Goal: Task Accomplishment & Management: Manage account settings

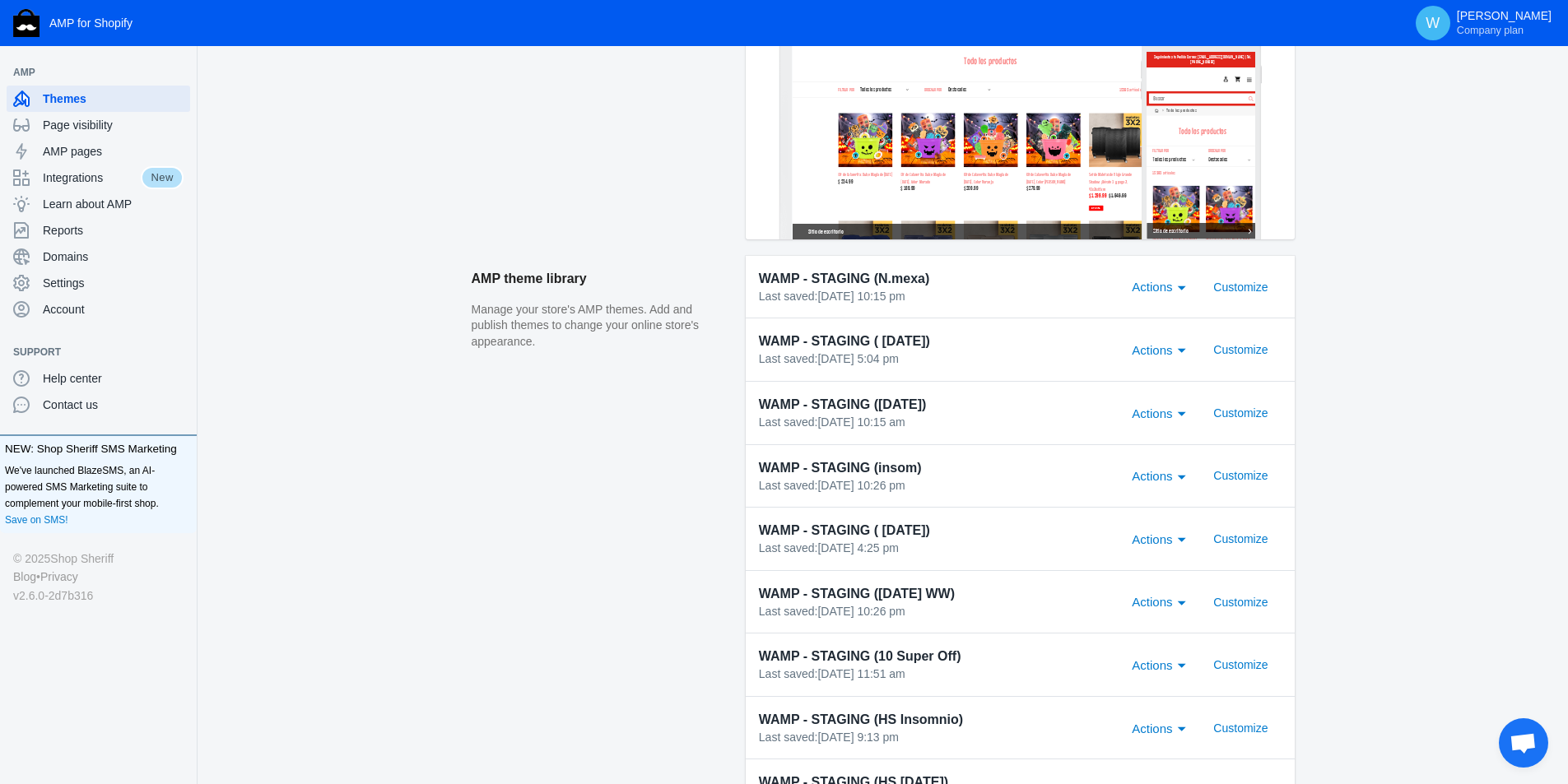
scroll to position [382, 0]
click at [1240, 483] on span "Customize" at bounding box center [1240, 476] width 54 height 14
click at [1185, 482] on div "Actions" at bounding box center [1182, 476] width 15 height 19
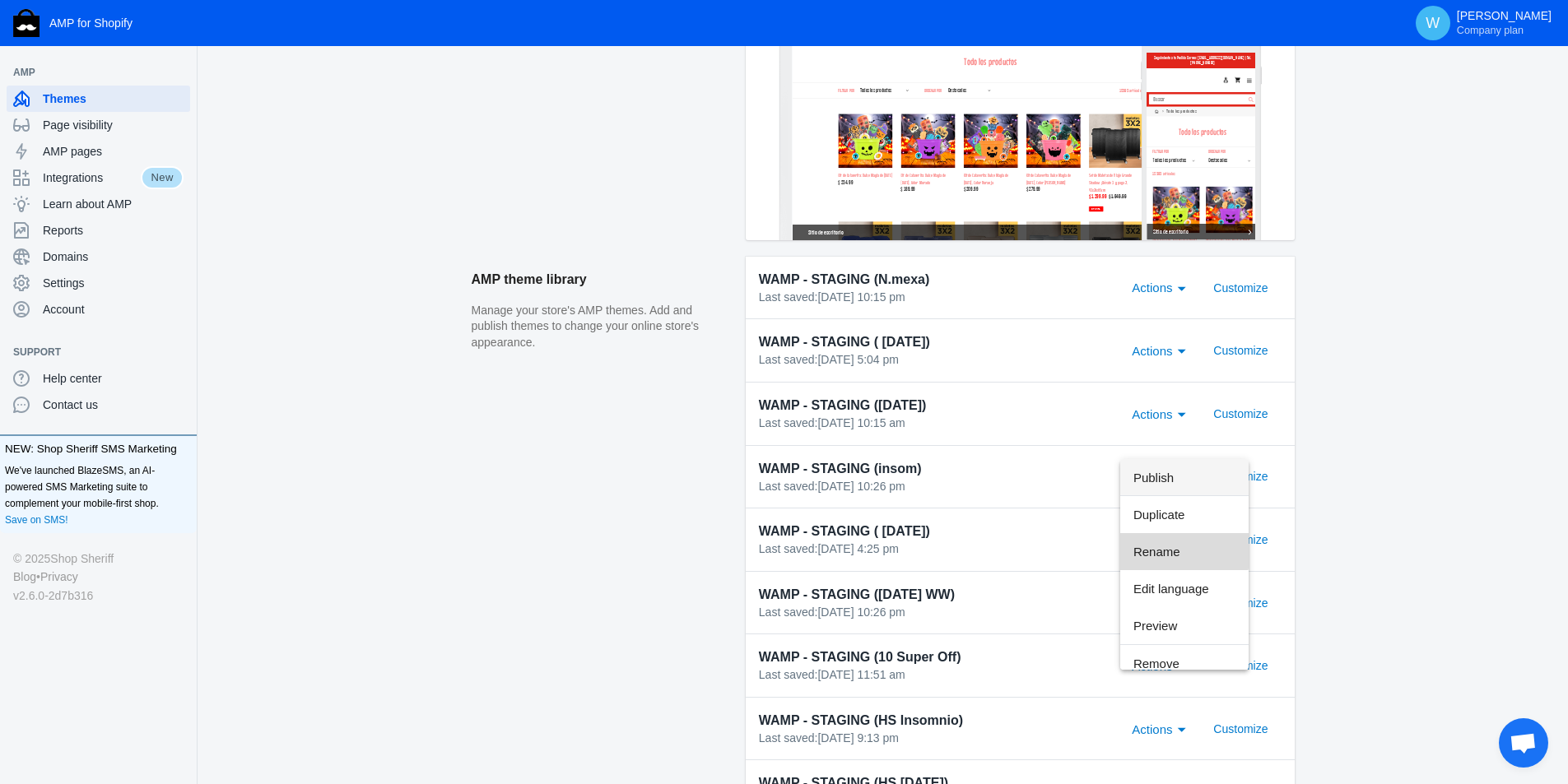
click at [1171, 541] on span "Rename" at bounding box center [1184, 552] width 102 height 37
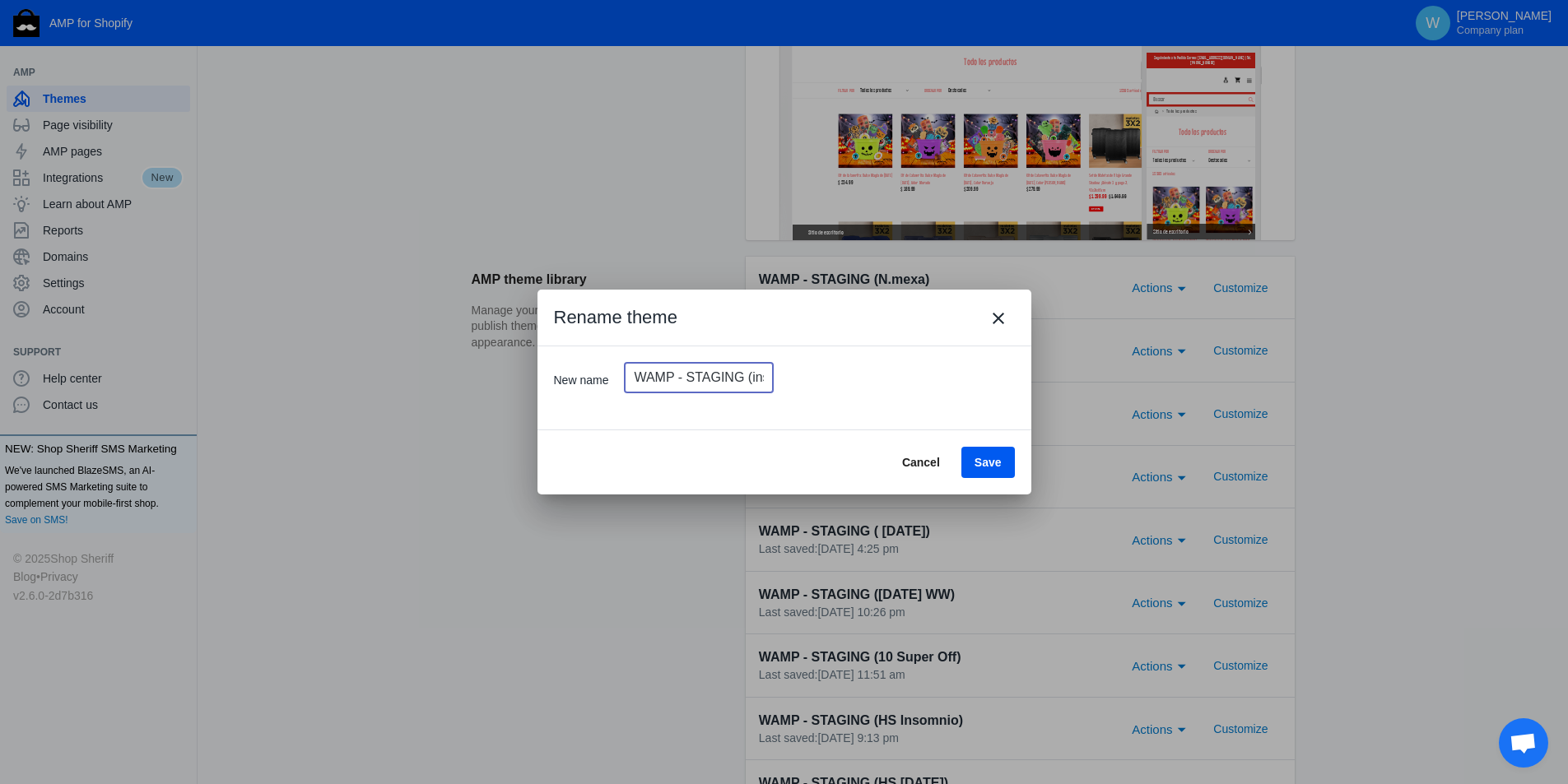
click at [709, 370] on input "WAMP - STAGING (insom)" at bounding box center [698, 378] width 148 height 30
click at [729, 372] on input "WAMP - STAGING (insom)" at bounding box center [698, 378] width 148 height 30
type input "WAMP - STAGING (insom) 25 09"
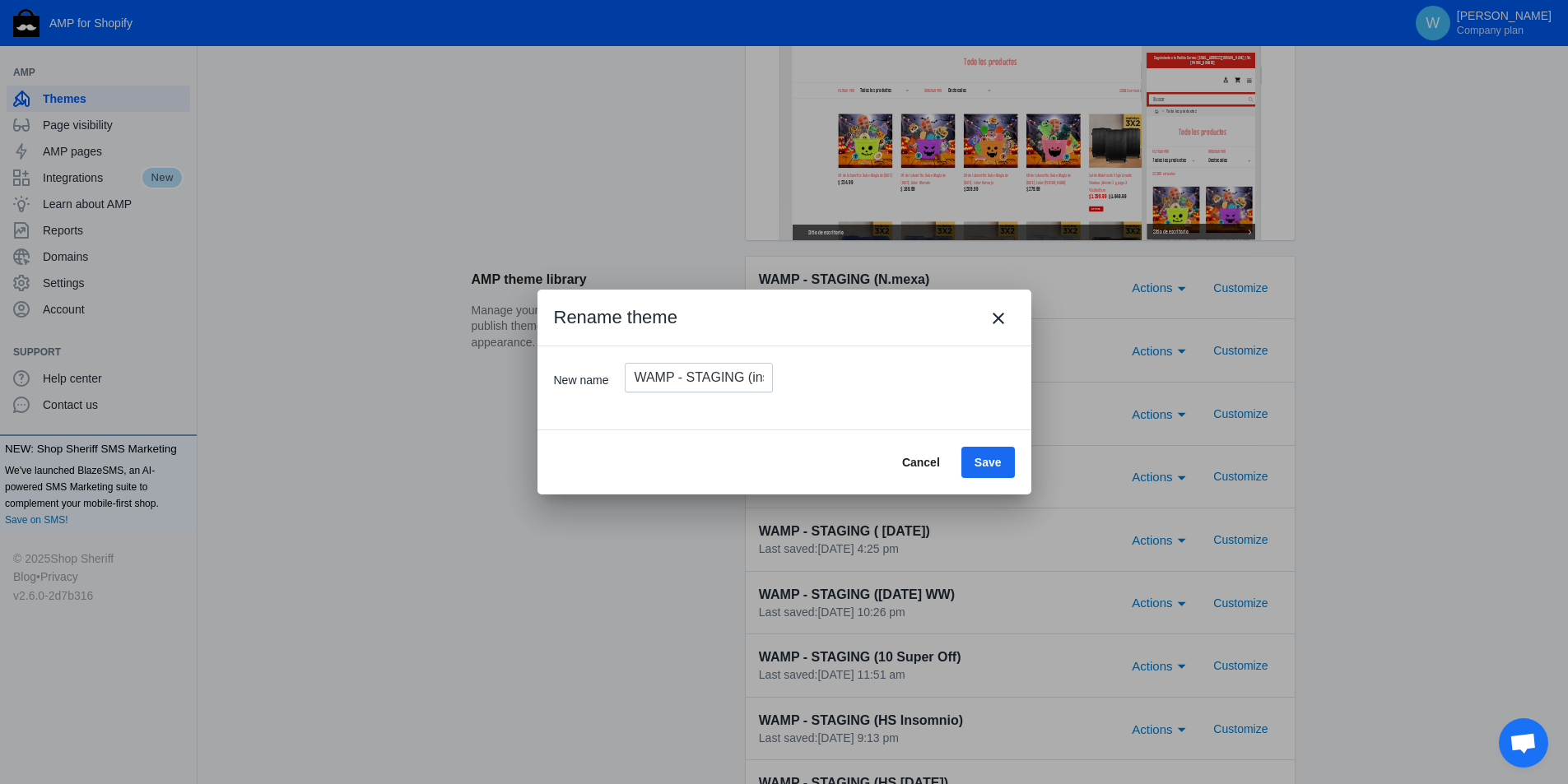
click at [978, 462] on span "Save" at bounding box center [988, 464] width 27 height 14
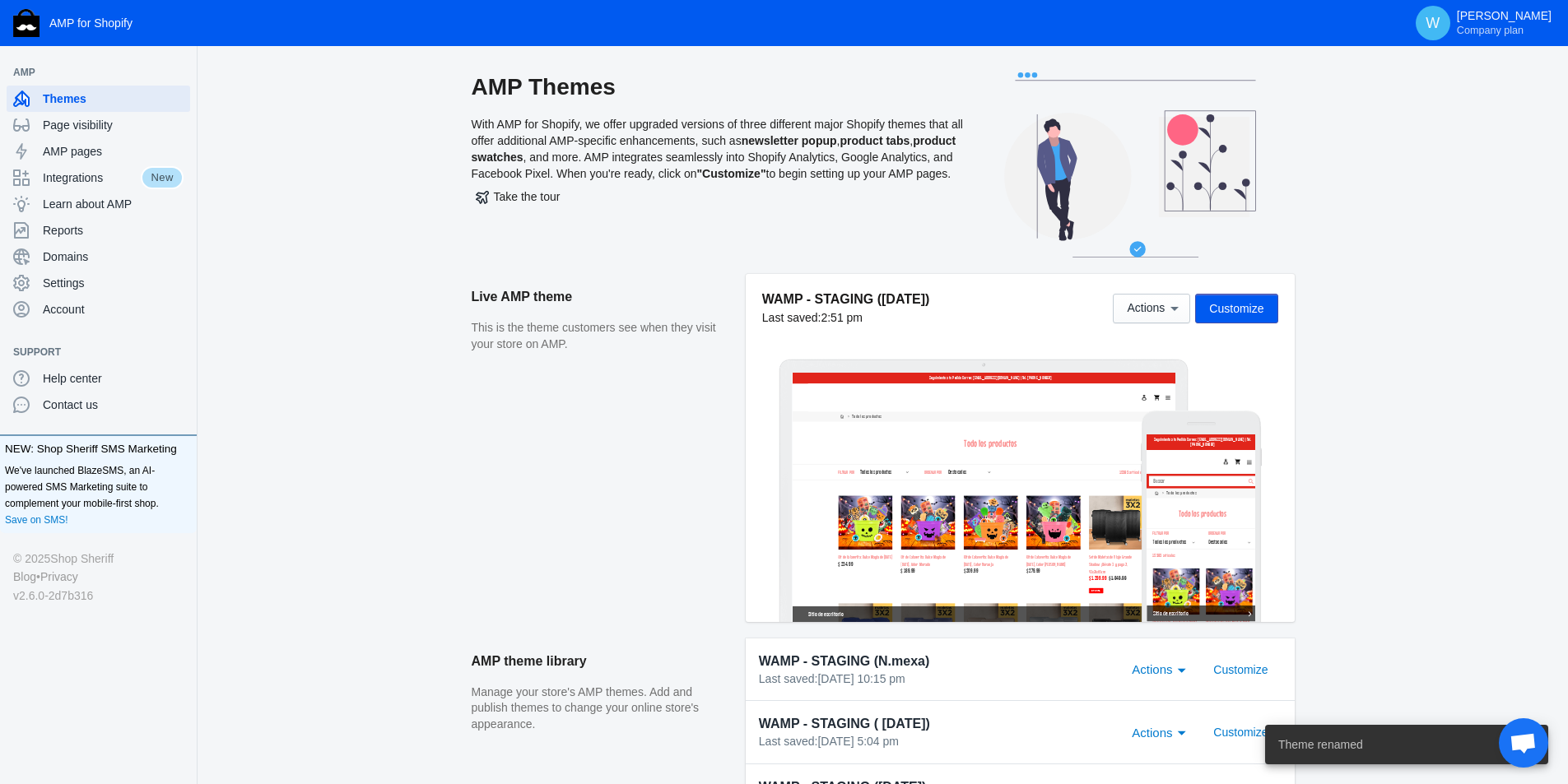
scroll to position [382, 0]
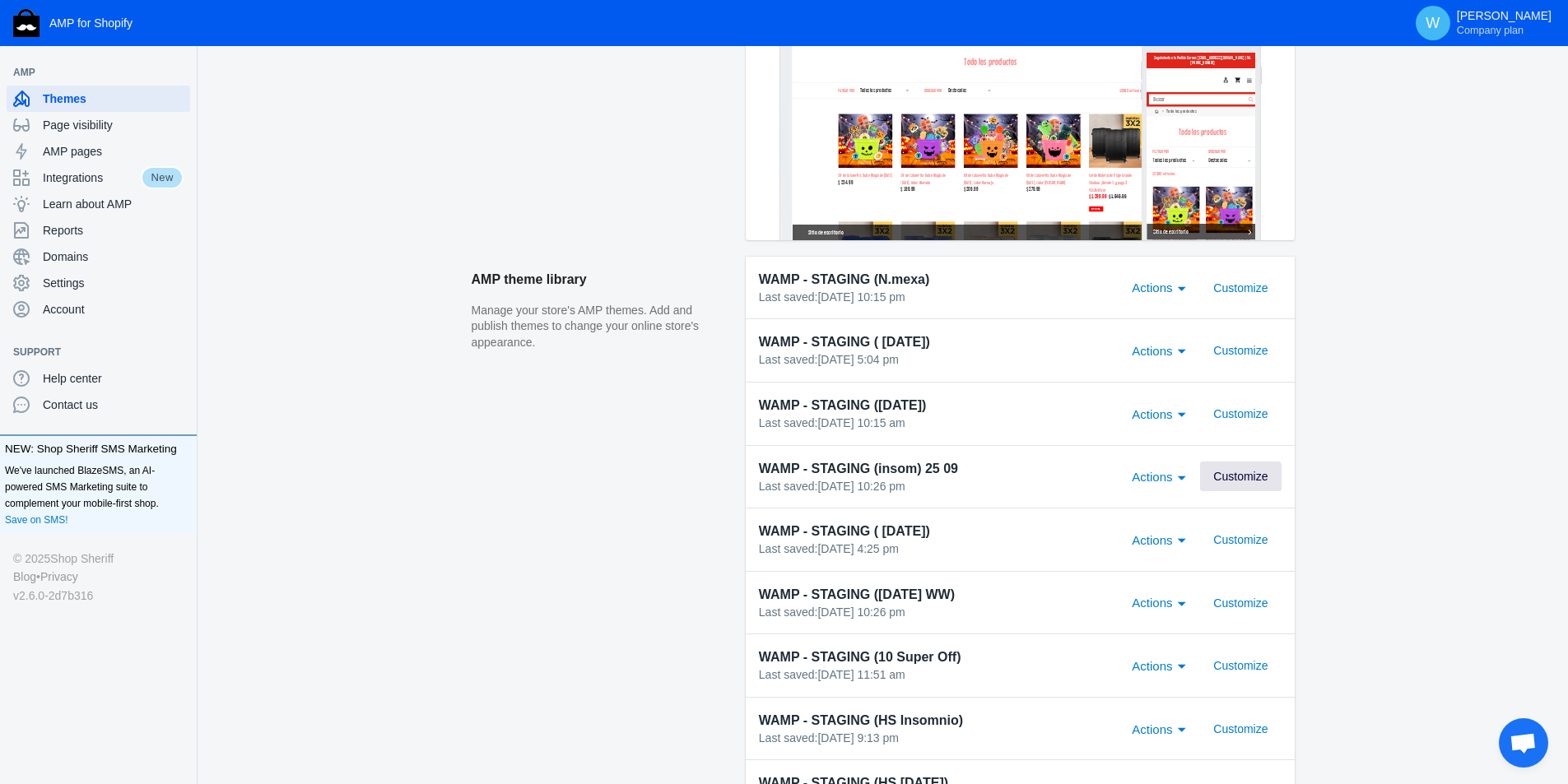
click at [1231, 490] on button "Customize" at bounding box center [1239, 476] width 80 height 30
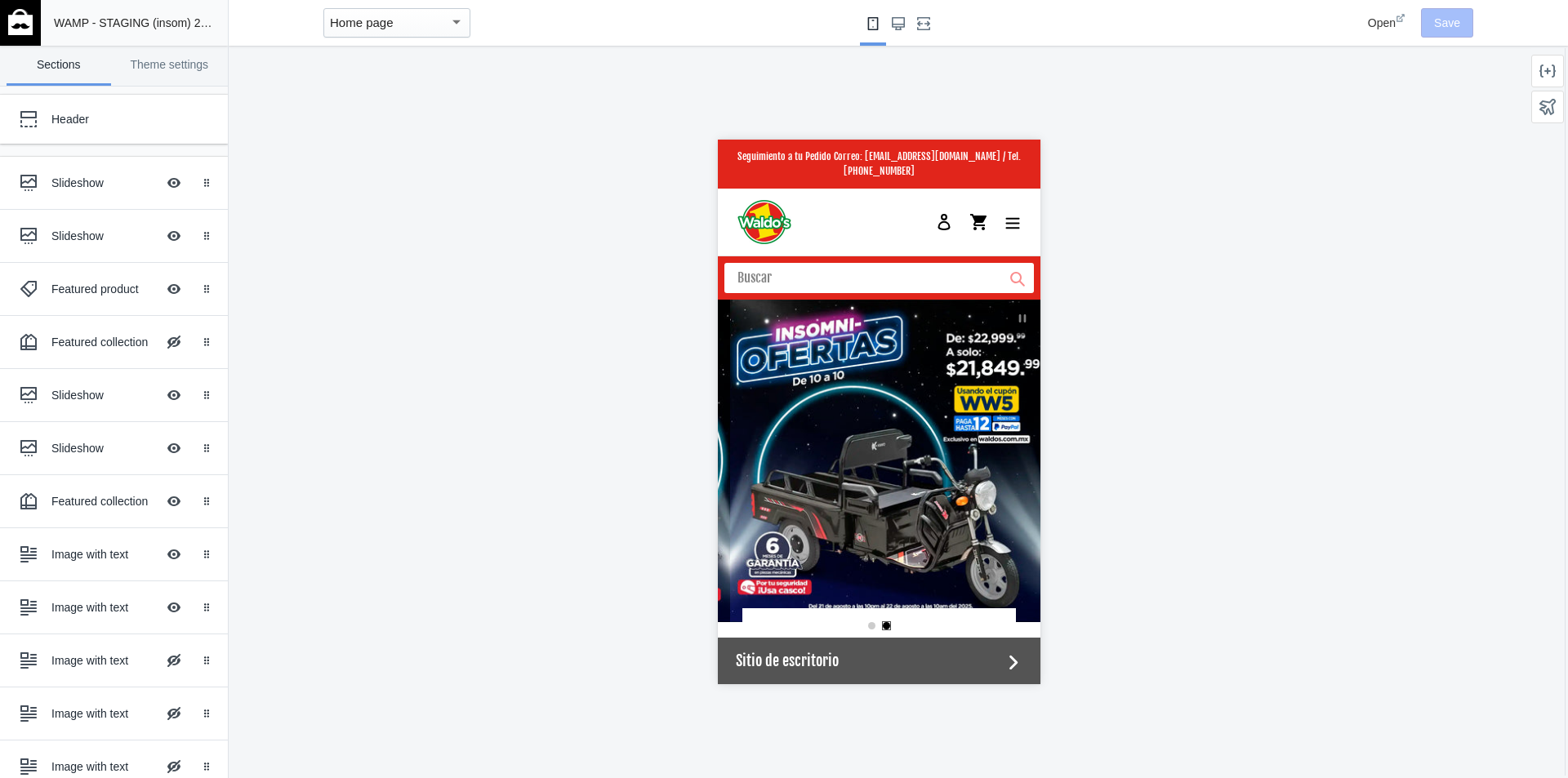
scroll to position [0, 1862]
drag, startPoint x: 924, startPoint y: 408, endPoint x: 1626, endPoint y: 251, distance: 719.3
click at [924, 408] on link "slideshow" at bounding box center [890, 460] width 323 height 323
drag, startPoint x: 778, startPoint y: 428, endPoint x: 1636, endPoint y: 243, distance: 877.7
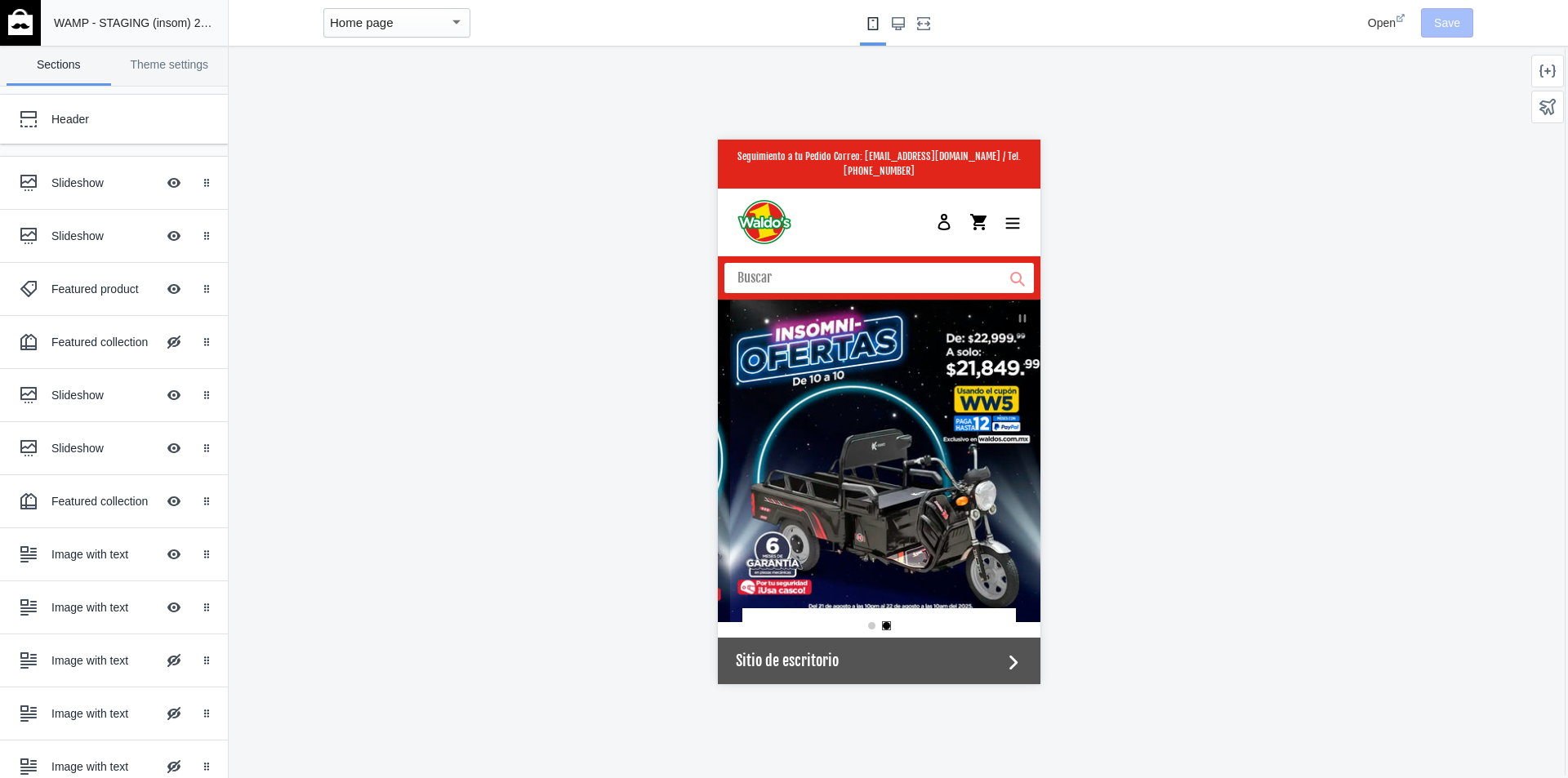
click at [778, 428] on link "slideshow" at bounding box center [890, 460] width 323 height 323
click at [123, 175] on div "Slideshow" at bounding box center [103, 182] width 105 height 16
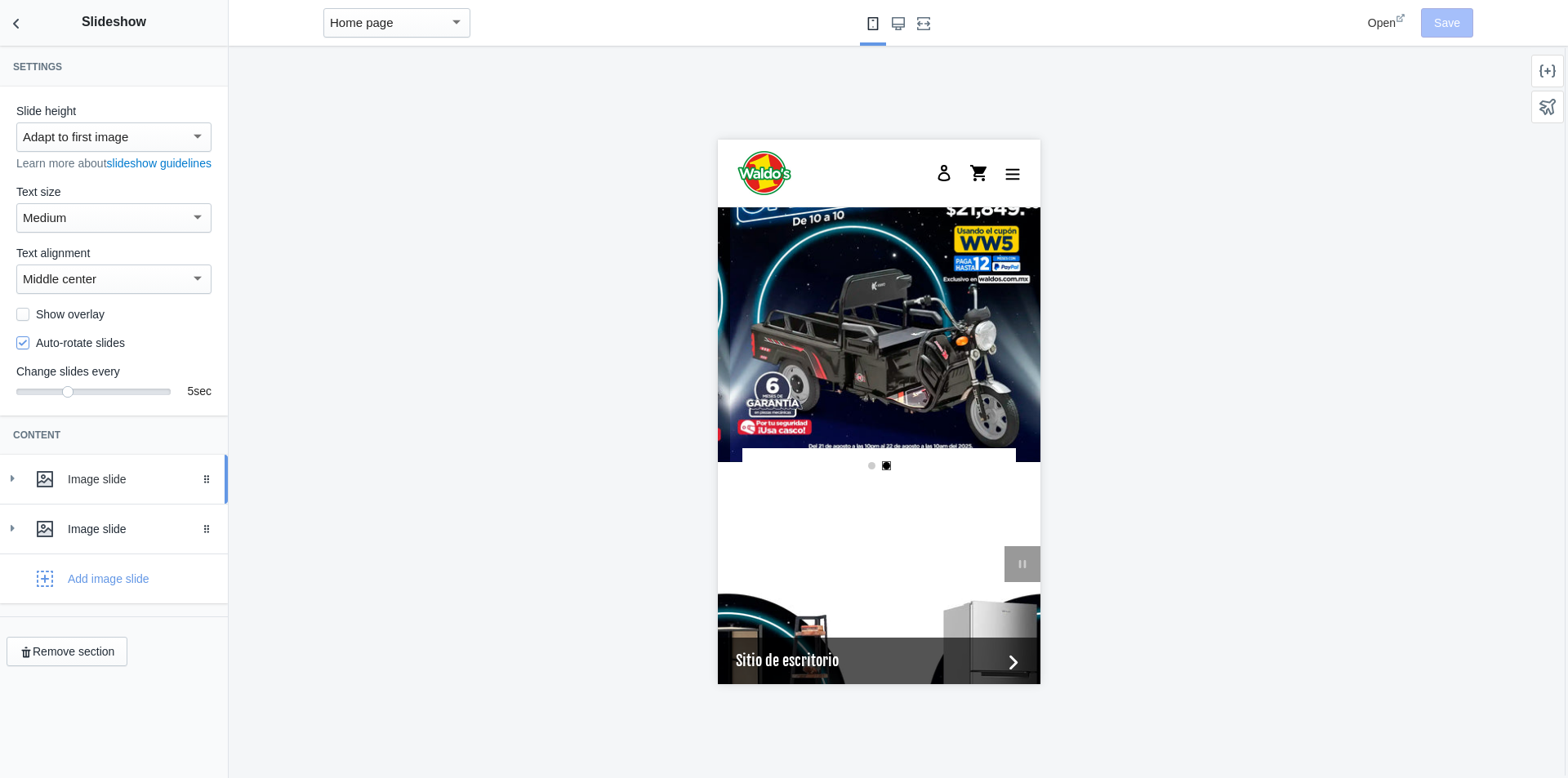
click at [77, 488] on div "Image slide" at bounding box center [142, 479] width 148 height 16
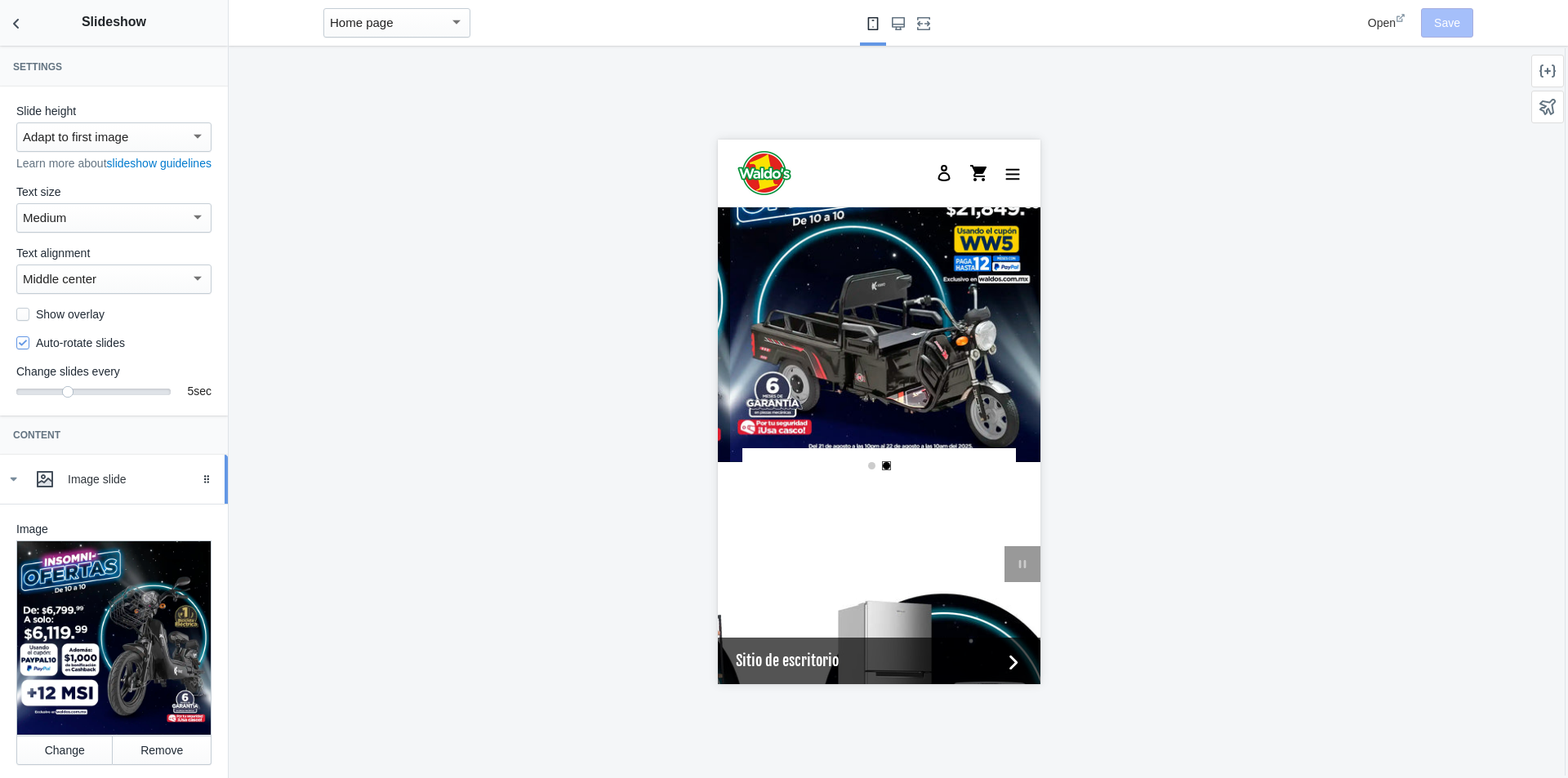
scroll to position [201, 0]
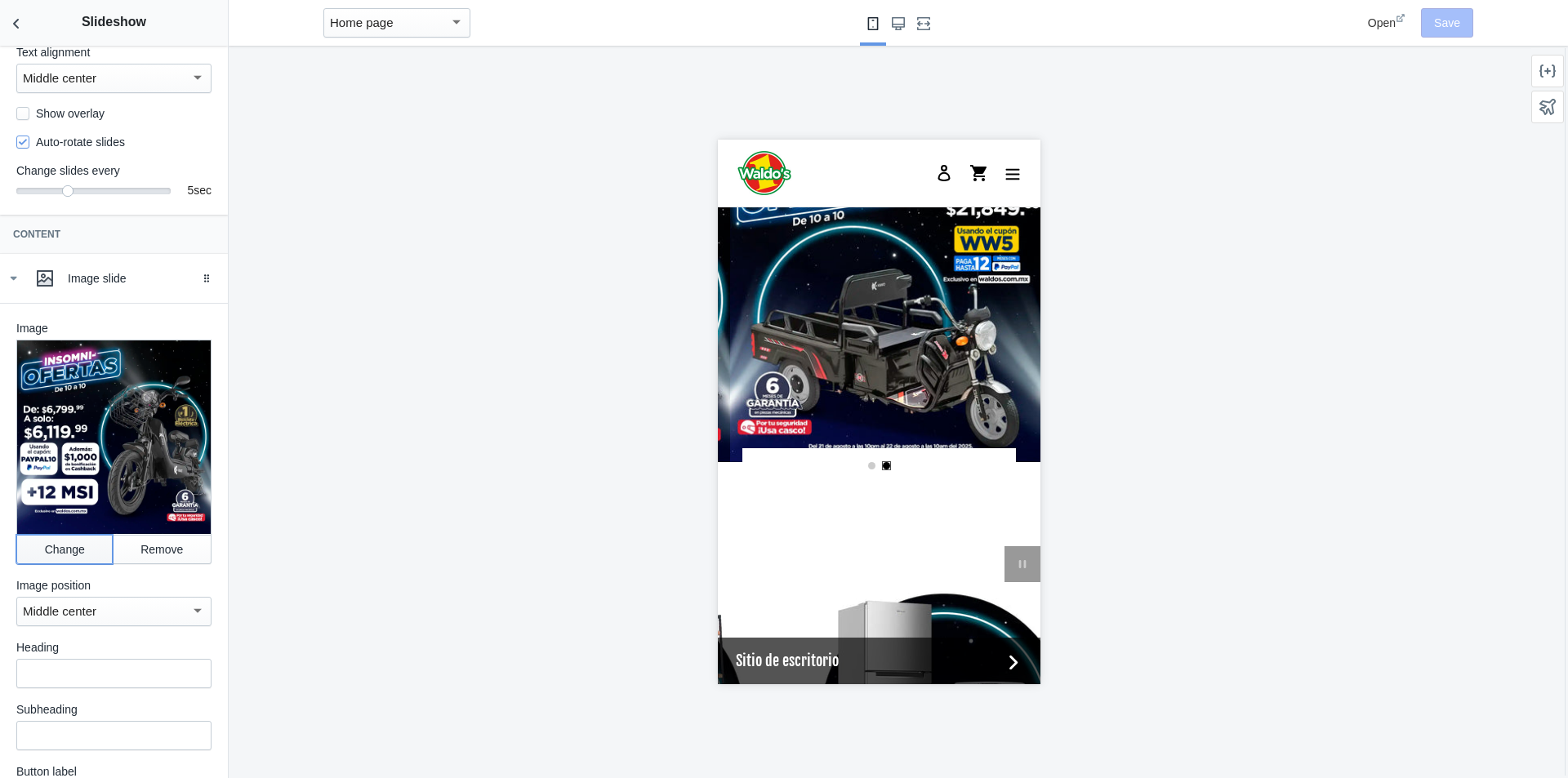
click at [49, 552] on button "Change" at bounding box center [64, 549] width 96 height 29
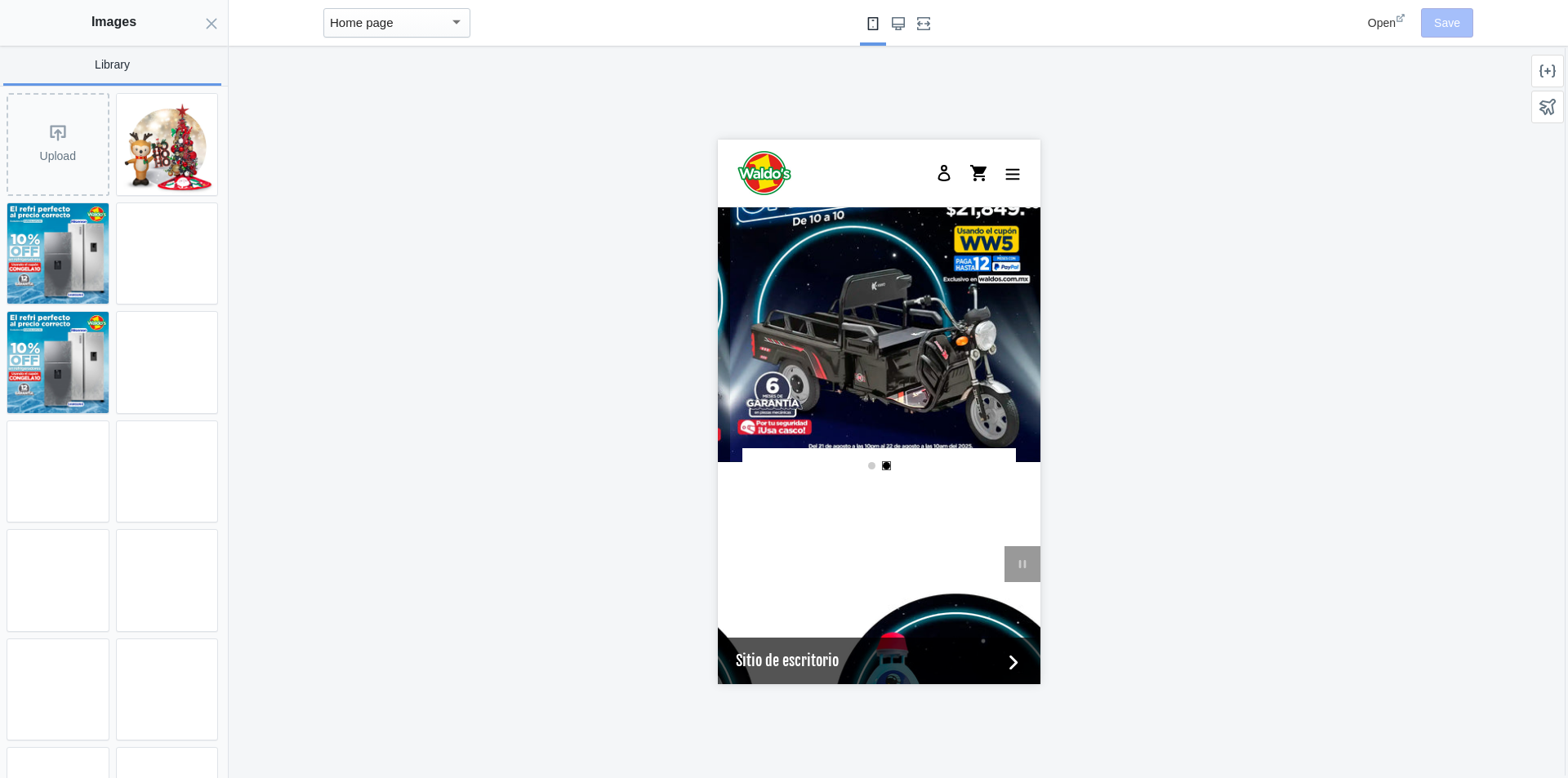
scroll to position [0, 1552]
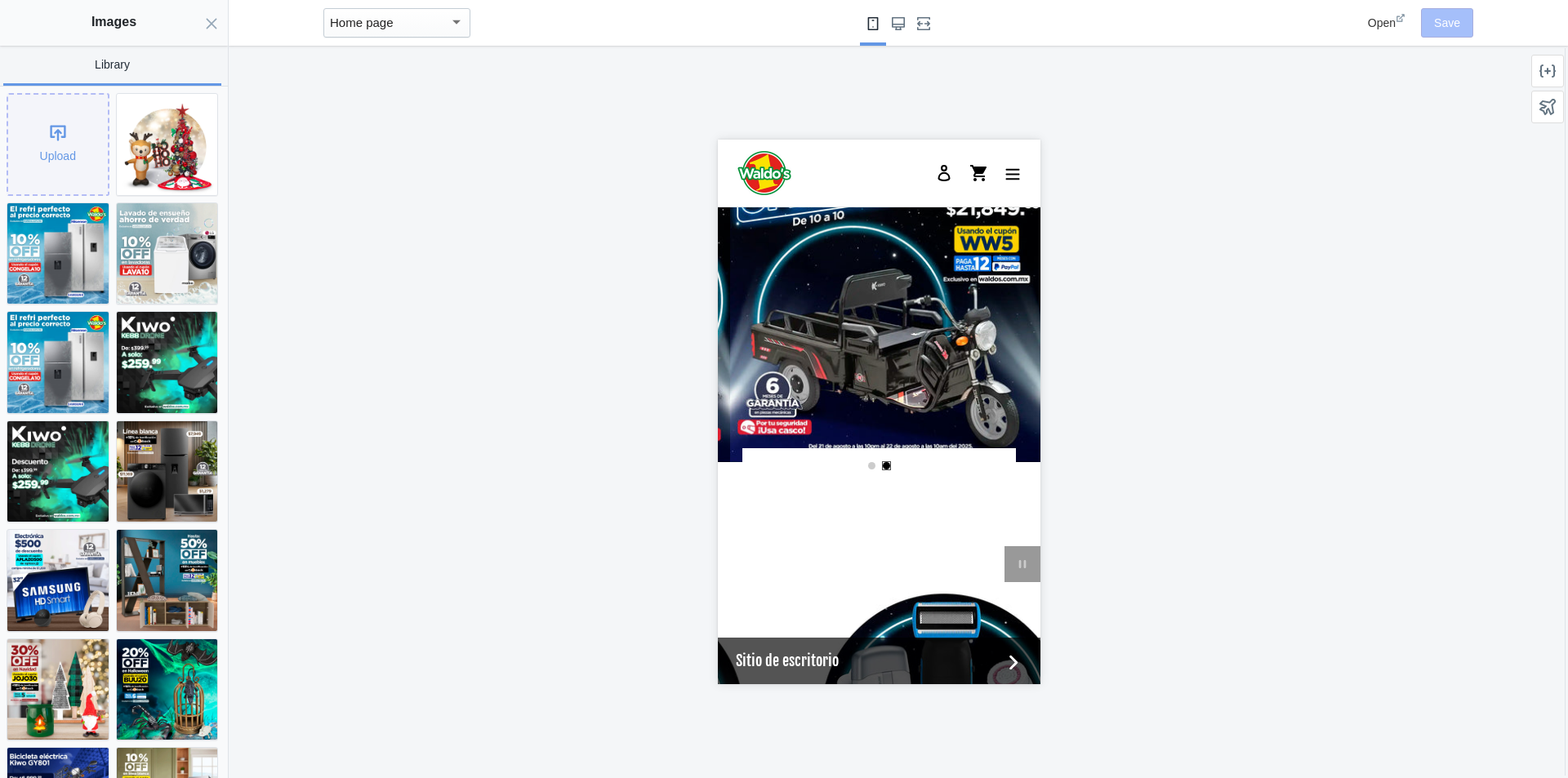
click at [58, 140] on div "Upload" at bounding box center [58, 144] width 100 height 100
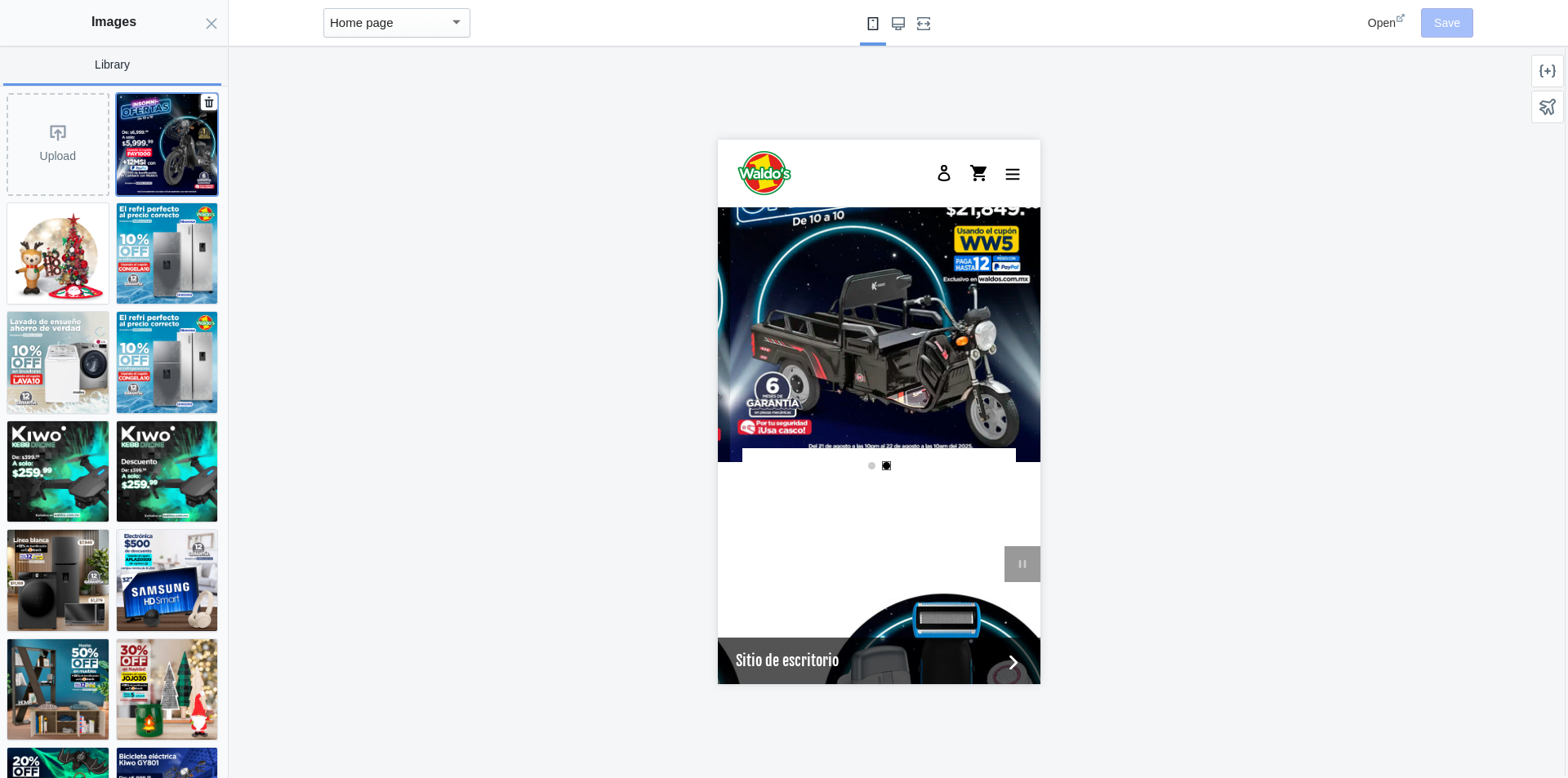
click at [163, 117] on img at bounding box center [167, 144] width 101 height 101
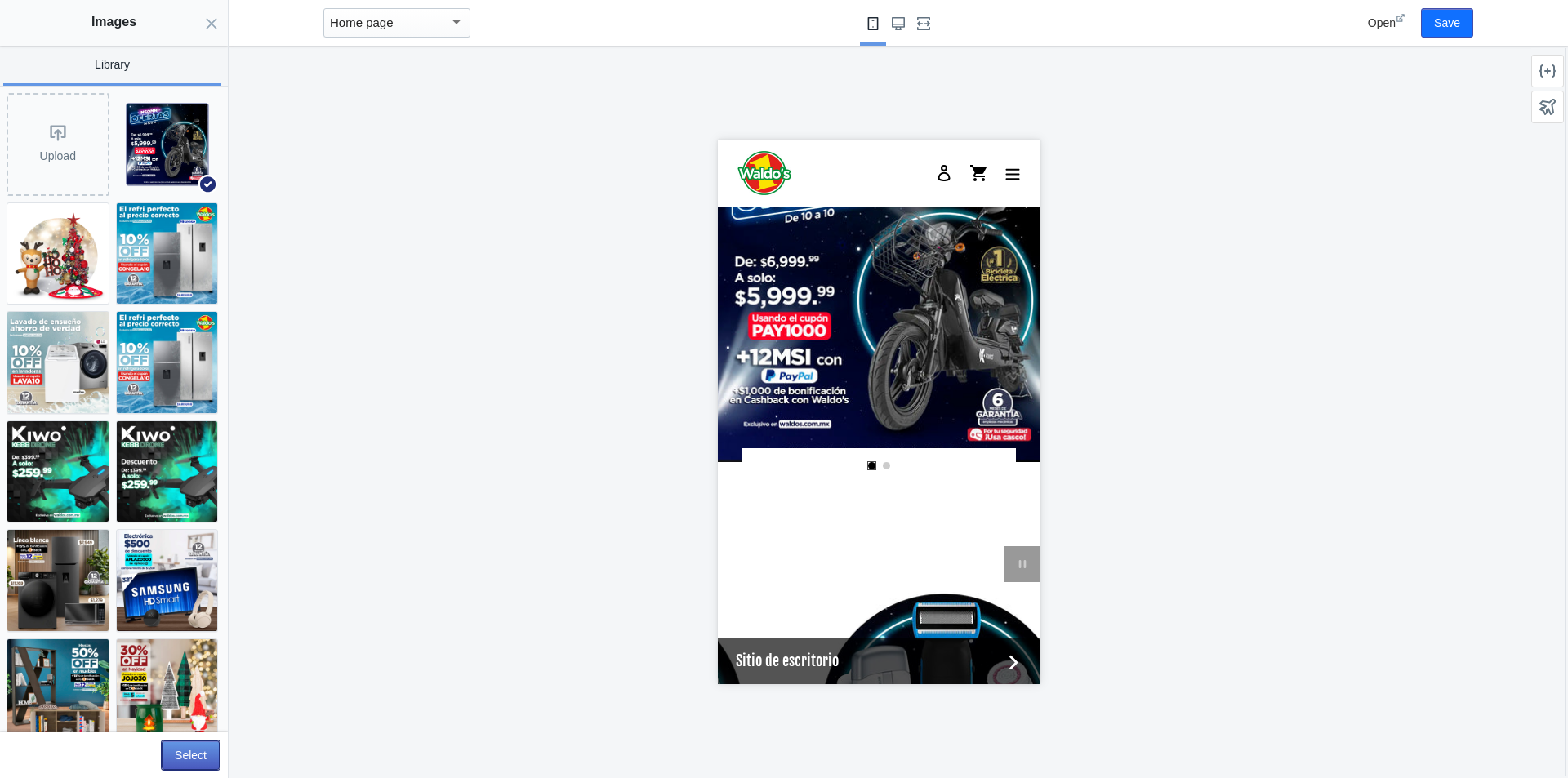
click at [201, 753] on button "Select" at bounding box center [190, 755] width 58 height 29
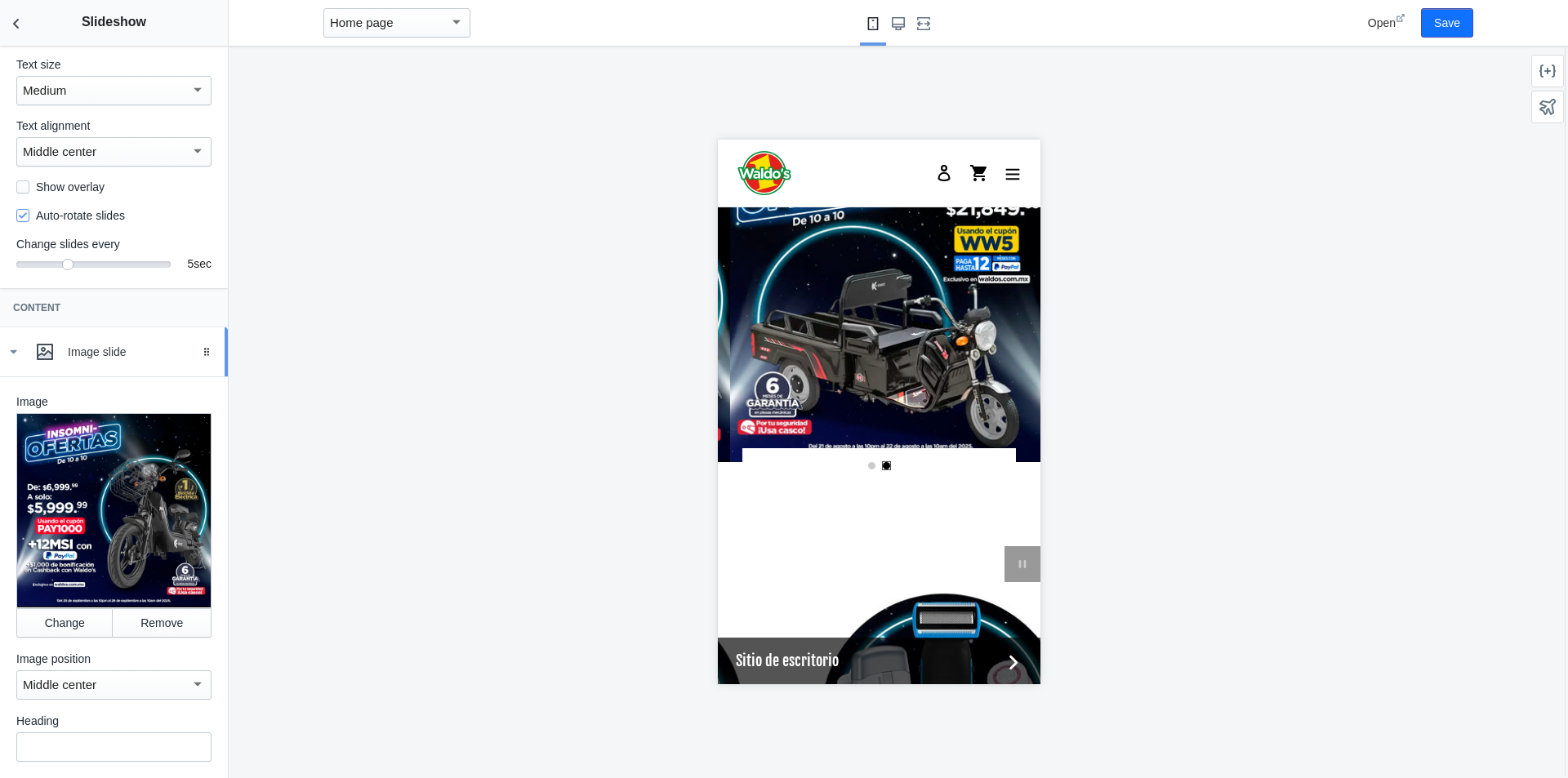
scroll to position [127, 0]
click at [8, 361] on icon at bounding box center [13, 352] width 16 height 16
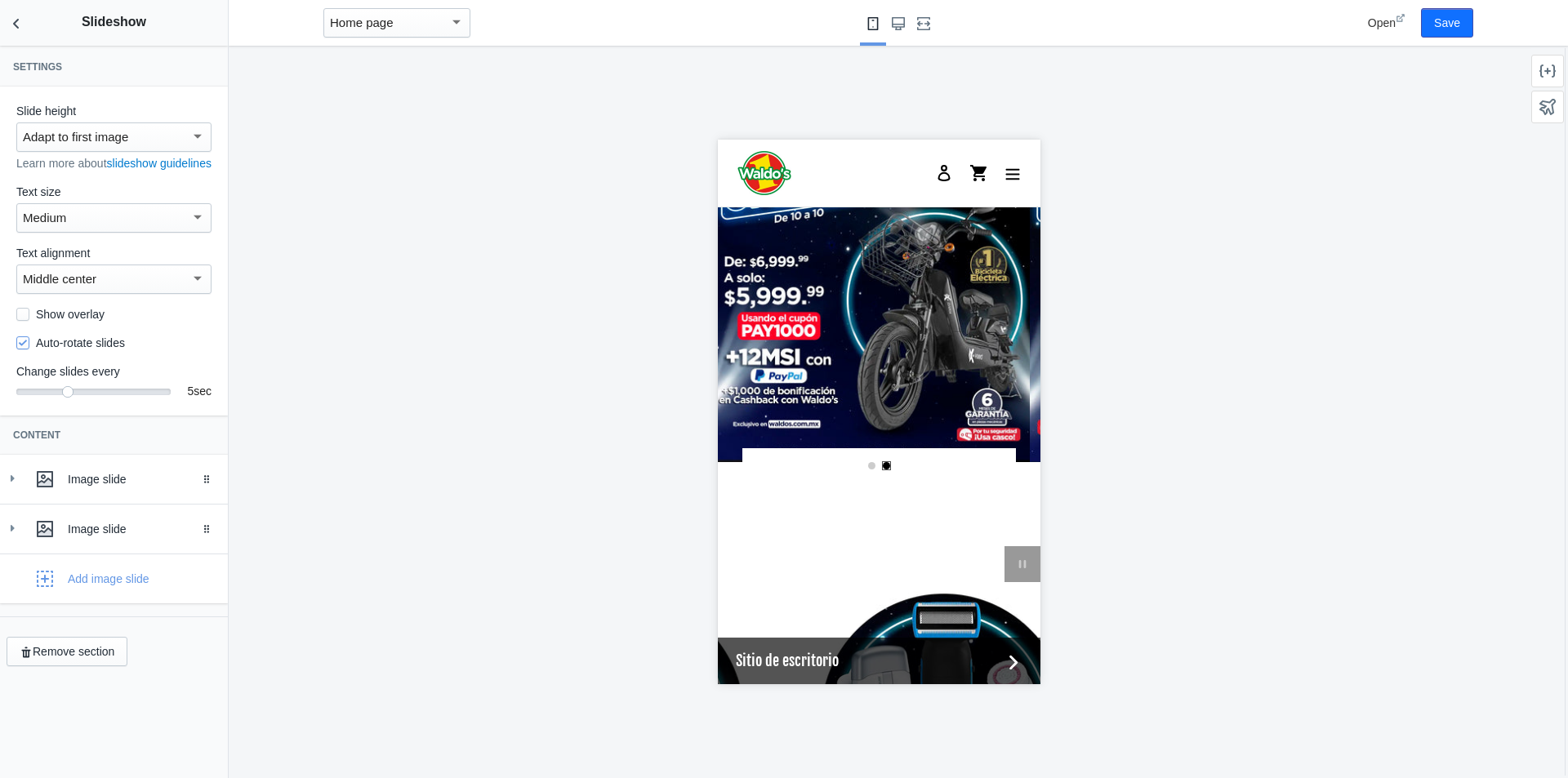
scroll to position [0, 0]
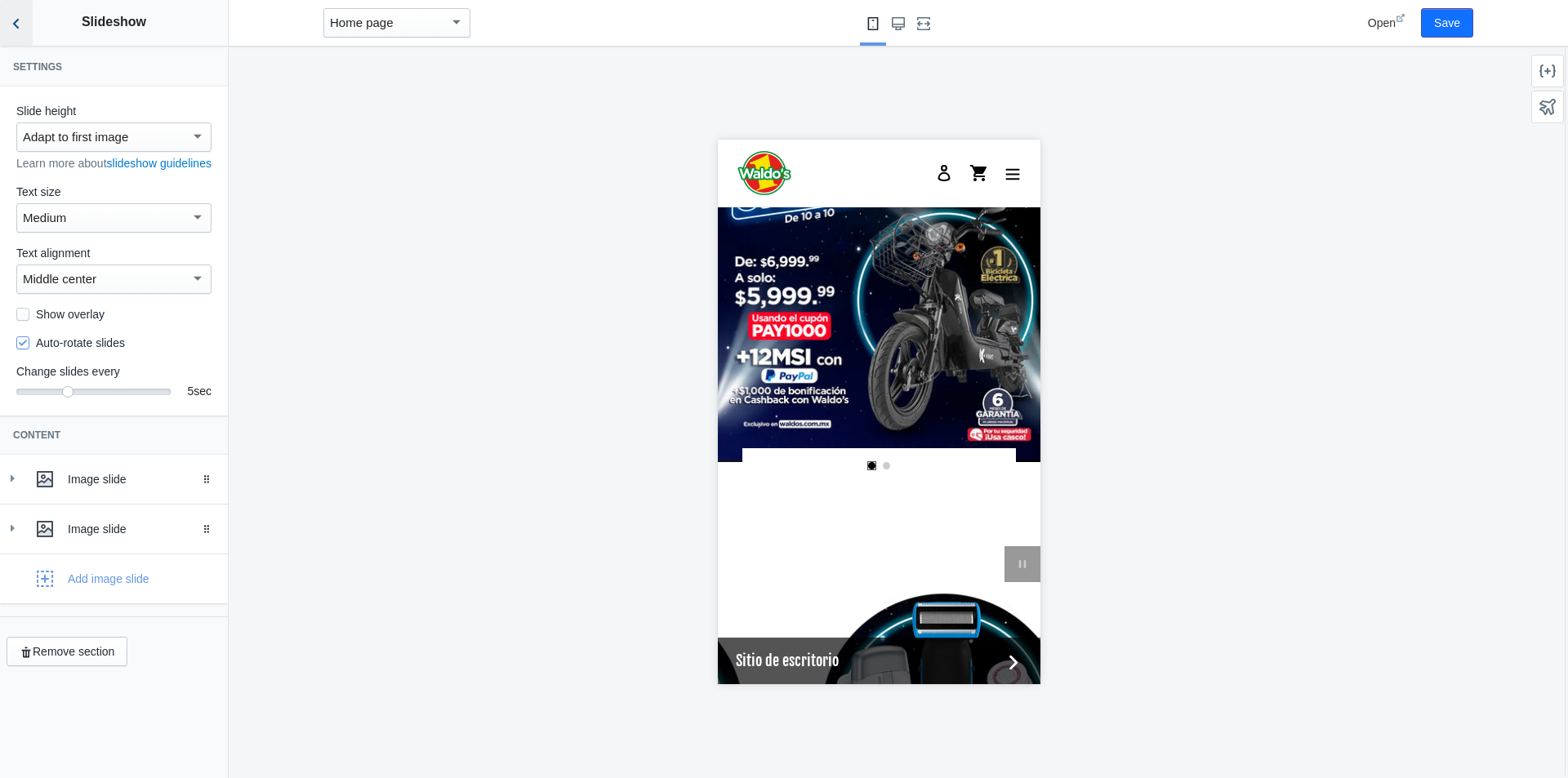
click at [16, 26] on use "Back to sections" at bounding box center [16, 23] width 6 height 10
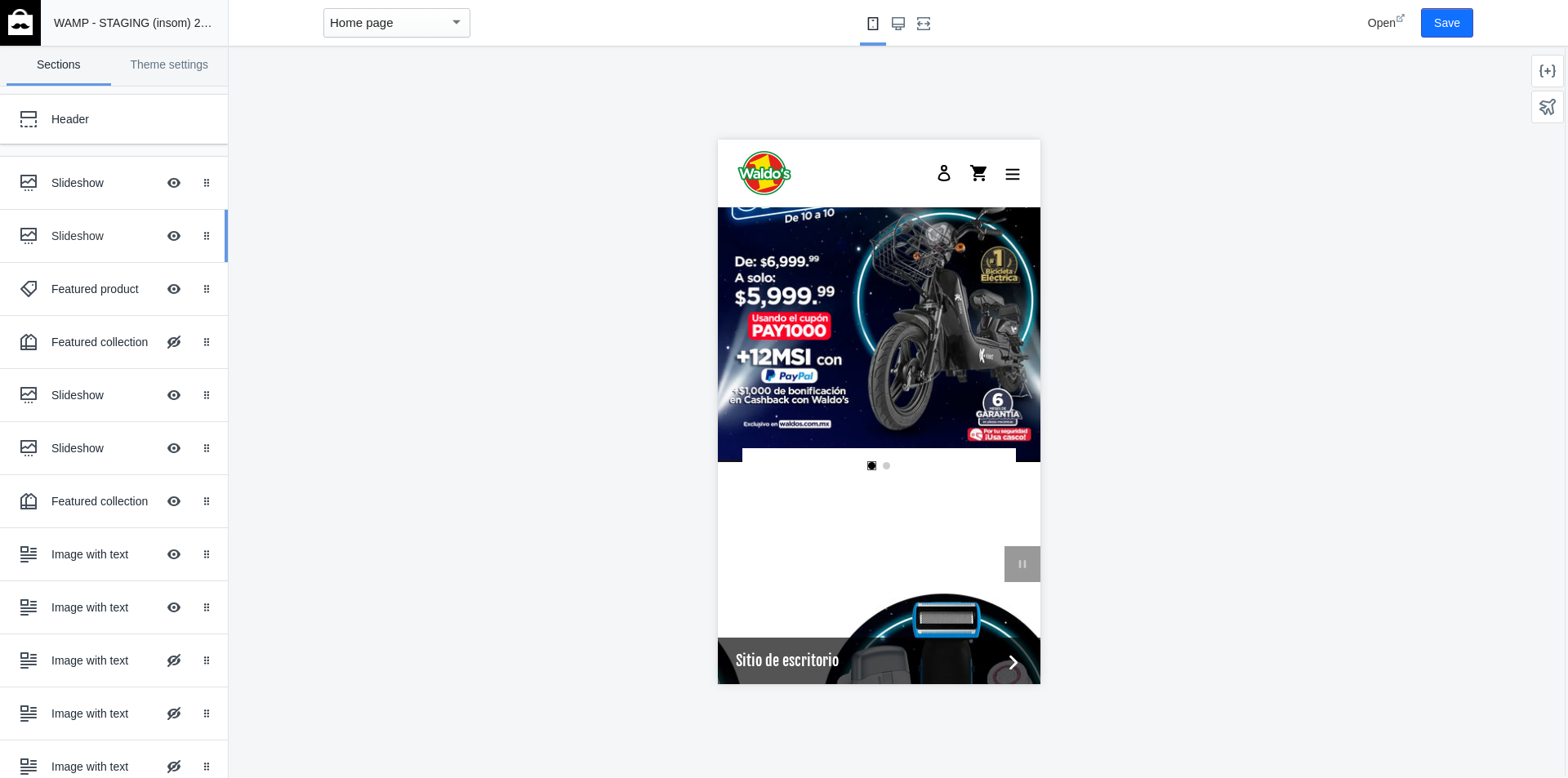
click at [77, 229] on div "Slideshow" at bounding box center [103, 236] width 105 height 16
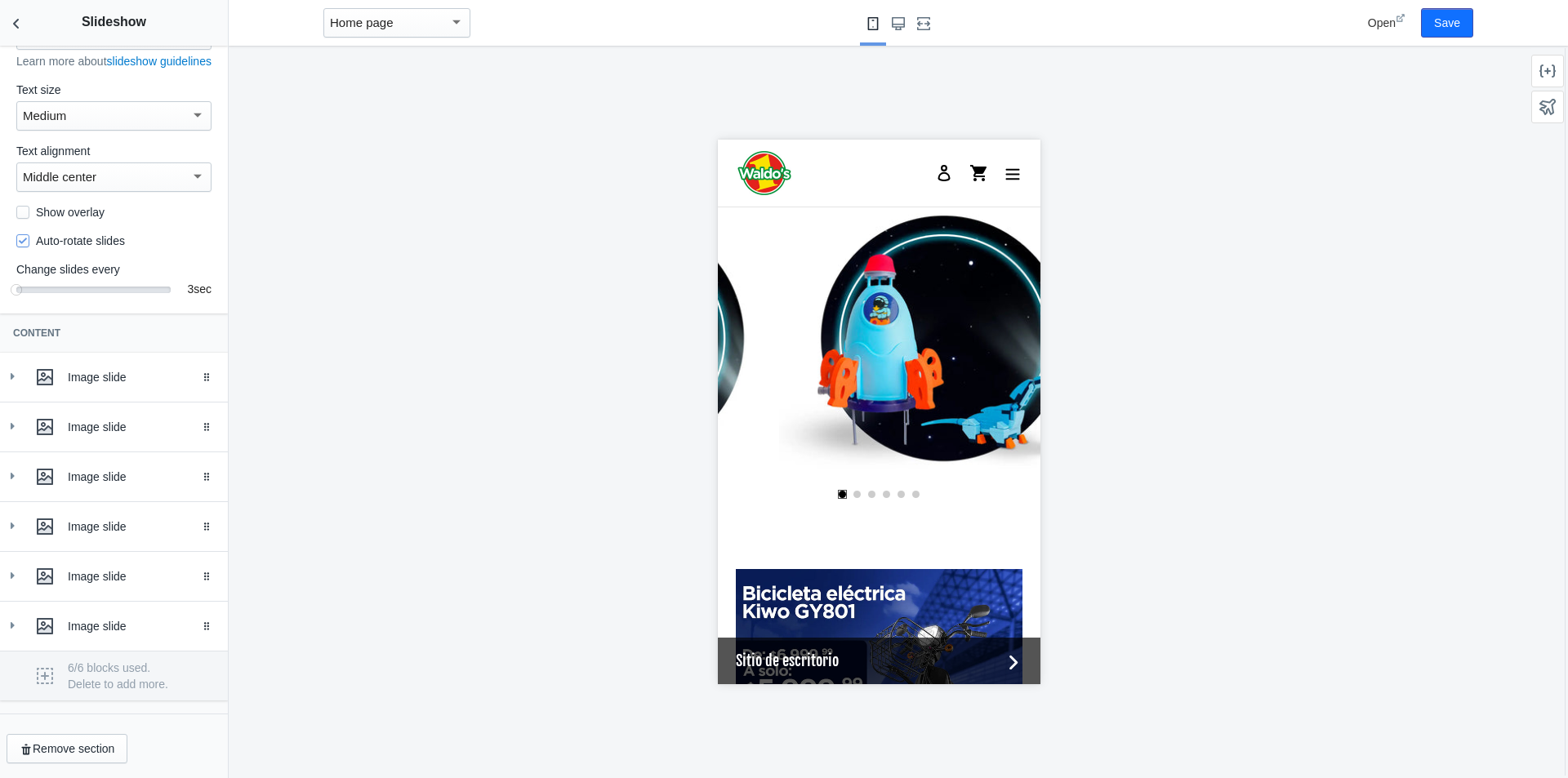
scroll to position [0, 1552]
click at [878, 397] on link "slideshow" at bounding box center [939, 329] width 323 height 323
click at [121, 633] on div "Image slide" at bounding box center [142, 625] width 148 height 16
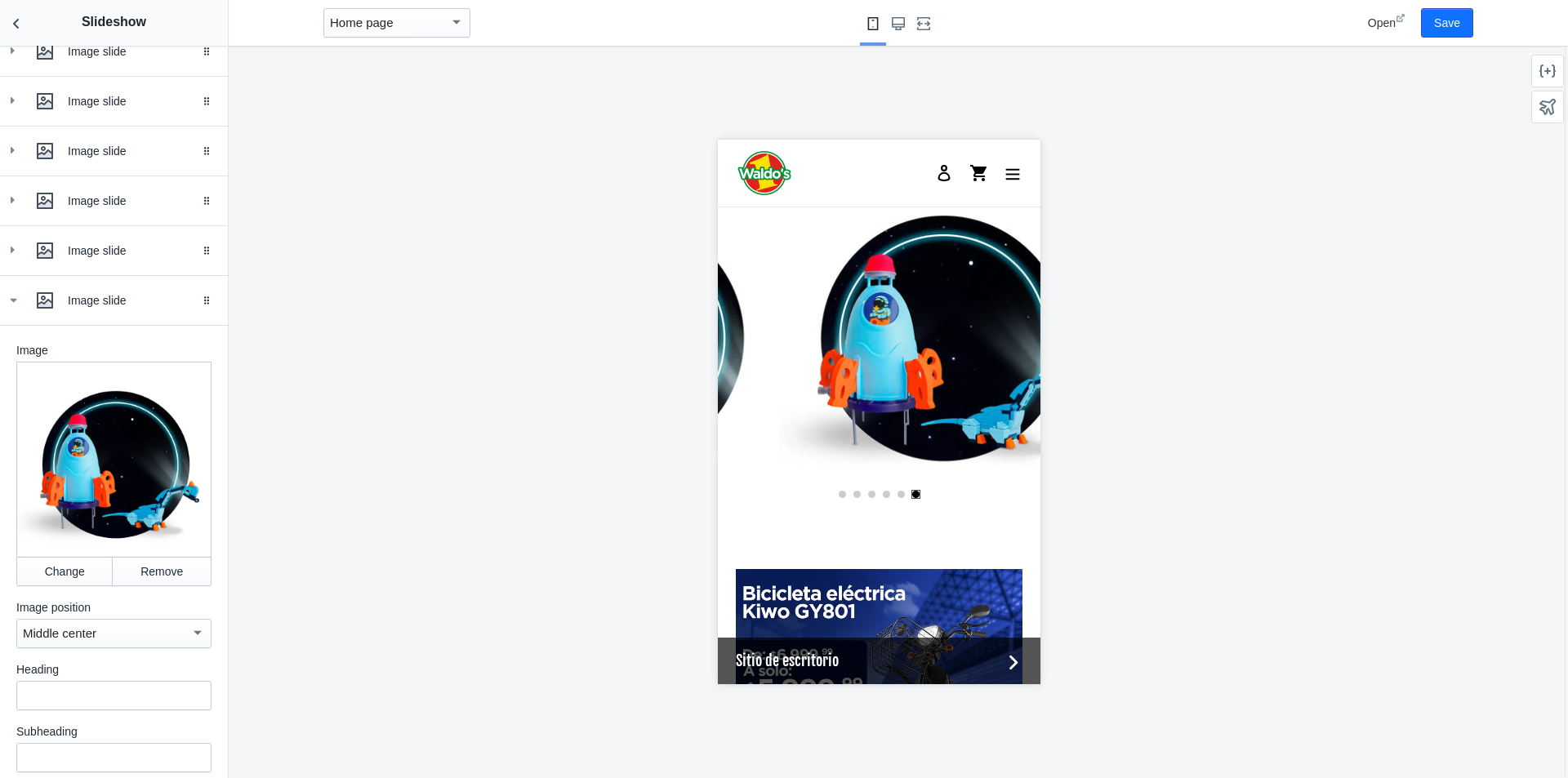
scroll to position [428, 0]
click at [60, 579] on button "Change" at bounding box center [64, 570] width 96 height 29
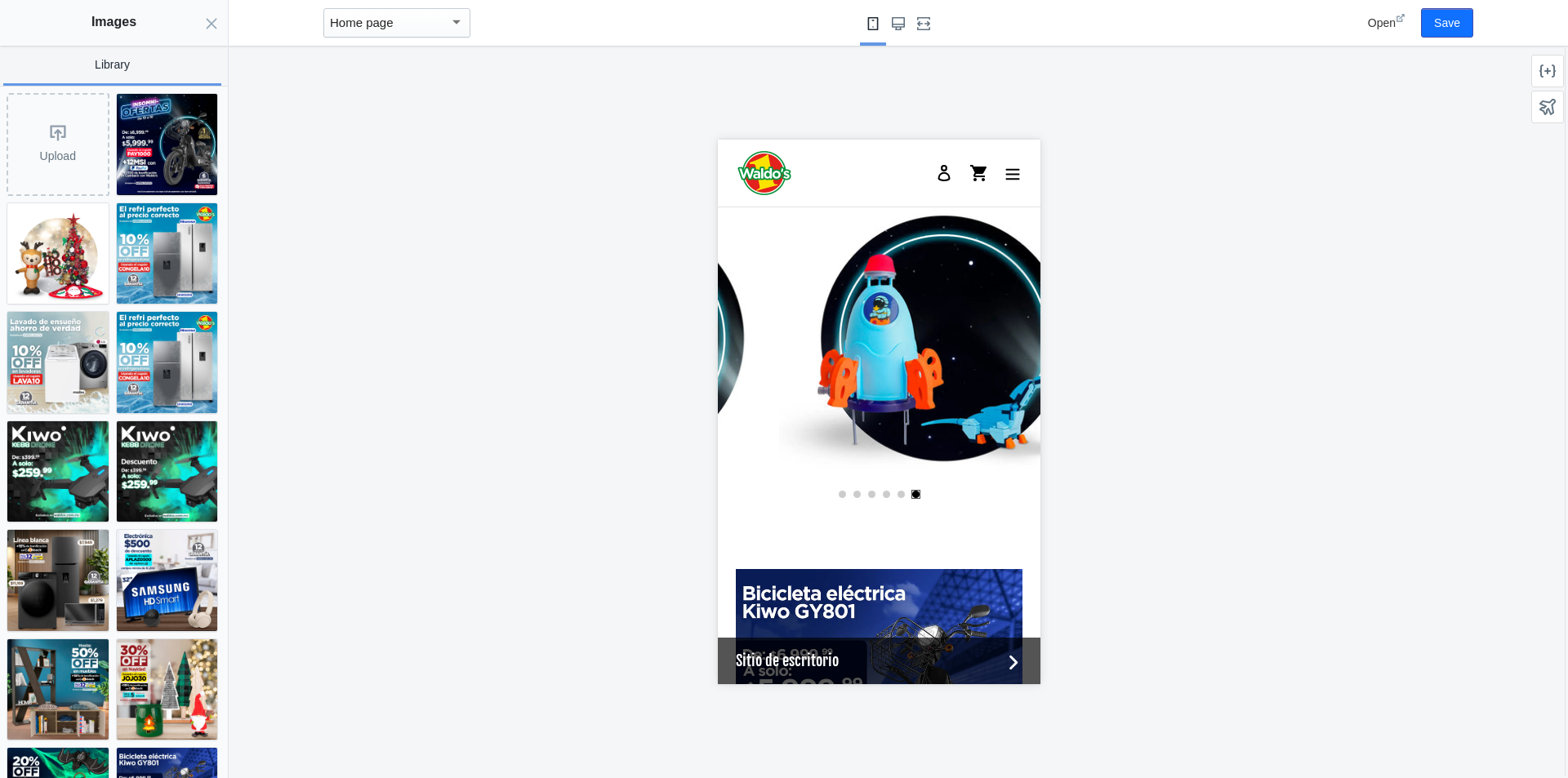
scroll to position [0, 0]
click at [66, 149] on div "Upload" at bounding box center [58, 144] width 100 height 100
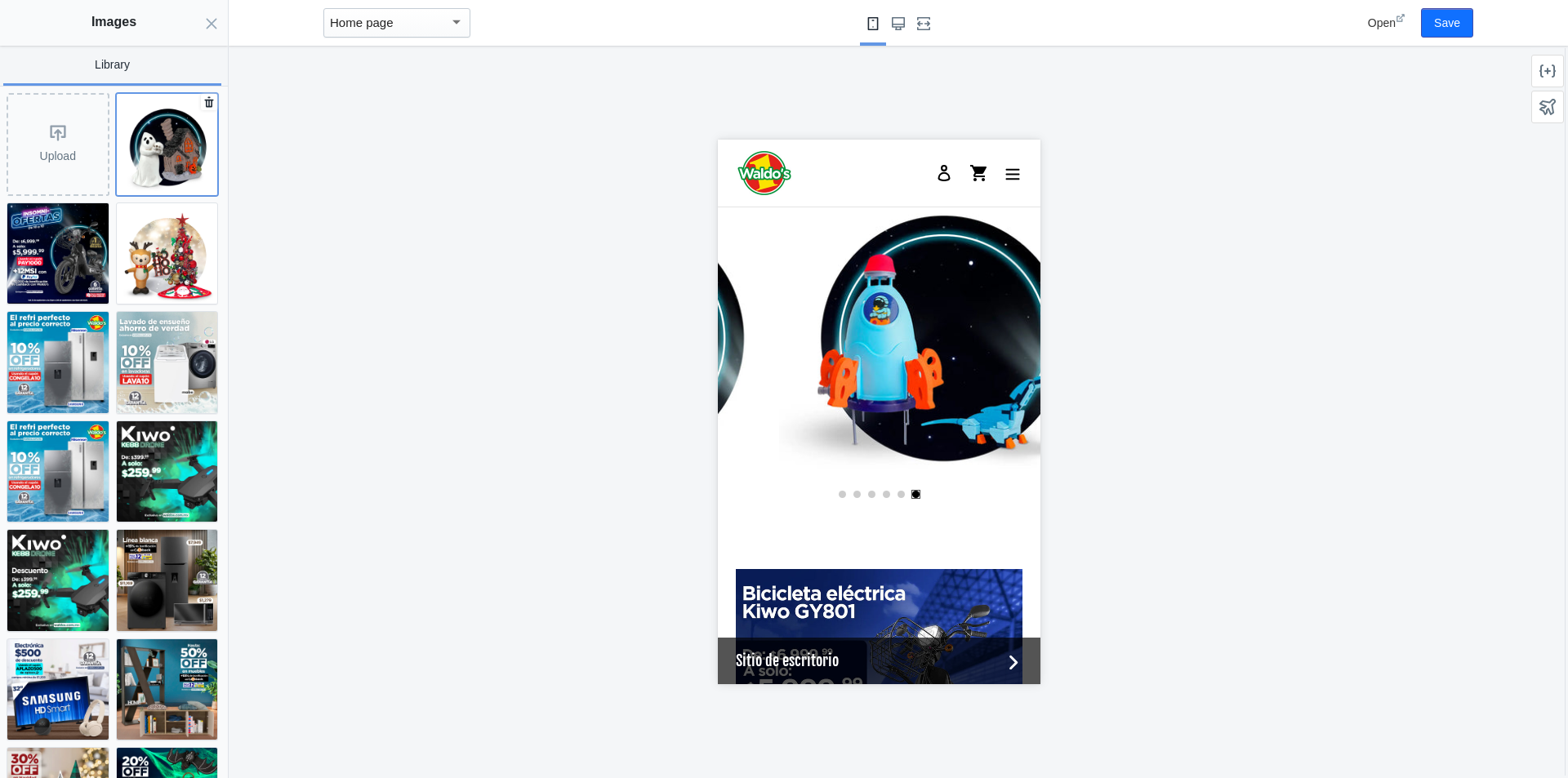
click at [168, 163] on img at bounding box center [167, 144] width 101 height 101
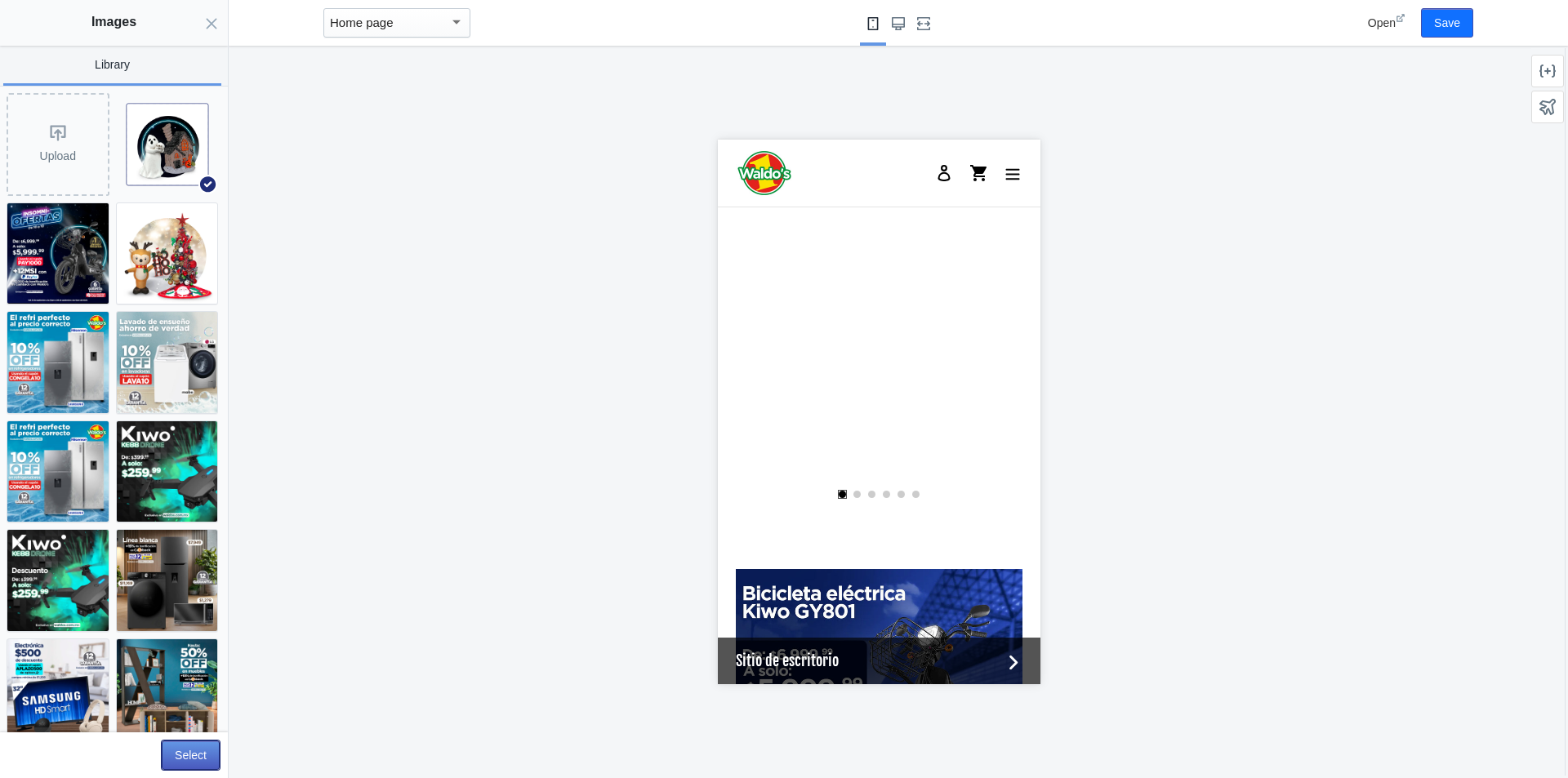
scroll to position [0, 1552]
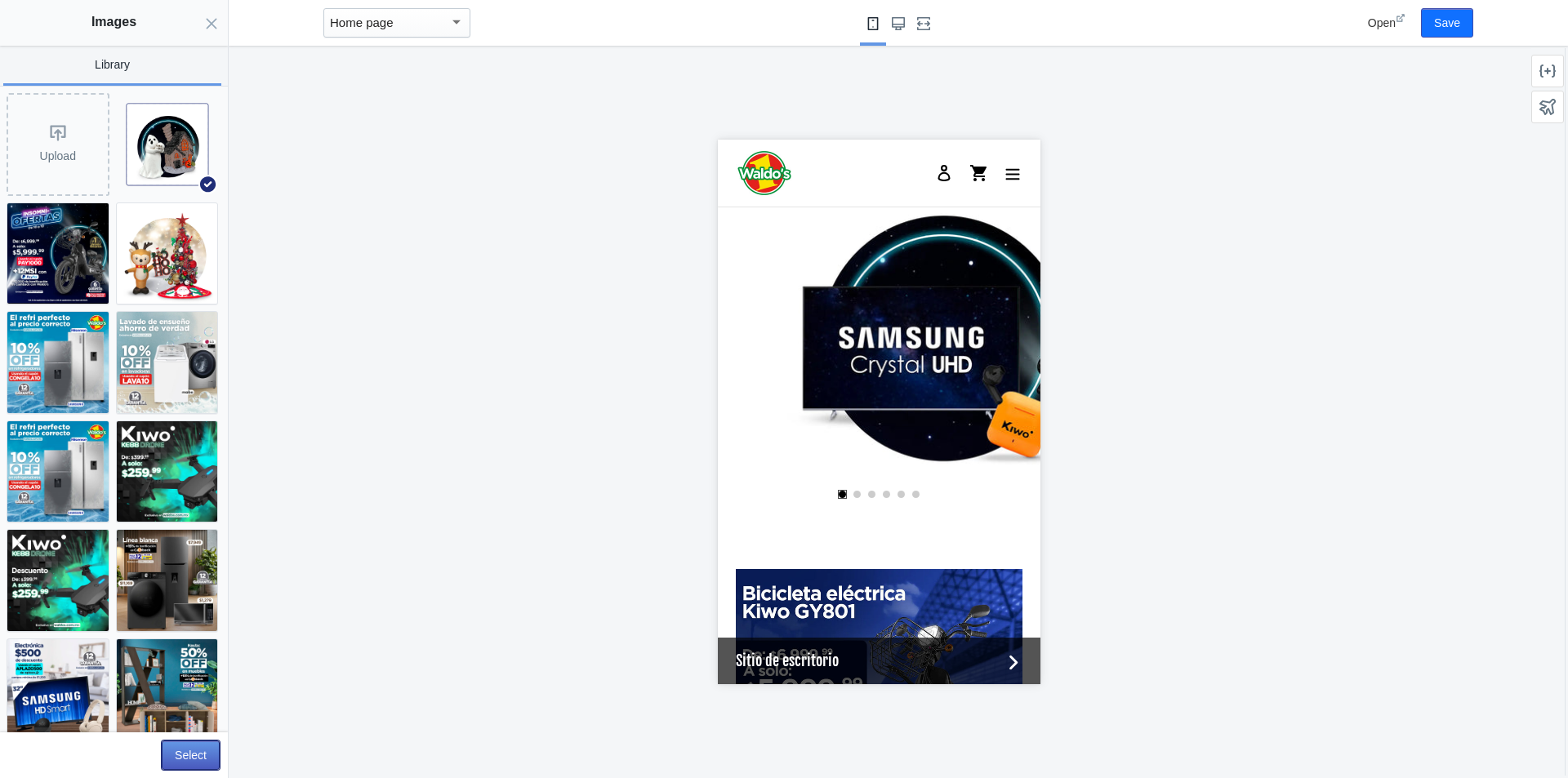
click at [180, 749] on button "Select" at bounding box center [190, 755] width 58 height 29
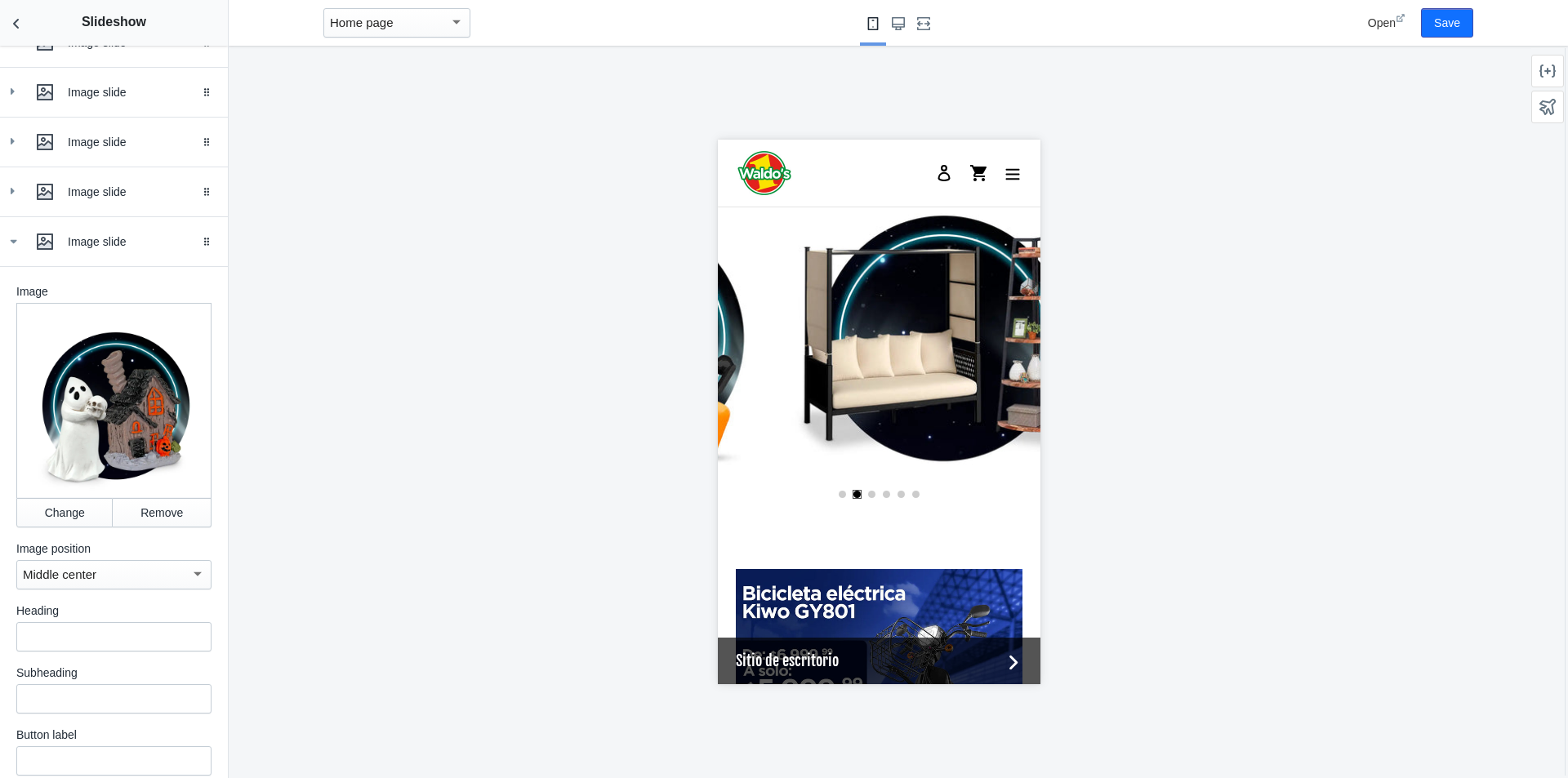
scroll to position [486, 0]
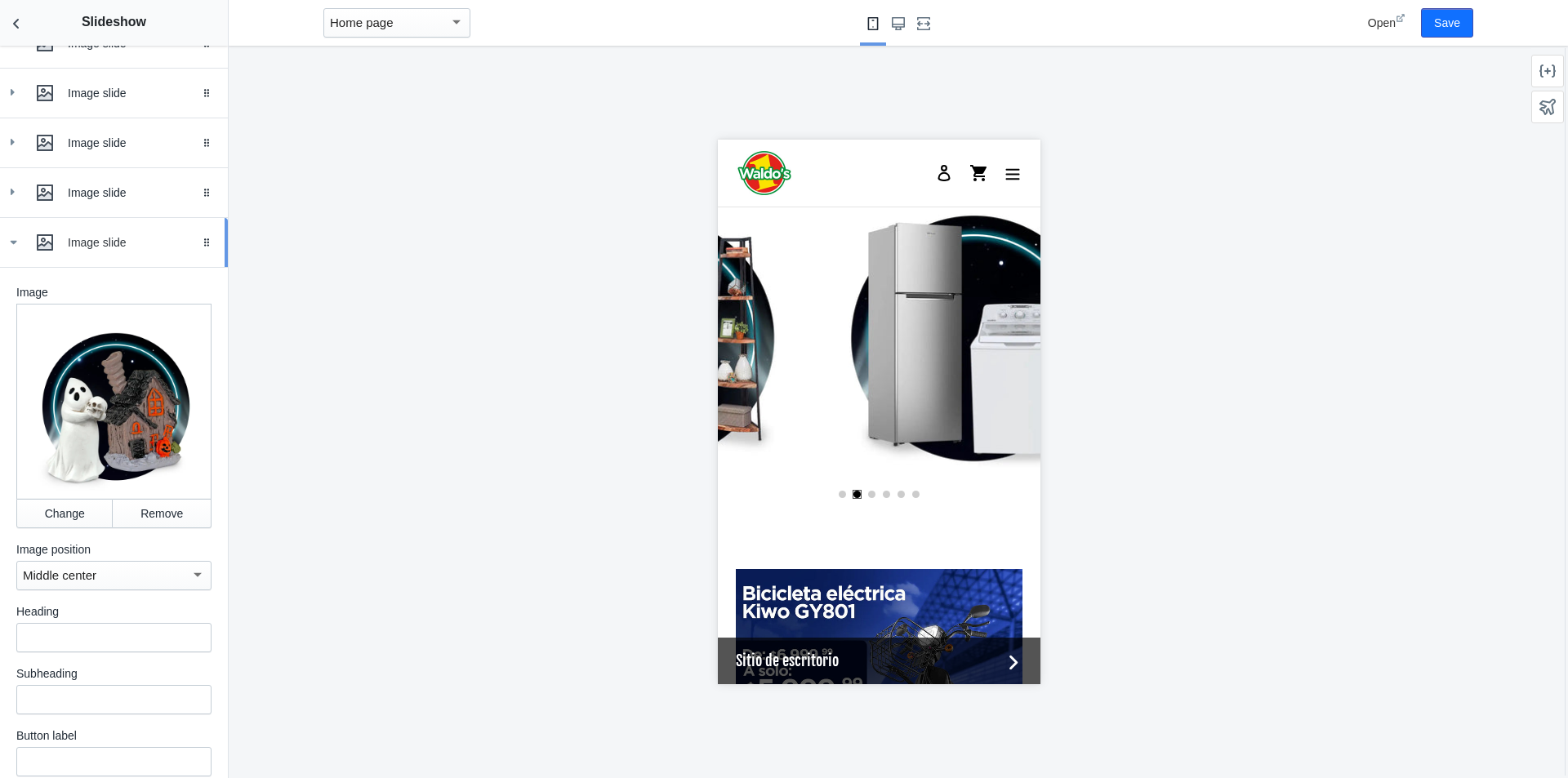
click at [17, 251] on icon at bounding box center [13, 242] width 16 height 16
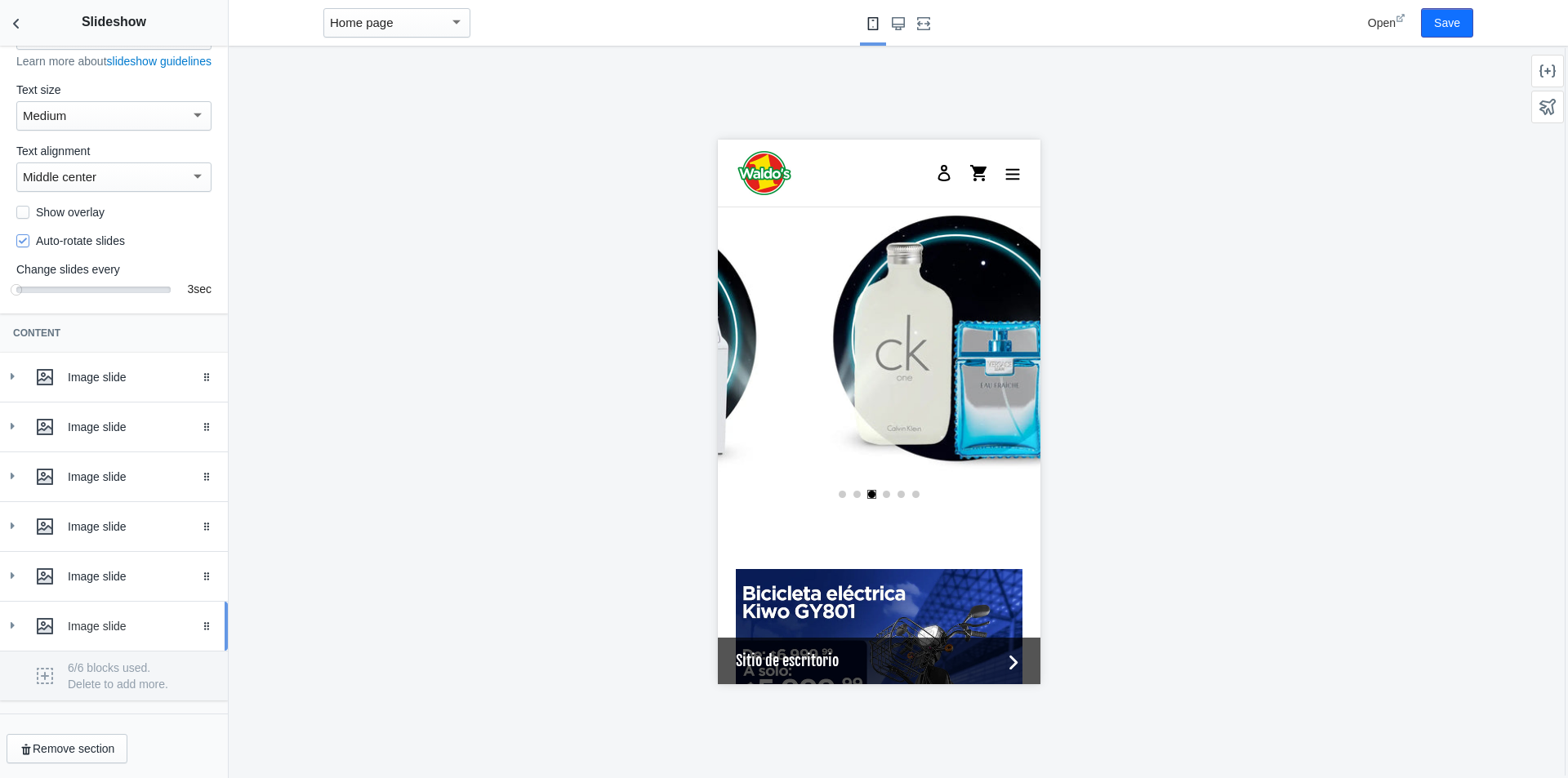
scroll to position [0, 1552]
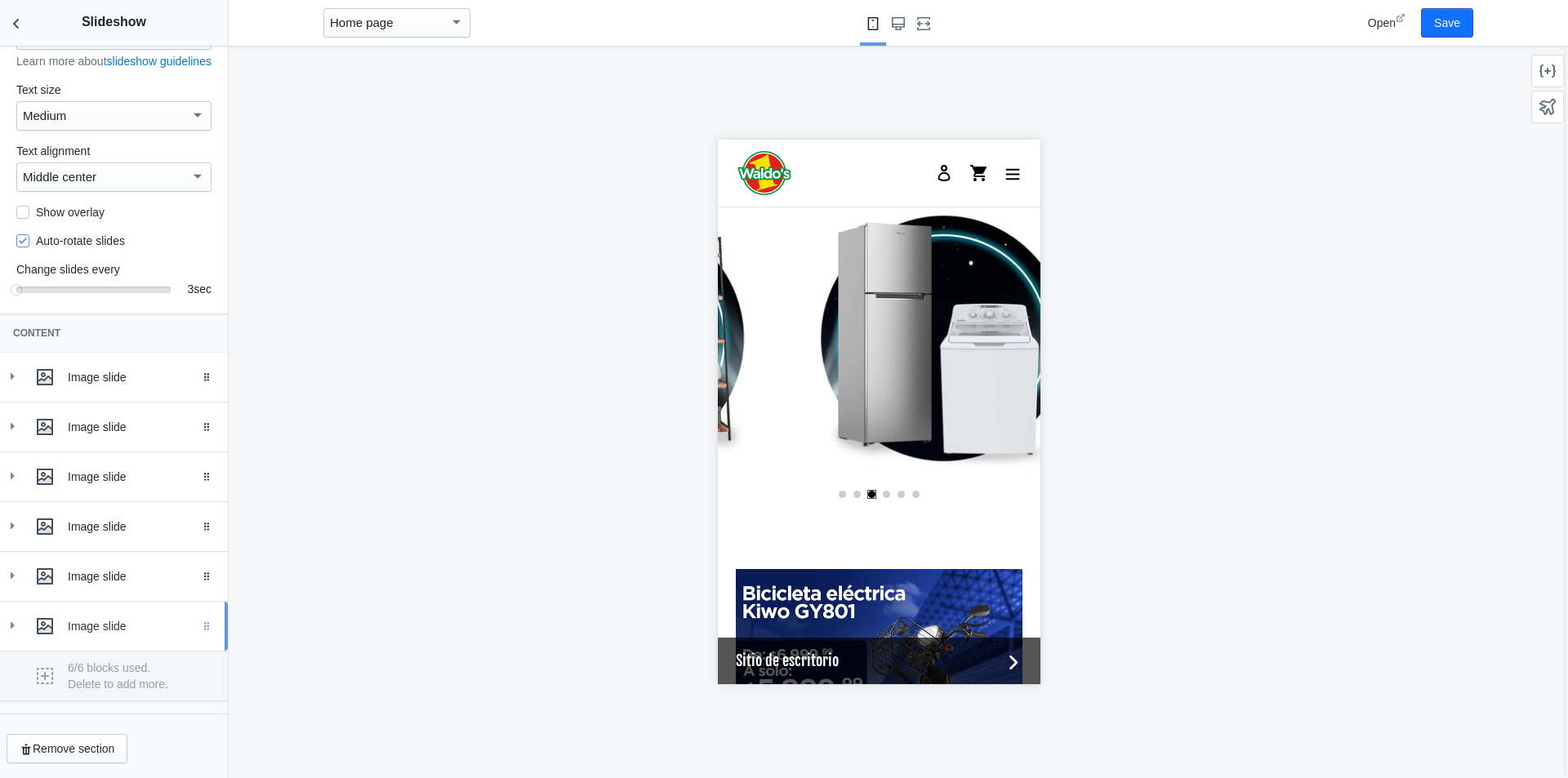
click at [202, 634] on div "Drag to reorder" at bounding box center [210, 626] width 36 height 49
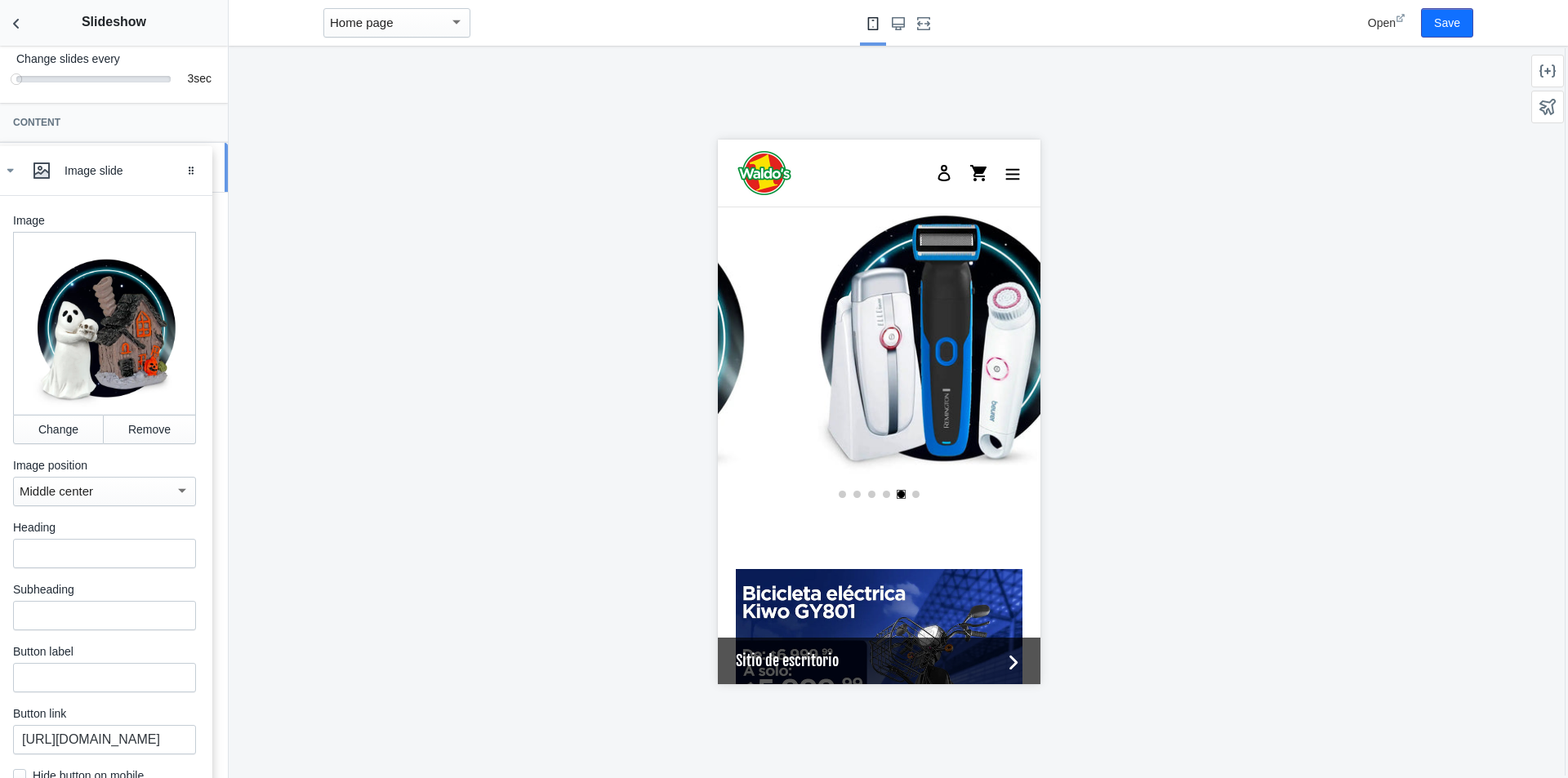
drag, startPoint x: 195, startPoint y: 431, endPoint x: 192, endPoint y: 170, distance: 261.0
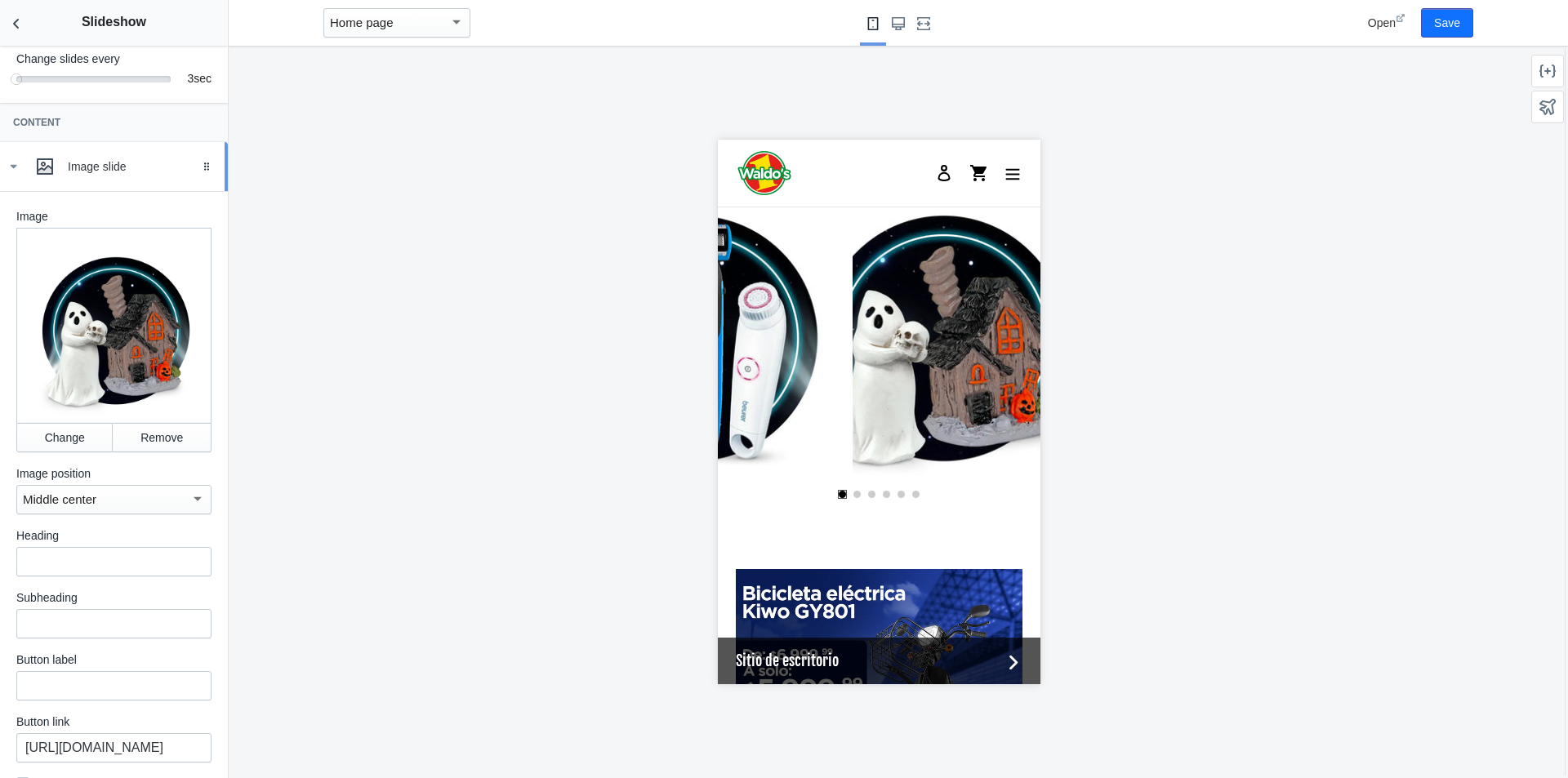
click at [16, 175] on div "Image slide" at bounding box center [114, 166] width 204 height 33
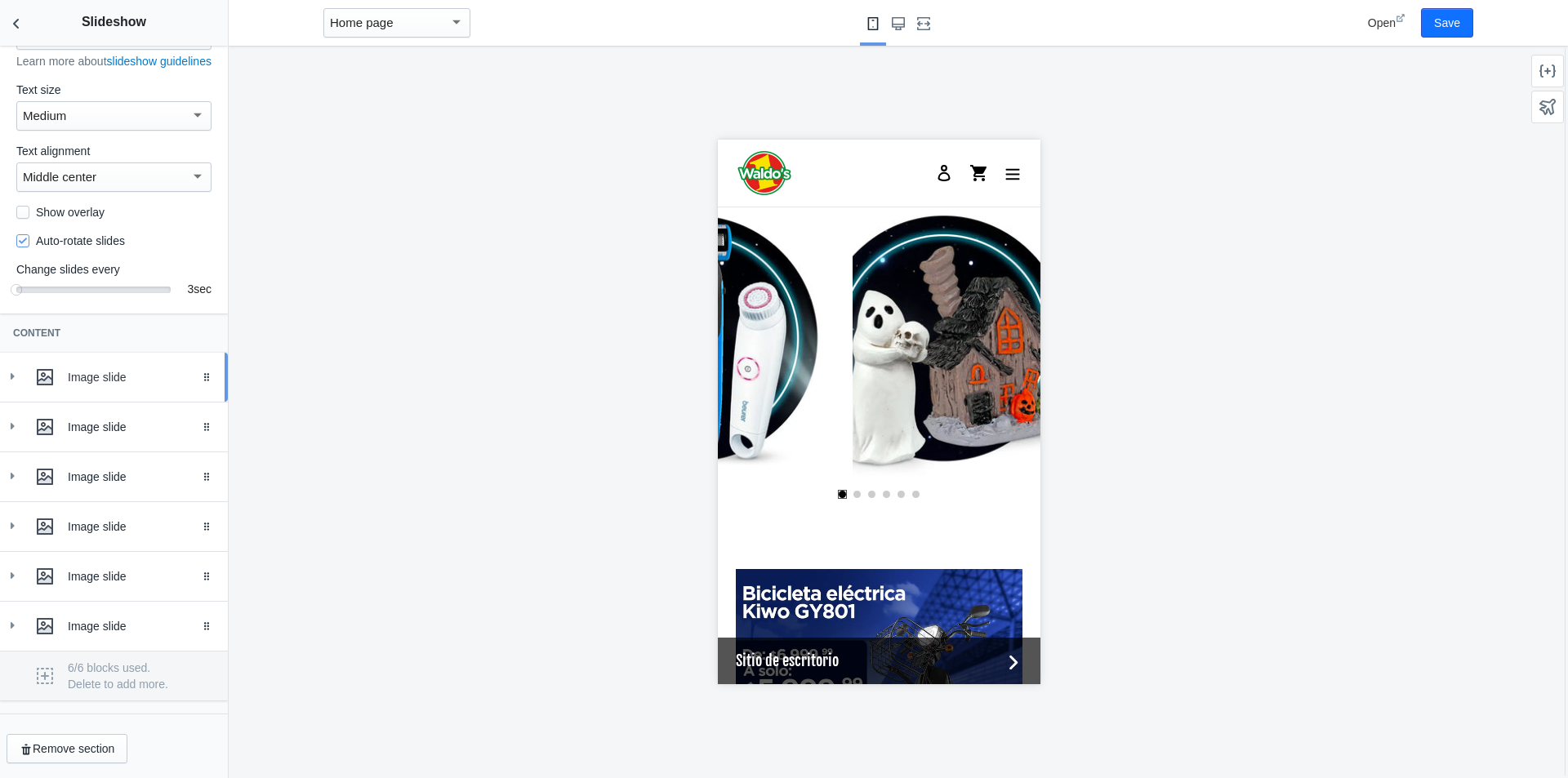
click at [108, 367] on div "Image slide" at bounding box center [114, 377] width 204 height 33
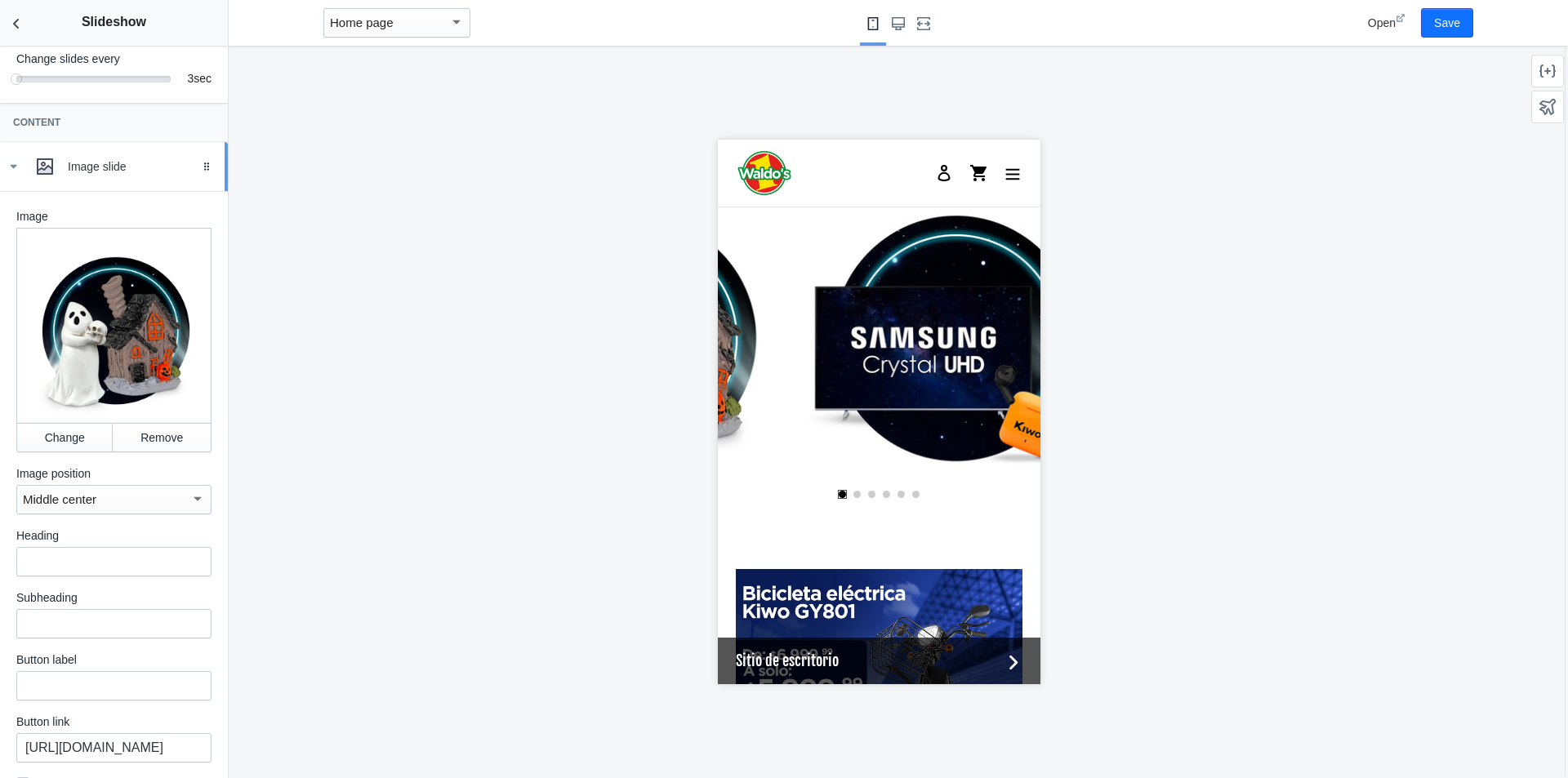
scroll to position [0, 1552]
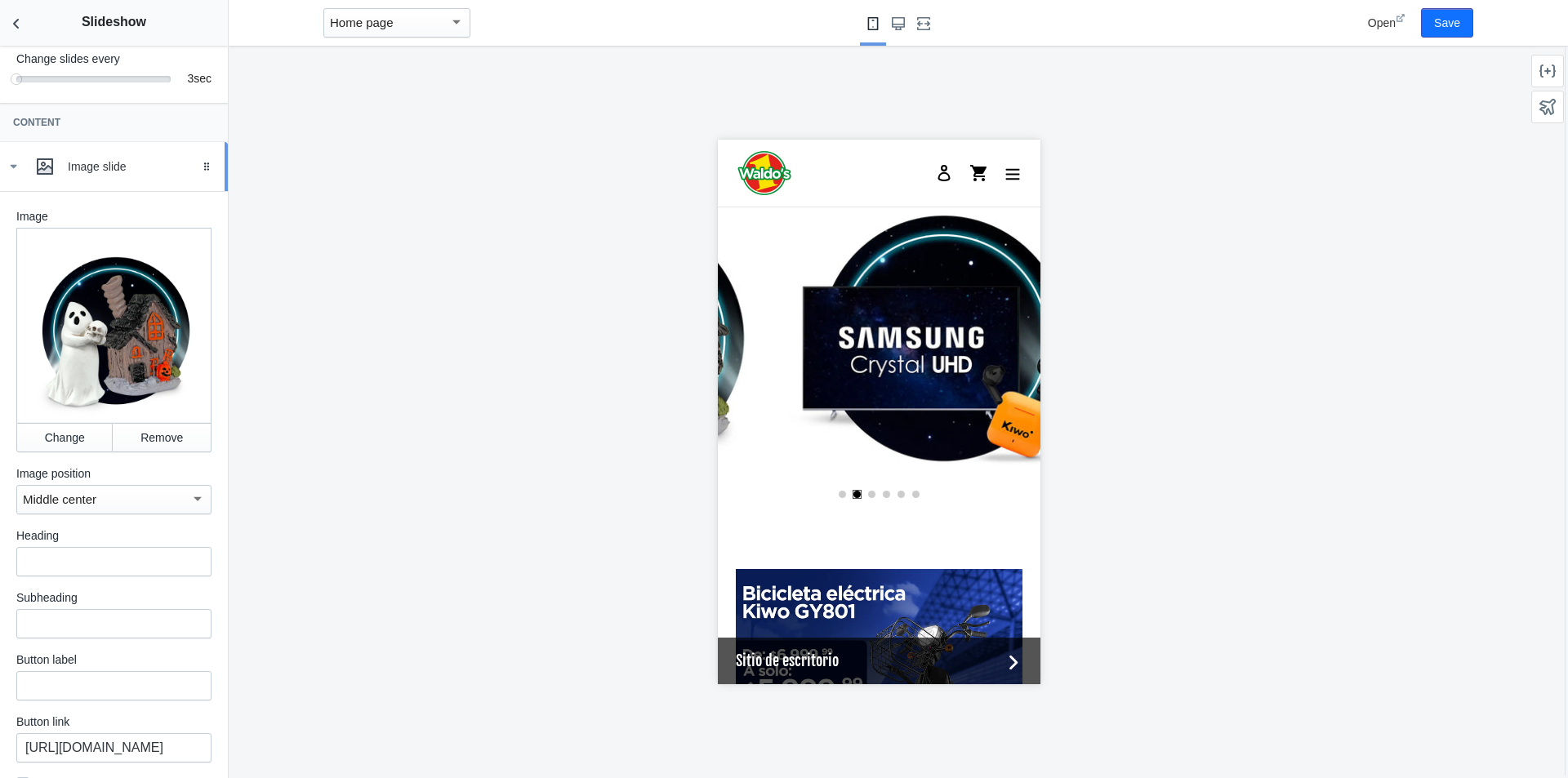
click at [19, 174] on div "Image slide" at bounding box center [114, 166] width 204 height 33
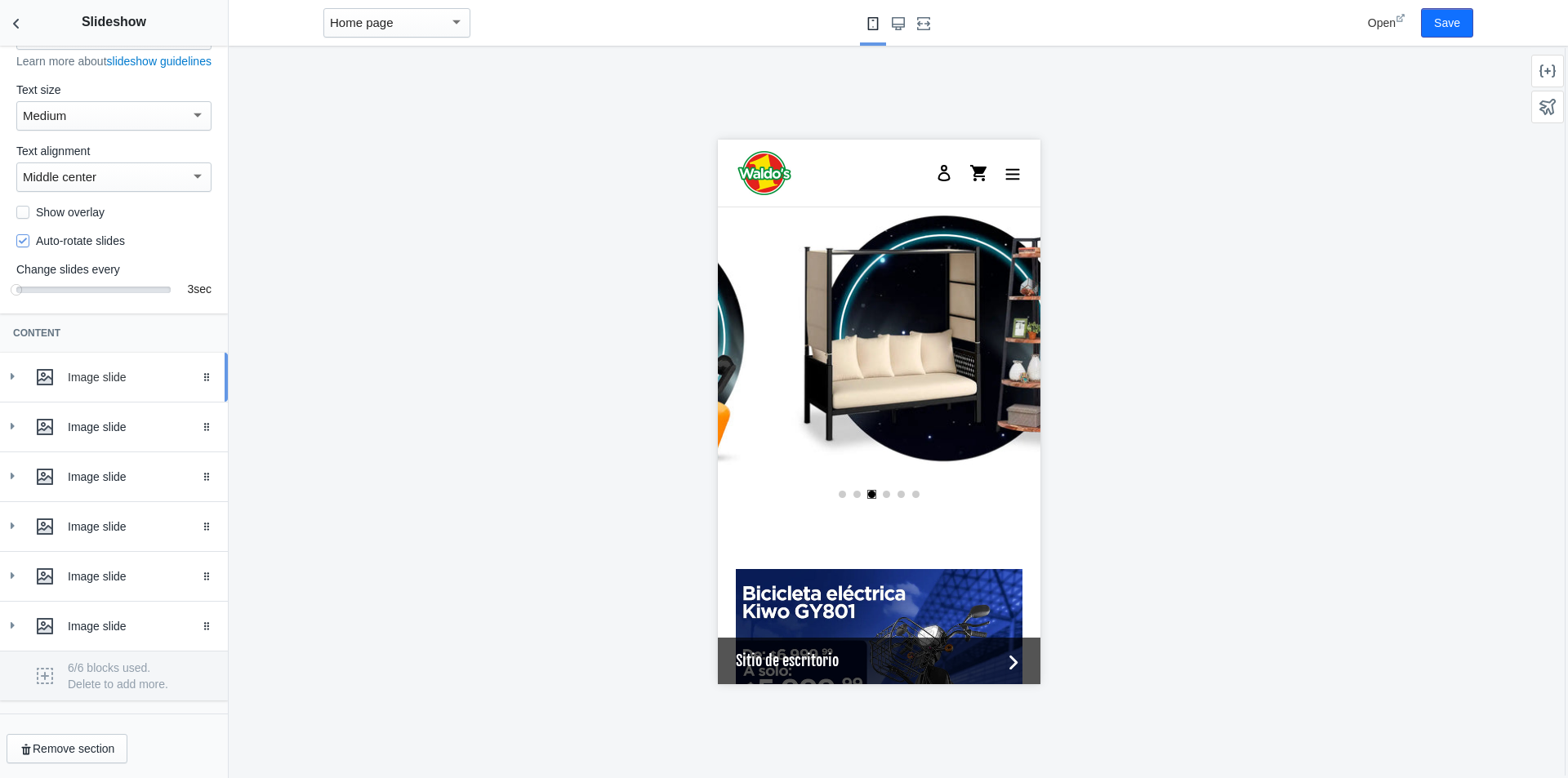
click at [106, 371] on div "Image slide" at bounding box center [142, 376] width 148 height 16
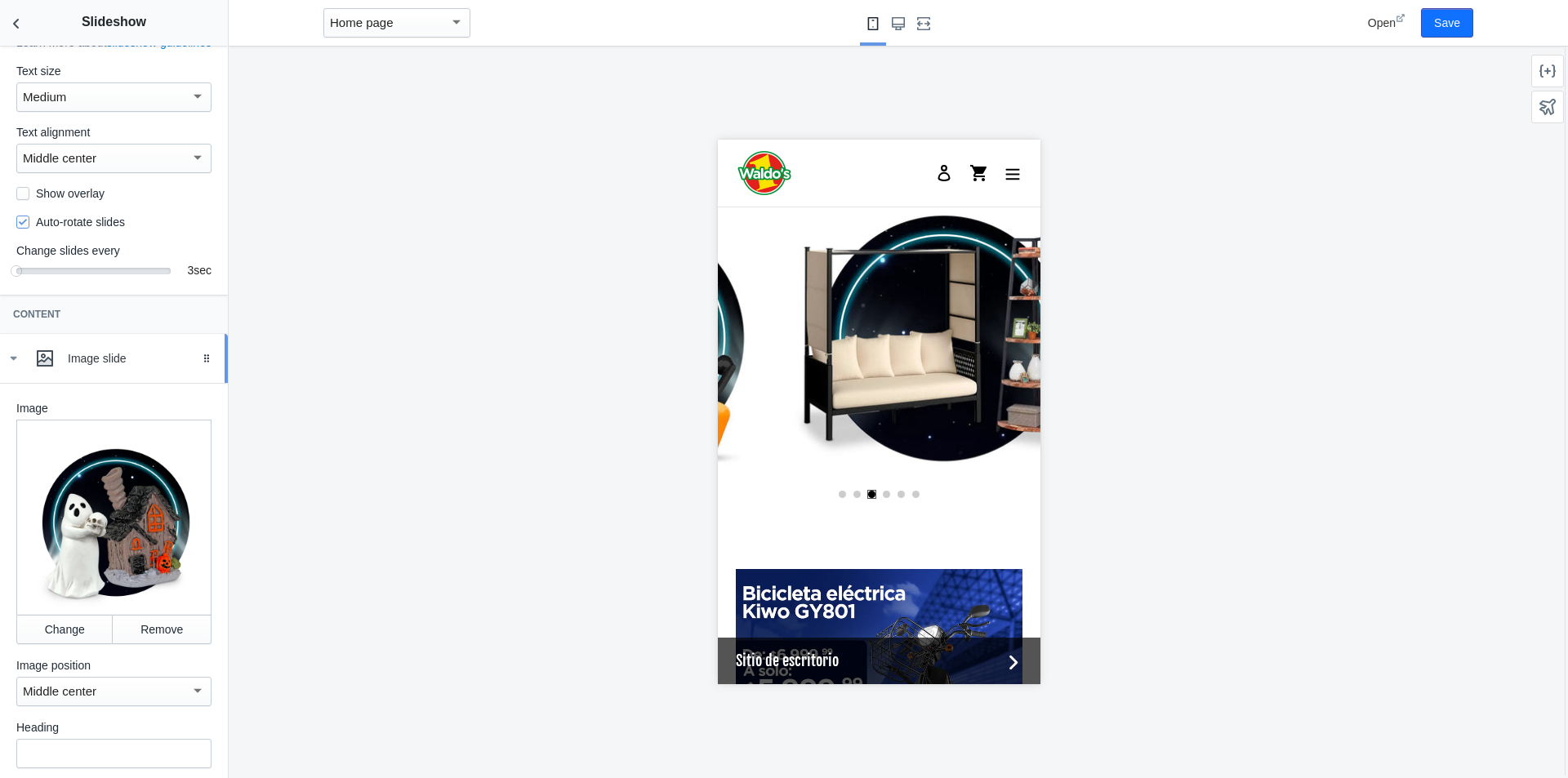
scroll to position [313, 0]
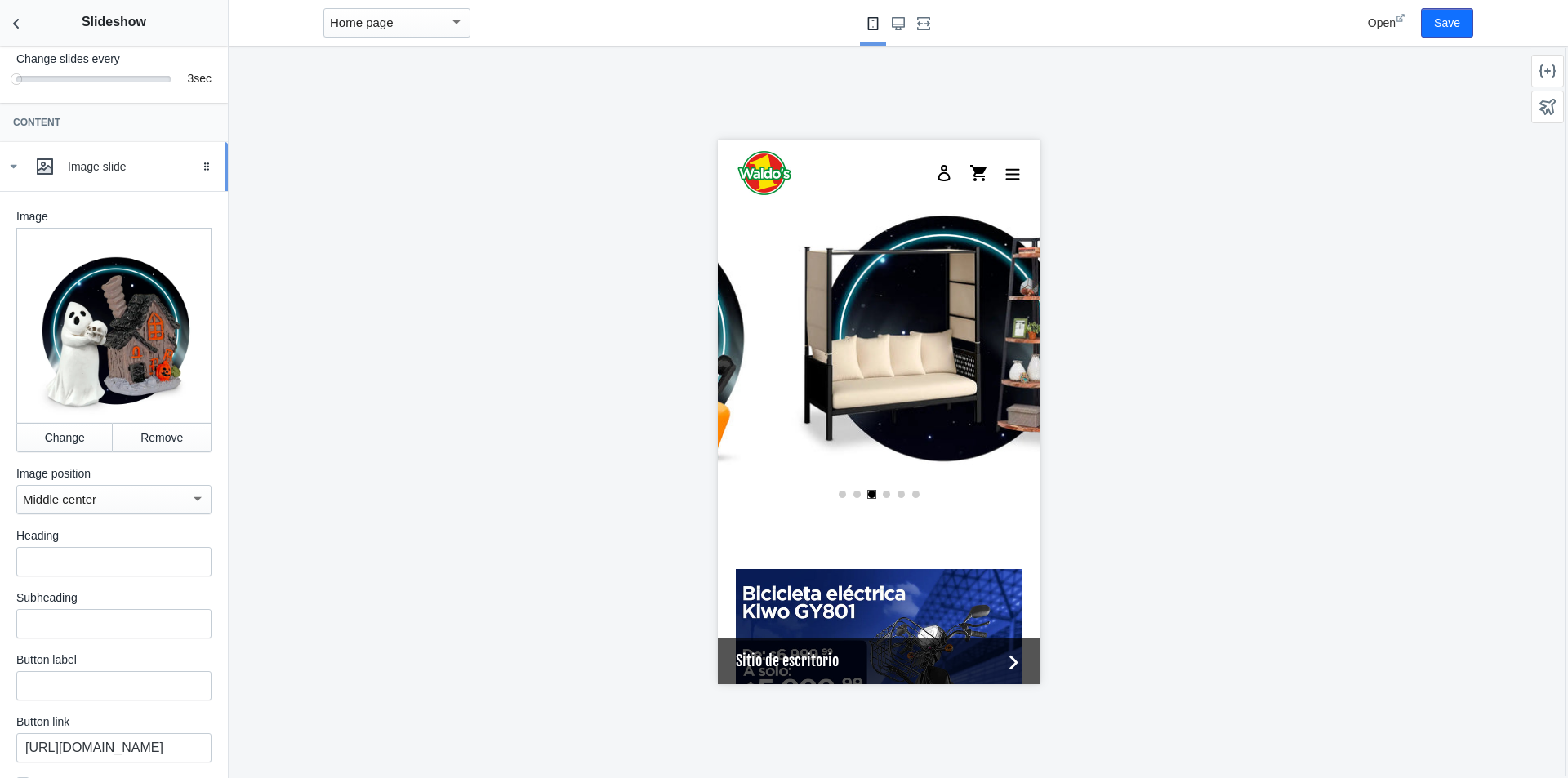
click at [0, 181] on link "Image slide Drag to reorder" at bounding box center [114, 166] width 228 height 49
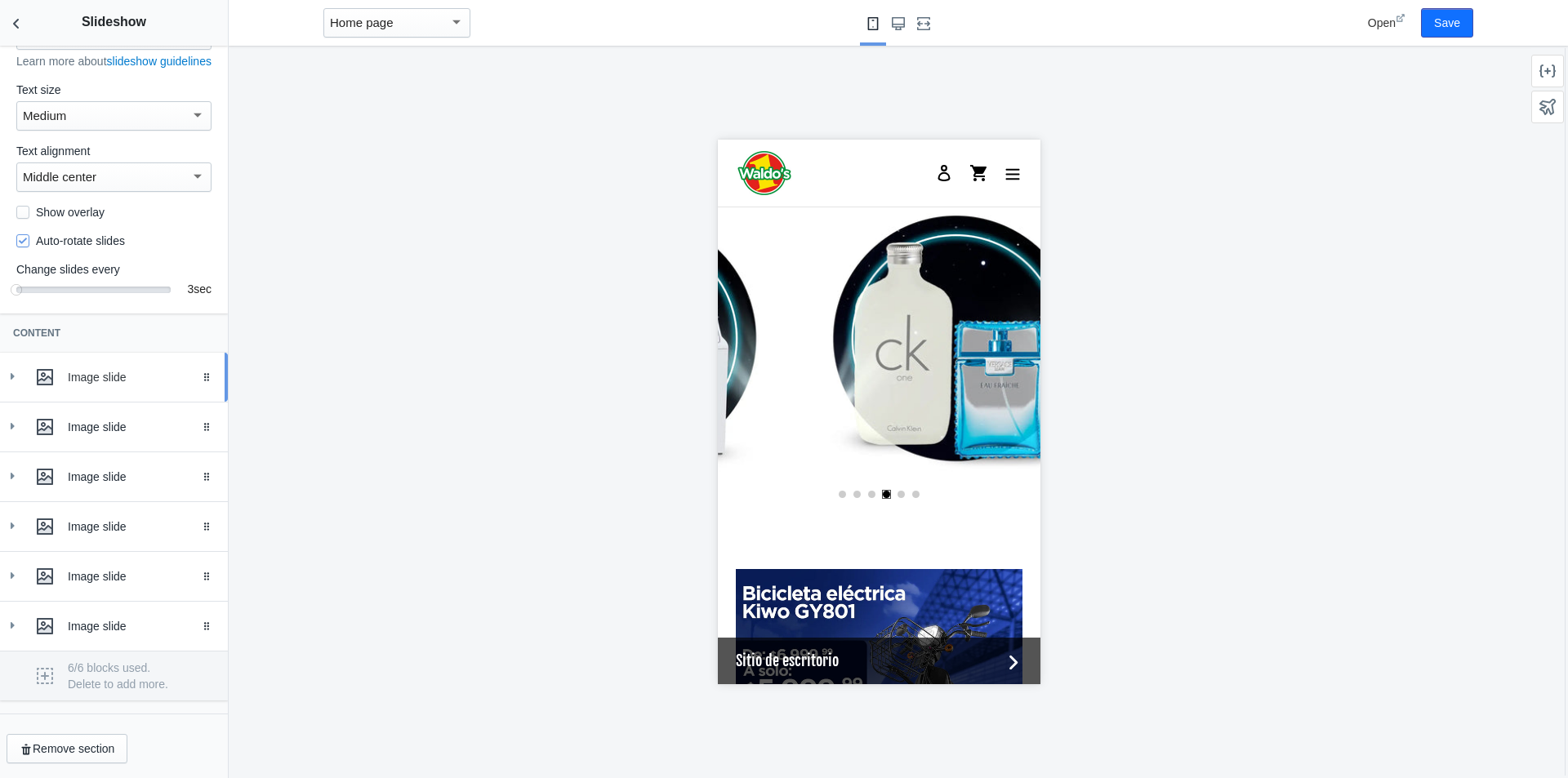
scroll to position [0, 1552]
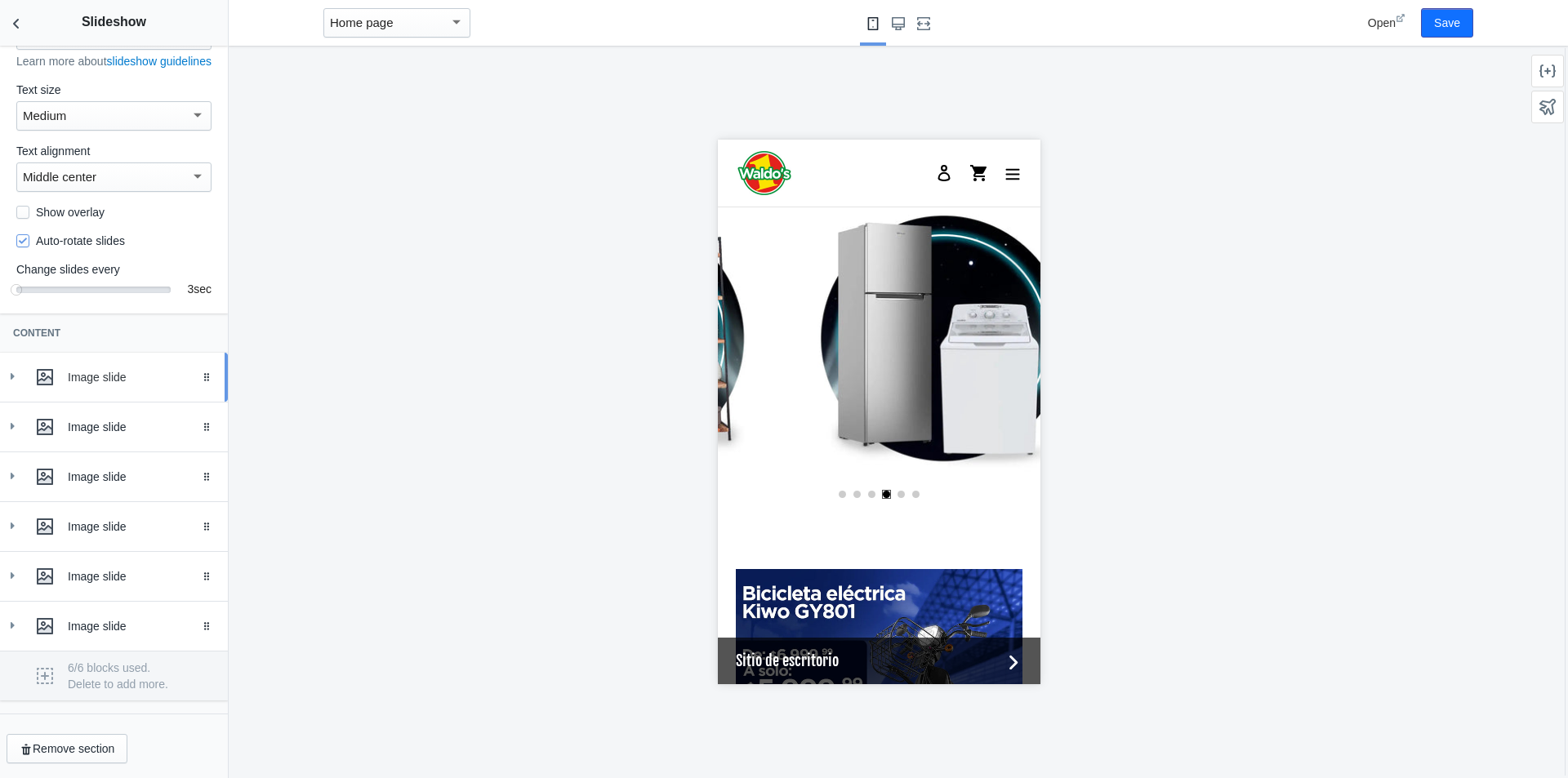
click at [23, 383] on div "Image slide" at bounding box center [114, 377] width 204 height 33
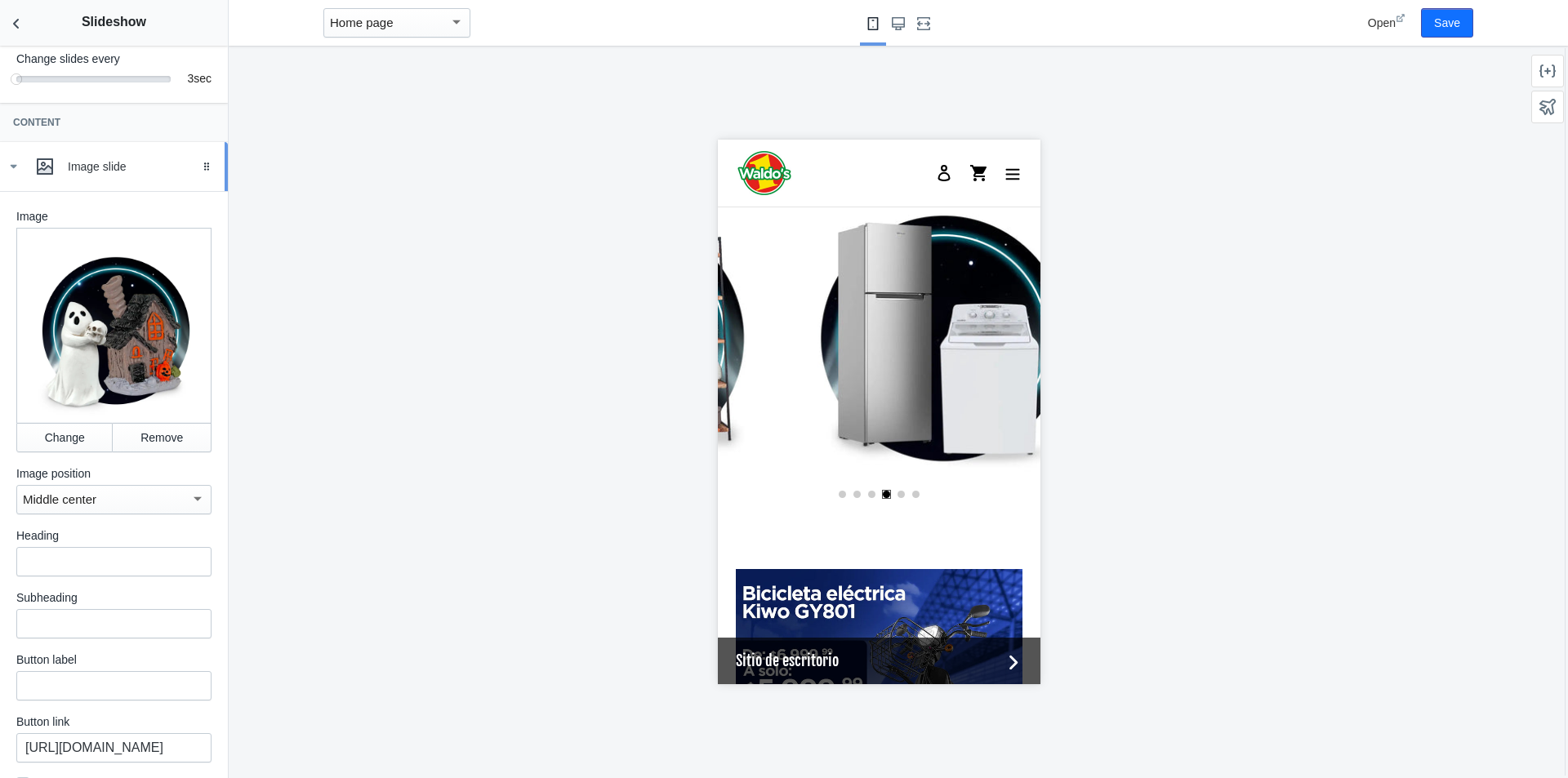
click at [18, 174] on icon at bounding box center [13, 166] width 16 height 16
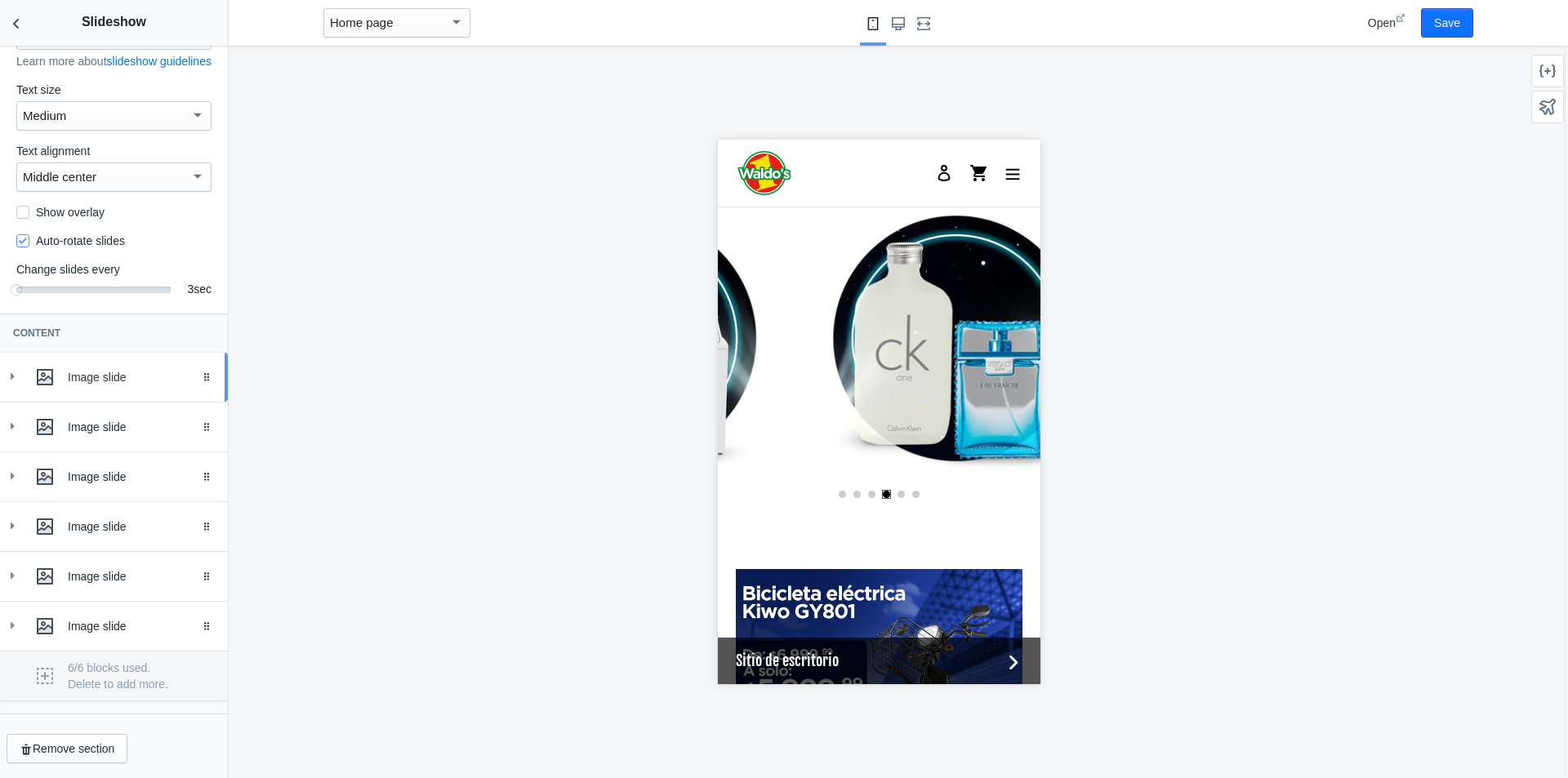
scroll to position [0, 1552]
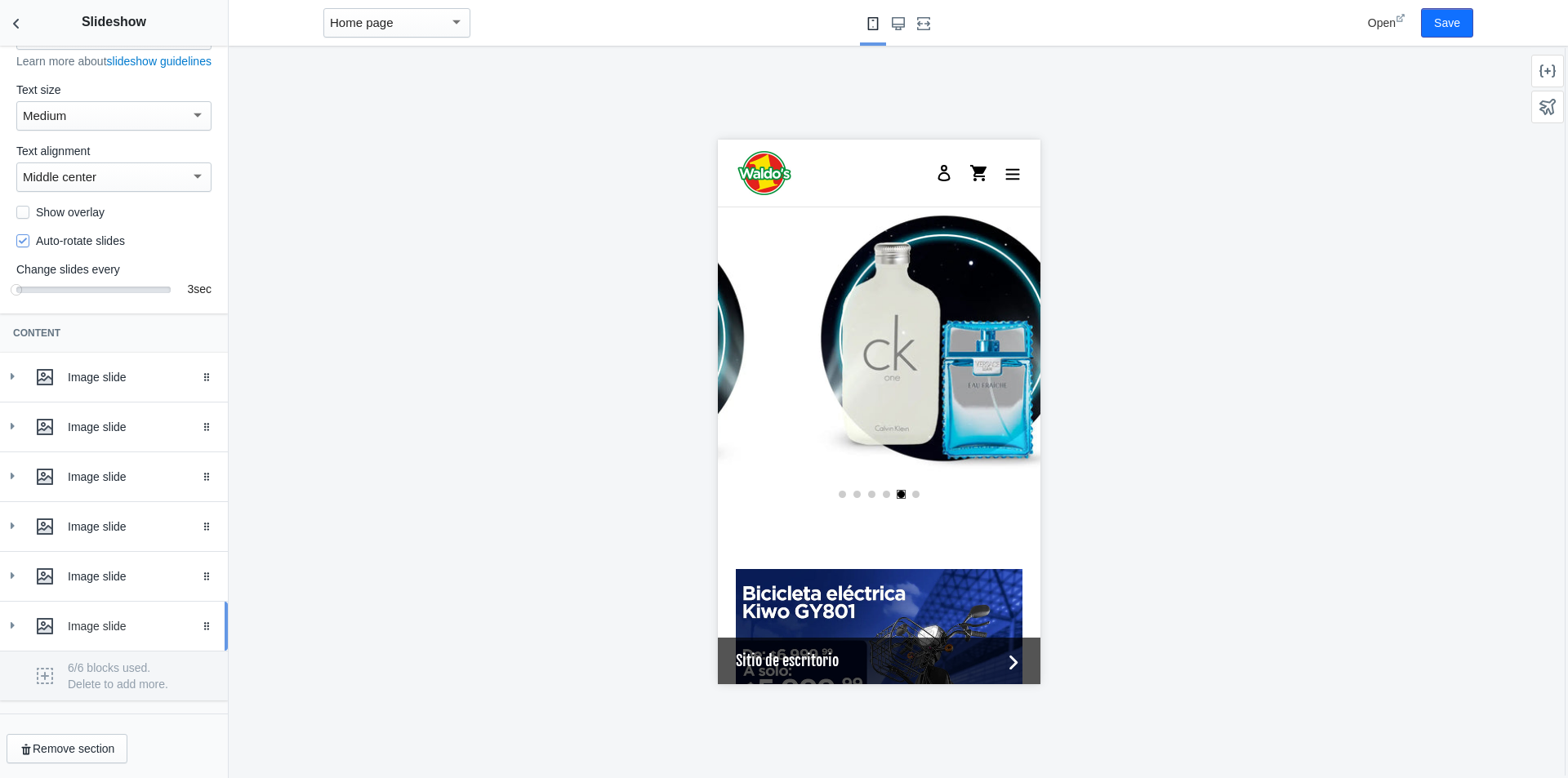
click at [104, 638] on div "Image slide" at bounding box center [114, 626] width 204 height 33
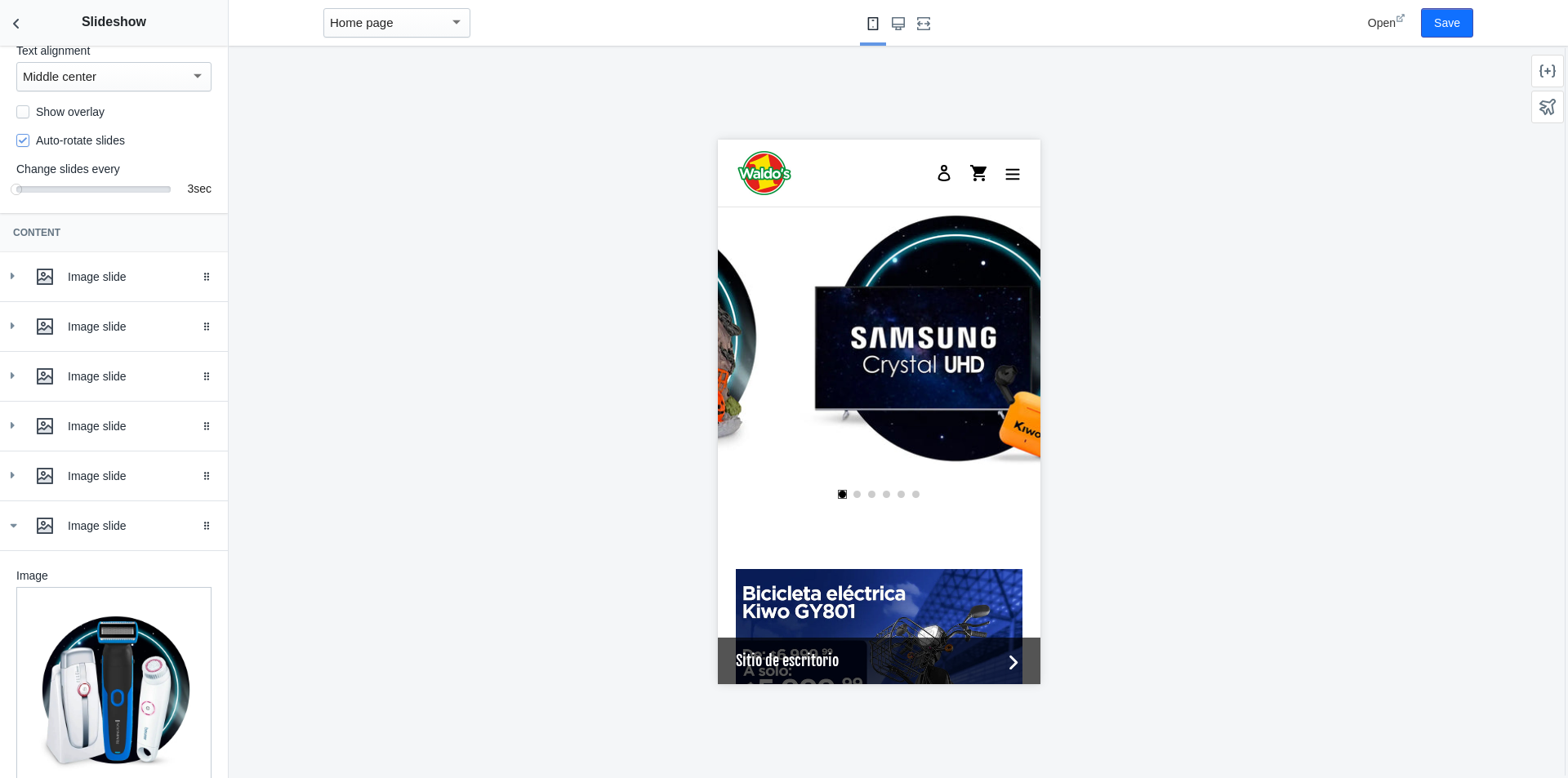
scroll to position [0, 0]
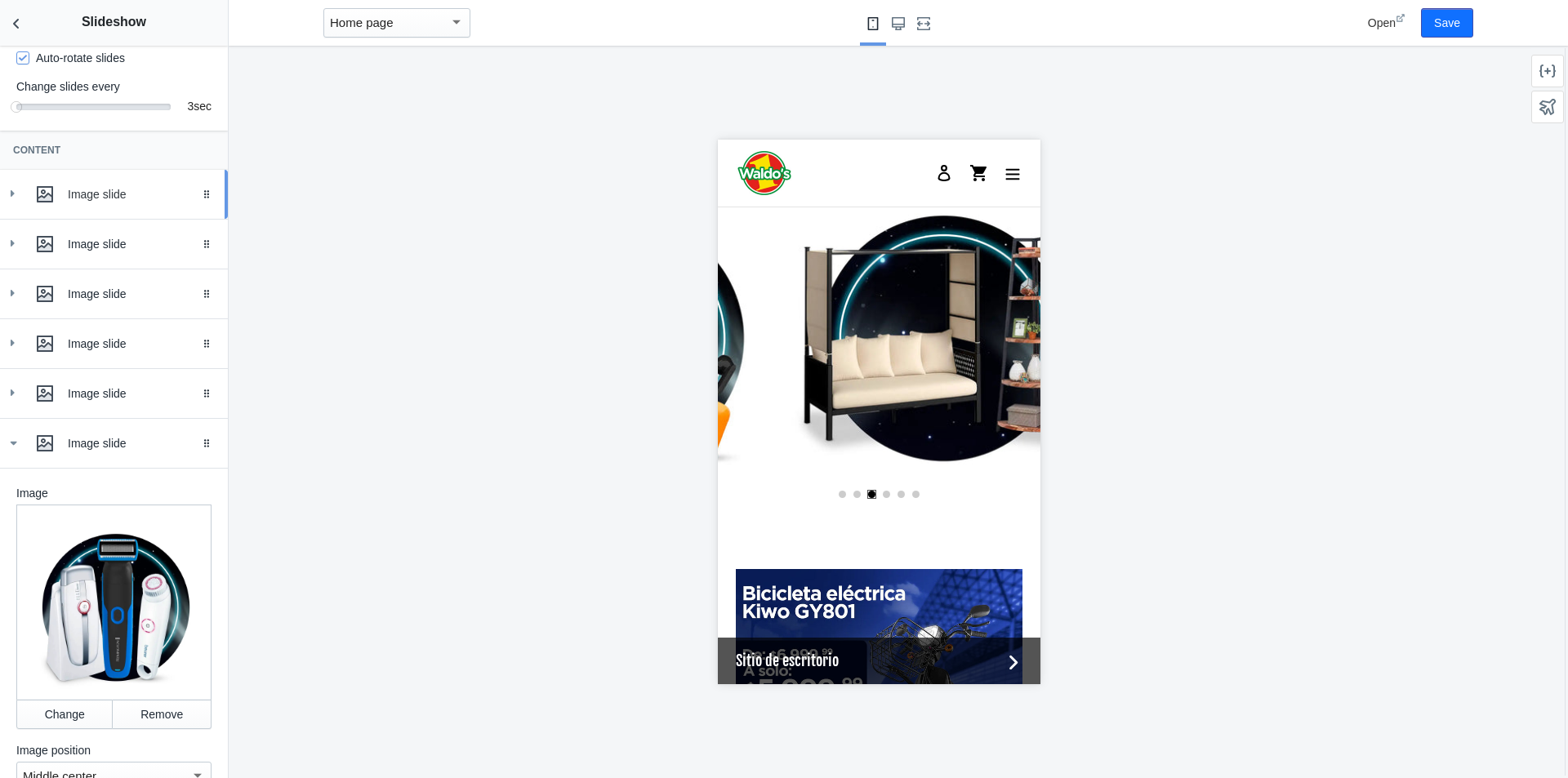
click at [90, 203] on div "Image slide" at bounding box center [142, 194] width 148 height 16
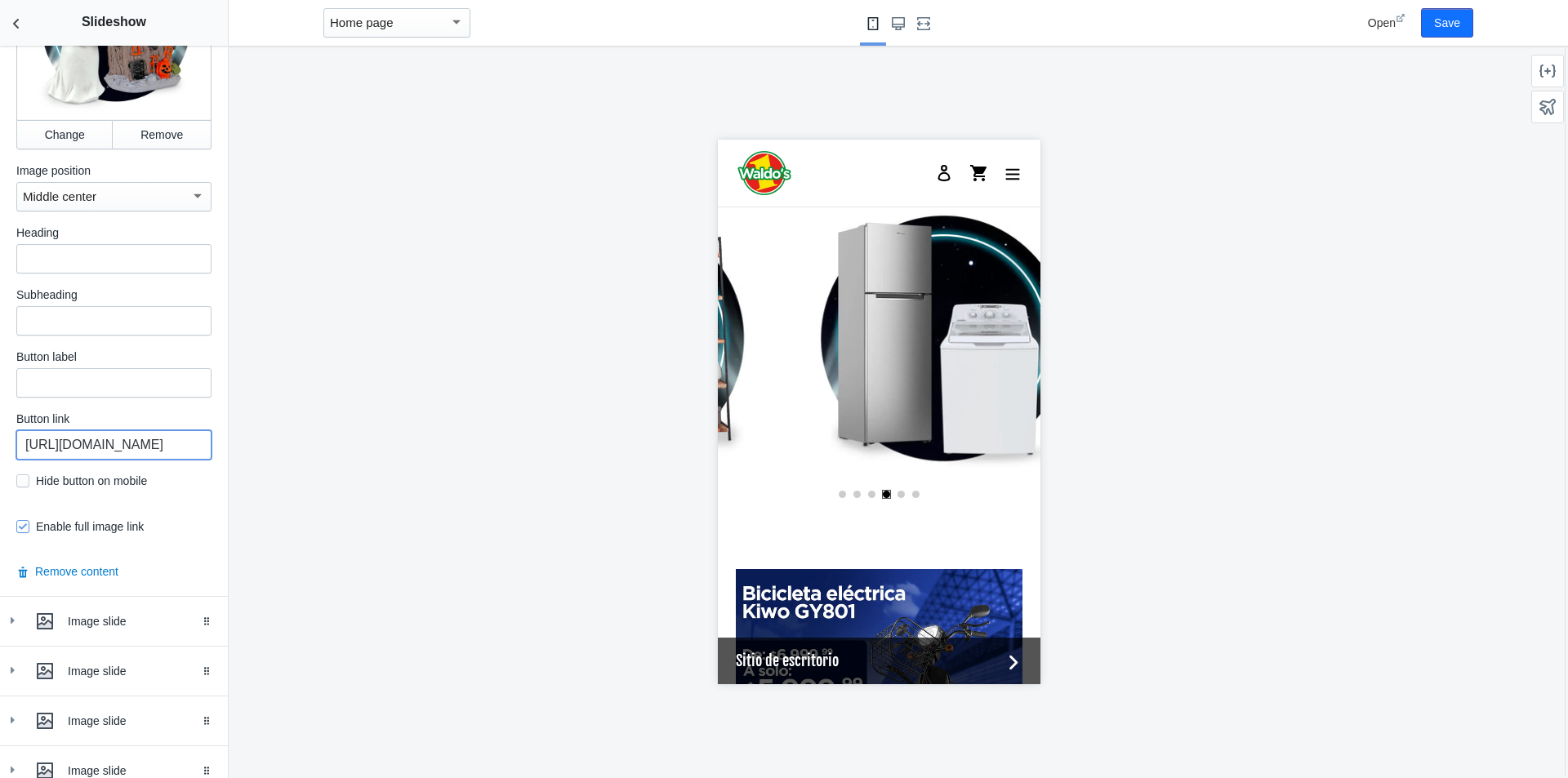
click at [168, 458] on input "[URL][DOMAIN_NAME]" at bounding box center [113, 444] width 195 height 29
click at [164, 440] on input "[URL][DOMAIN_NAME]" at bounding box center [113, 444] width 195 height 29
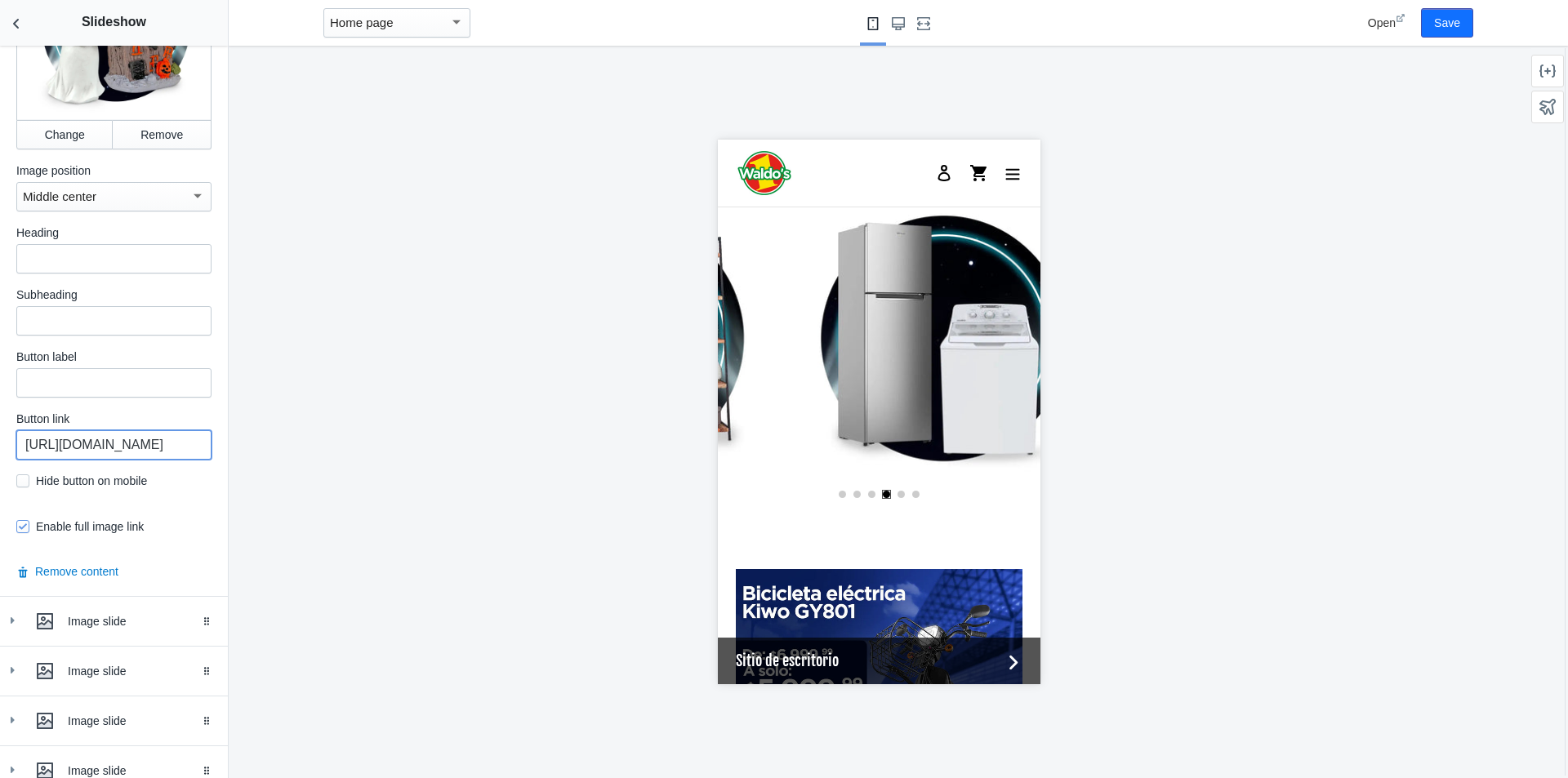
click at [164, 440] on input "[URL][DOMAIN_NAME]" at bounding box center [113, 444] width 195 height 29
paste input "[DATE]"
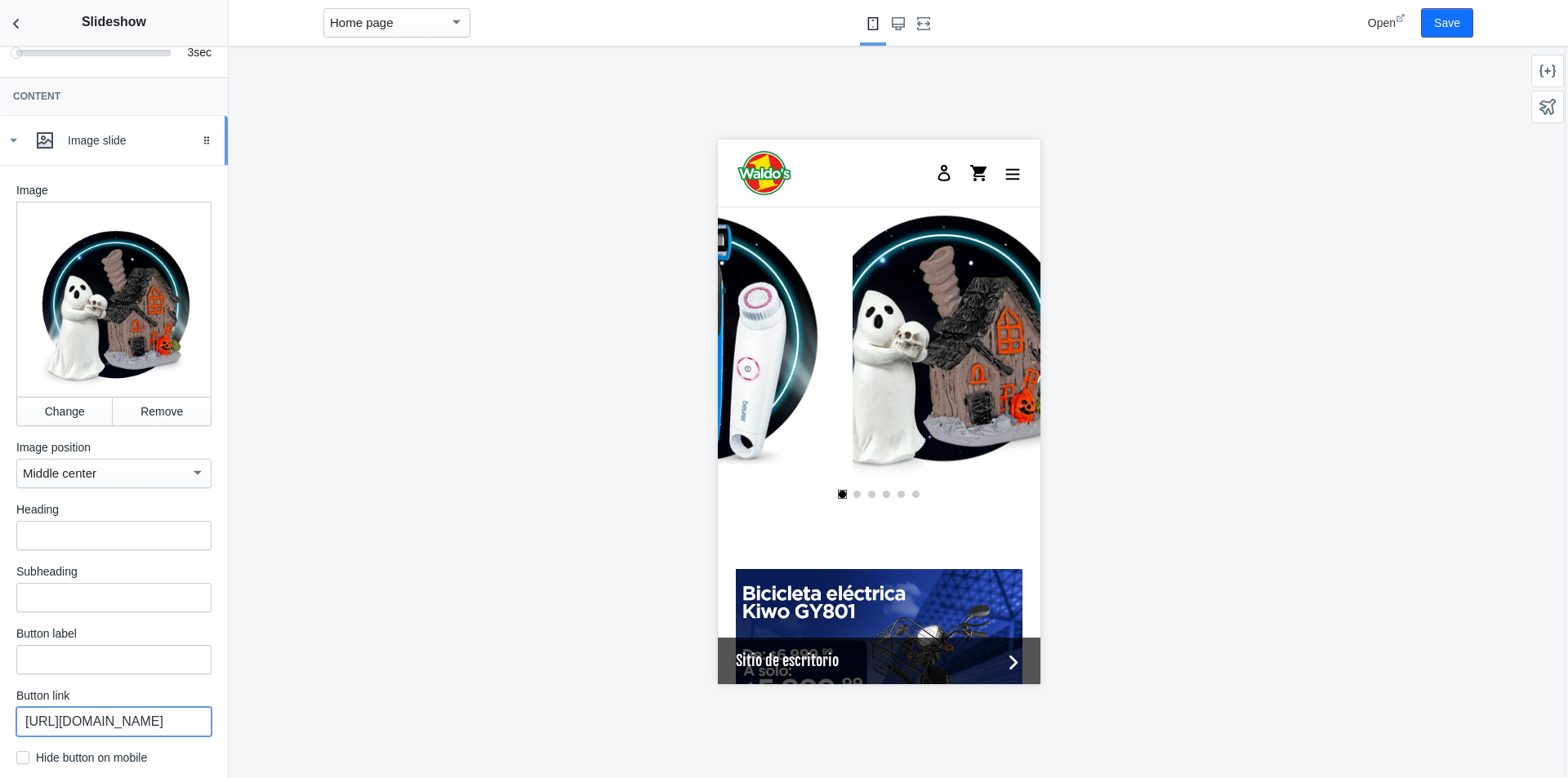
type input "[URL][DOMAIN_NAME]"
click at [13, 148] on icon at bounding box center [13, 140] width 16 height 16
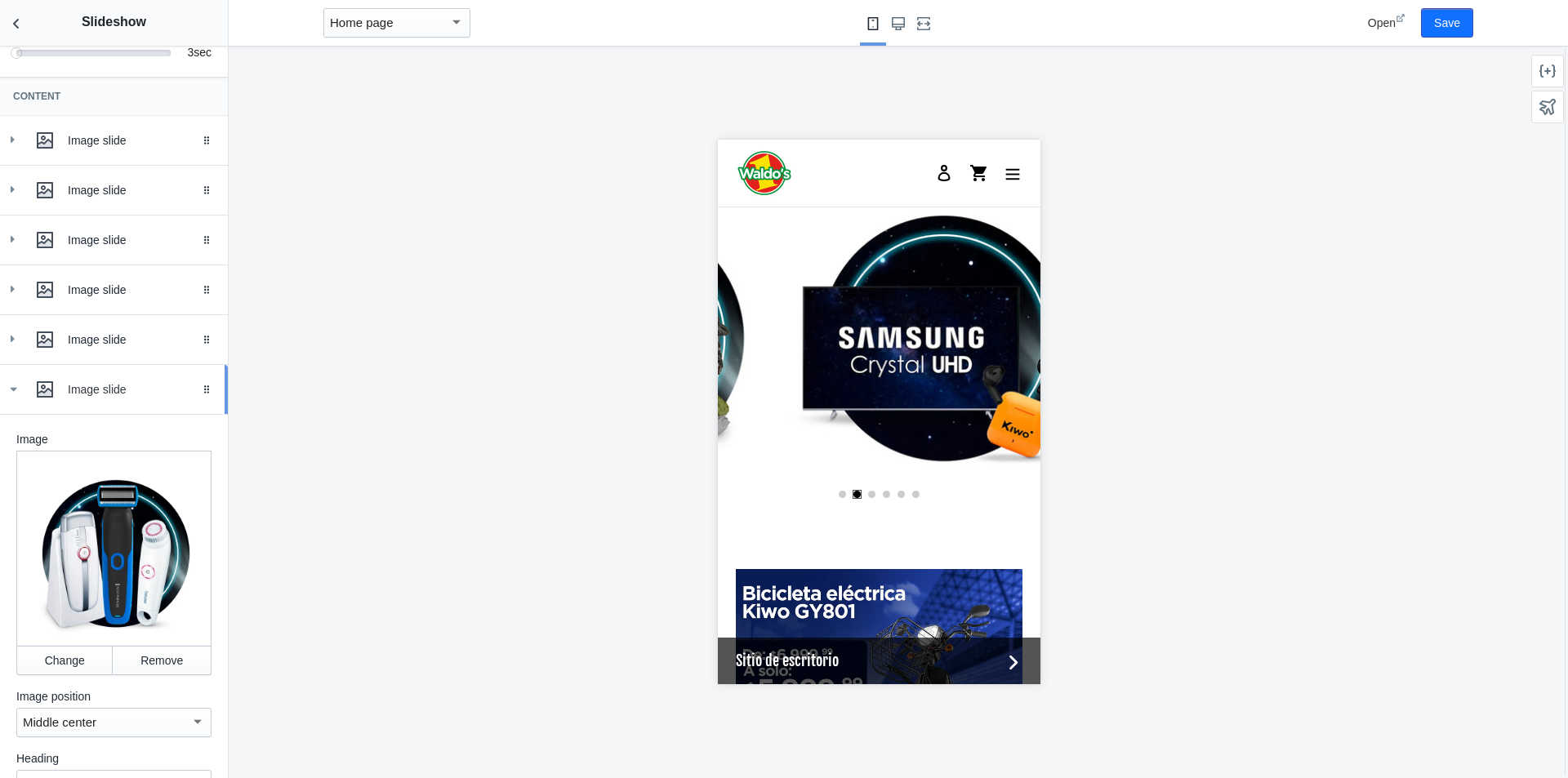
click at [75, 397] on div "Image slide" at bounding box center [142, 389] width 148 height 16
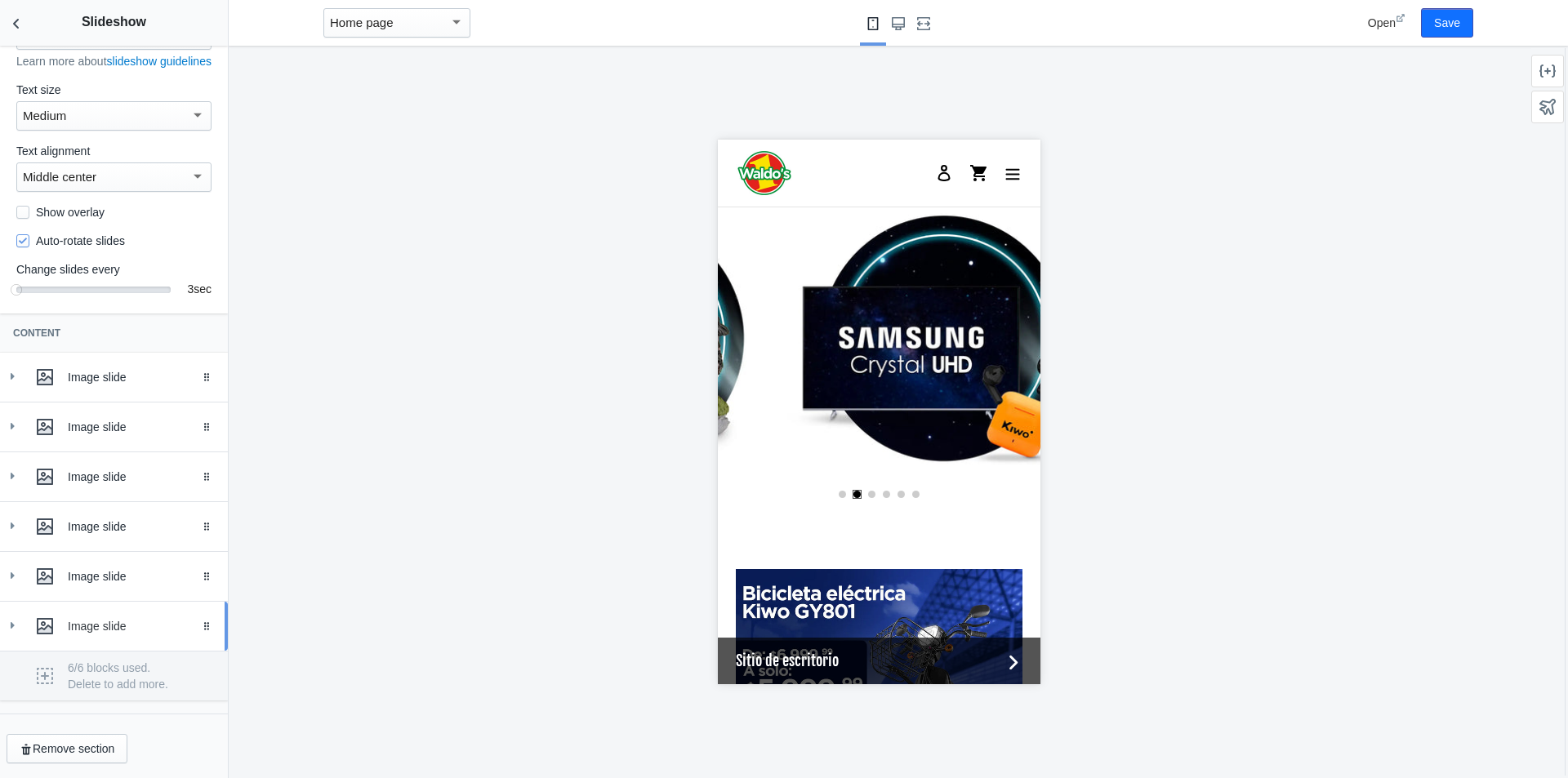
click at [21, 620] on div "Image slide" at bounding box center [114, 626] width 204 height 33
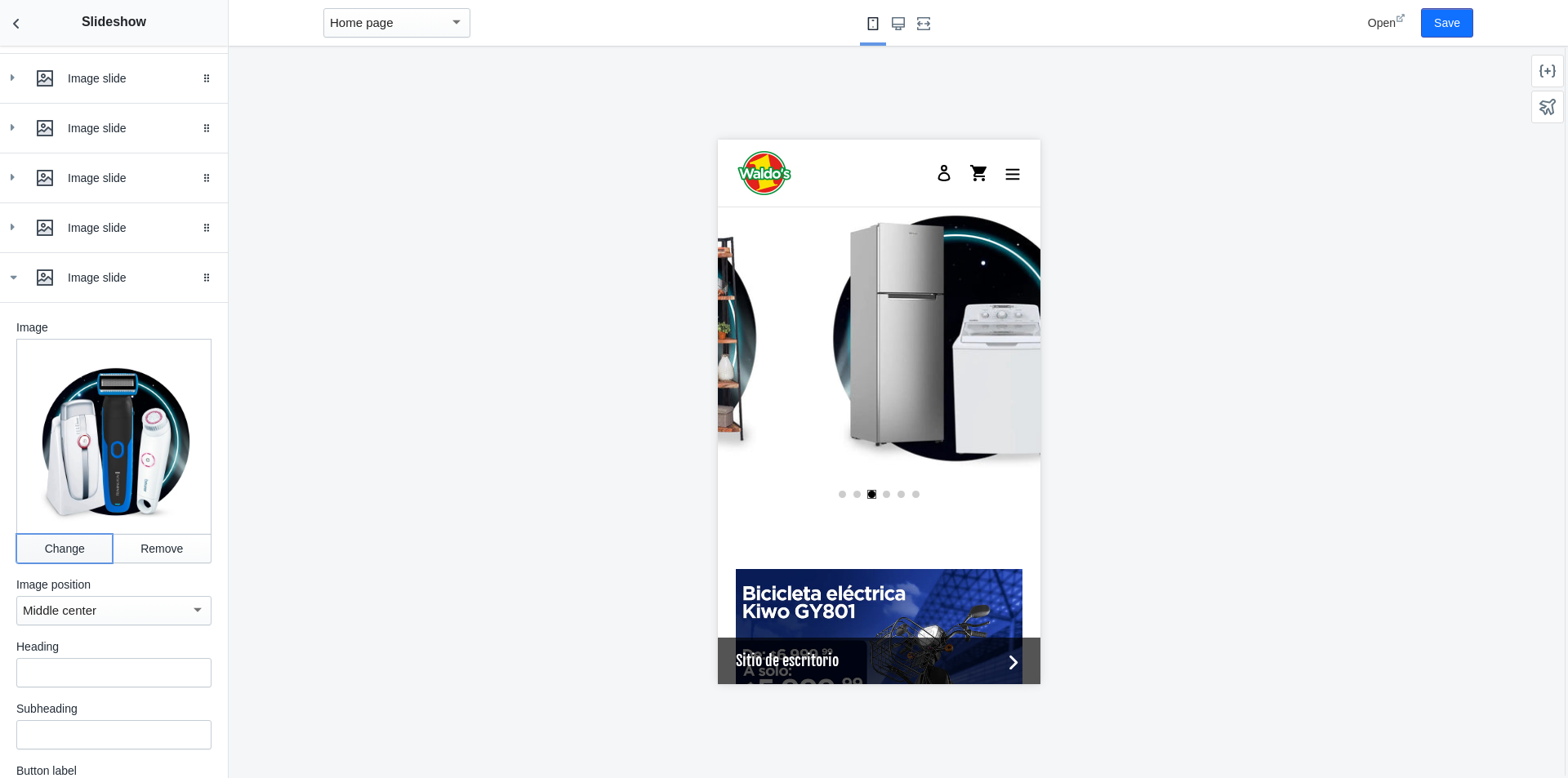
click at [75, 558] on button "Change" at bounding box center [64, 548] width 96 height 29
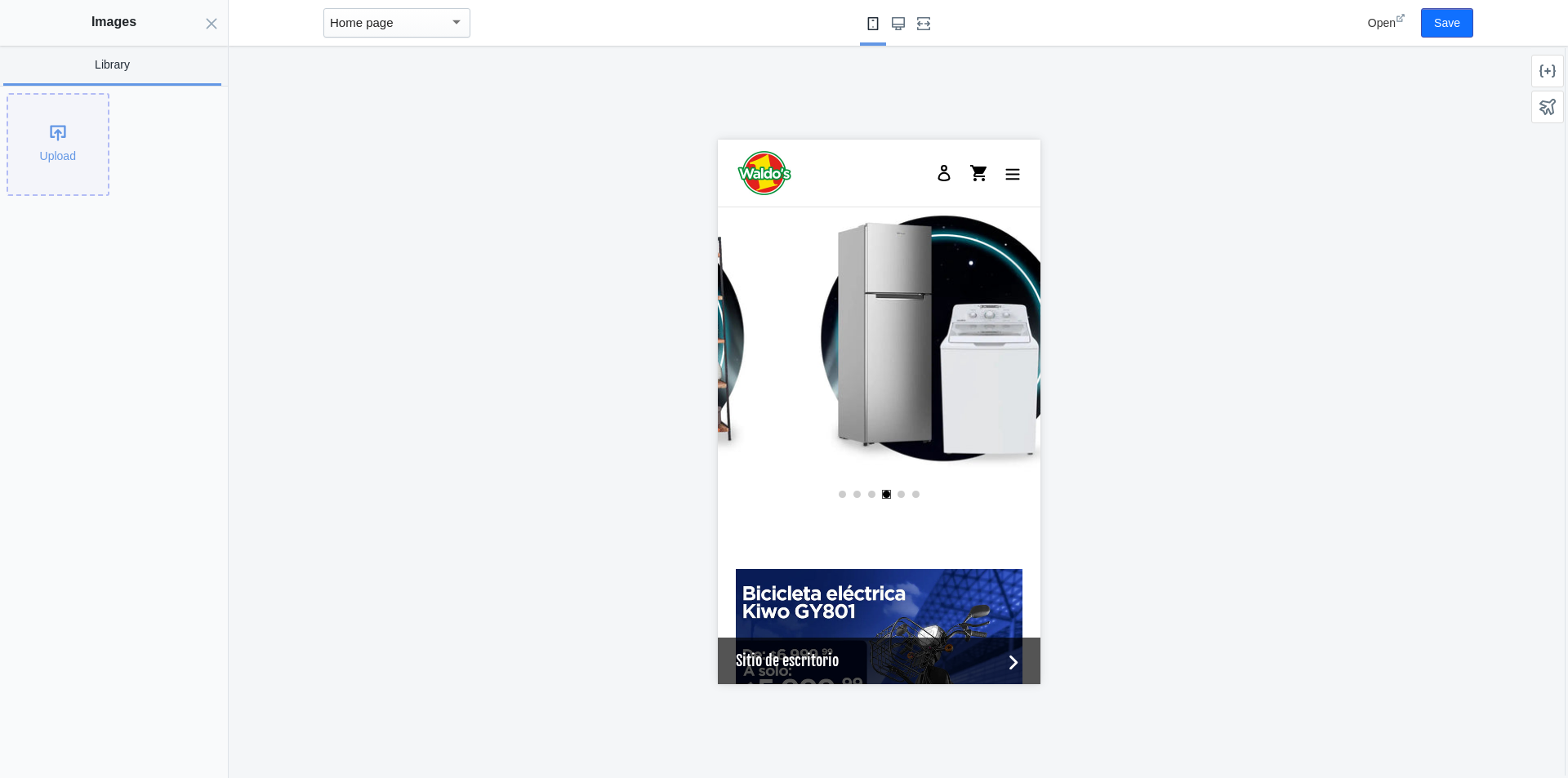
click at [61, 155] on div "Upload" at bounding box center [58, 144] width 100 height 100
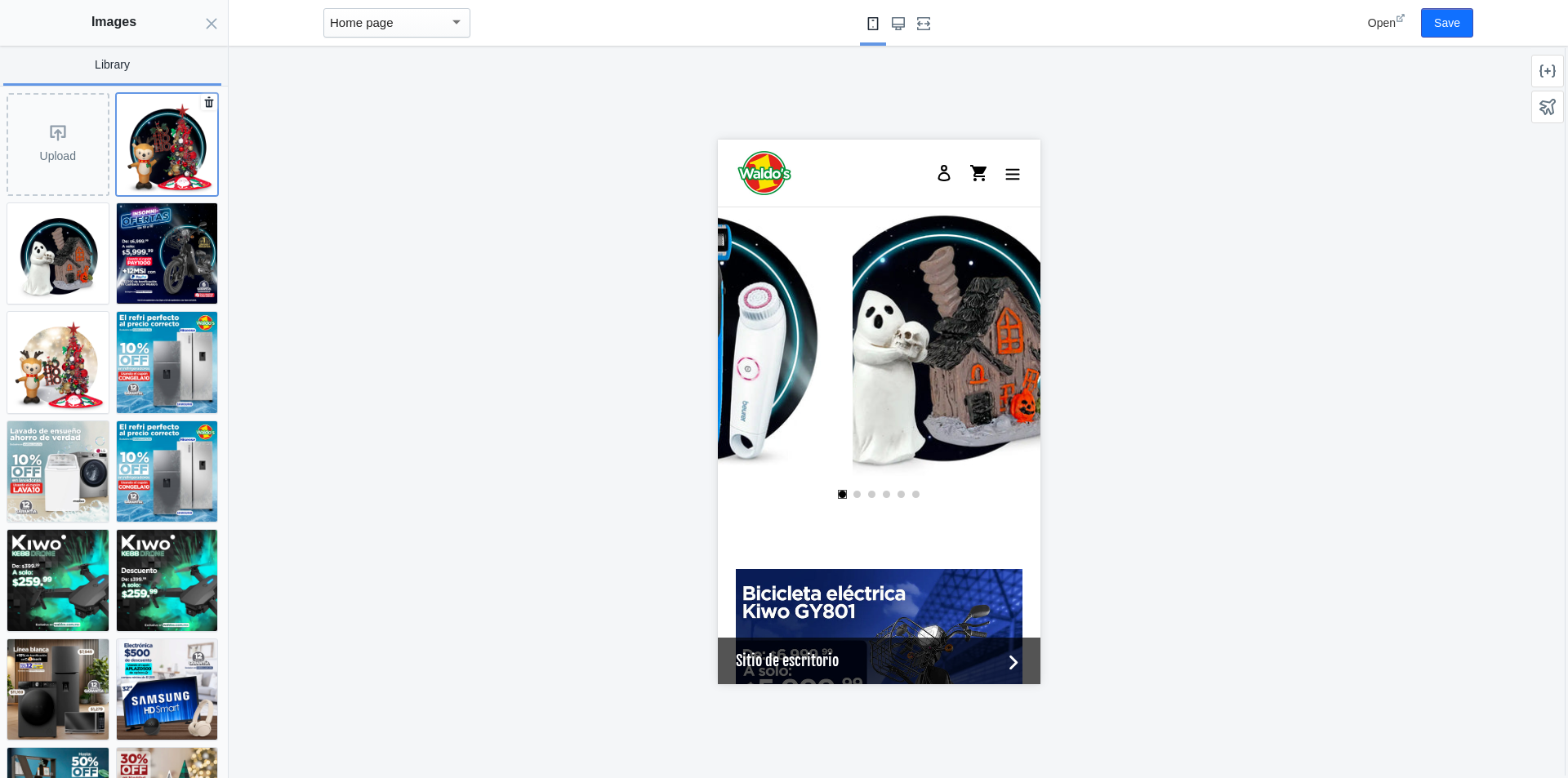
click at [168, 138] on img at bounding box center [167, 144] width 101 height 101
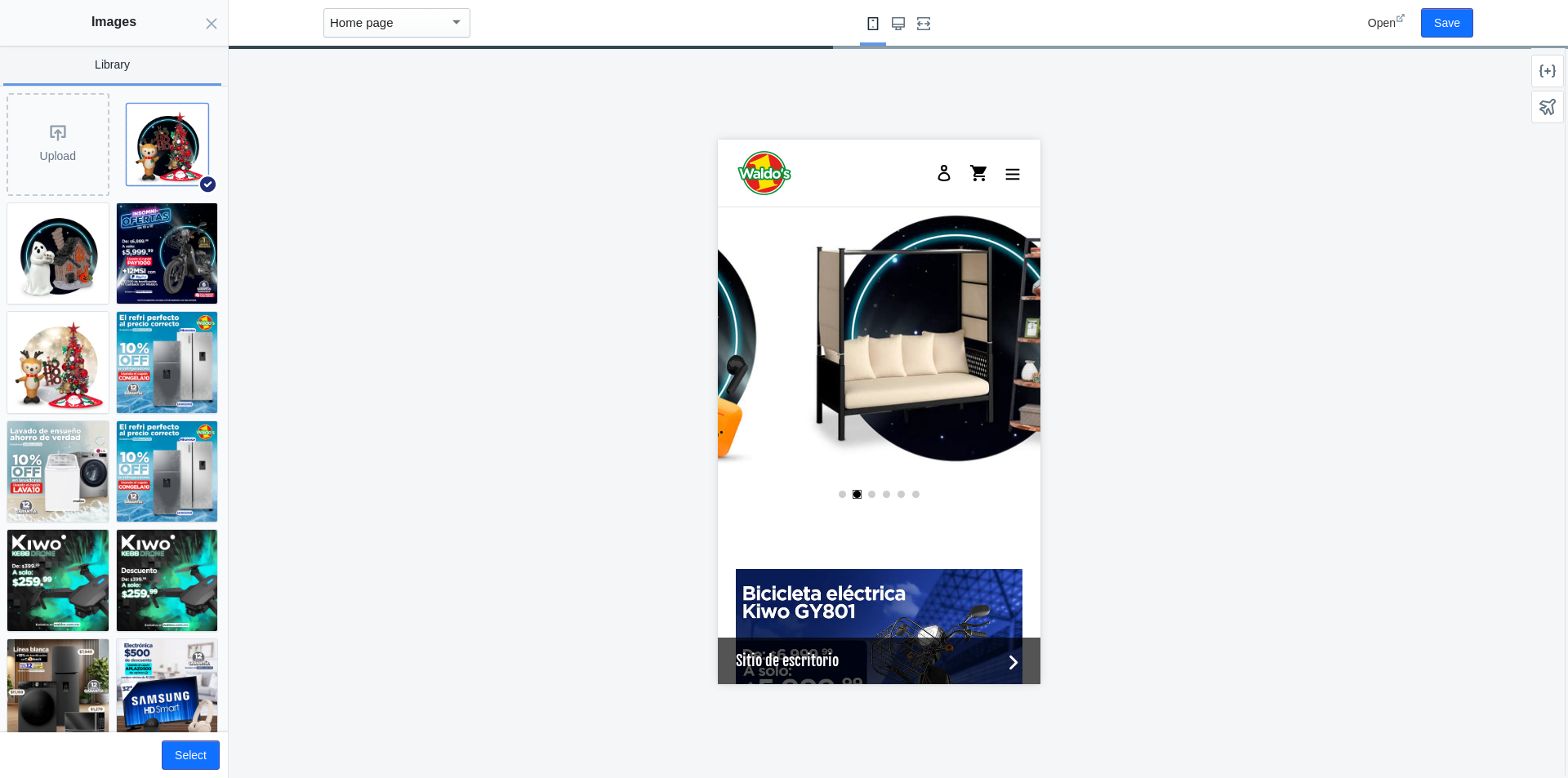
scroll to position [0, 1552]
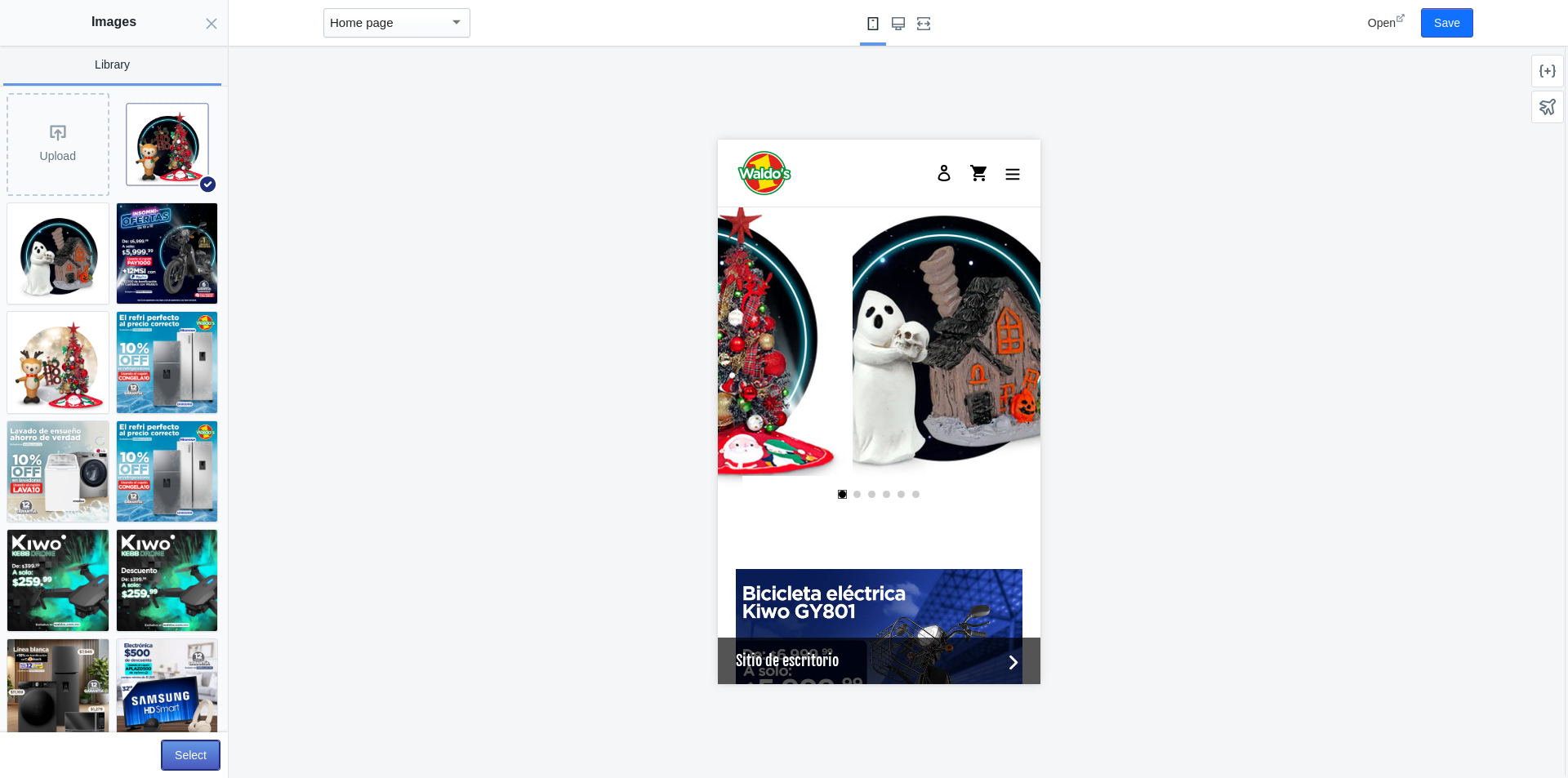
click at [212, 742] on button "Select" at bounding box center [190, 755] width 58 height 29
click at [212, 742] on div "Images Library Upload Select" at bounding box center [114, 389] width 228 height 778
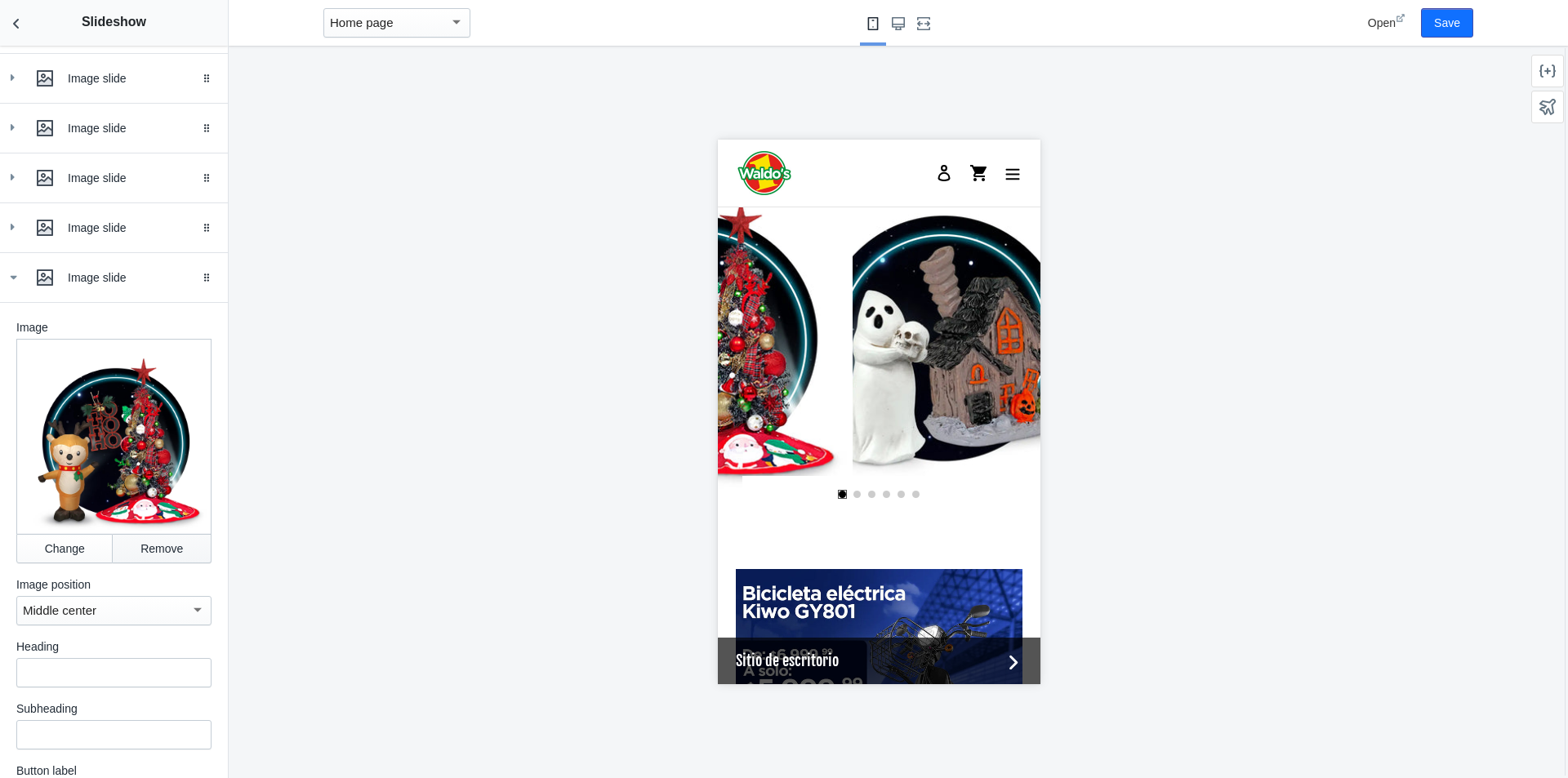
scroll to position [0, 1769]
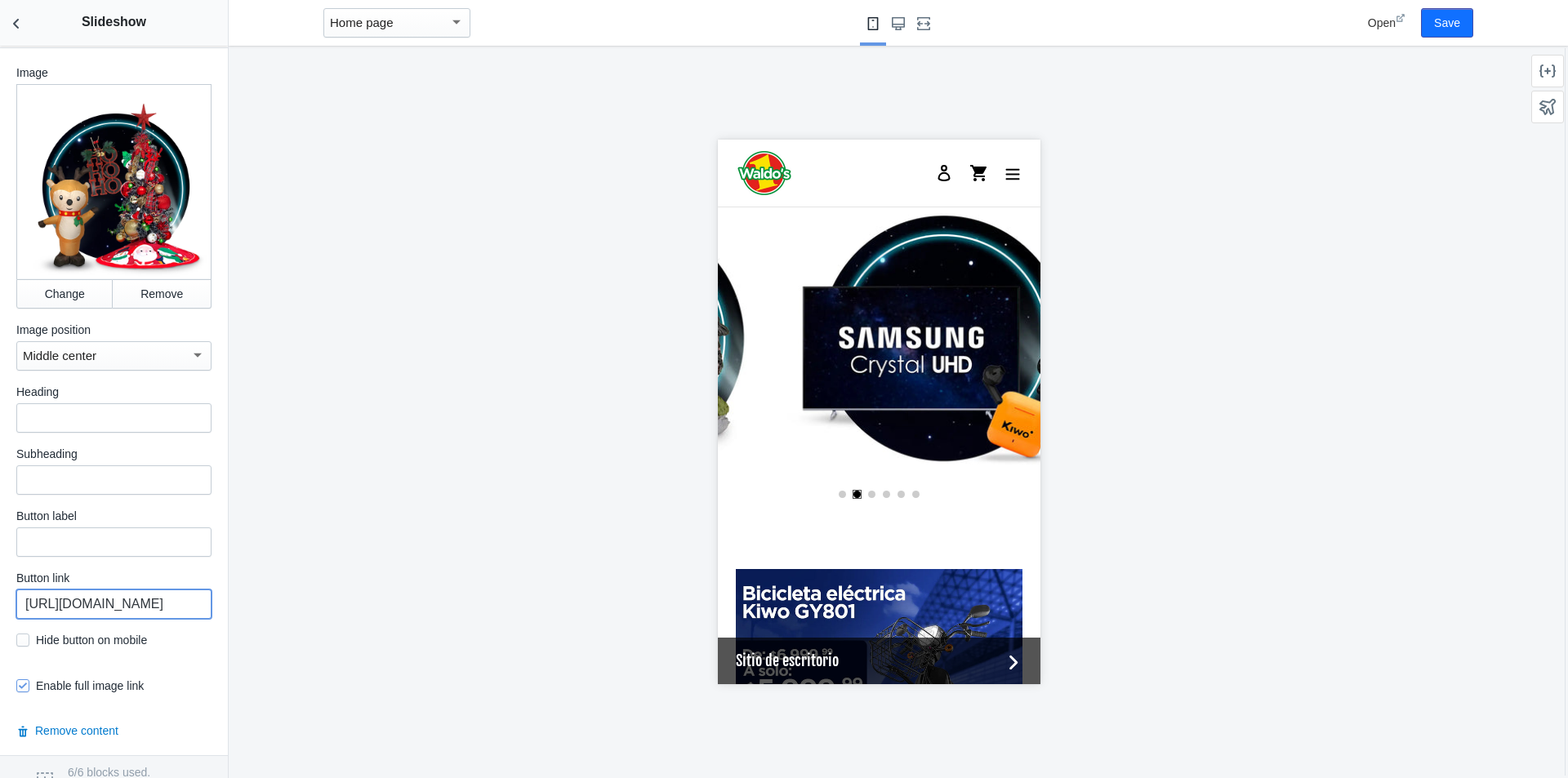
click at [140, 619] on input "[URL][DOMAIN_NAME]" at bounding box center [113, 604] width 195 height 29
paste input "[DATE]-magic"
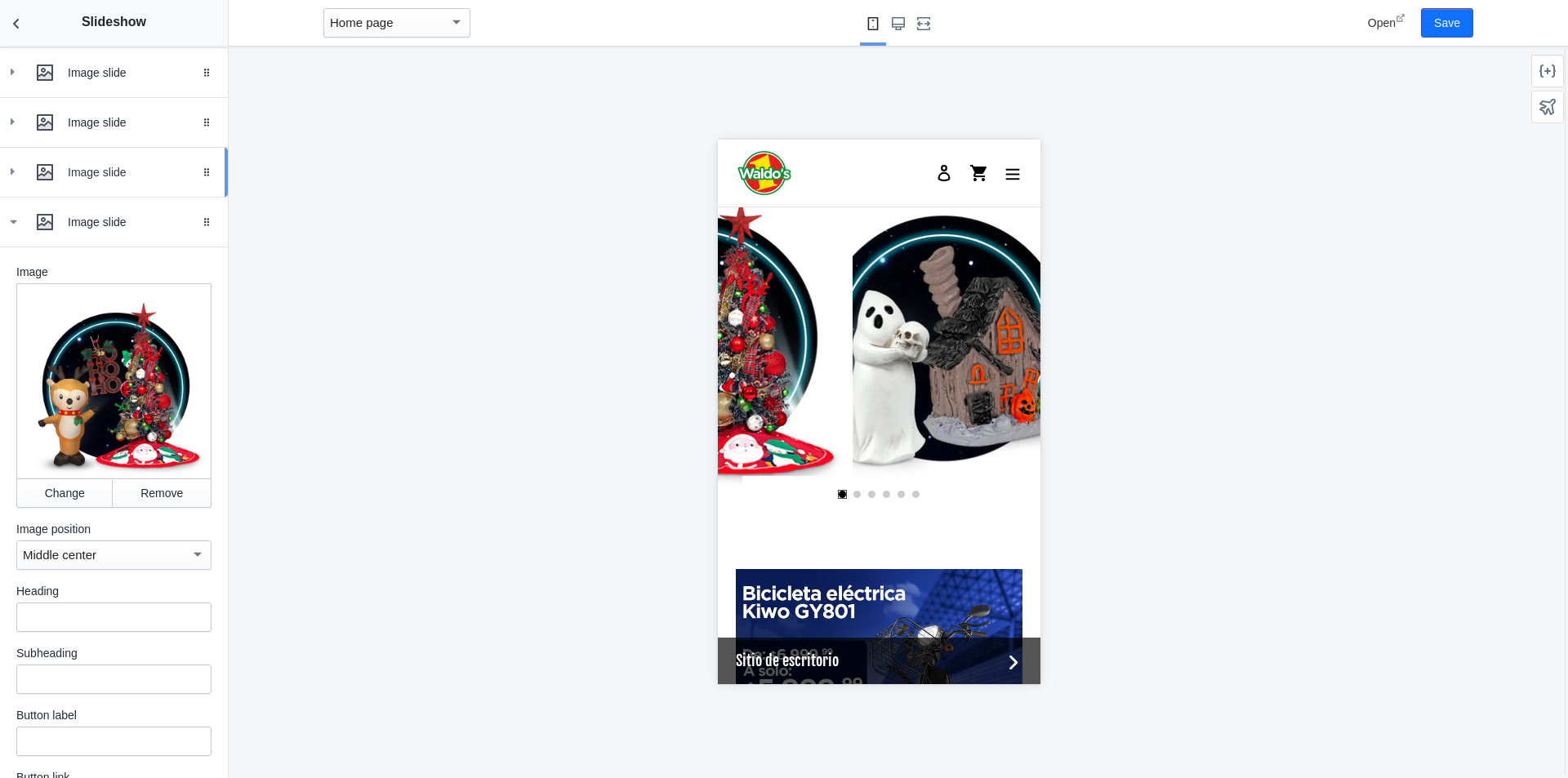
scroll to position [506, 0]
type input "[URL][DOMAIN_NAME]"
click at [21, 231] on icon at bounding box center [13, 222] width 16 height 16
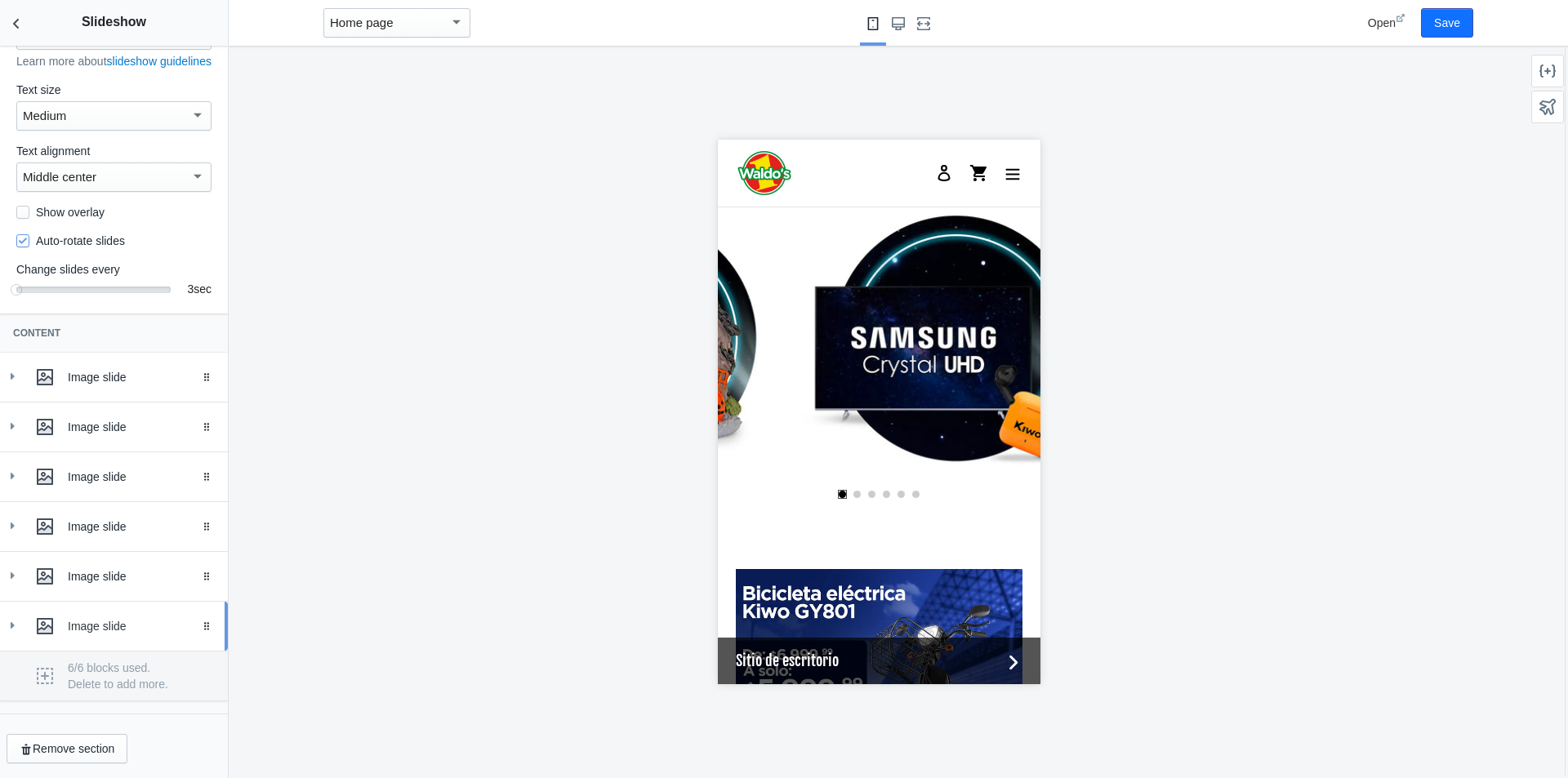
scroll to position [0, 1552]
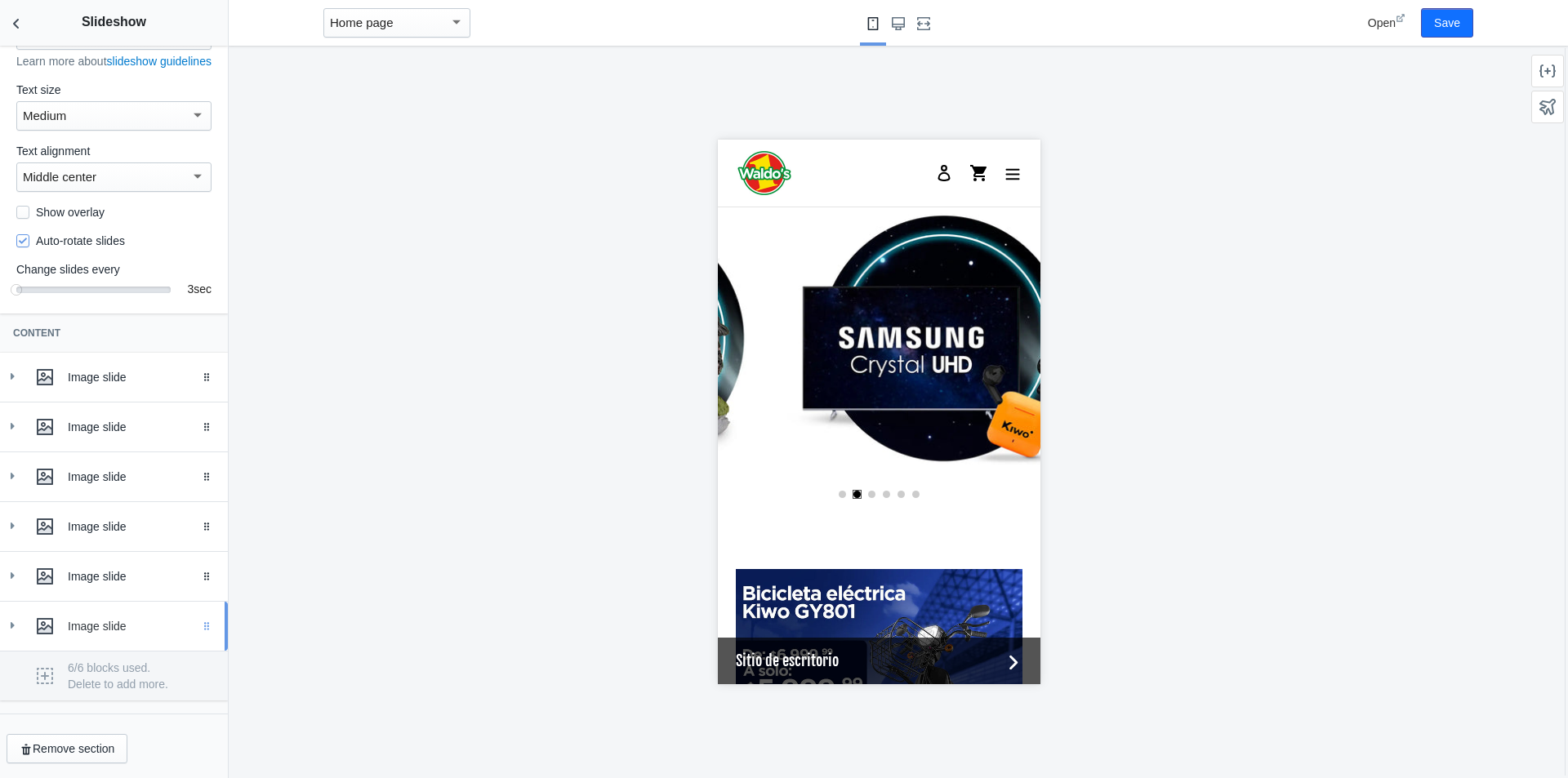
drag, startPoint x: 91, startPoint y: 616, endPoint x: 196, endPoint y: 619, distance: 105.0
click at [196, 619] on link "Image slide Drag to reorder" at bounding box center [114, 626] width 228 height 49
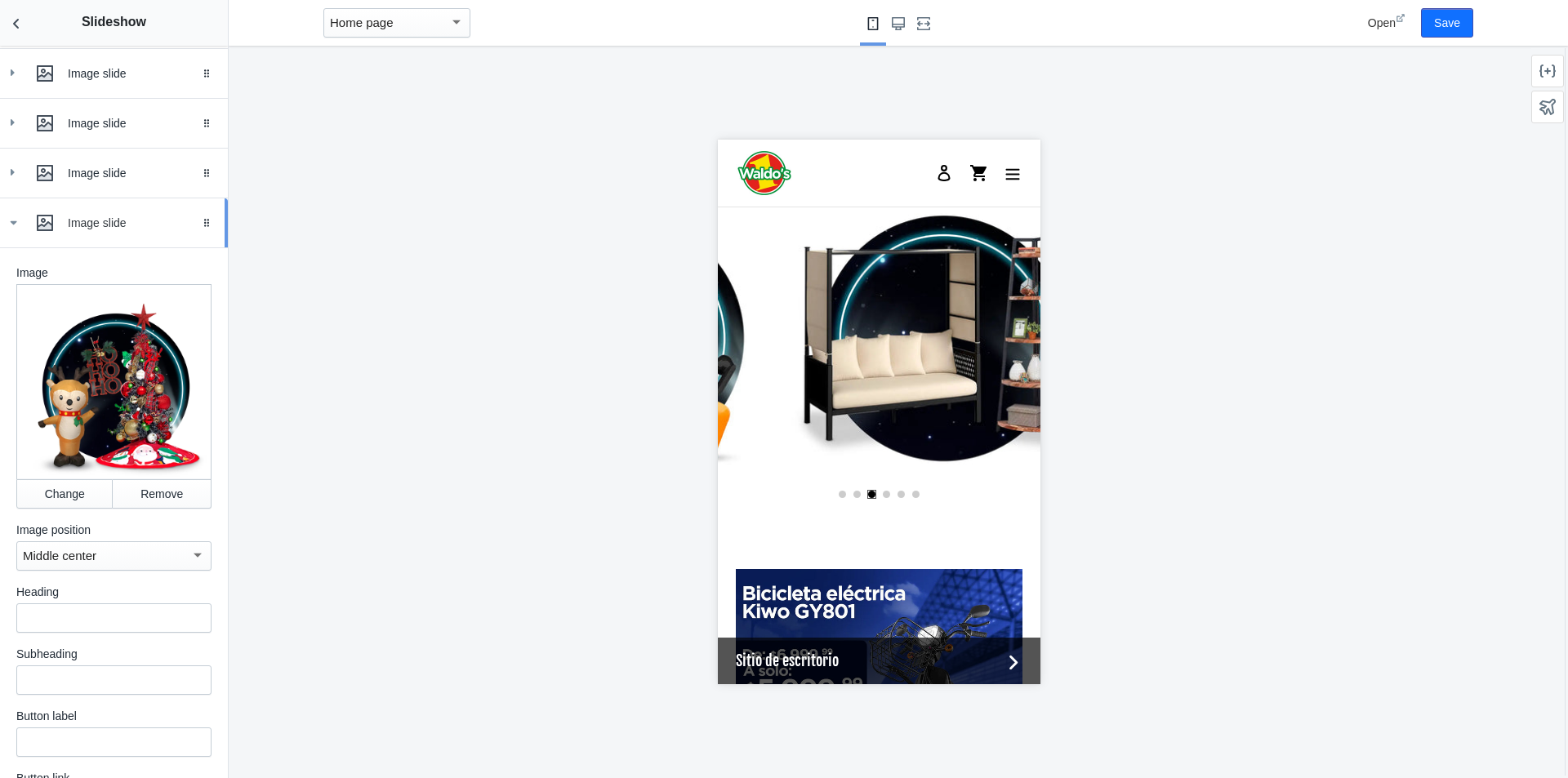
click at [15, 239] on div "Image slide" at bounding box center [114, 222] width 204 height 33
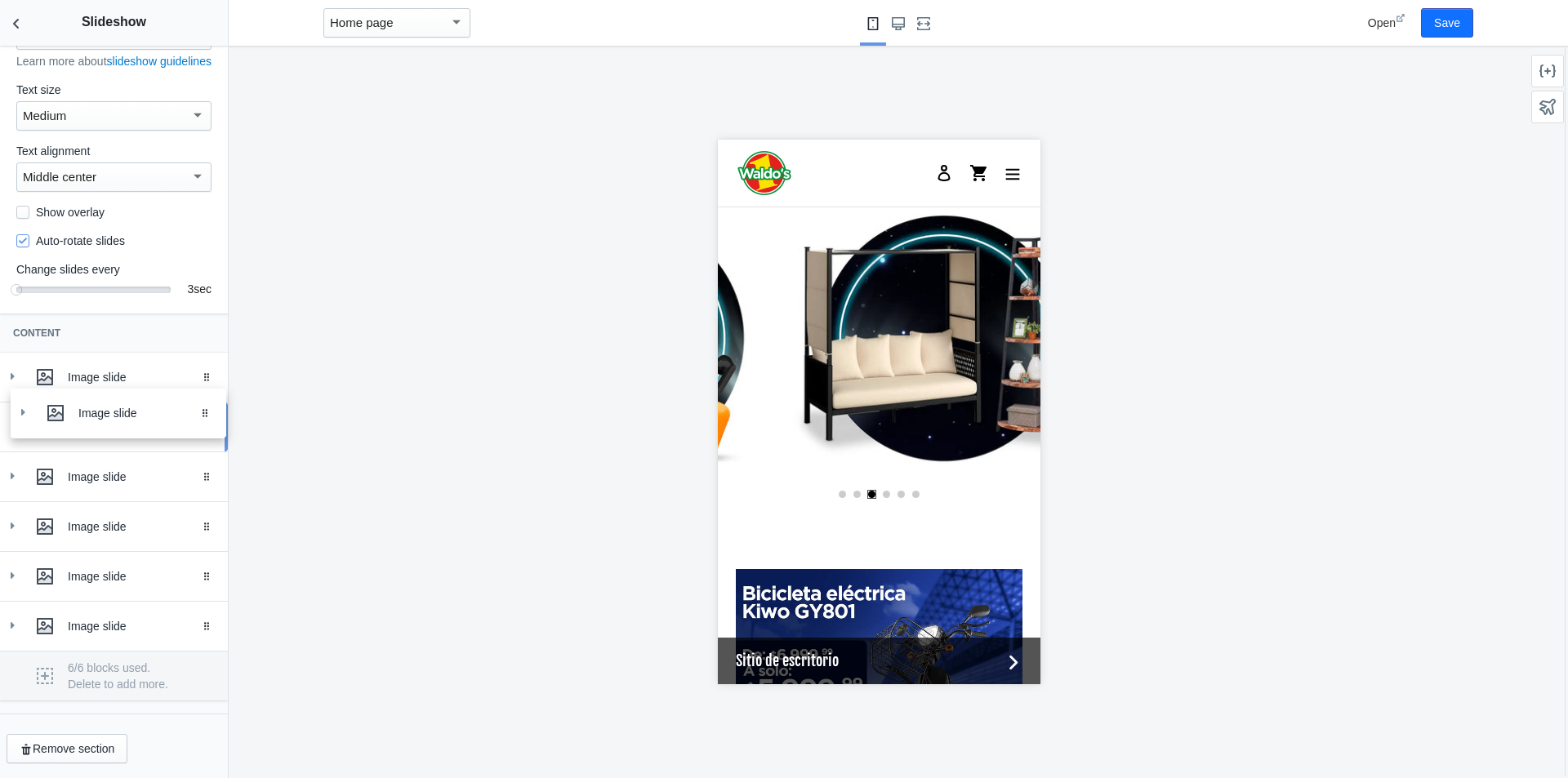
drag, startPoint x: 189, startPoint y: 638, endPoint x: 200, endPoint y: 425, distance: 213.3
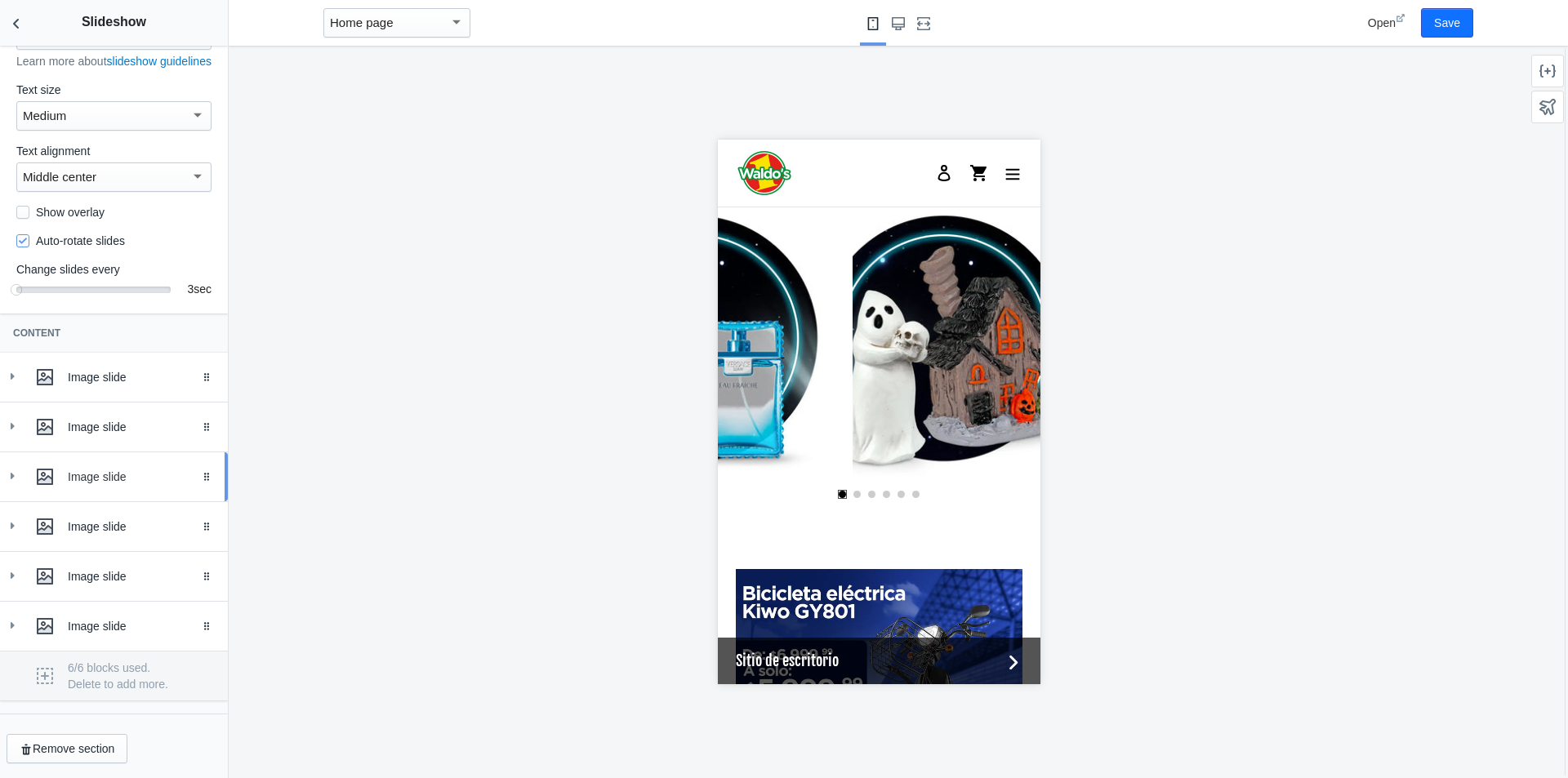
click at [111, 478] on div "Image slide" at bounding box center [142, 476] width 148 height 16
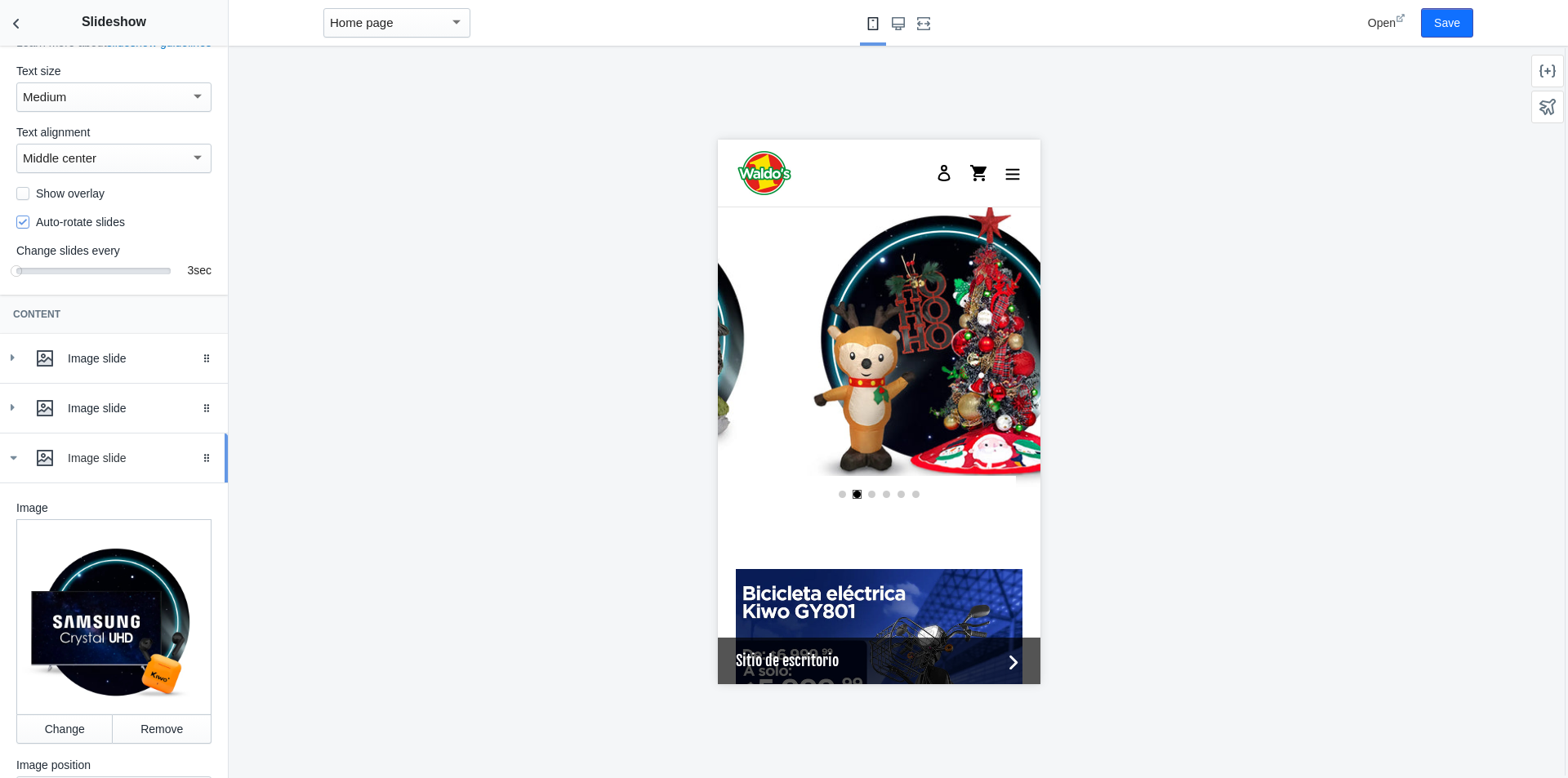
click at [111, 466] on div "Image slide" at bounding box center [142, 458] width 148 height 16
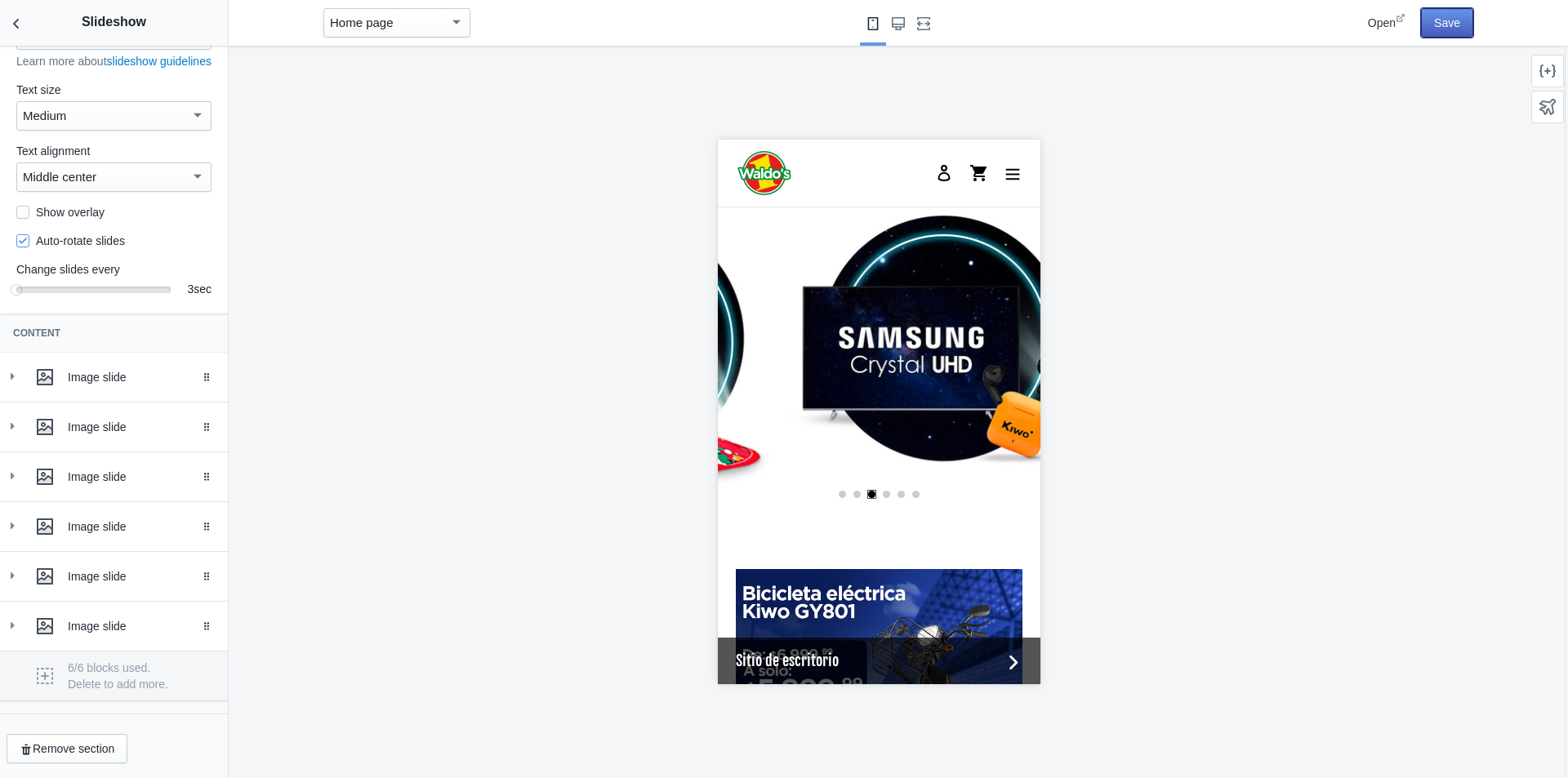
click at [1469, 31] on button "Save" at bounding box center [1447, 23] width 52 height 29
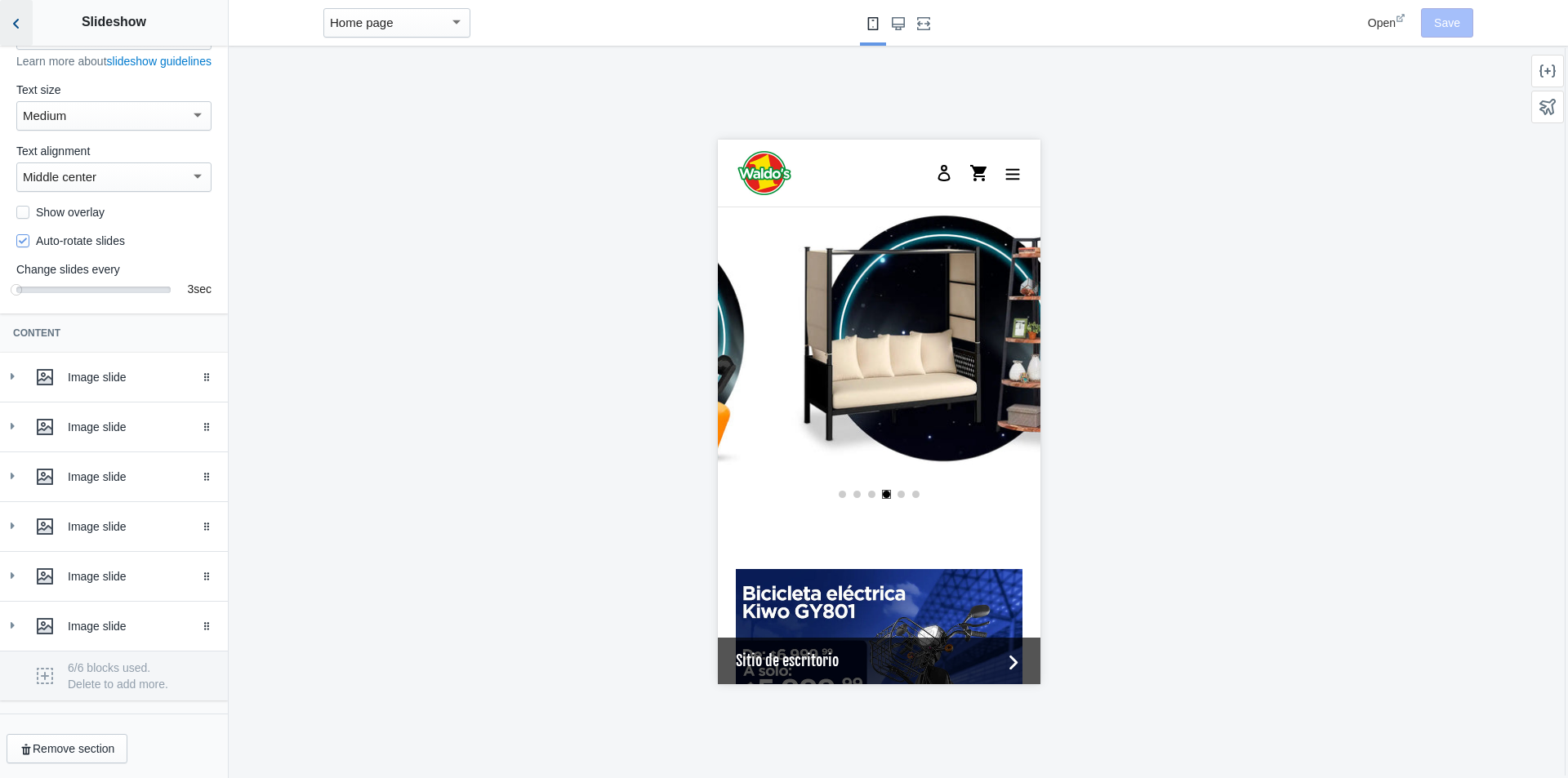
click at [24, 17] on button "Back to sections" at bounding box center [16, 23] width 33 height 46
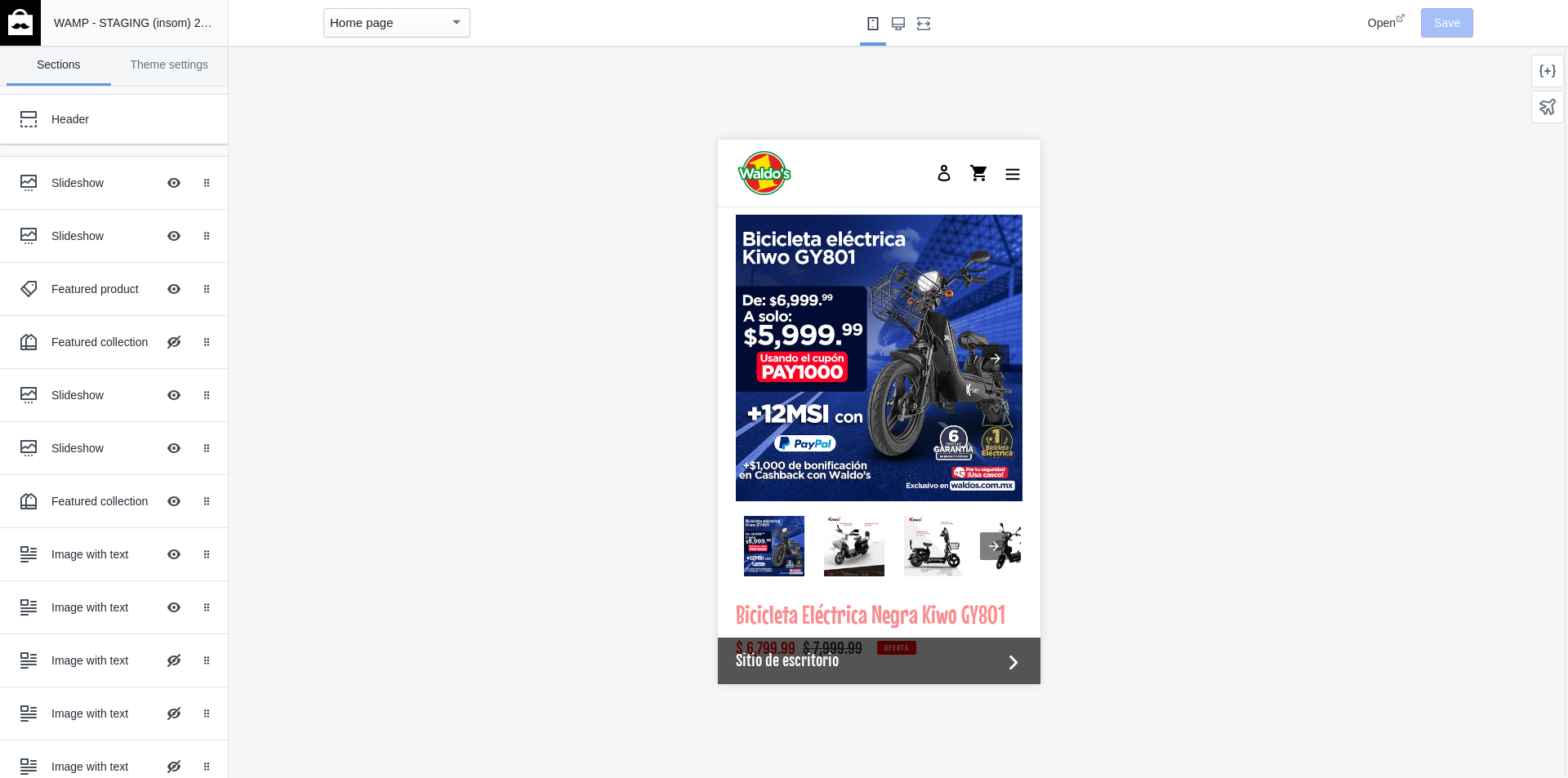
scroll to position [879, 0]
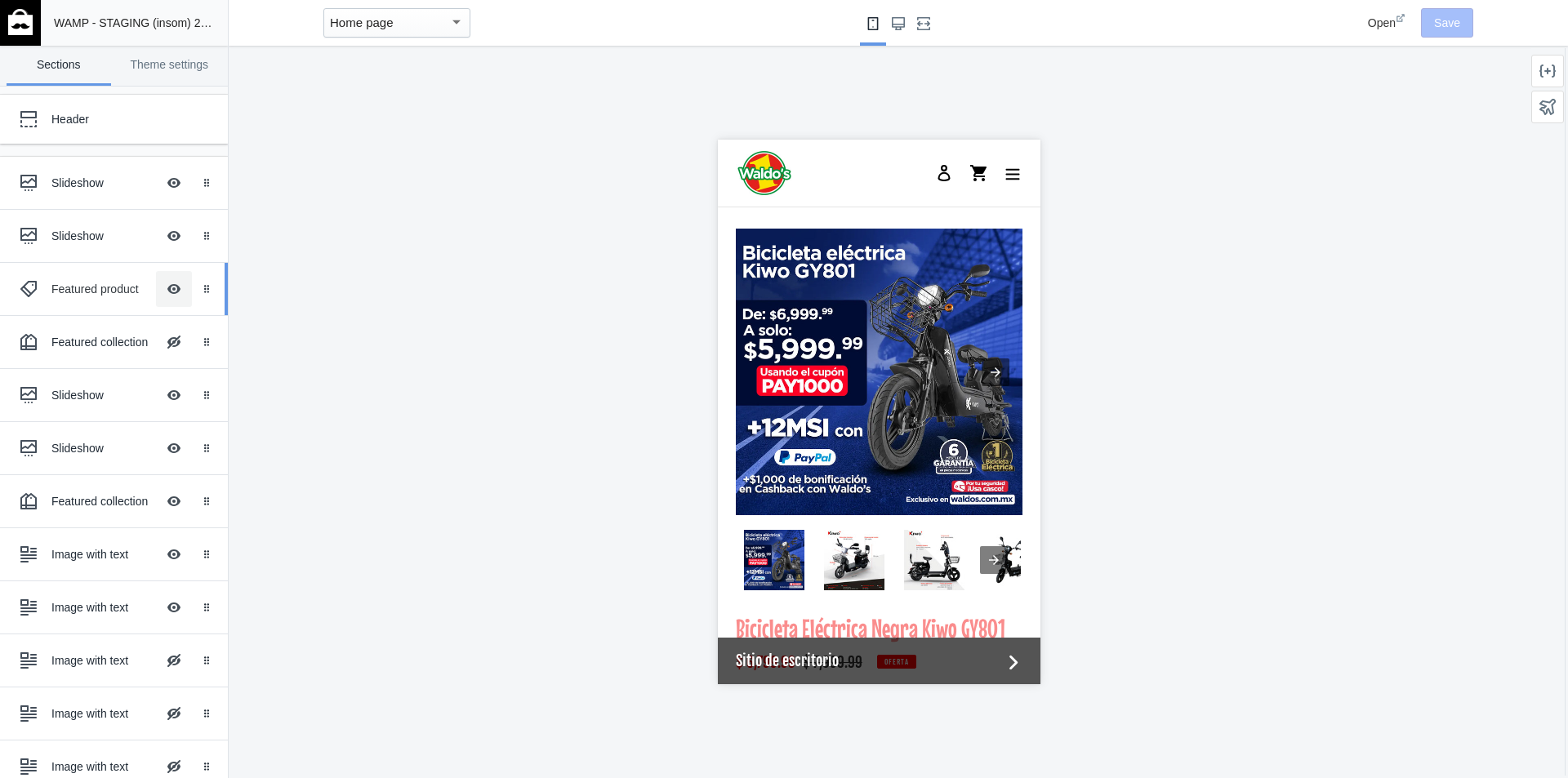
click at [161, 293] on button "Hide Image with text overlay" at bounding box center [174, 288] width 36 height 36
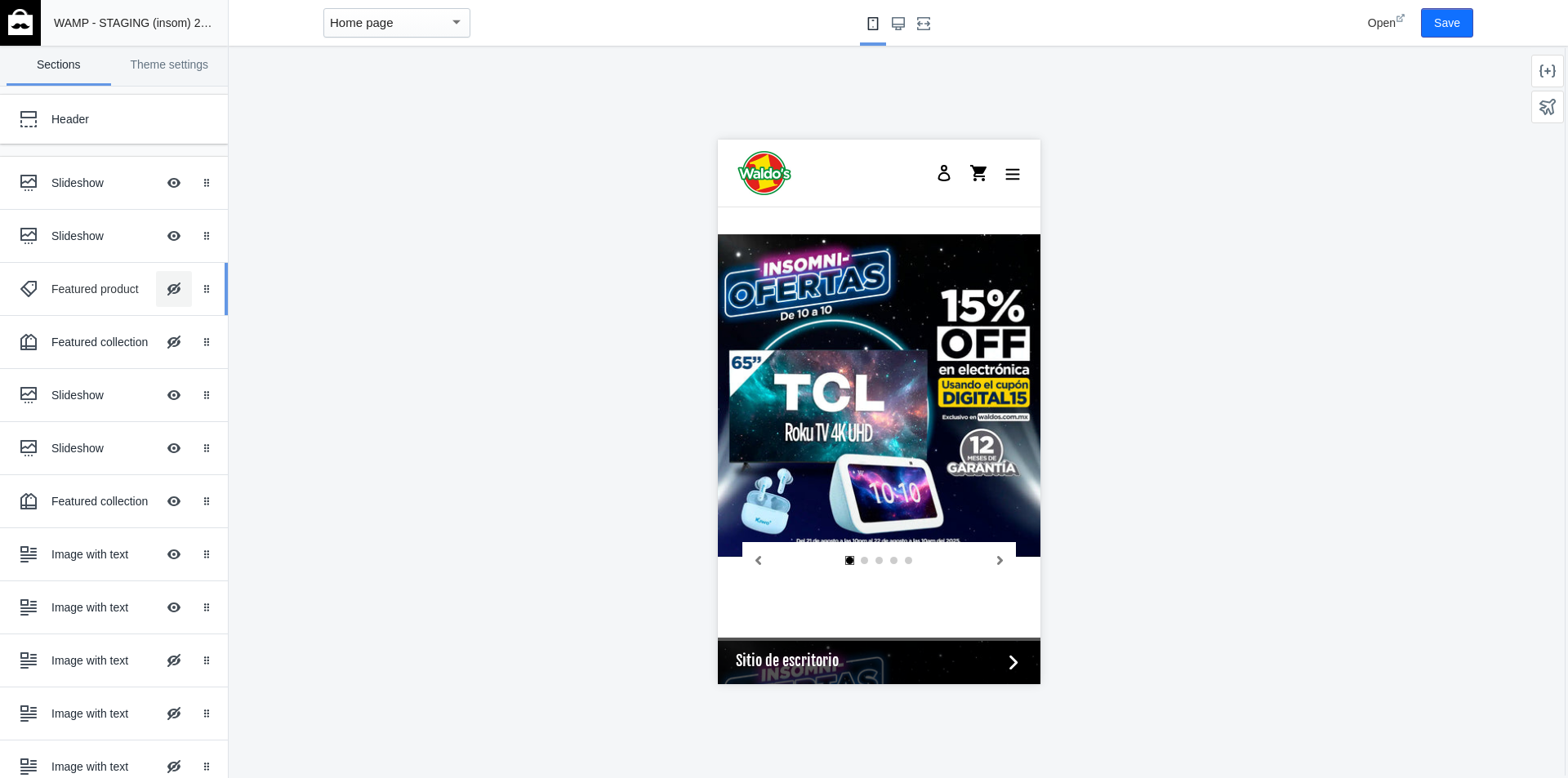
click at [161, 293] on button "Hide Image with text overlay" at bounding box center [174, 288] width 36 height 36
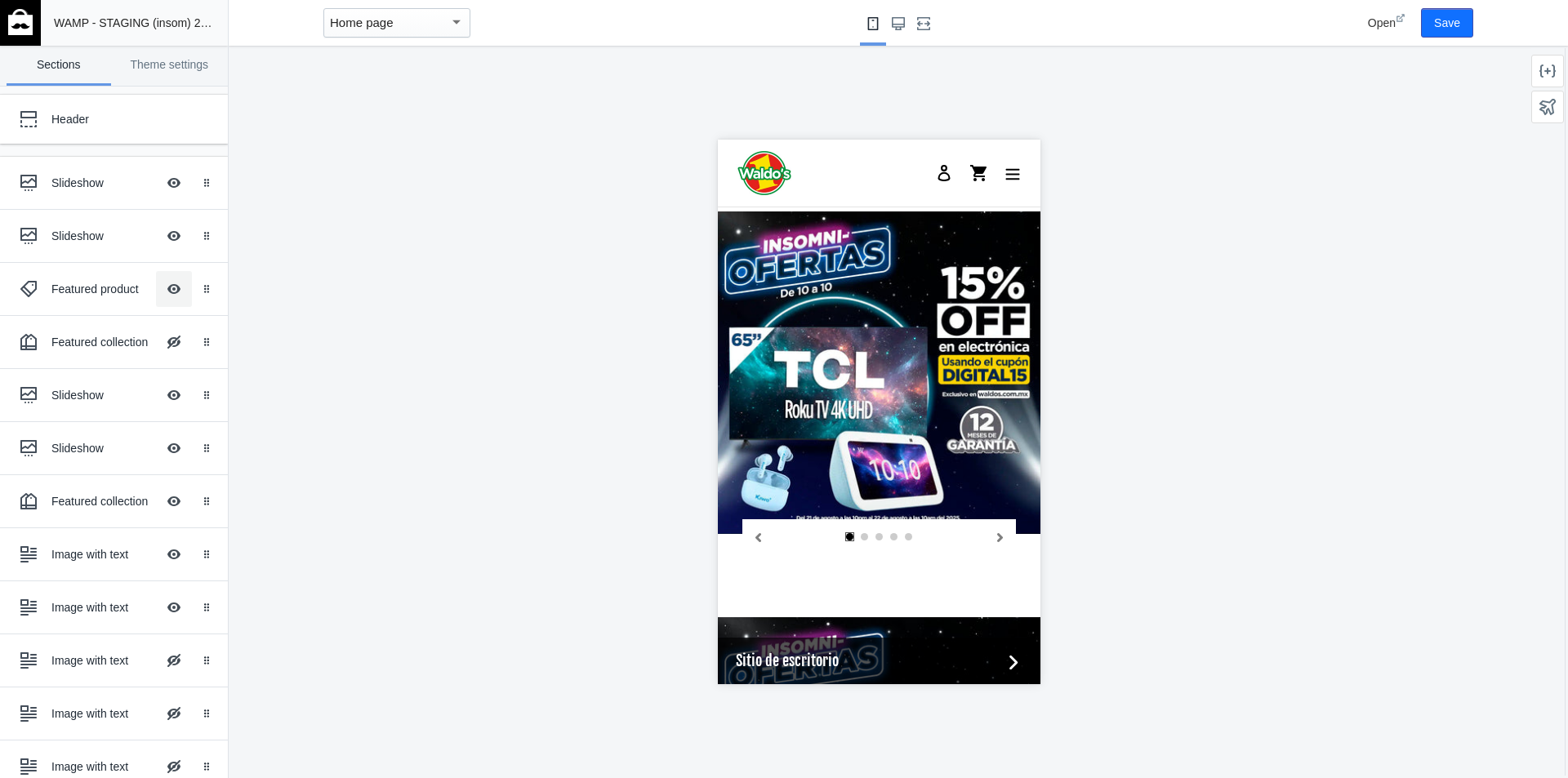
scroll to position [1483, 0]
click at [167, 388] on button "Hide Image with text overlay" at bounding box center [174, 395] width 36 height 36
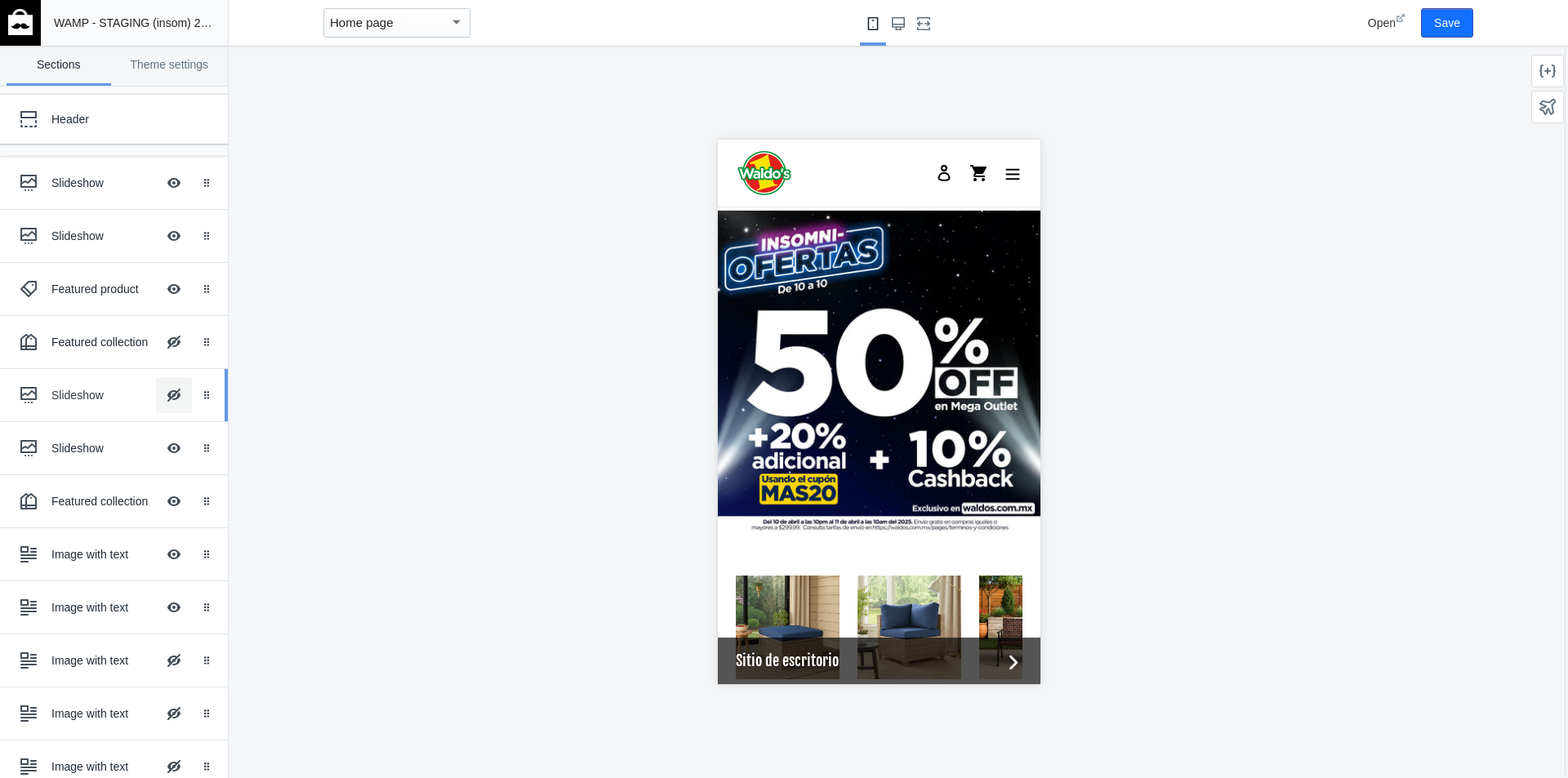
click at [167, 388] on button "Hide Image with text overlay" at bounding box center [174, 395] width 36 height 36
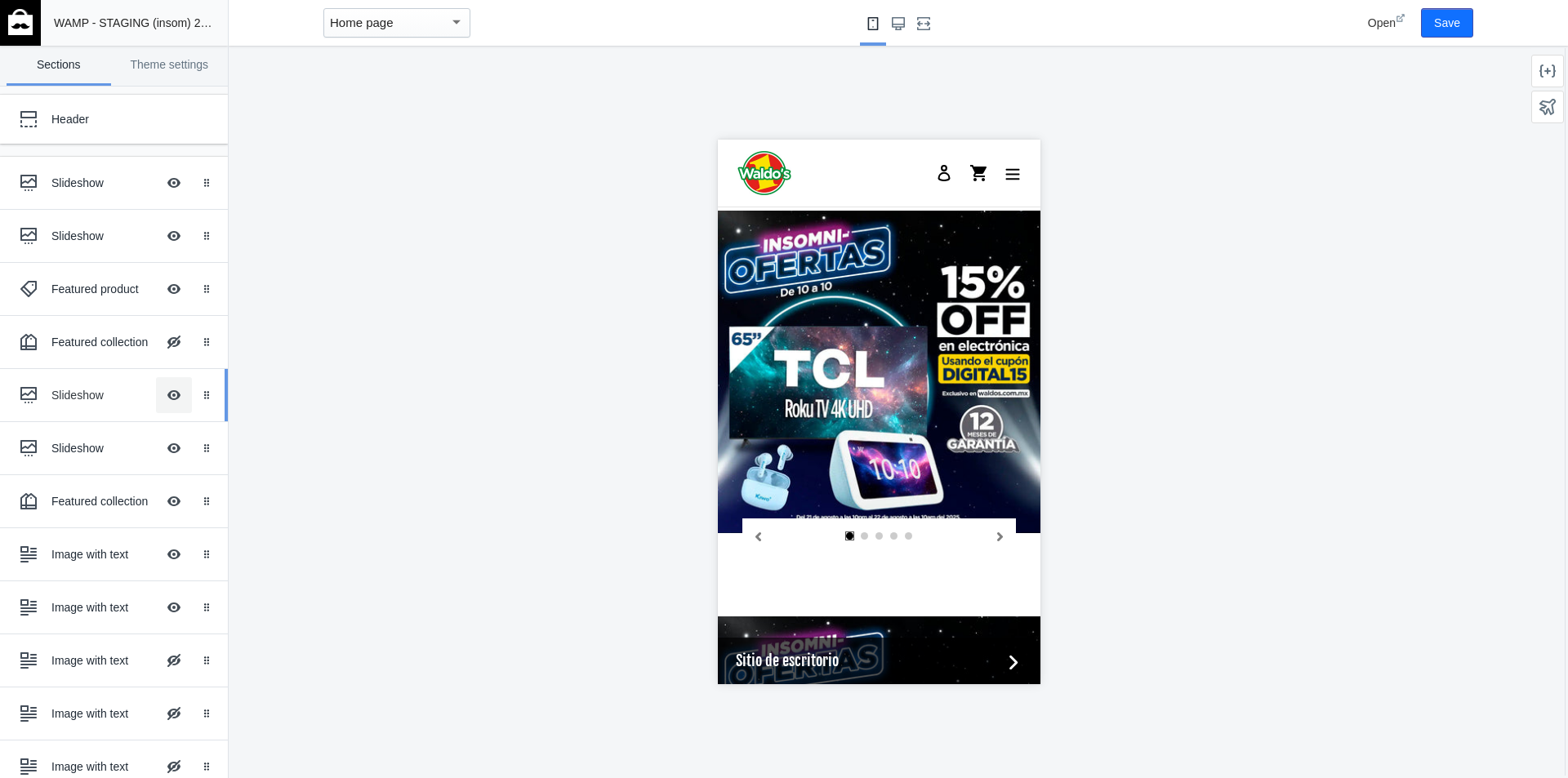
scroll to position [1513, 0]
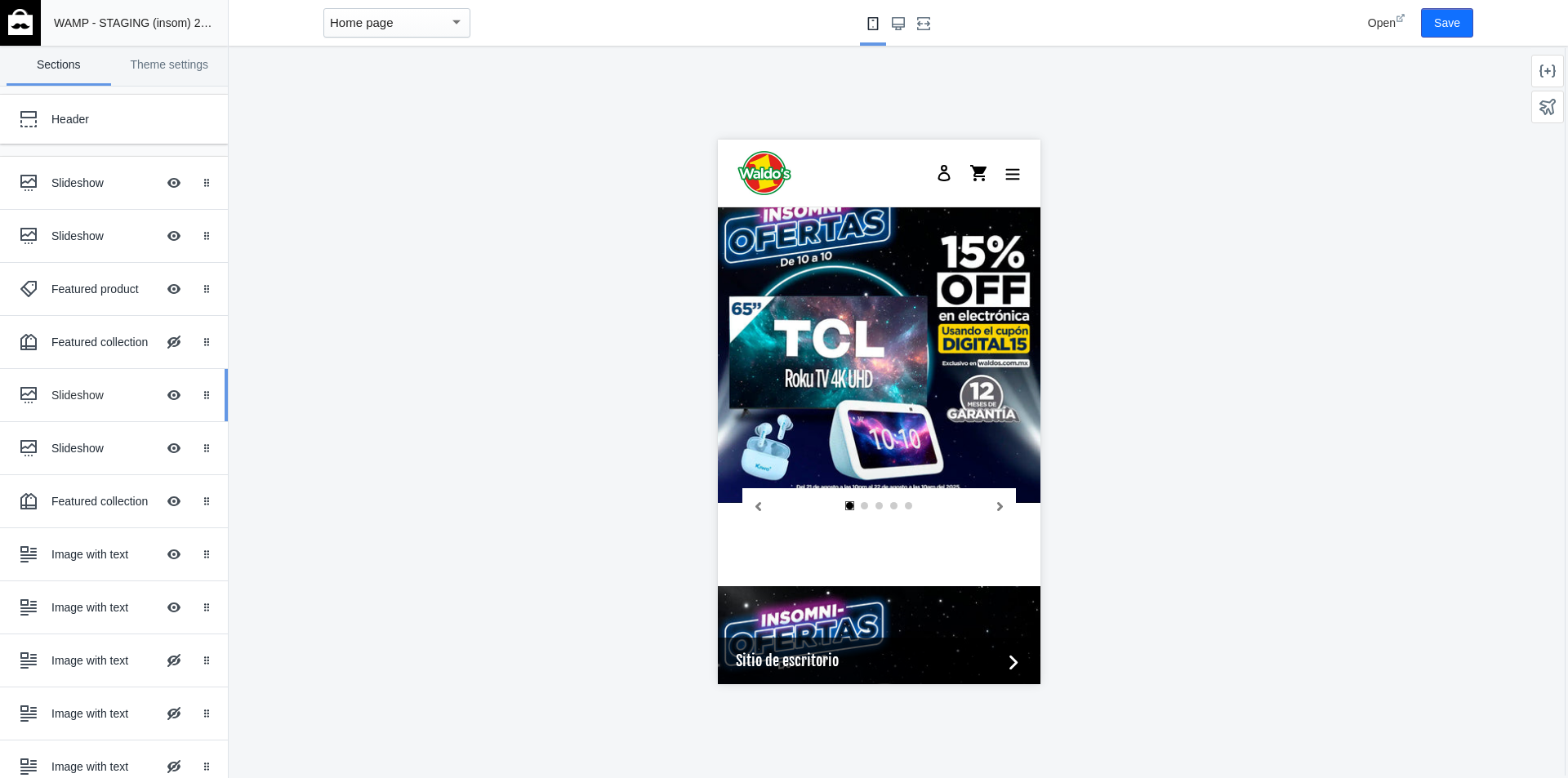
click at [96, 396] on div "Slideshow" at bounding box center [103, 395] width 105 height 16
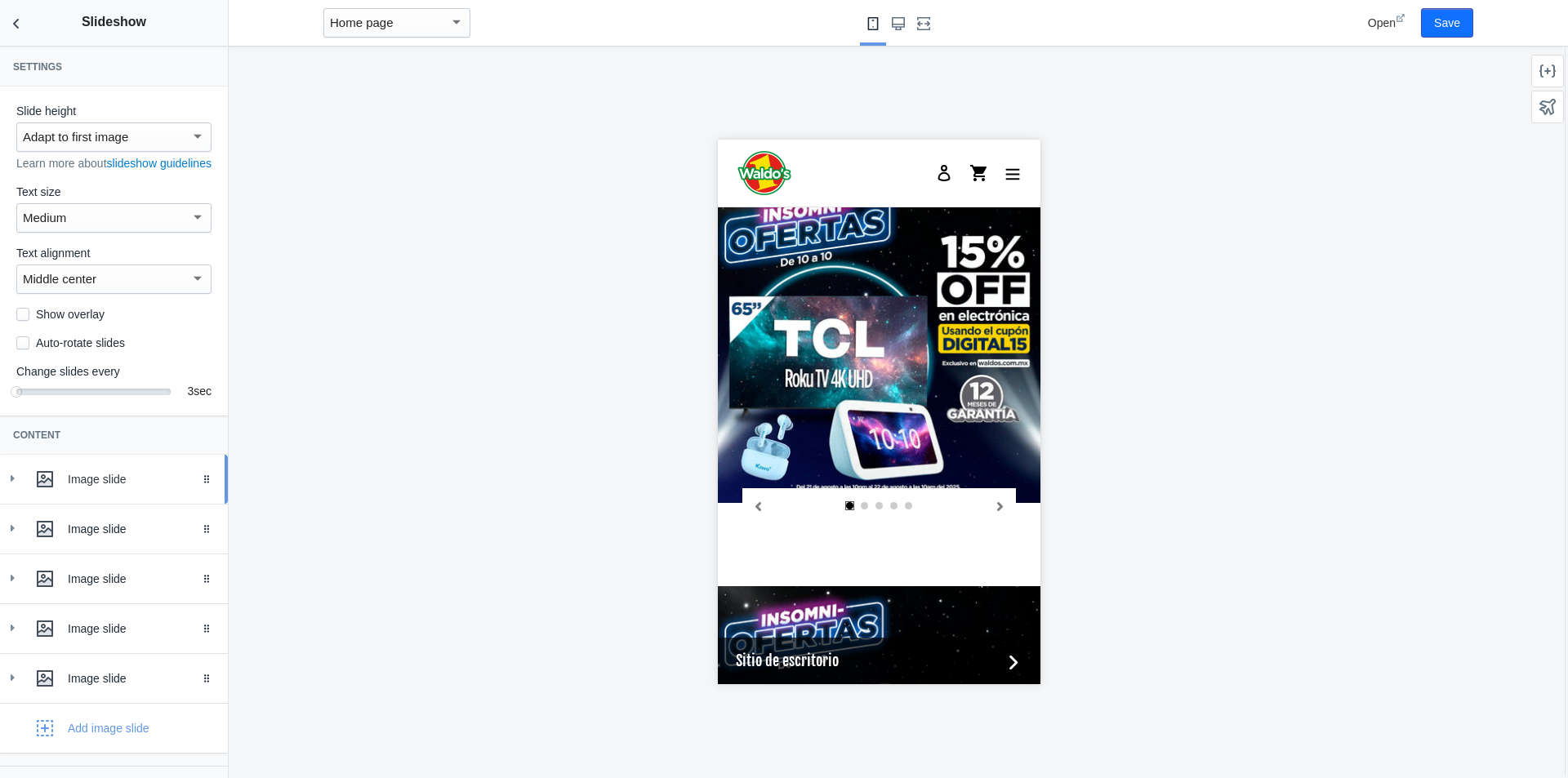
click at [13, 482] on use at bounding box center [13, 479] width 4 height 7
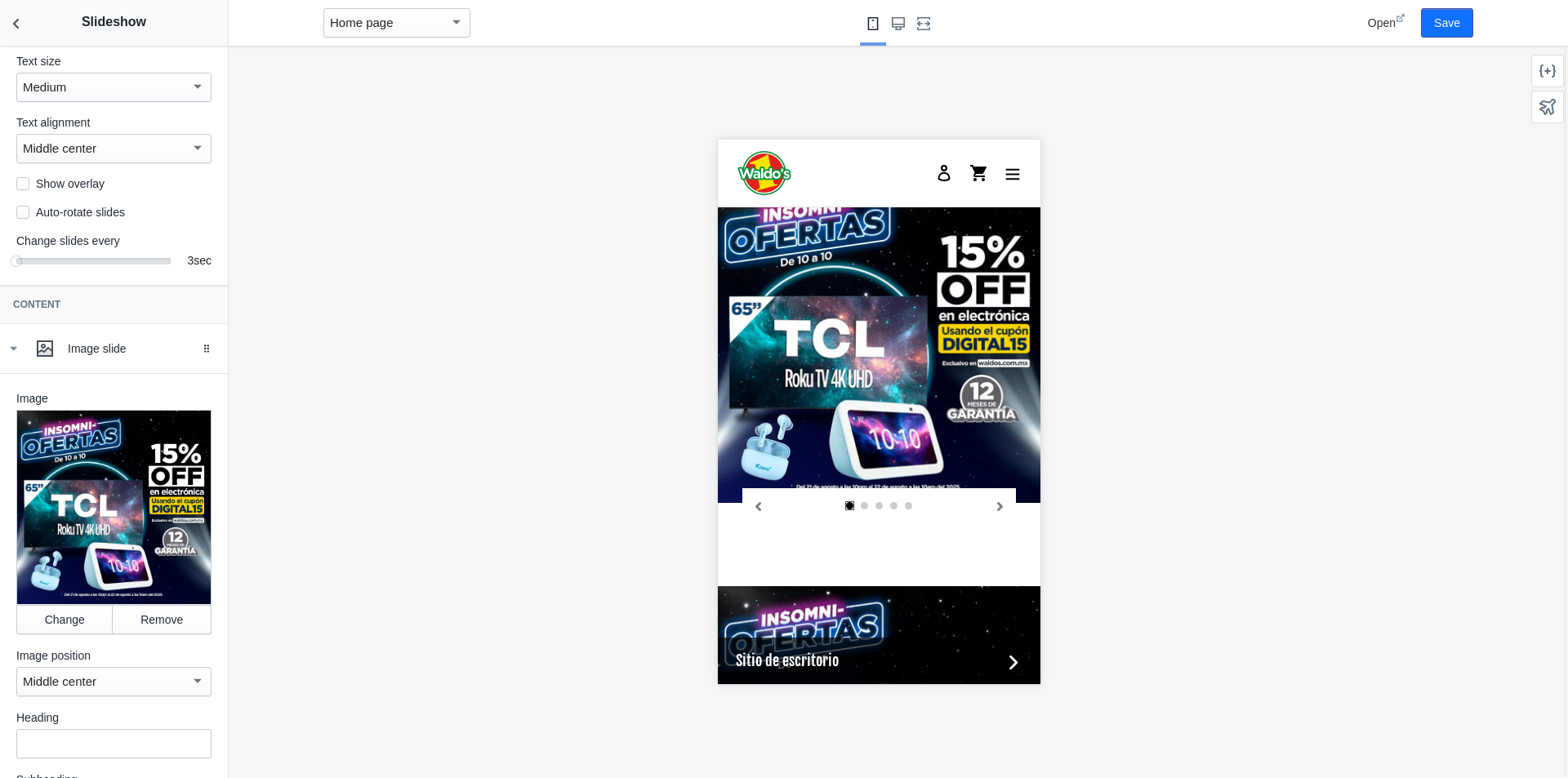
scroll to position [132, 0]
click at [56, 624] on button "Change" at bounding box center [64, 619] width 96 height 29
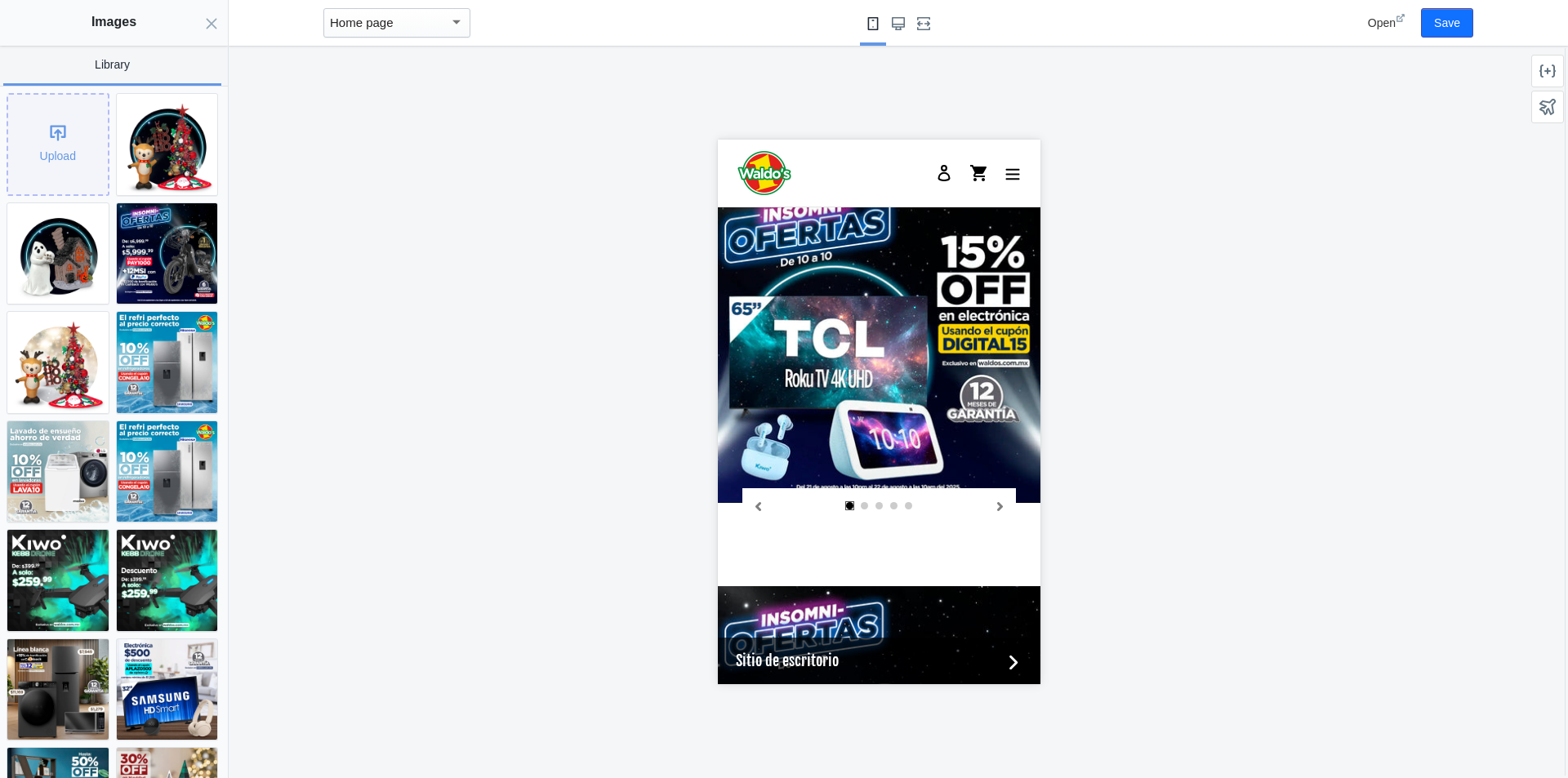
click at [48, 143] on div "Upload" at bounding box center [58, 144] width 100 height 100
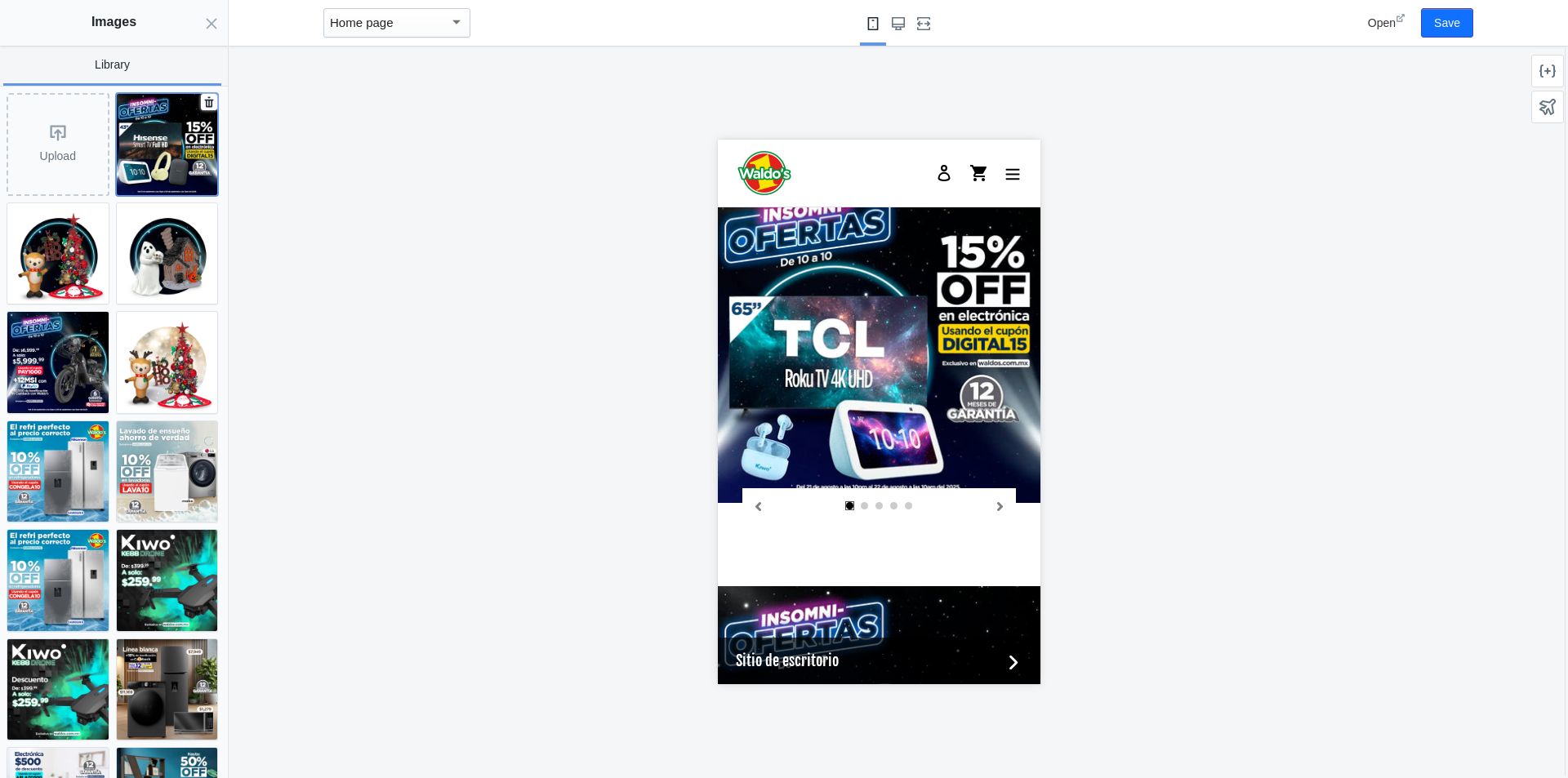
click at [149, 169] on img at bounding box center [167, 144] width 101 height 101
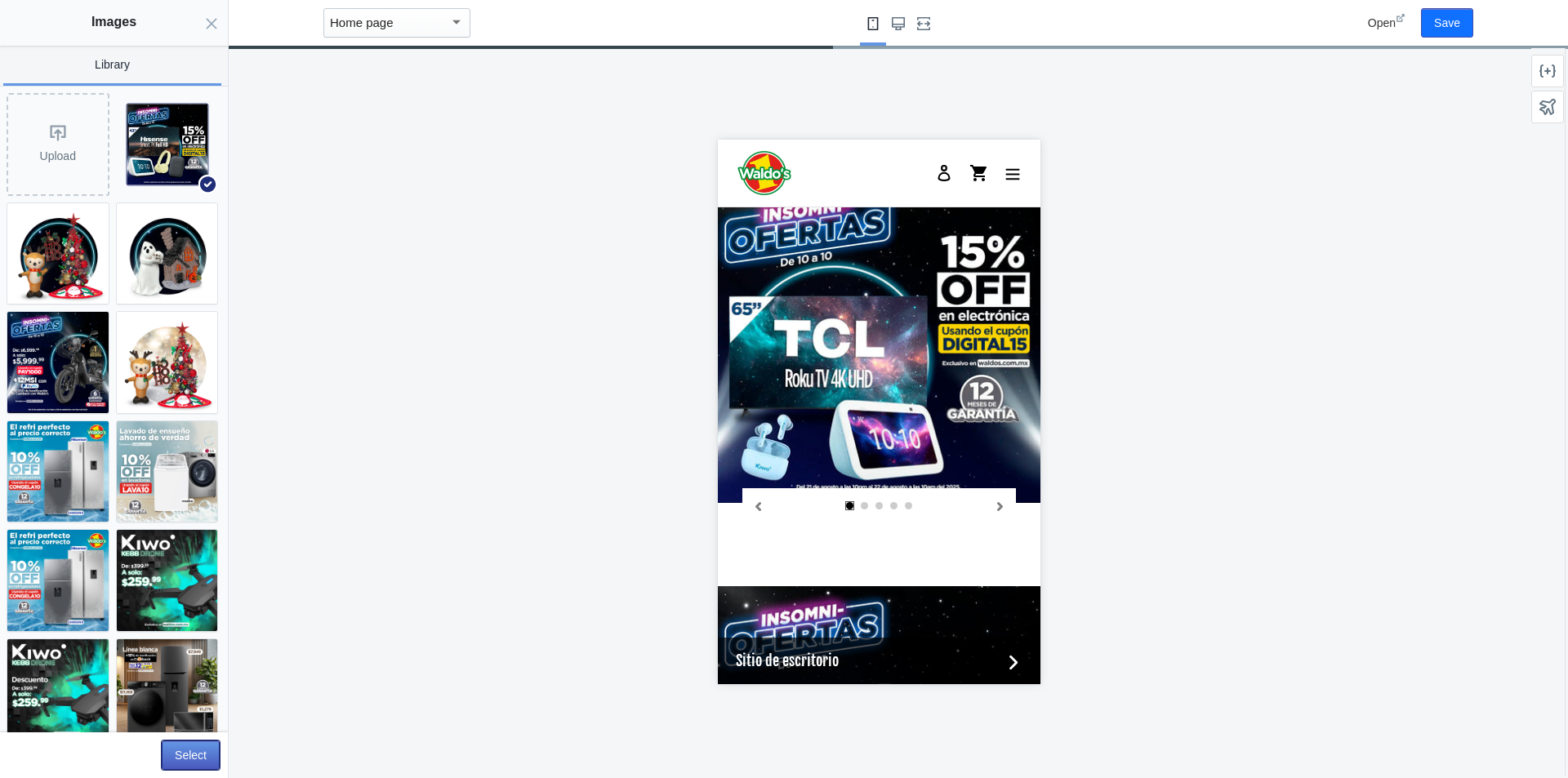
click at [180, 757] on button "Select" at bounding box center [190, 755] width 58 height 29
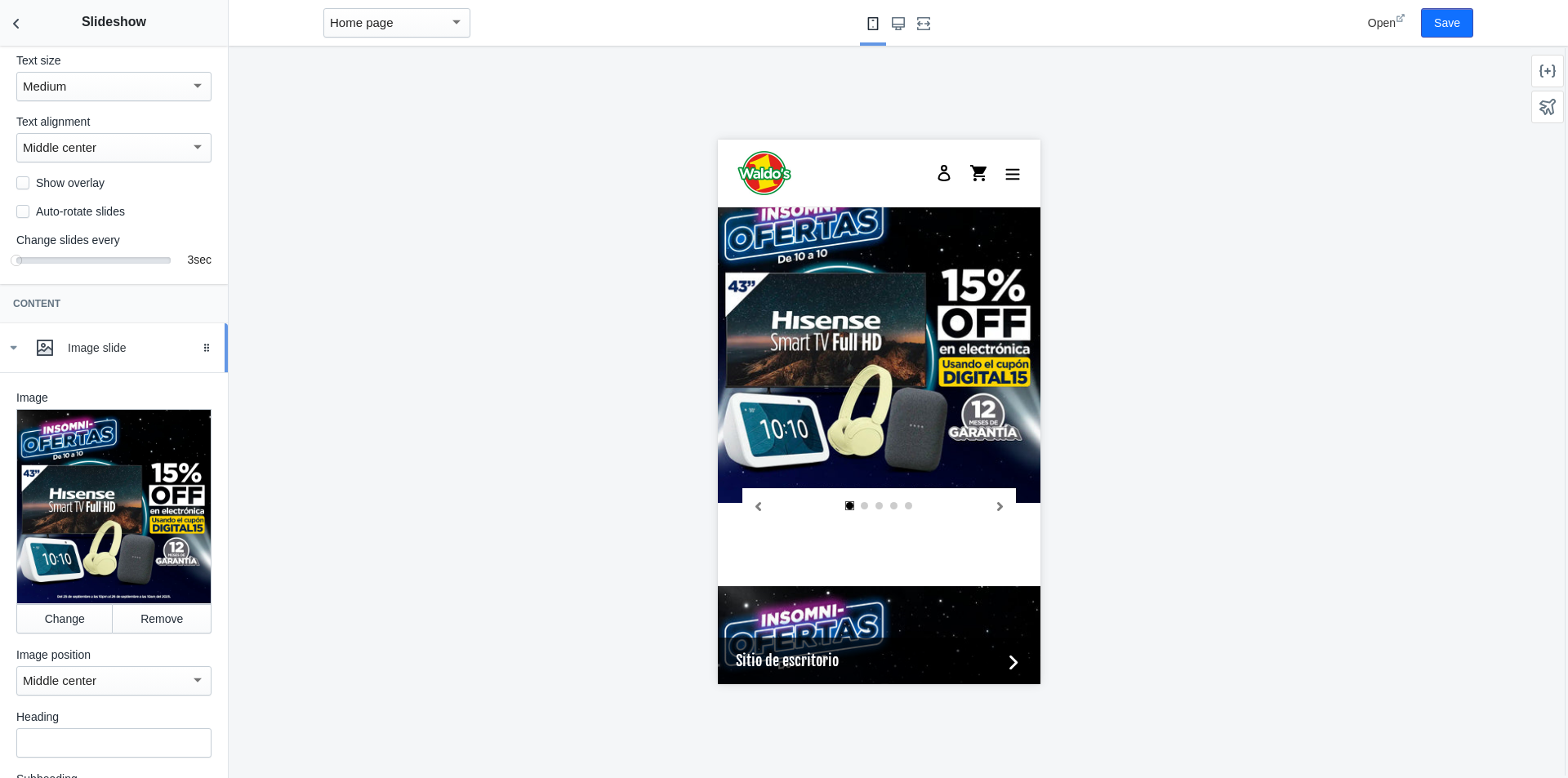
click at [14, 356] on icon at bounding box center [13, 347] width 16 height 16
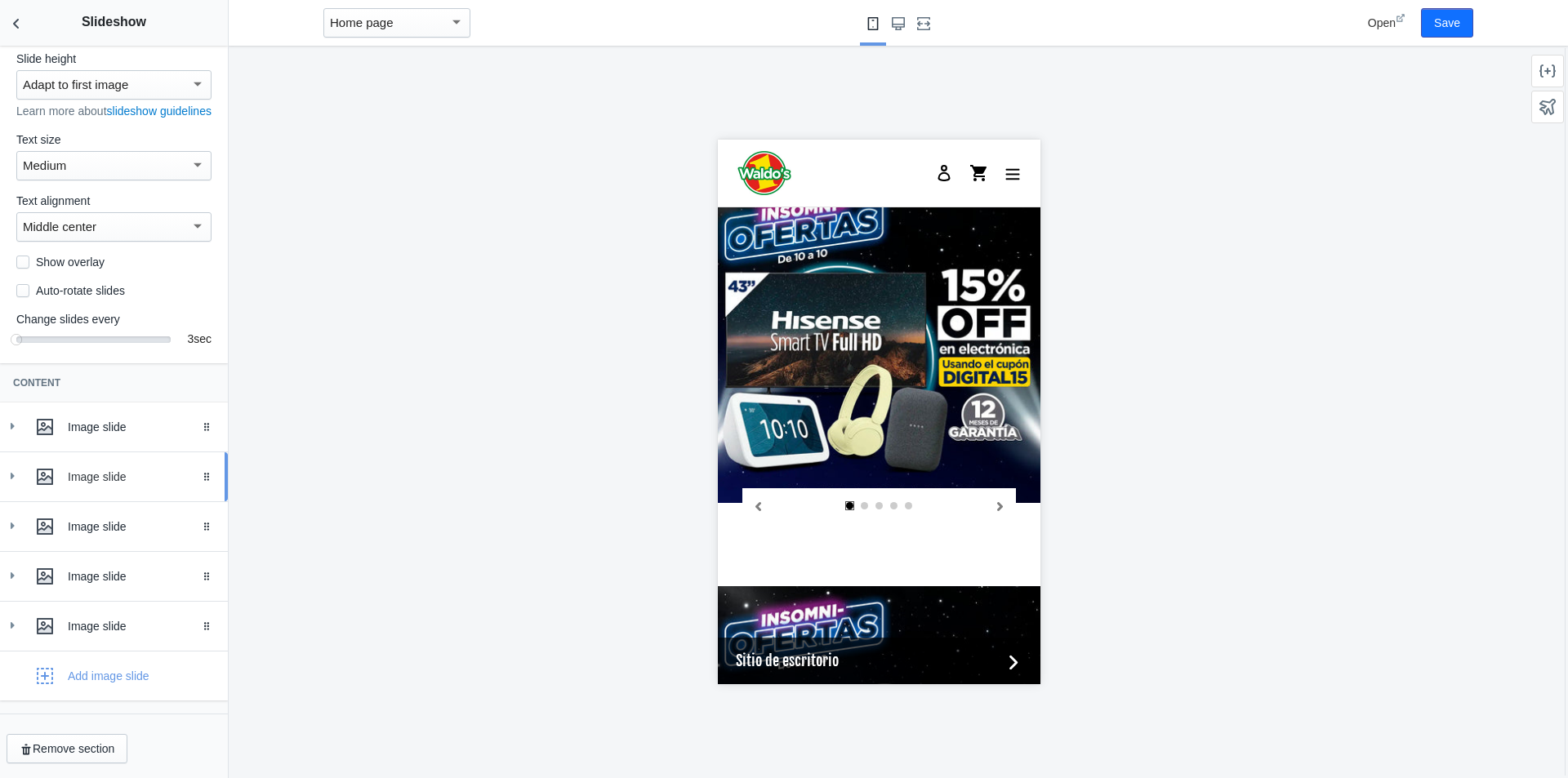
click at [103, 472] on div "Image slide" at bounding box center [142, 476] width 148 height 16
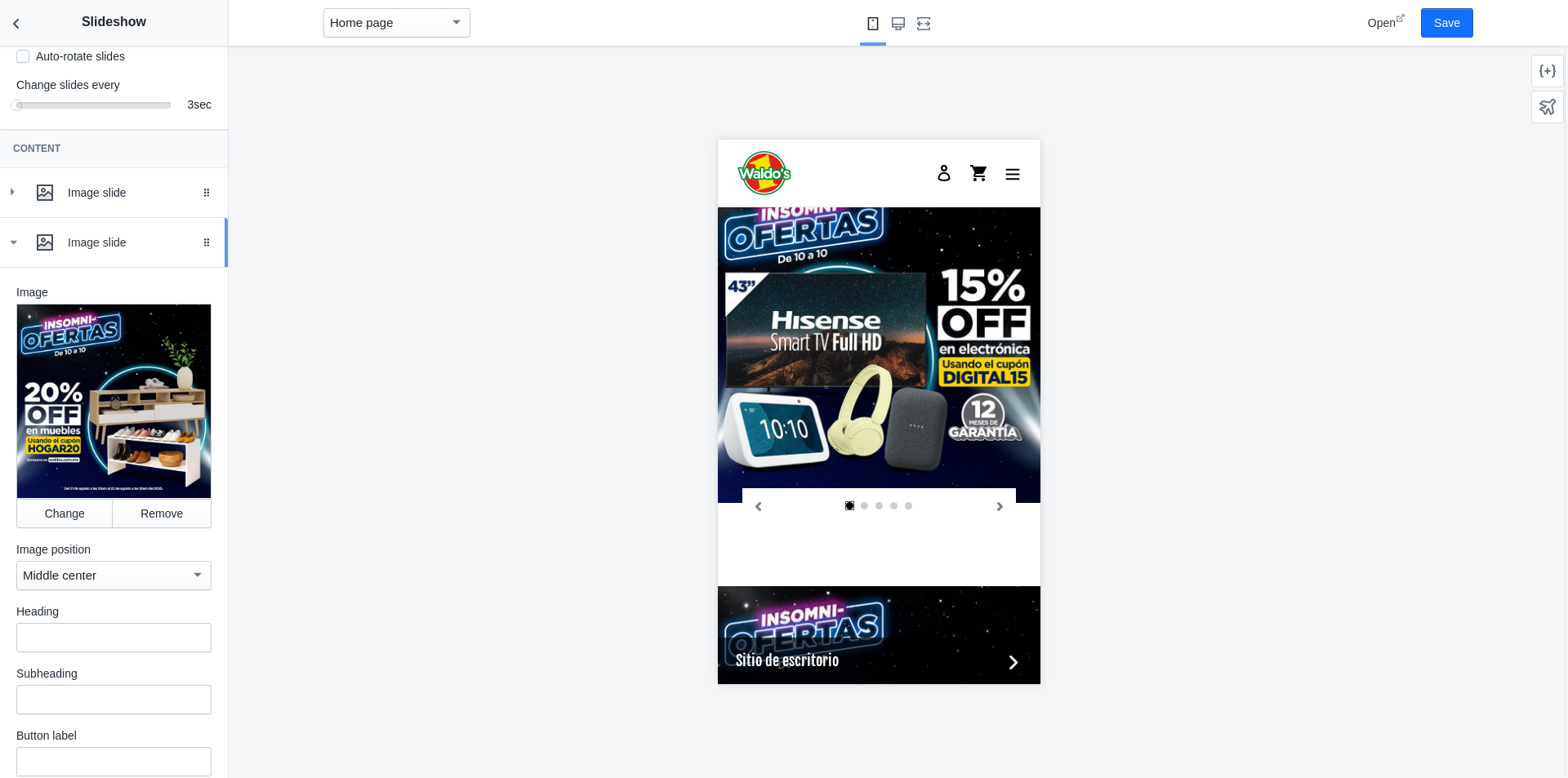
scroll to position [293, 0]
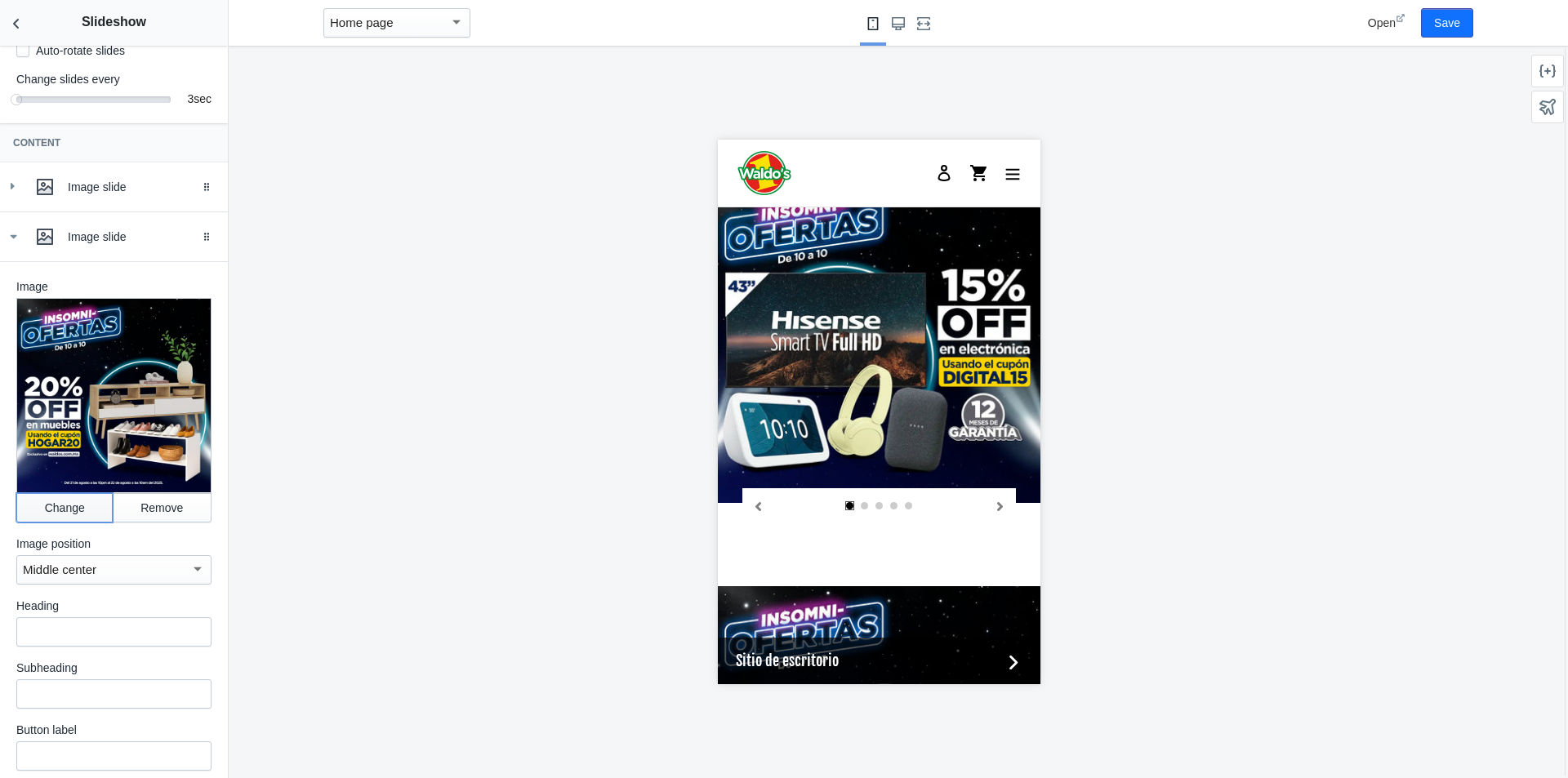
click at [75, 514] on button "Change" at bounding box center [64, 507] width 96 height 29
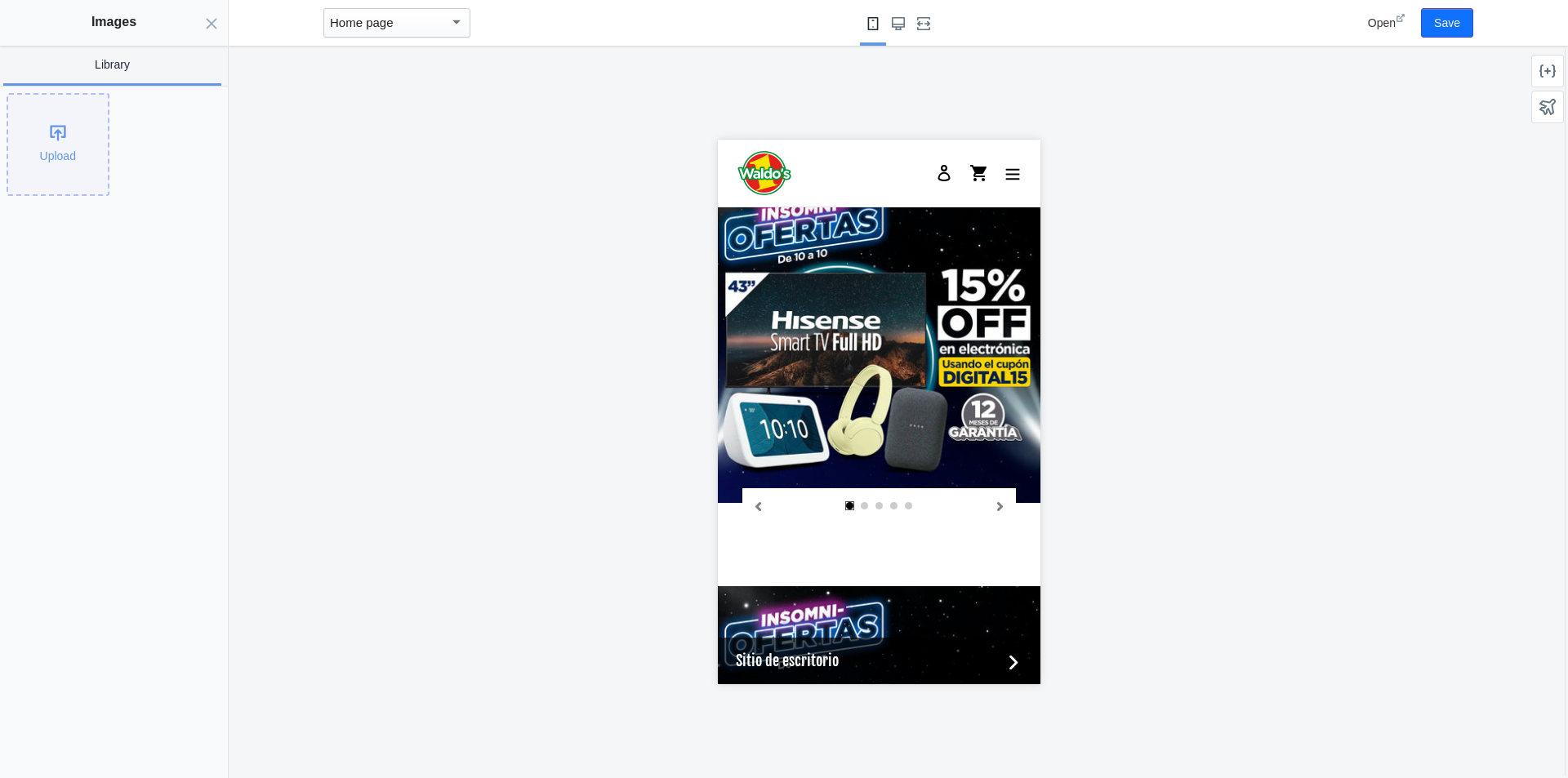
click at [72, 139] on div "Upload" at bounding box center [58, 144] width 100 height 100
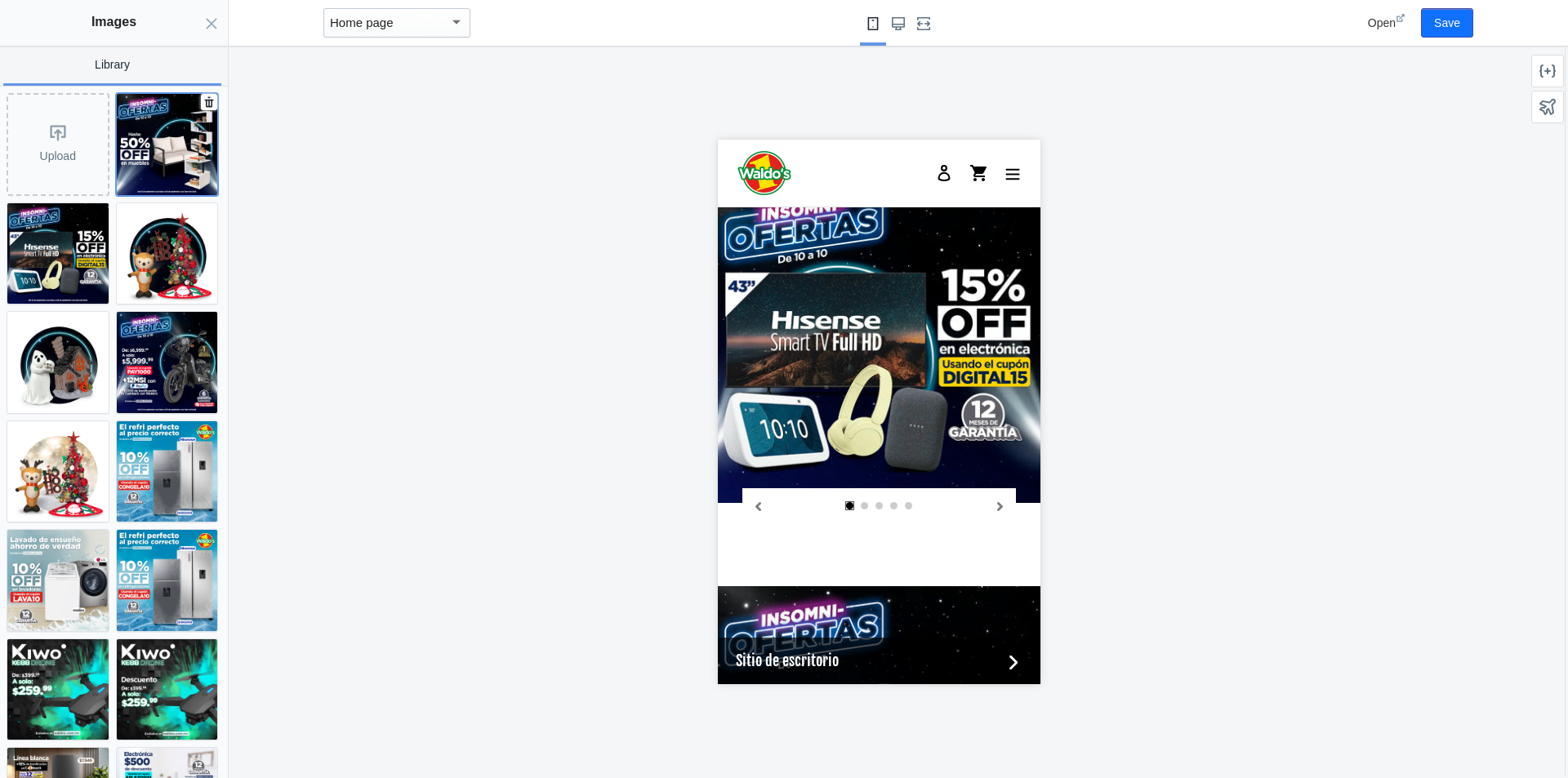
click at [150, 170] on img at bounding box center [167, 144] width 101 height 101
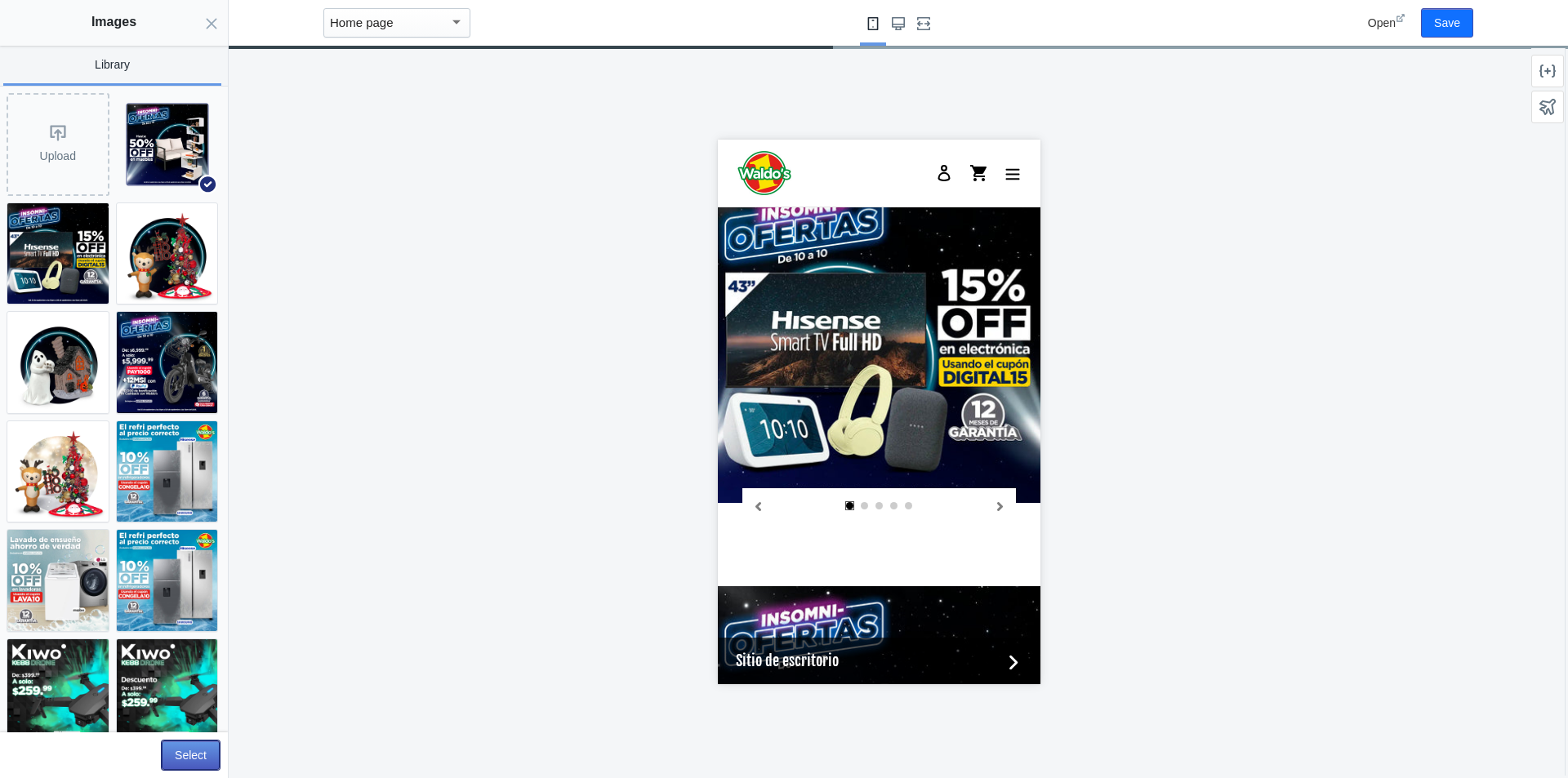
click at [184, 760] on button "Select" at bounding box center [190, 755] width 58 height 29
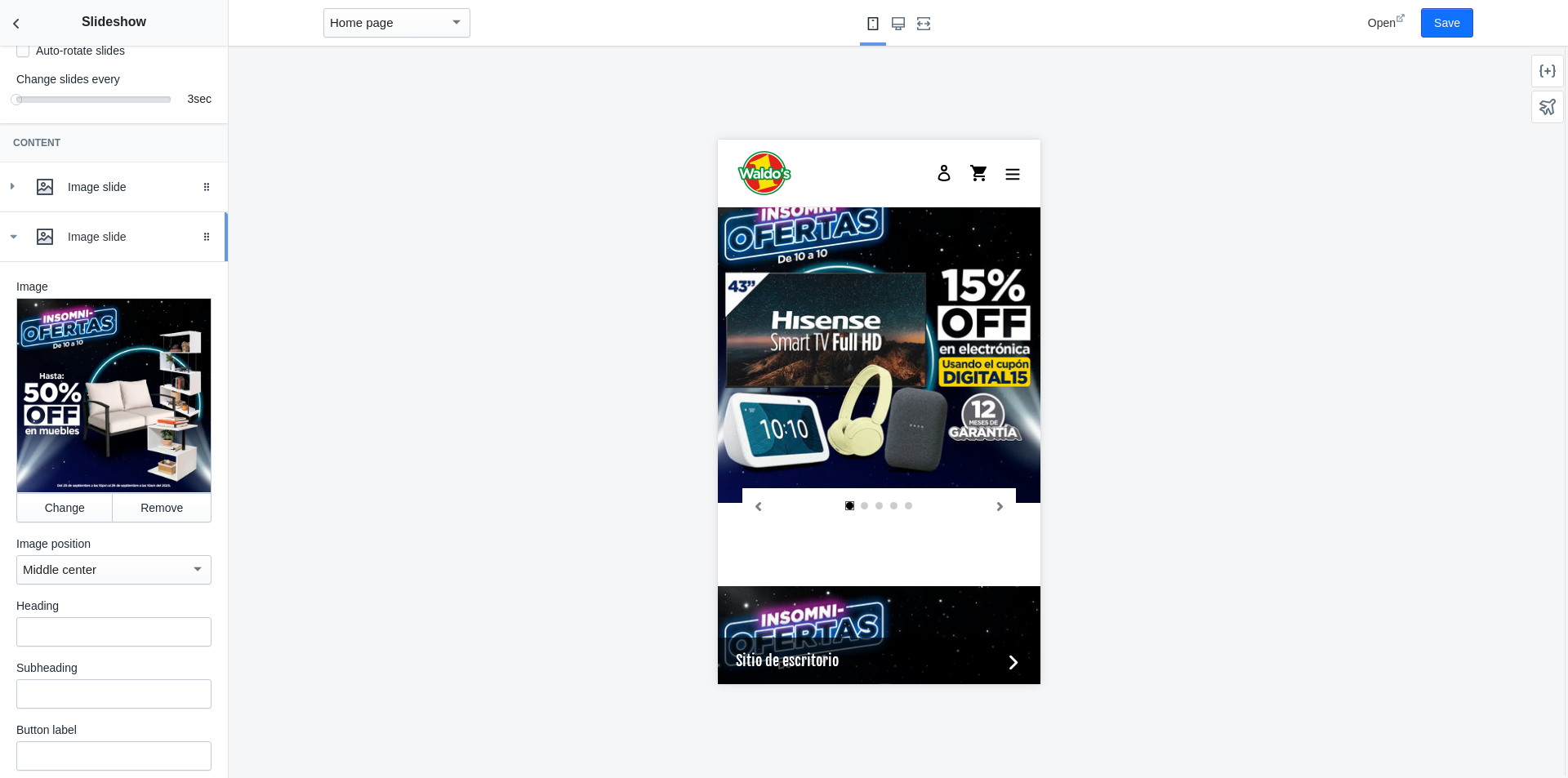
click at [24, 248] on div "Image slide" at bounding box center [114, 236] width 204 height 33
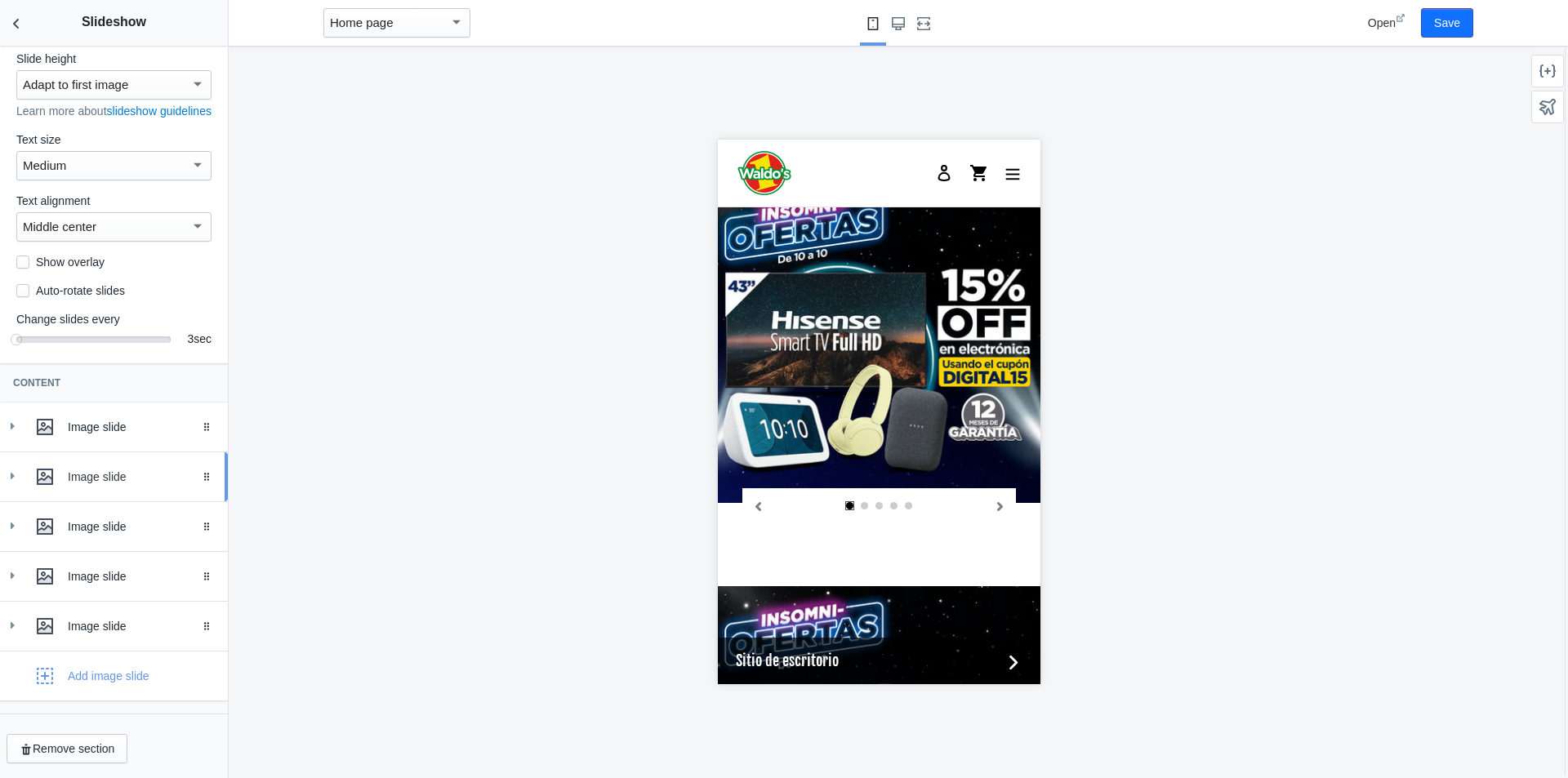
scroll to position [71, 0]
click at [103, 521] on div "Image slide" at bounding box center [142, 526] width 148 height 16
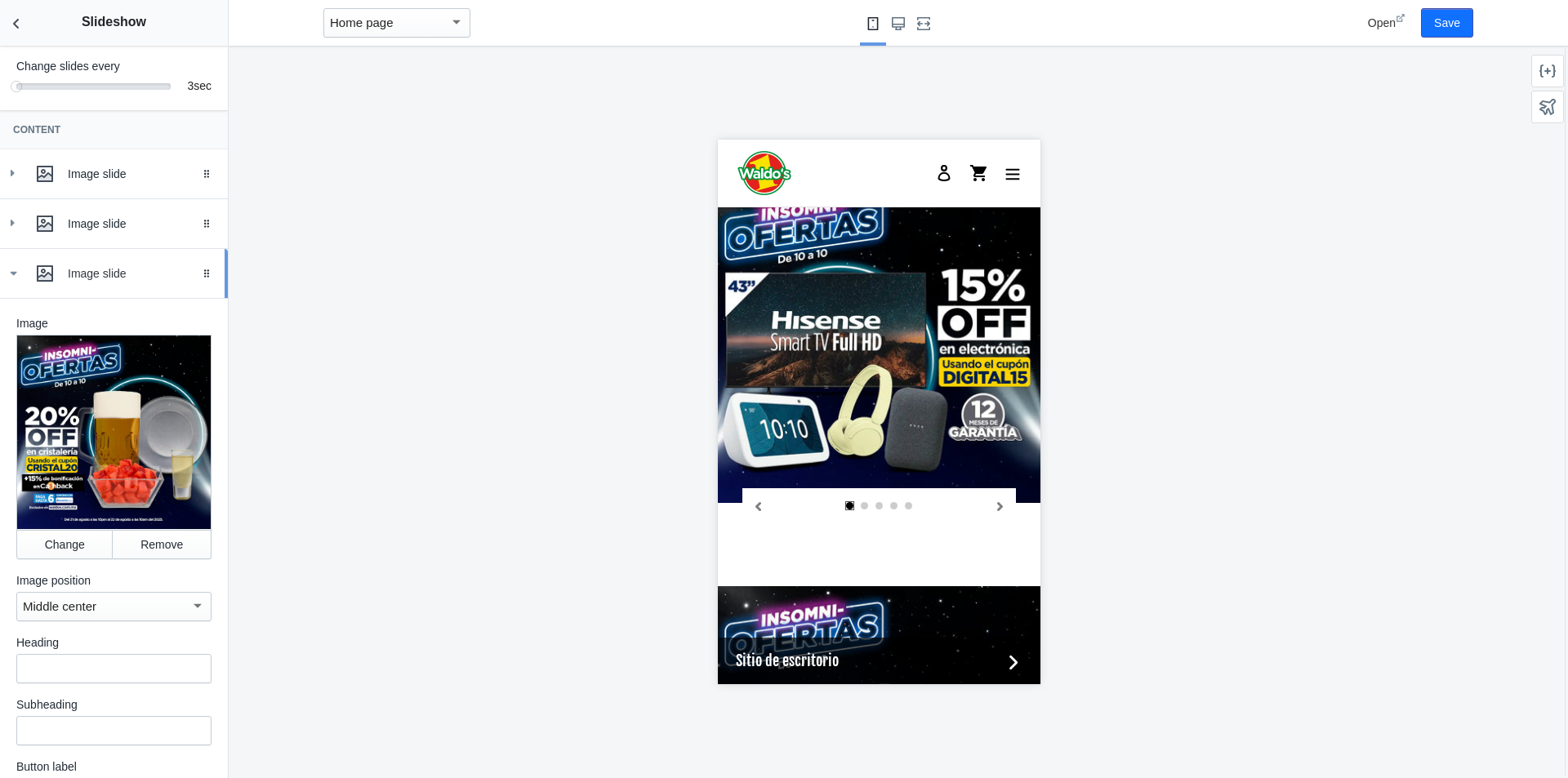
scroll to position [310, 0]
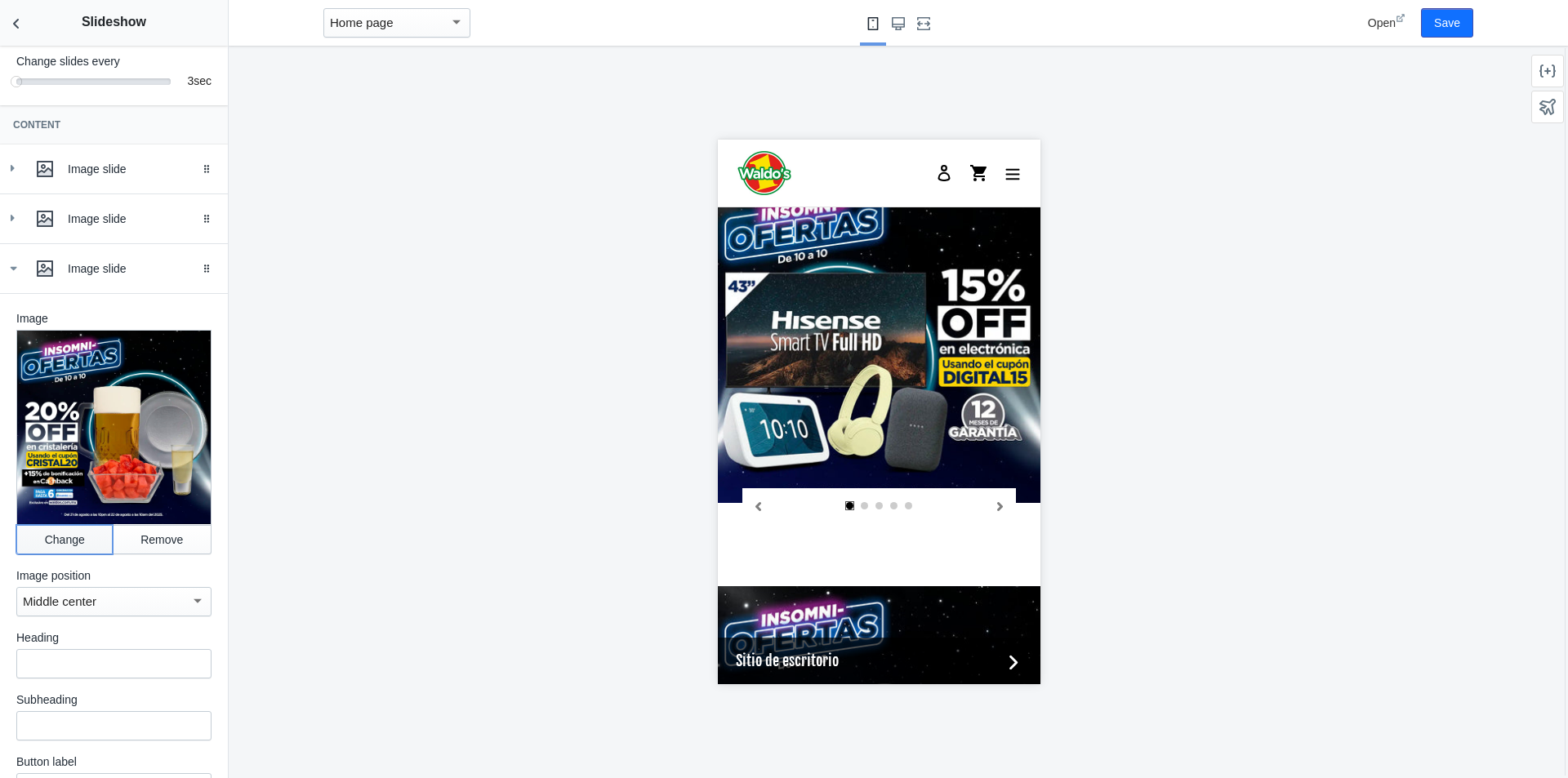
click at [76, 542] on button "Change" at bounding box center [64, 539] width 96 height 29
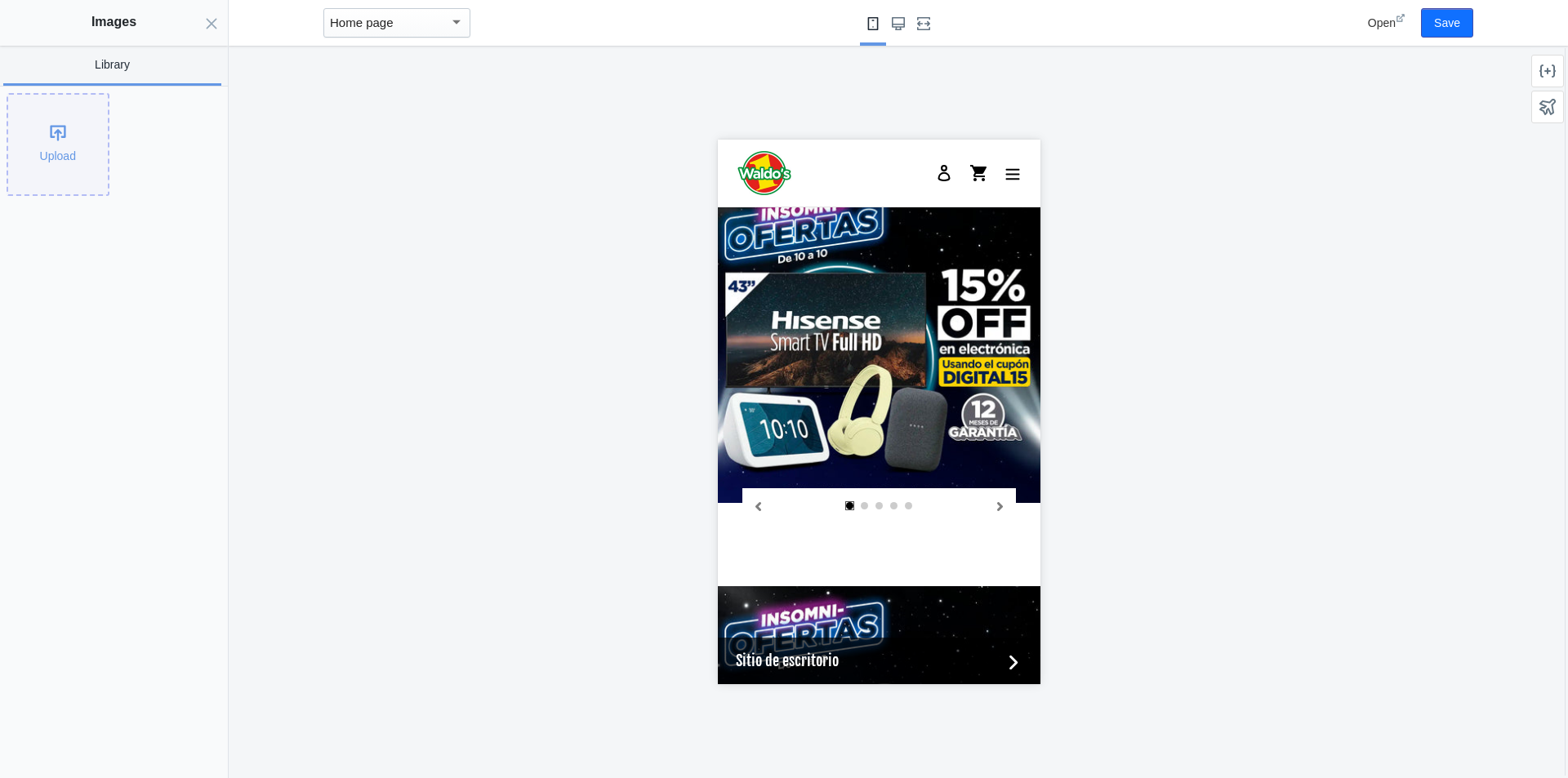
click at [70, 127] on div "Upload" at bounding box center [58, 144] width 100 height 100
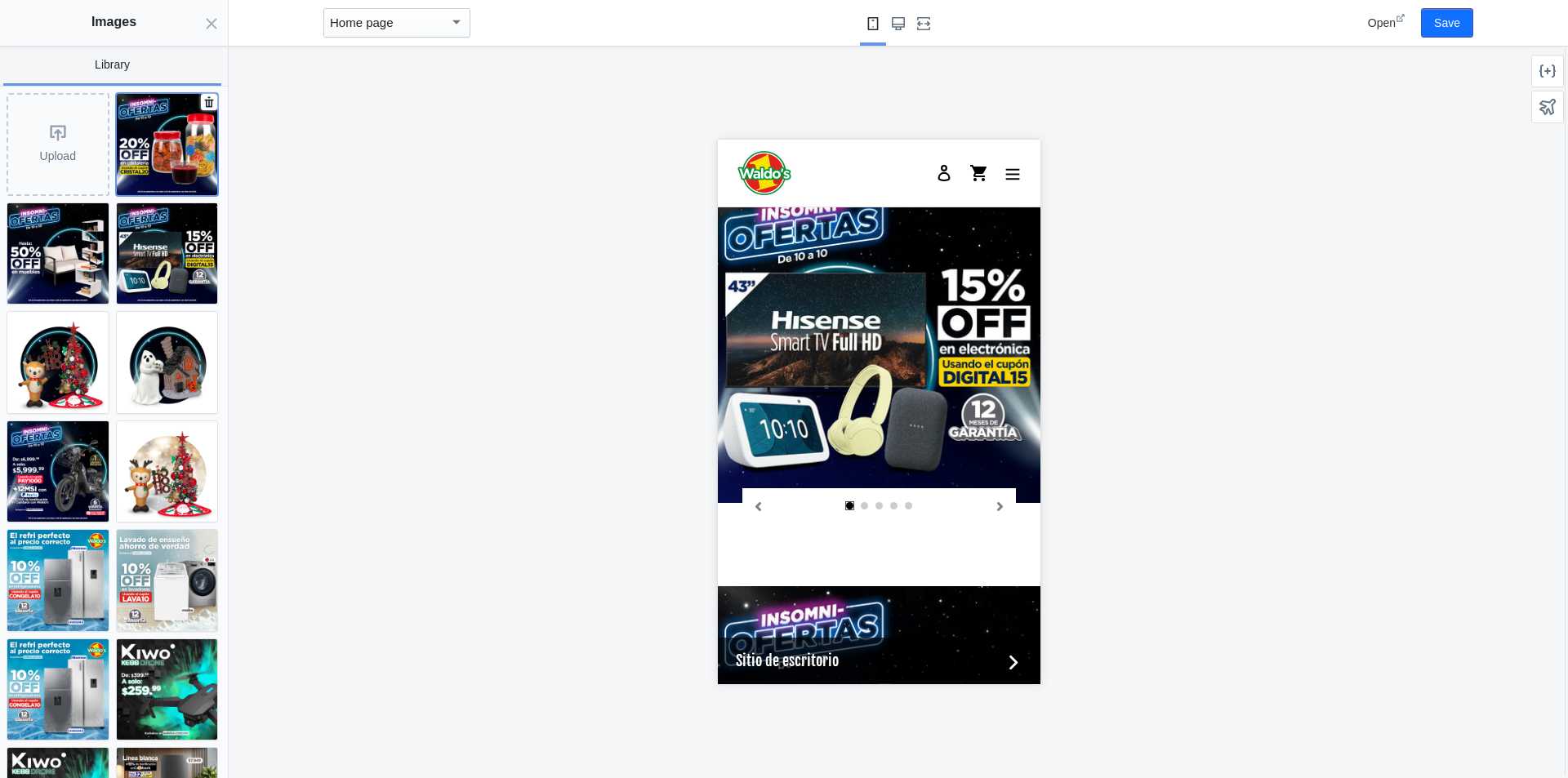
click at [149, 156] on img at bounding box center [167, 144] width 101 height 101
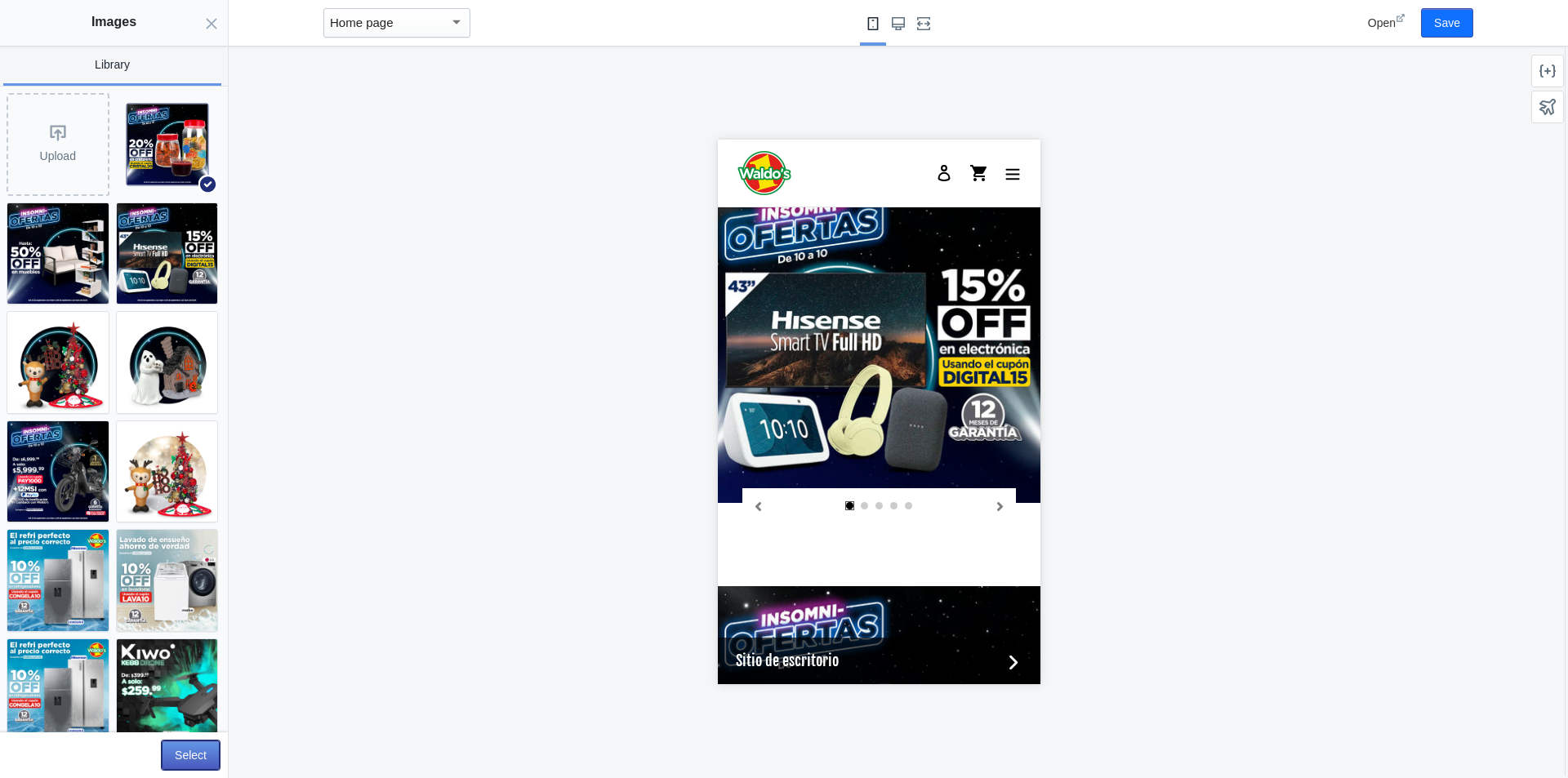
click at [188, 765] on button "Select" at bounding box center [190, 755] width 58 height 29
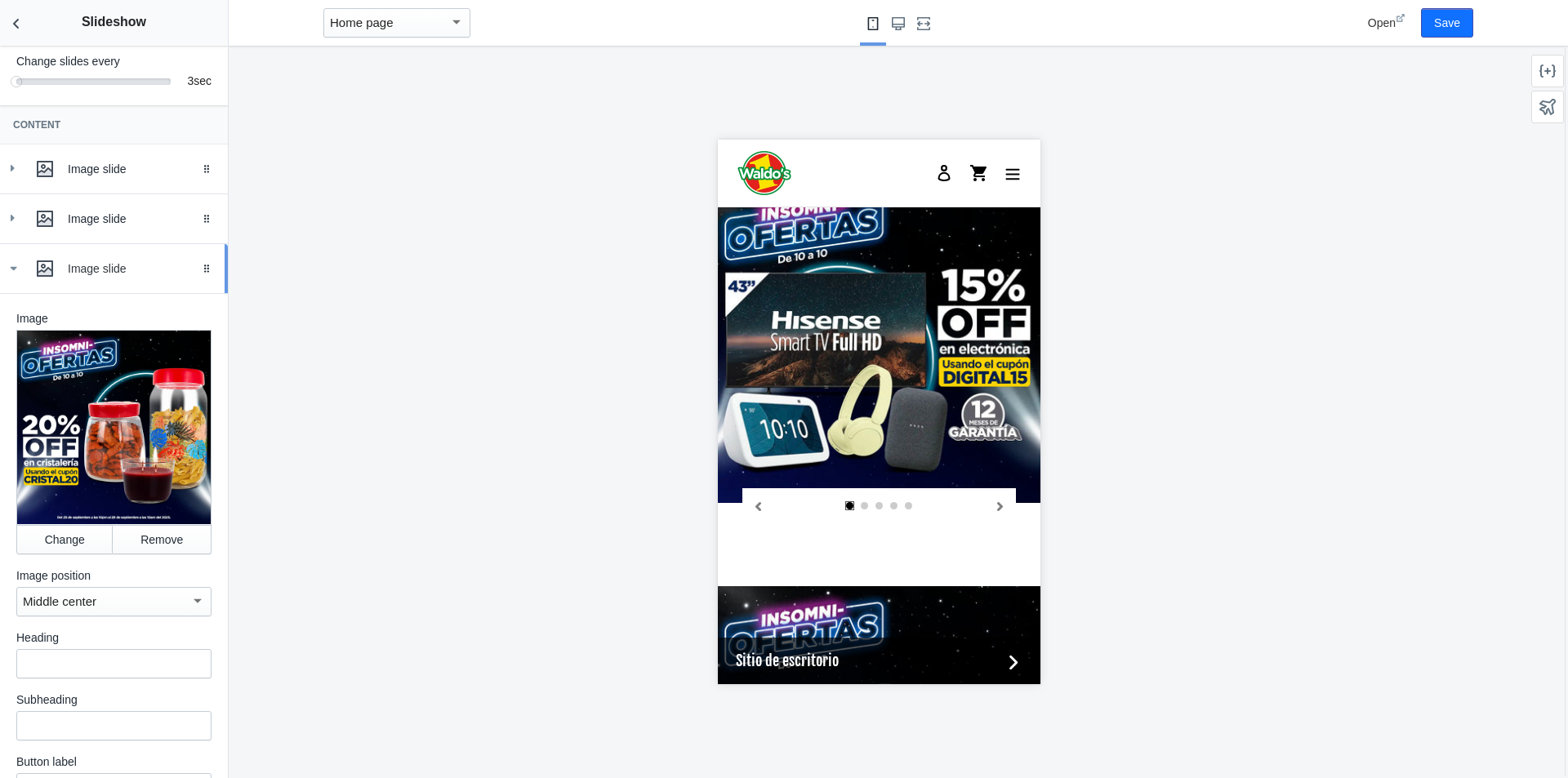
click at [15, 277] on div "Image slide" at bounding box center [114, 268] width 204 height 33
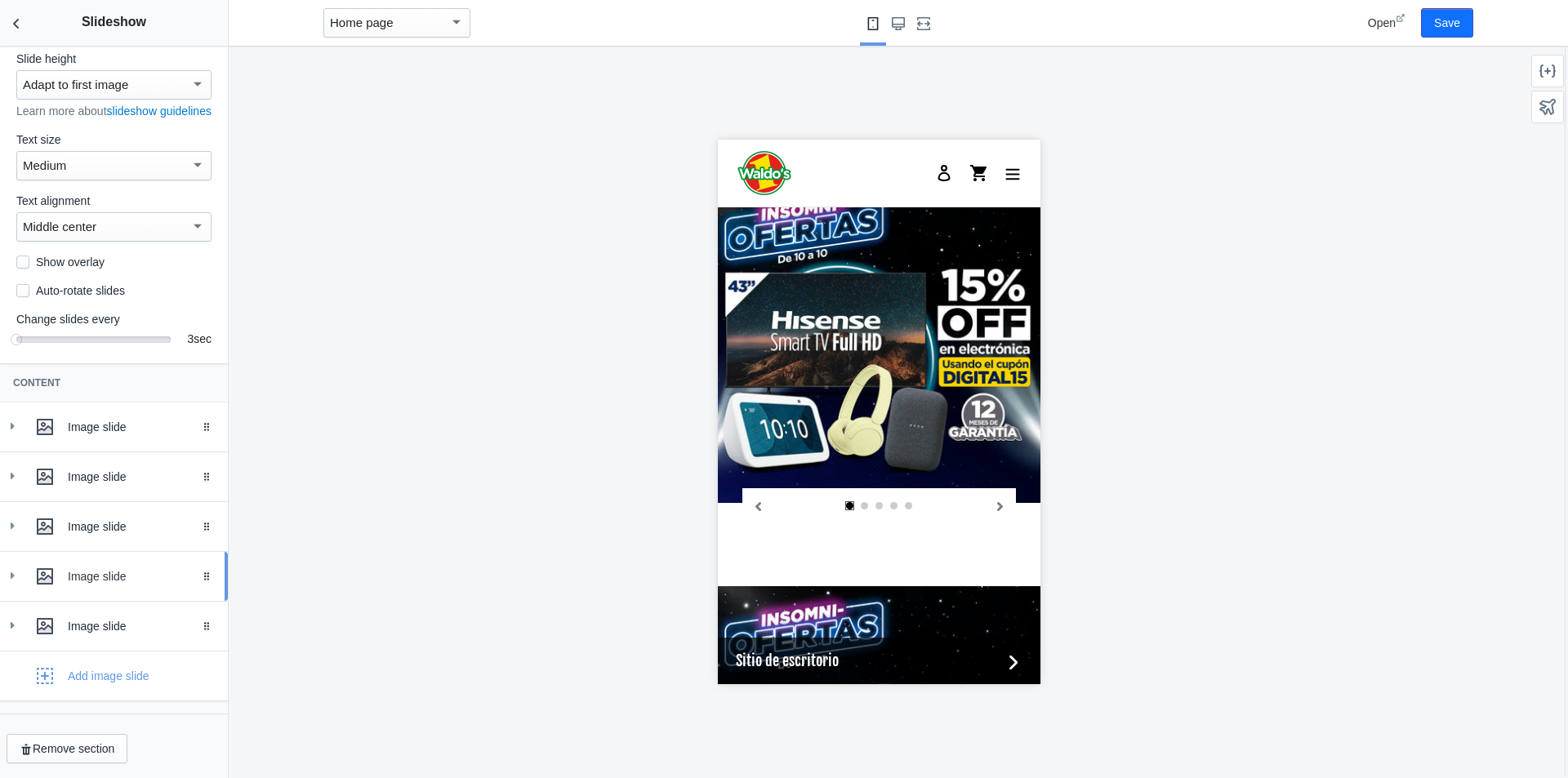
click at [73, 573] on div "Image slide" at bounding box center [142, 576] width 148 height 16
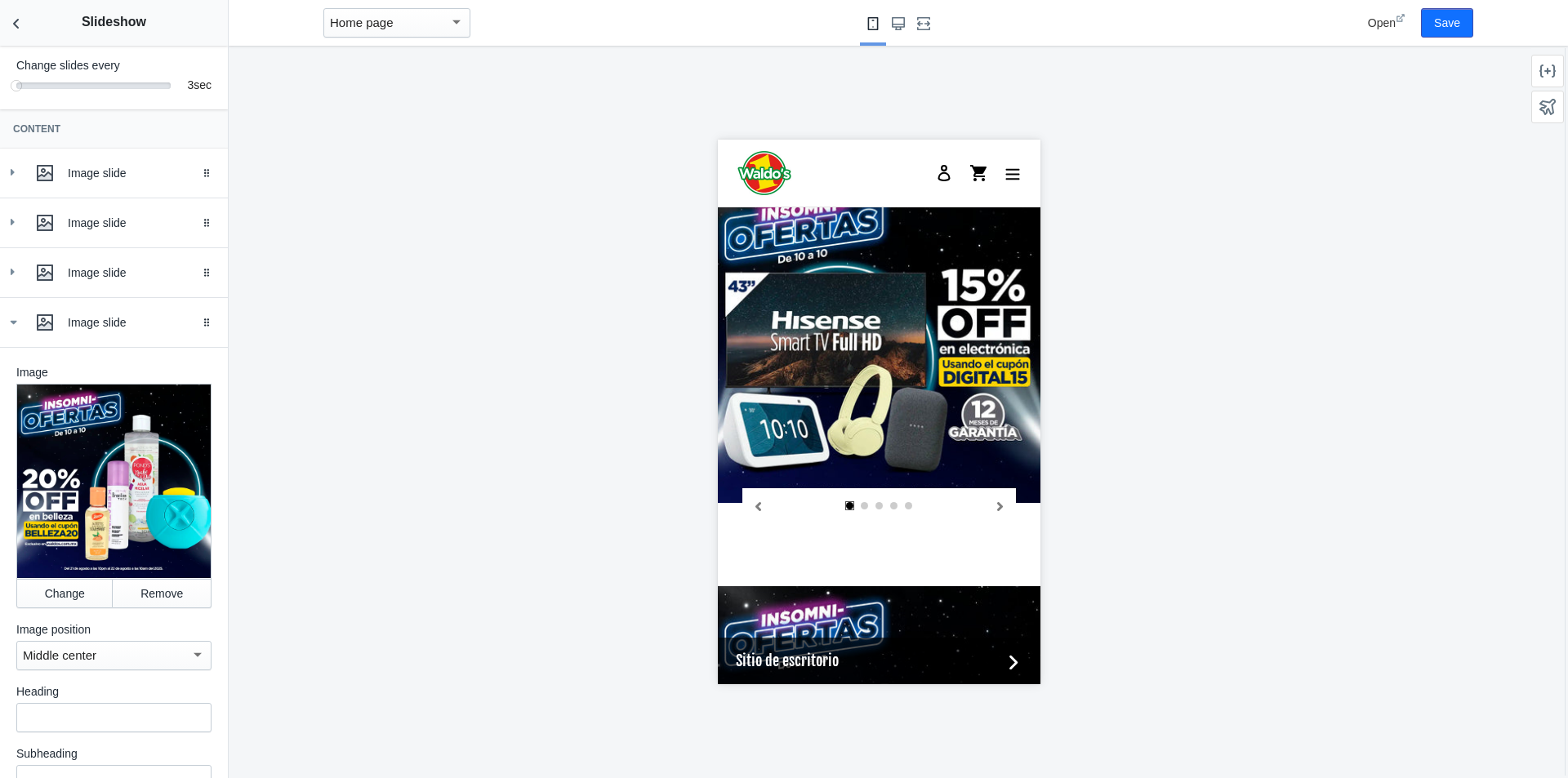
scroll to position [307, 0]
click at [56, 593] on button "Change" at bounding box center [64, 593] width 96 height 29
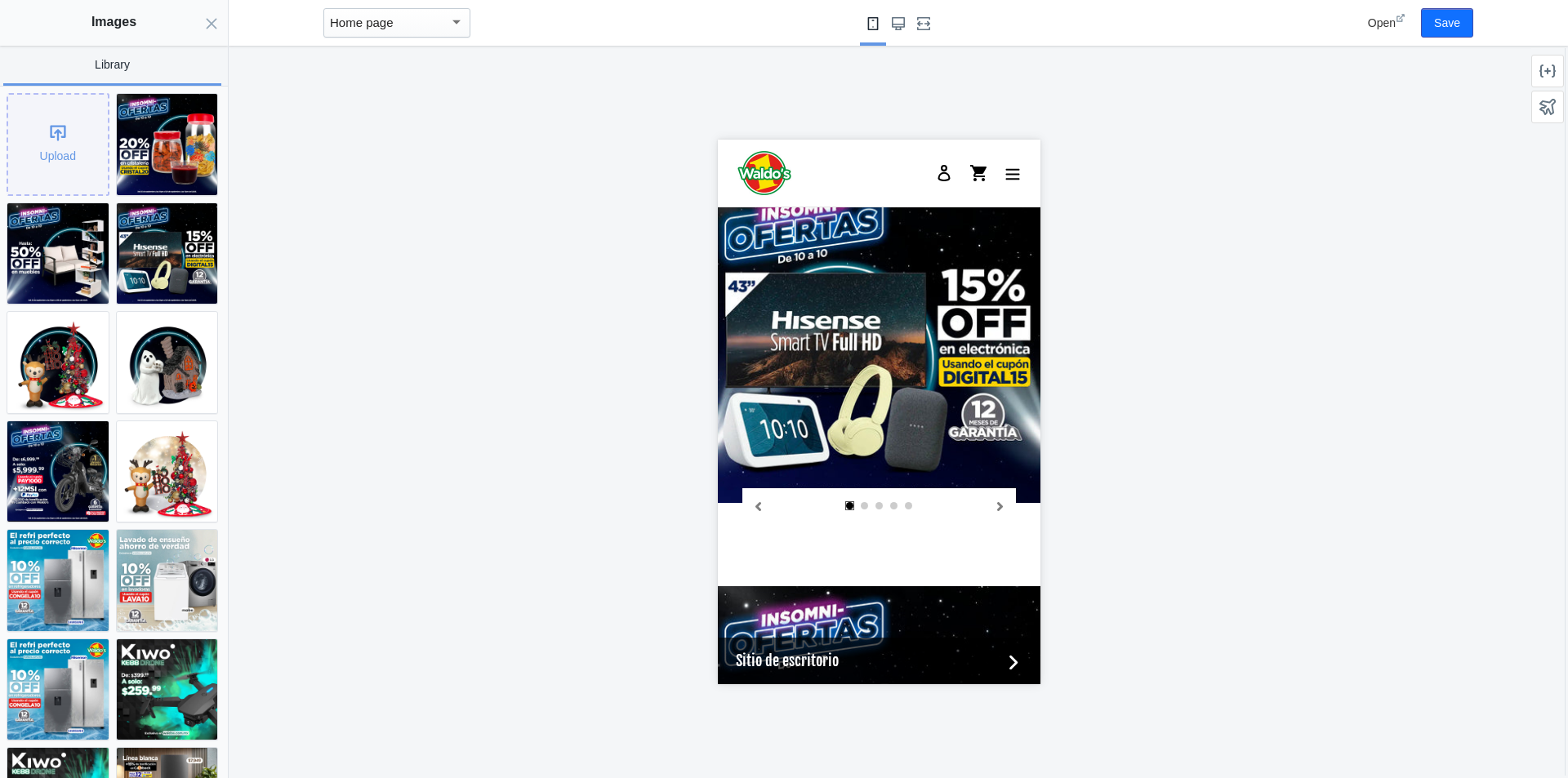
click at [77, 141] on div "Upload" at bounding box center [58, 144] width 100 height 100
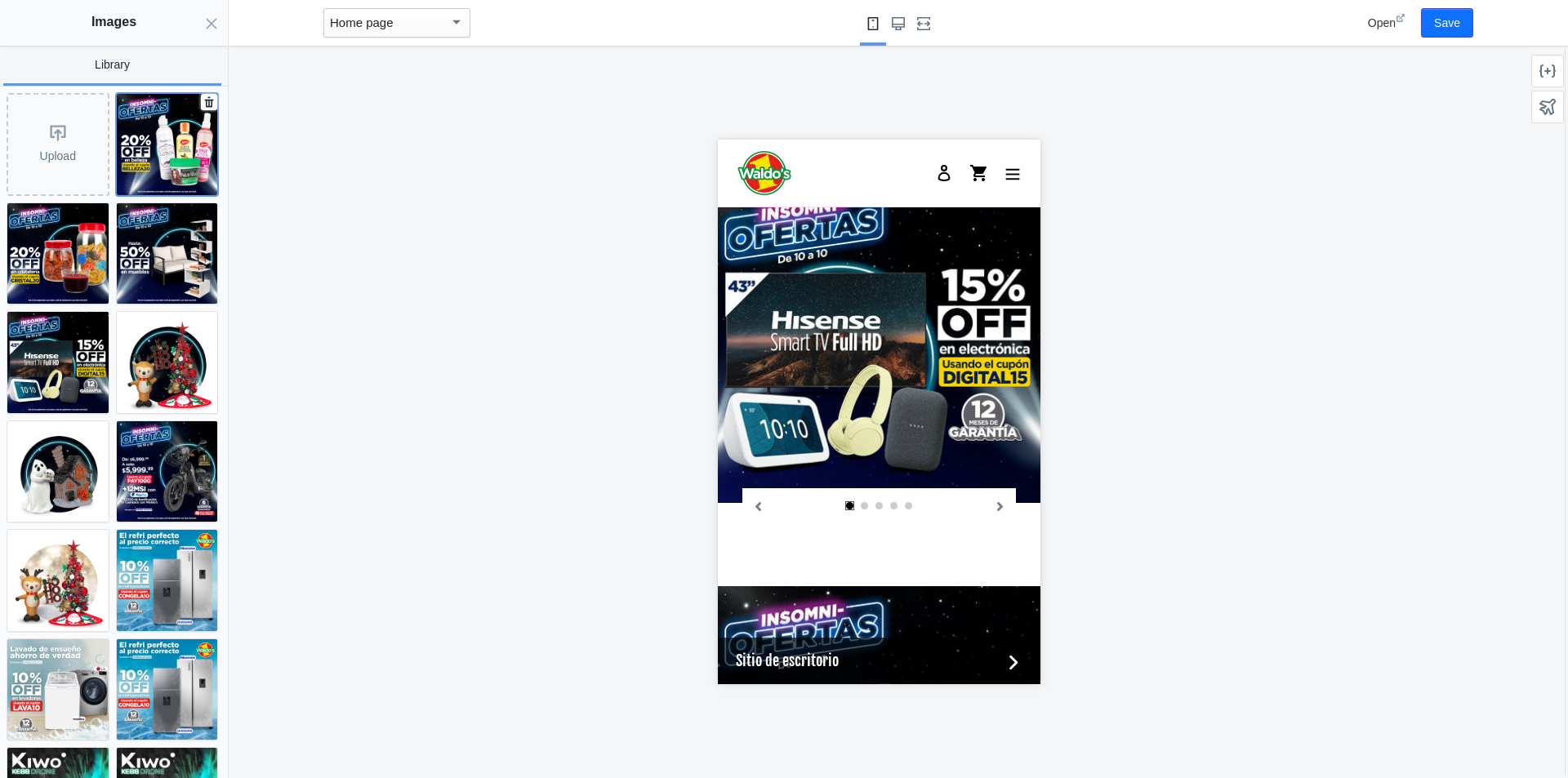
click at [169, 154] on img at bounding box center [167, 144] width 101 height 101
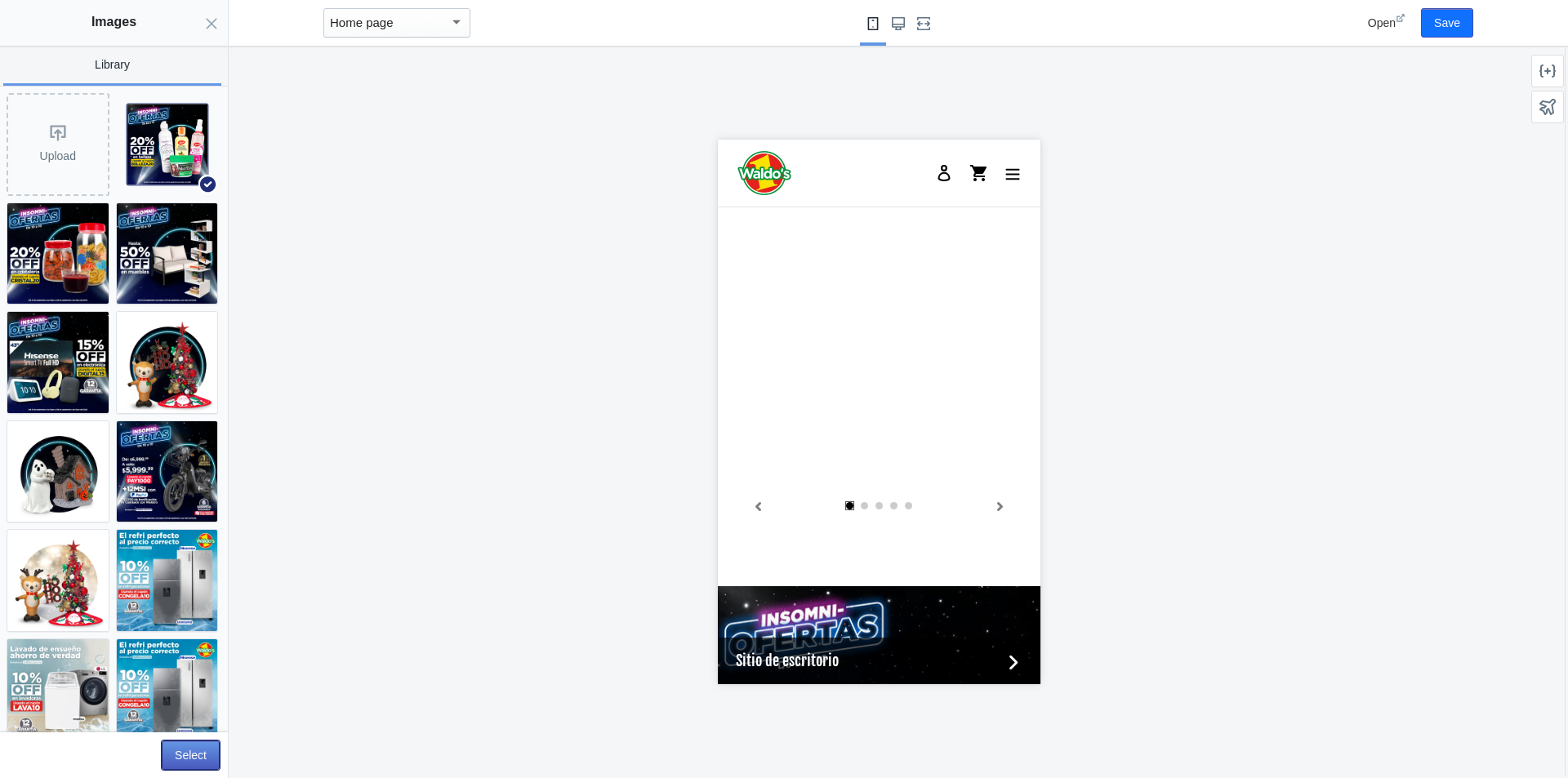
click at [181, 750] on button "Select" at bounding box center [190, 755] width 58 height 29
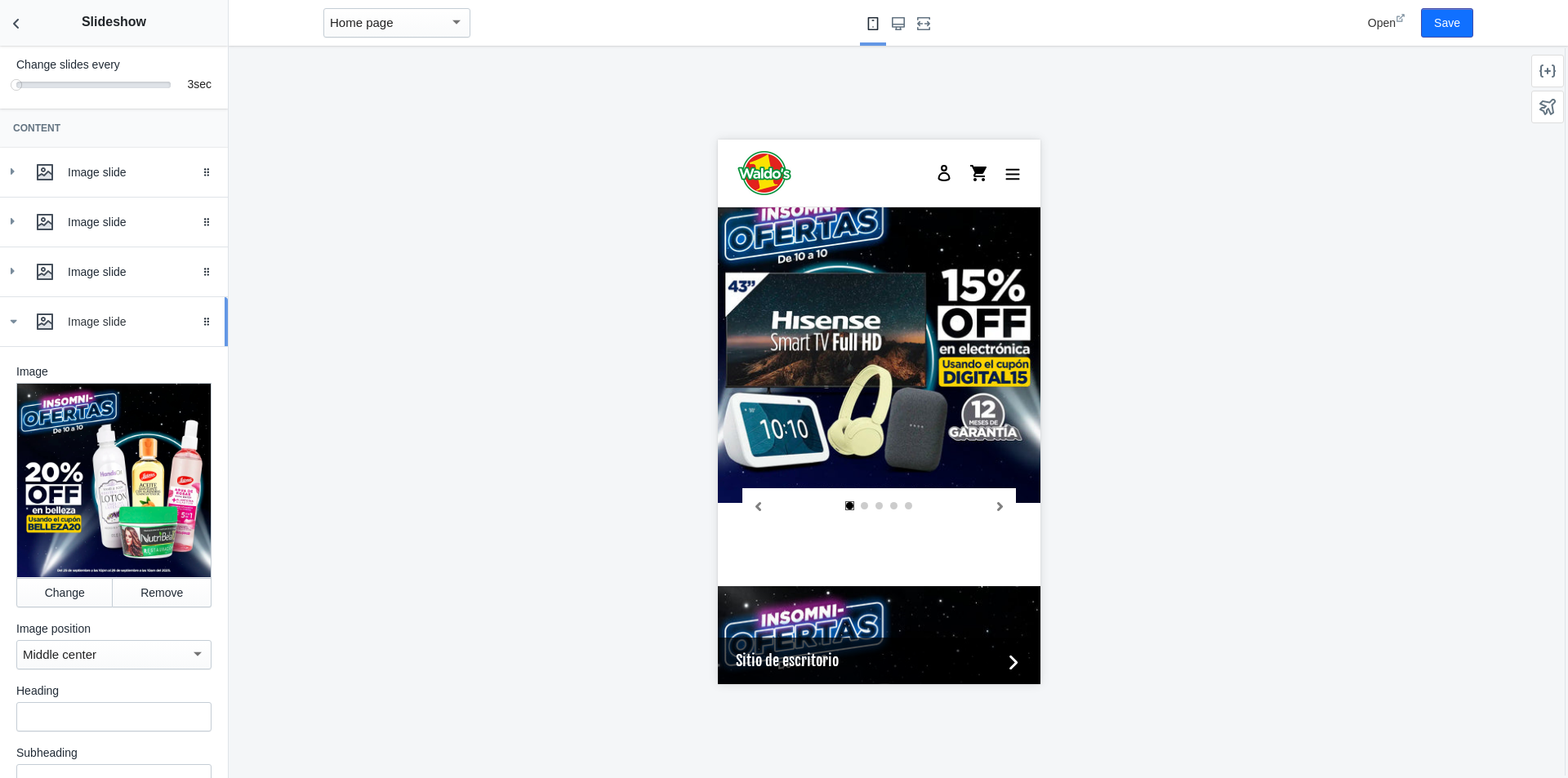
click at [16, 330] on icon at bounding box center [13, 321] width 16 height 16
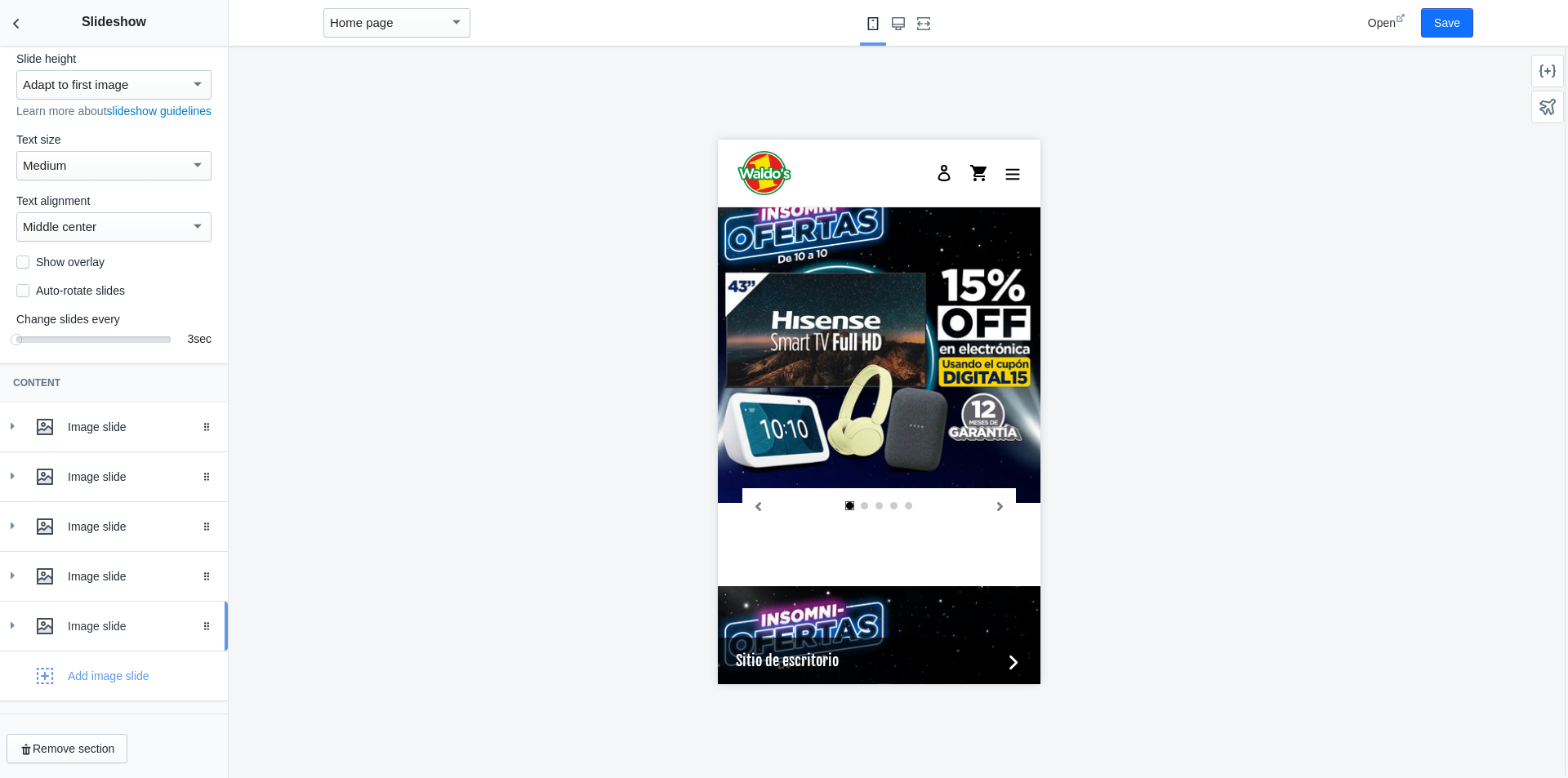
click at [69, 621] on div "Image slide" at bounding box center [142, 625] width 148 height 16
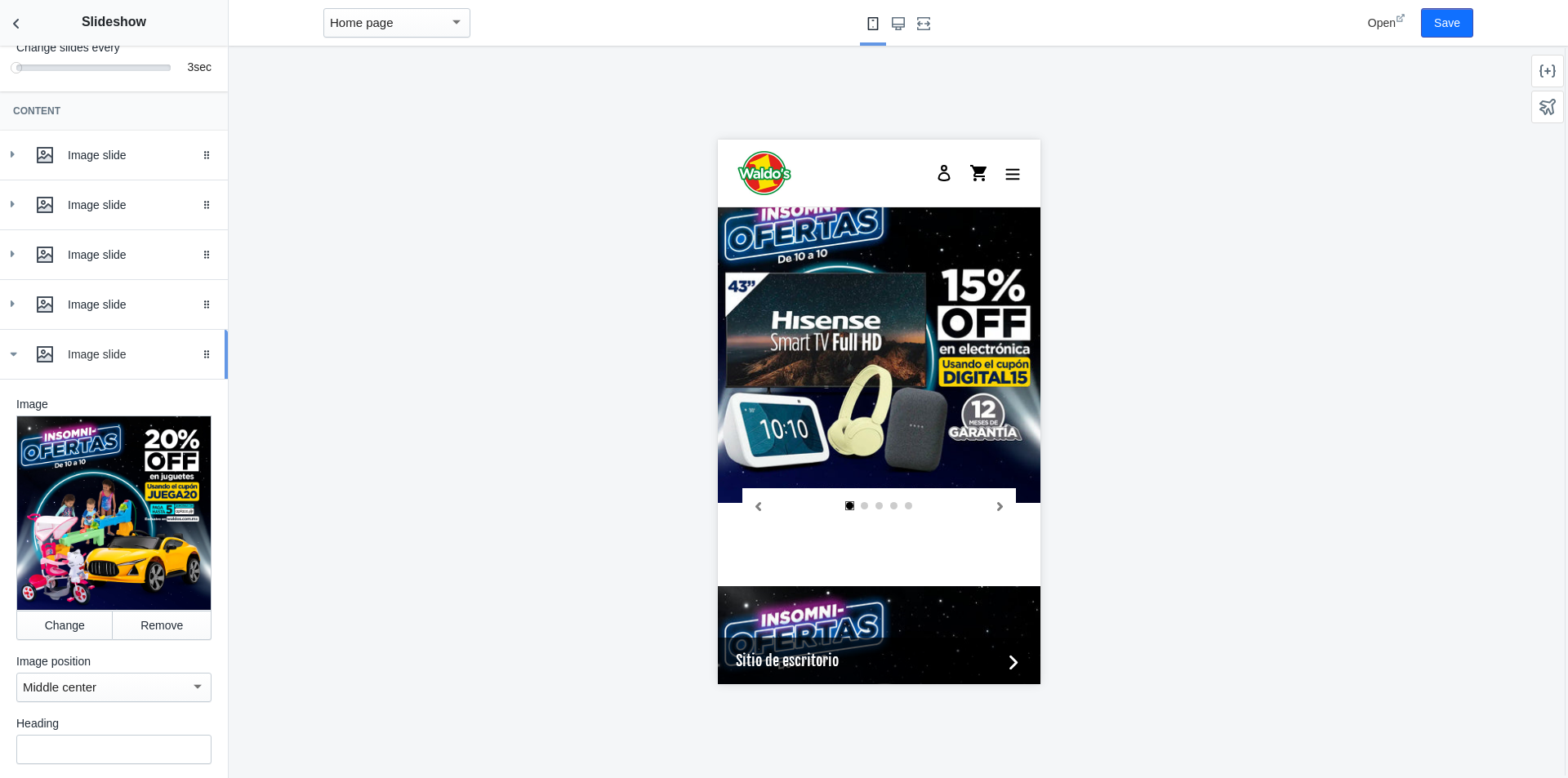
scroll to position [425, 0]
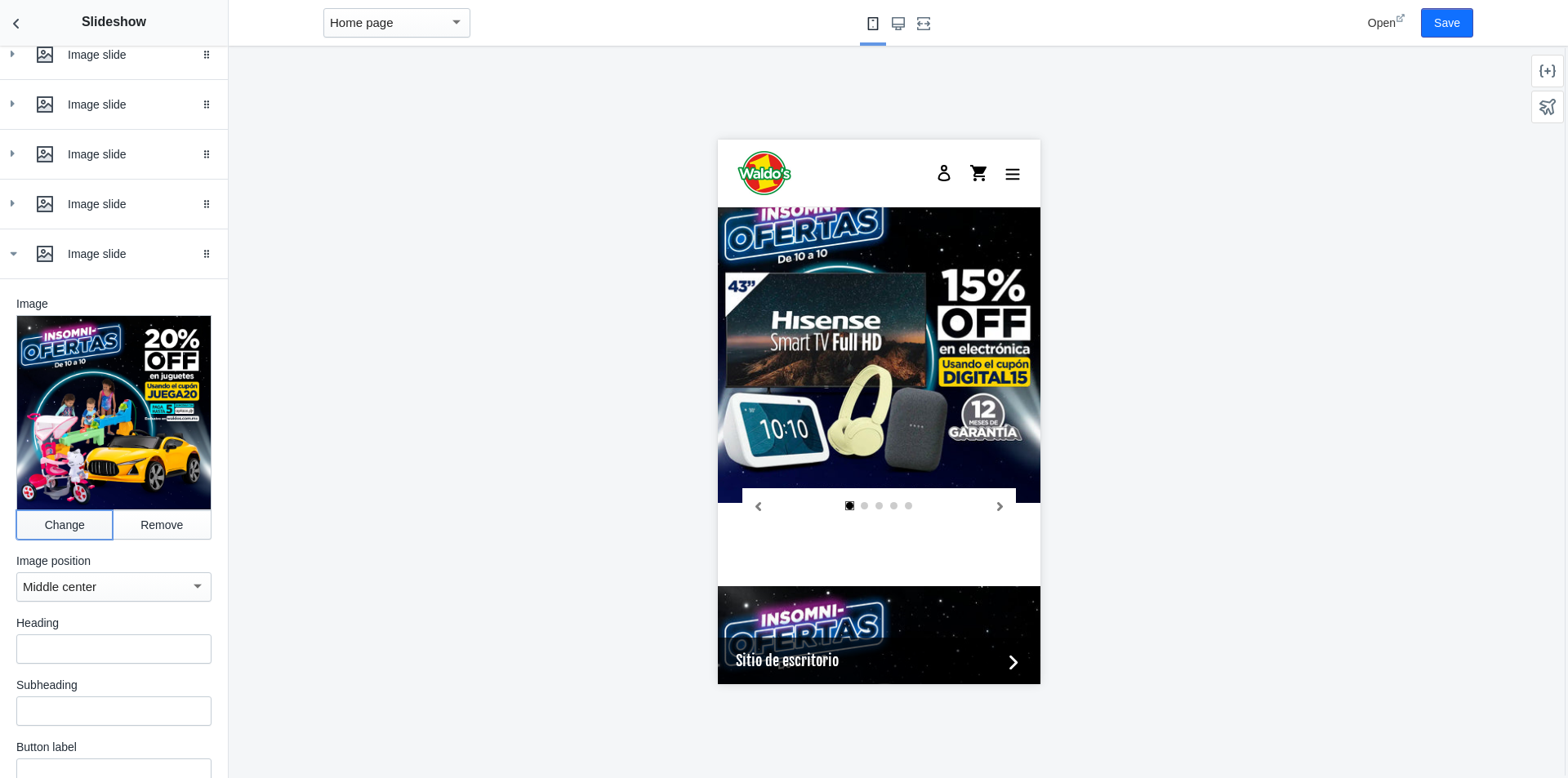
click at [58, 529] on button "Change" at bounding box center [64, 525] width 96 height 29
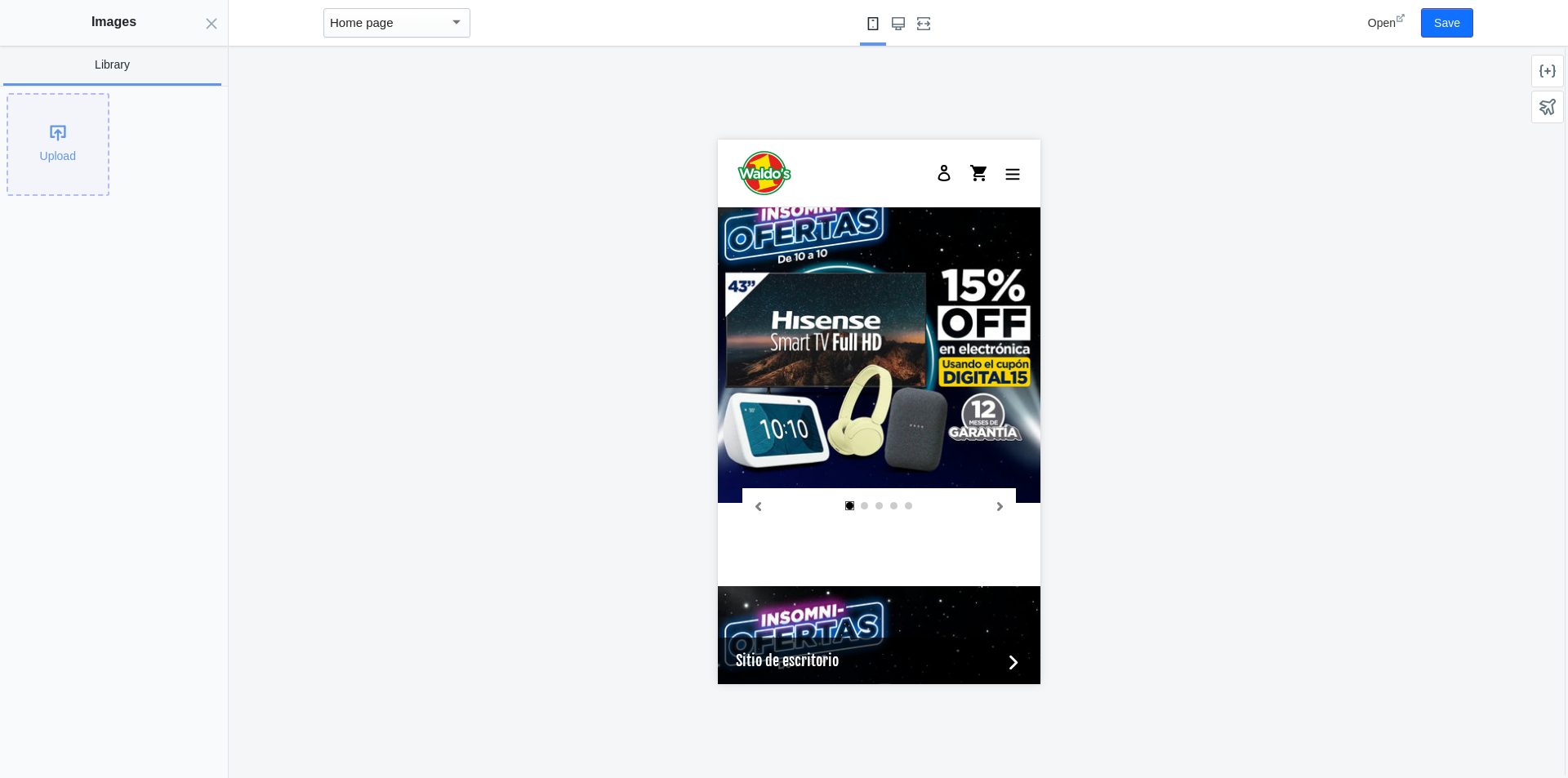
click at [65, 172] on div "Upload" at bounding box center [58, 144] width 100 height 100
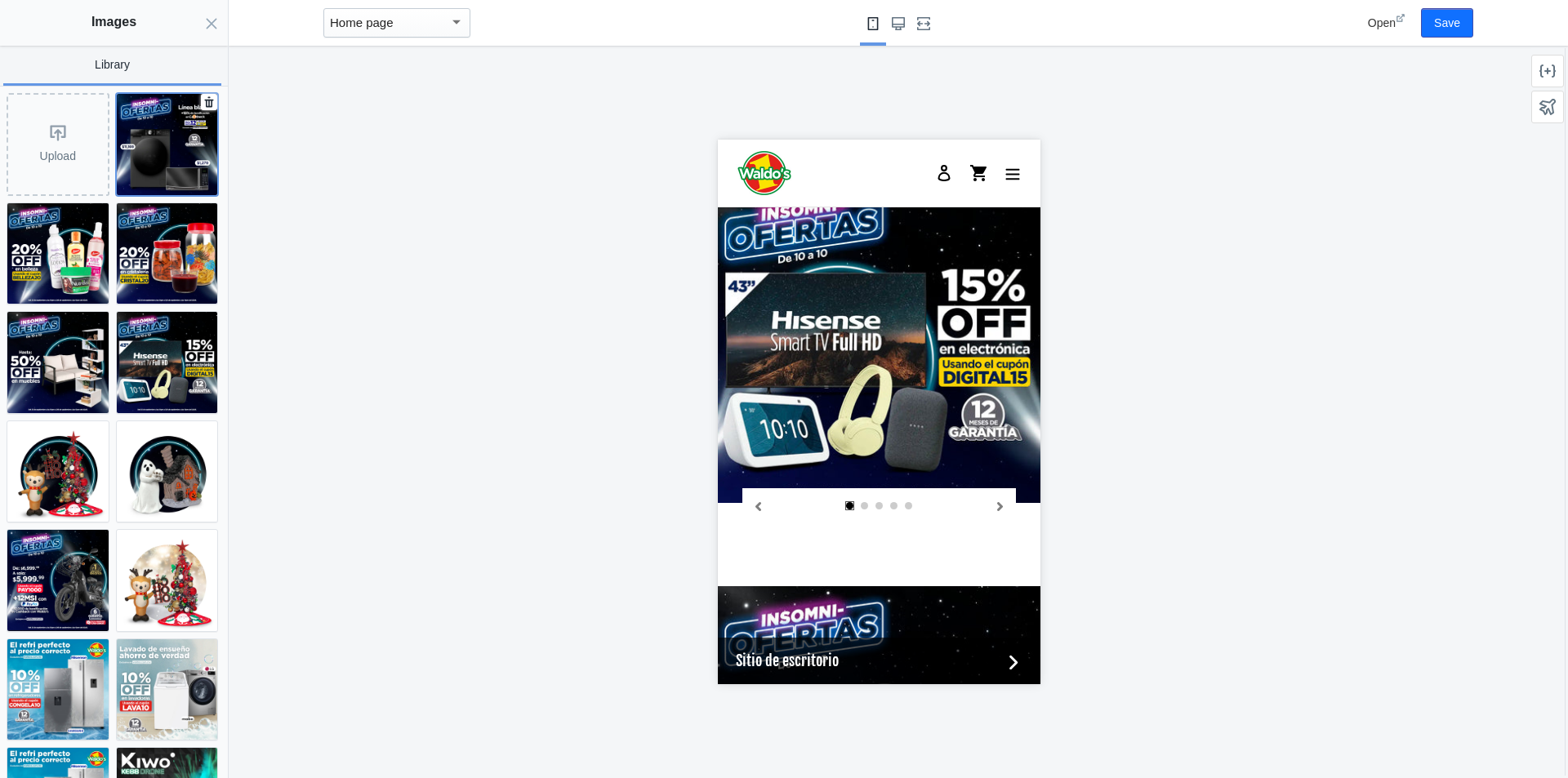
click at [158, 131] on img at bounding box center [167, 144] width 101 height 101
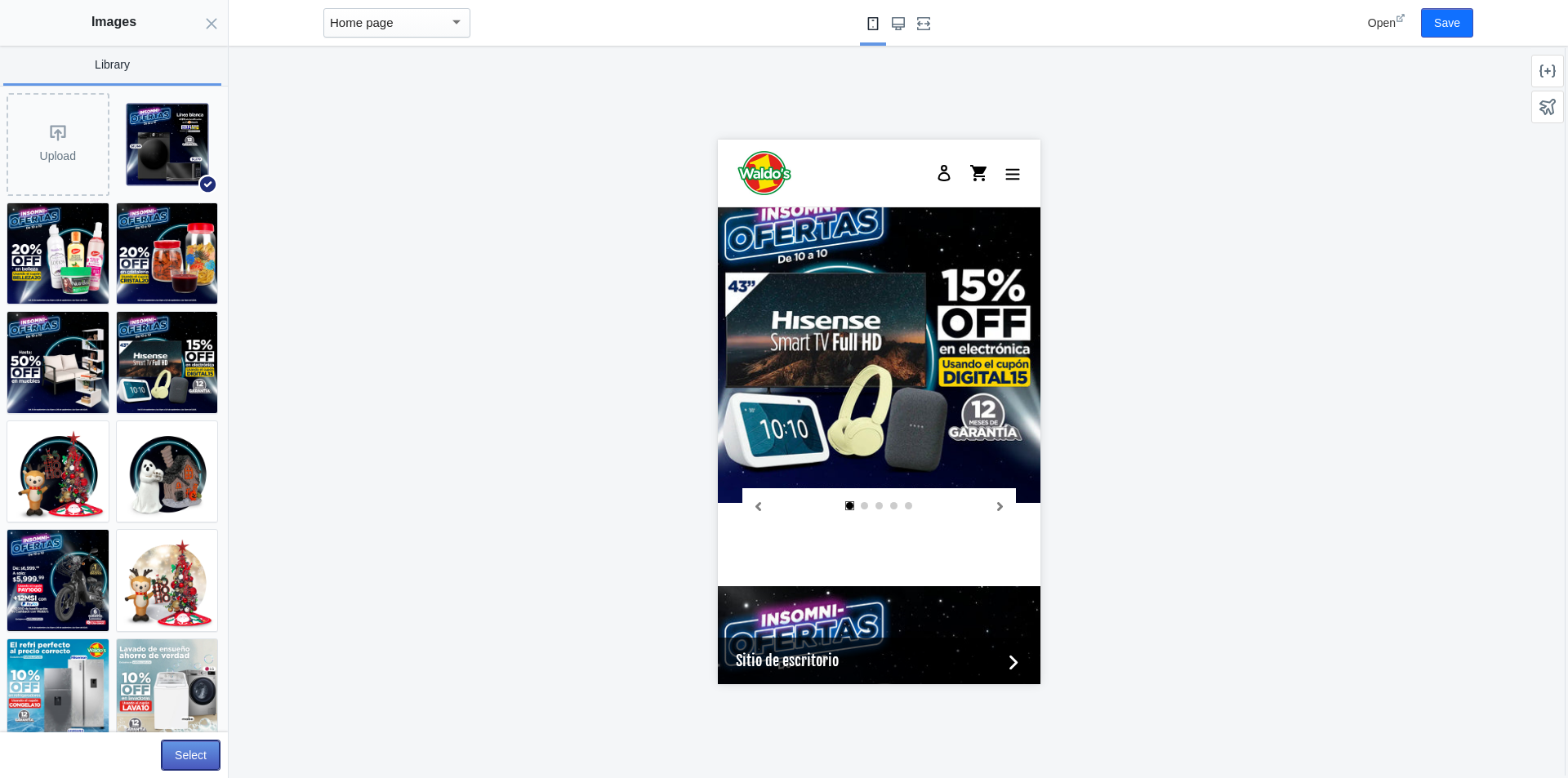
click at [179, 752] on button "Select" at bounding box center [190, 755] width 58 height 29
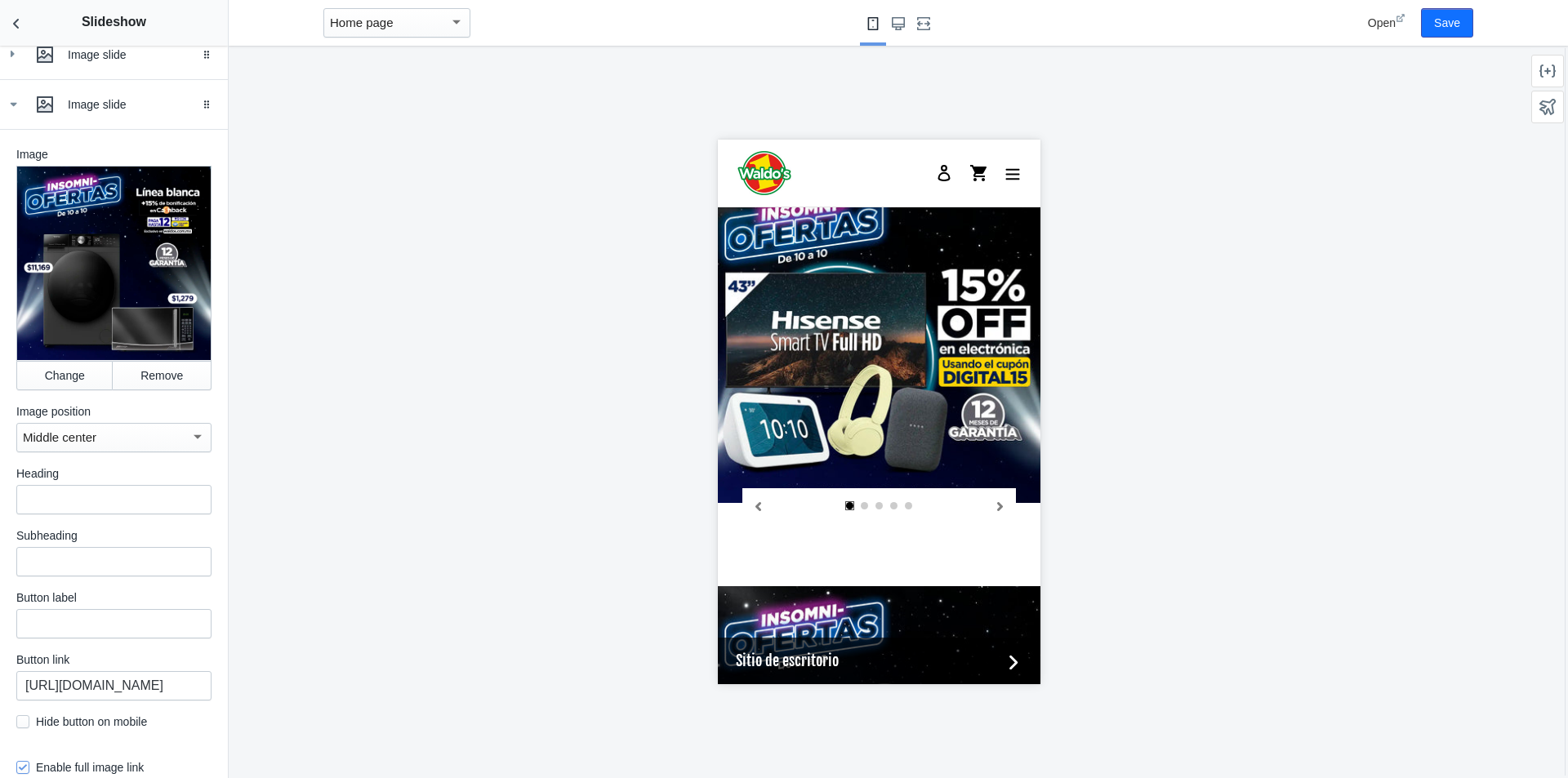
scroll to position [576, 0]
click at [126, 694] on input "[URL][DOMAIN_NAME]" at bounding box center [113, 684] width 195 height 29
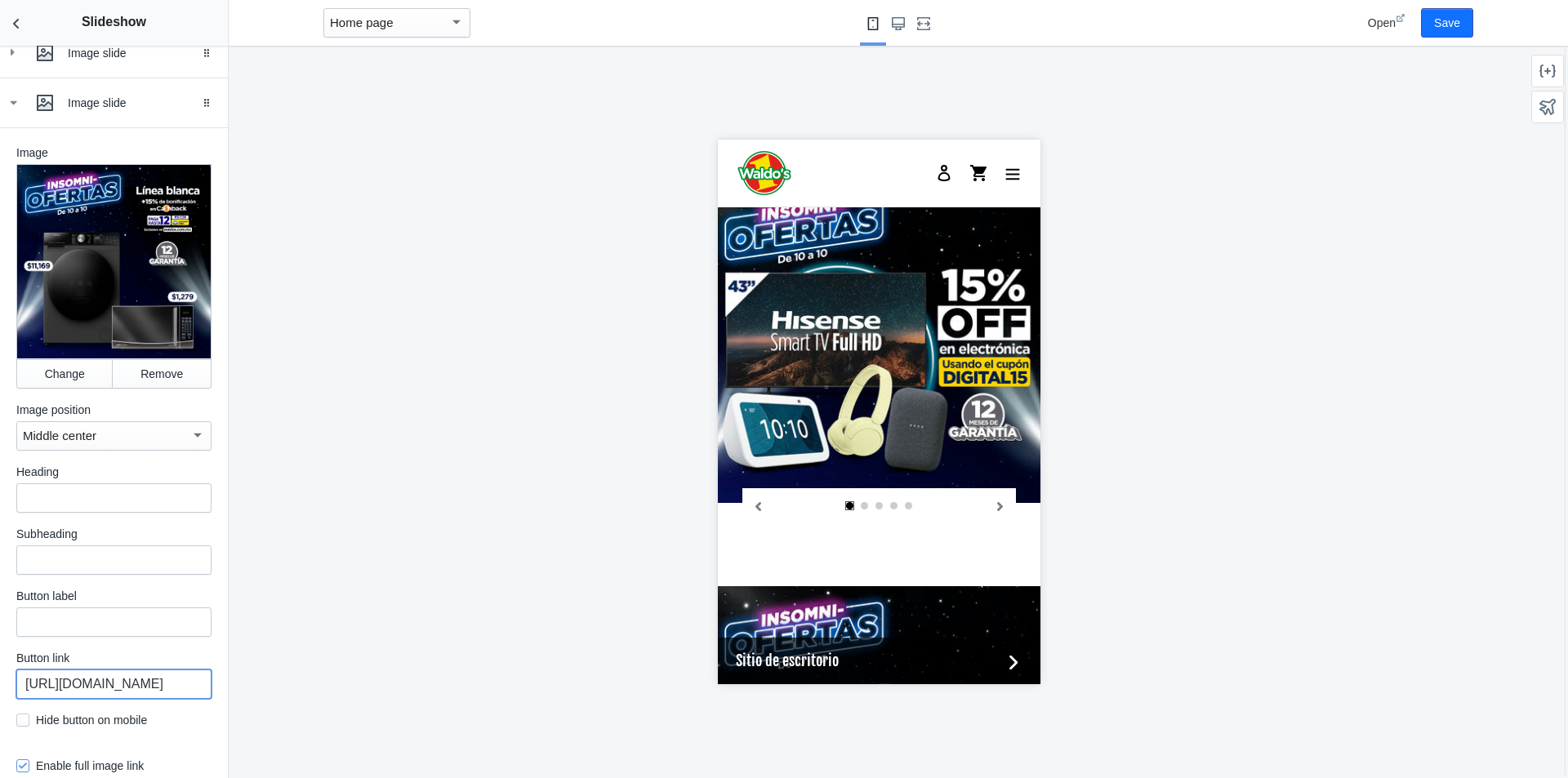
click at [126, 694] on input "[URL][DOMAIN_NAME]" at bounding box center [113, 684] width 195 height 29
paste input "electrodomesticos-y-linea-blanca"
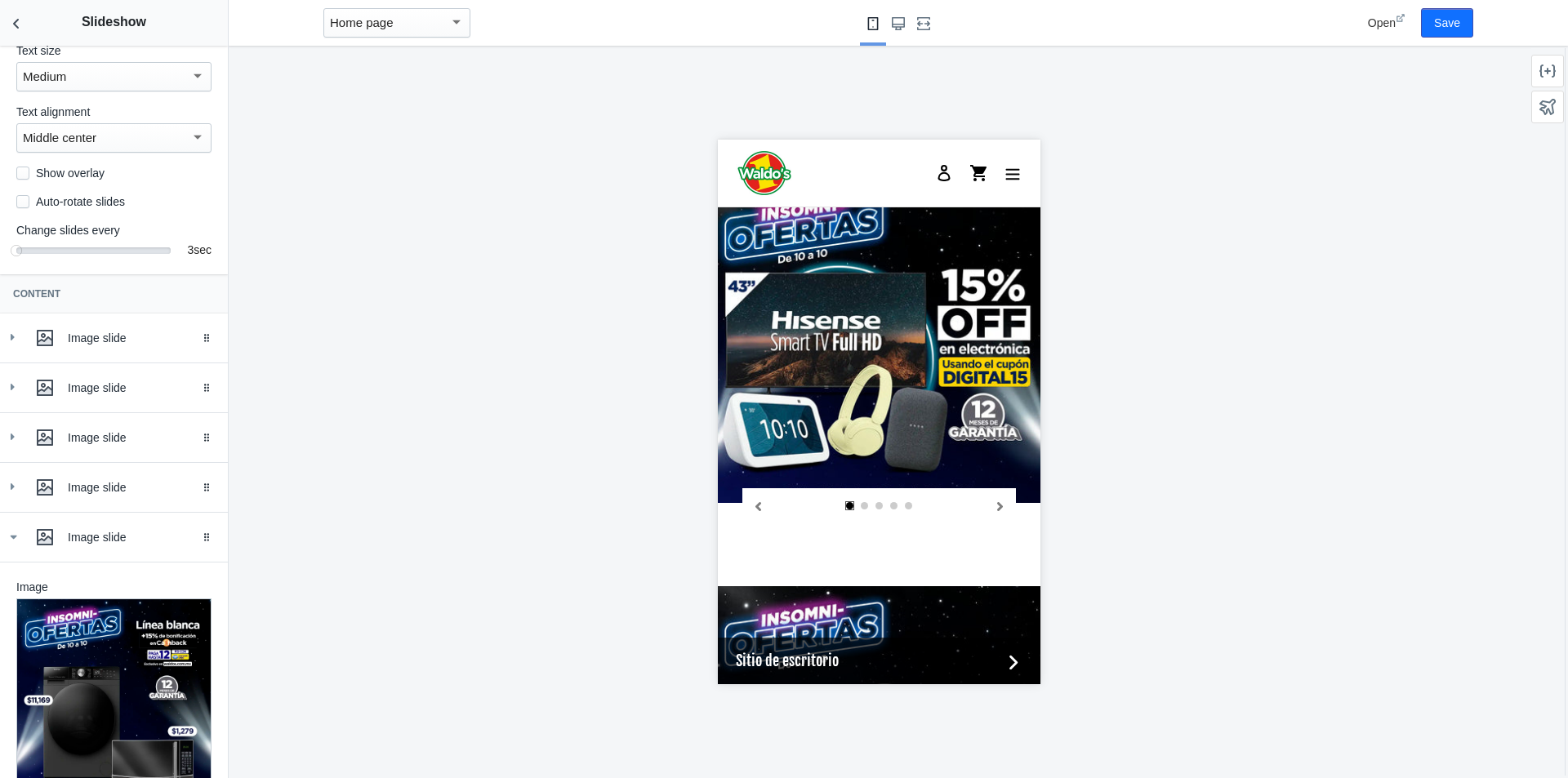
scroll to position [99, 0]
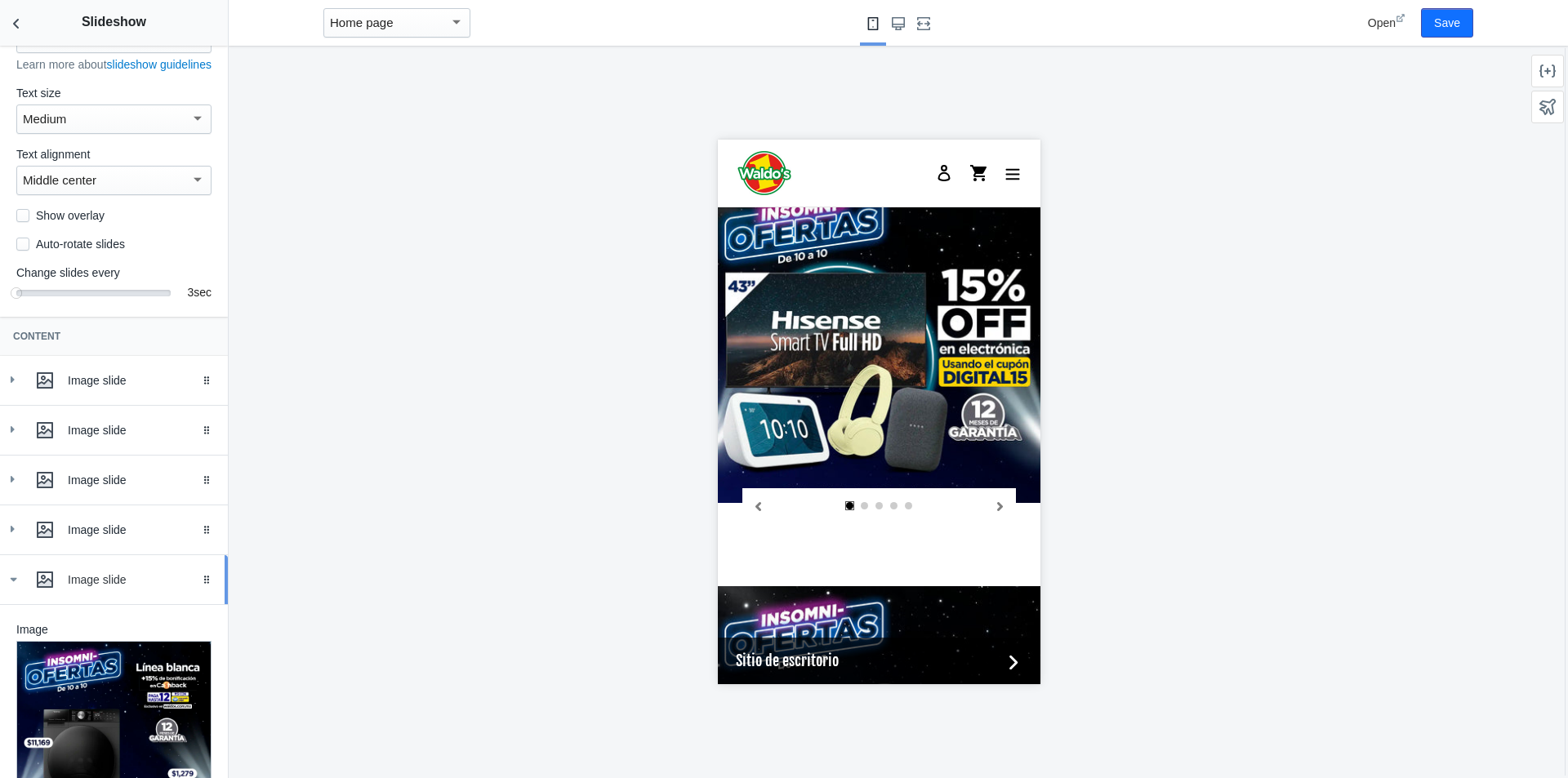
type input "[URL][DOMAIN_NAME]"
click at [20, 588] on icon at bounding box center [13, 579] width 16 height 16
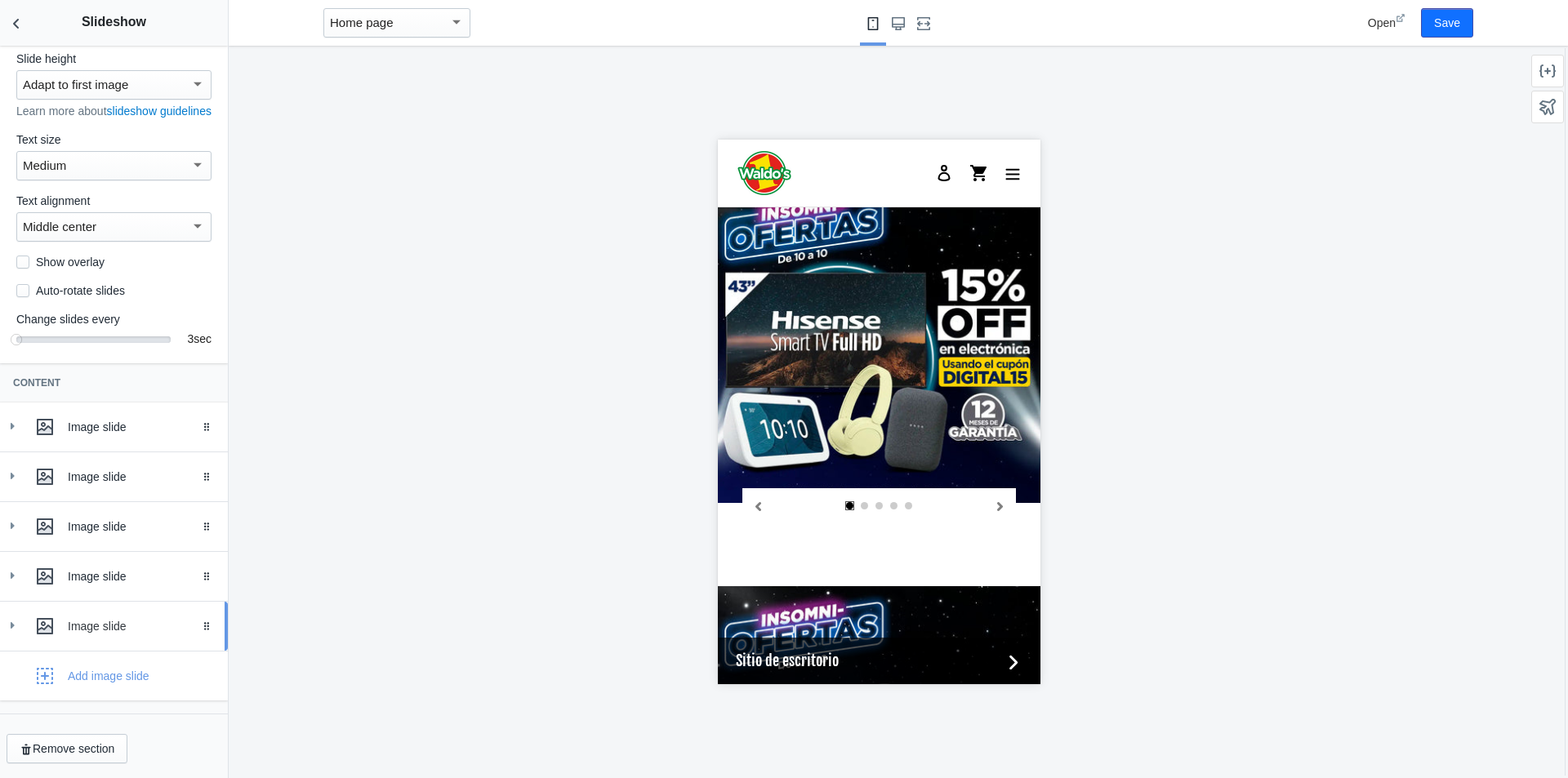
scroll to position [71, 0]
click at [1467, 18] on button "Save" at bounding box center [1447, 23] width 52 height 29
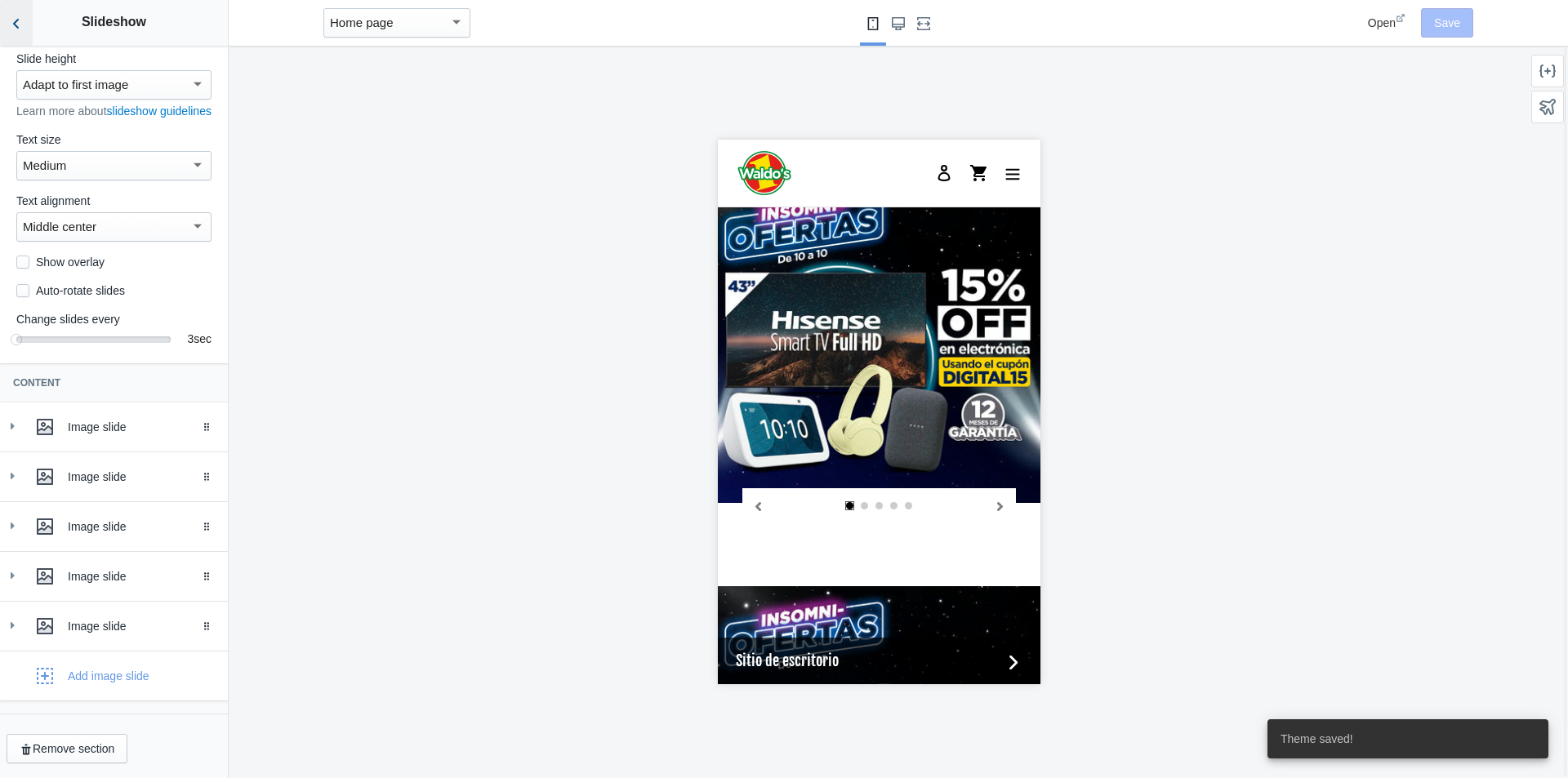
click at [24, 22] on button "Back to sections" at bounding box center [16, 23] width 33 height 46
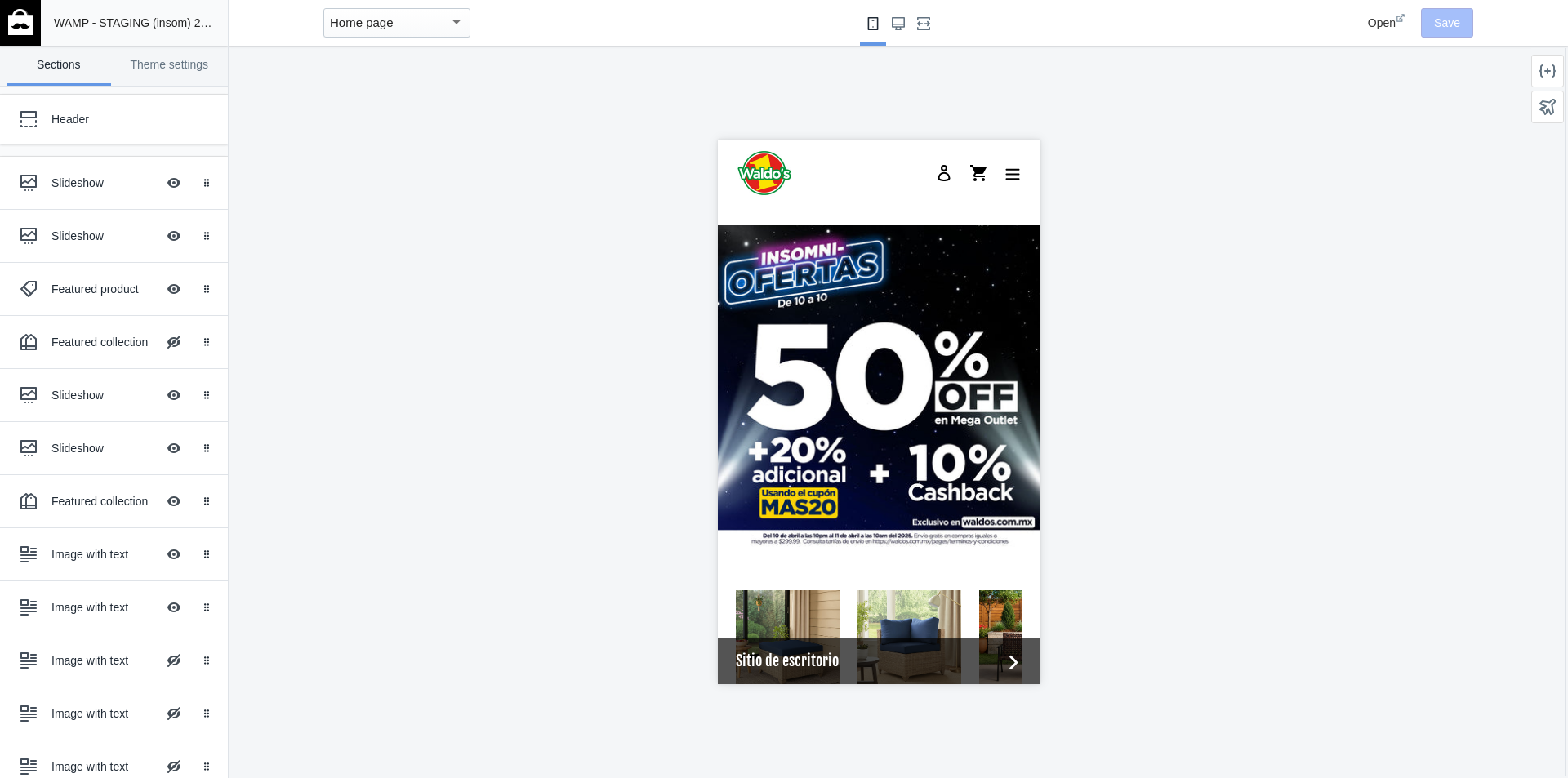
scroll to position [1876, 0]
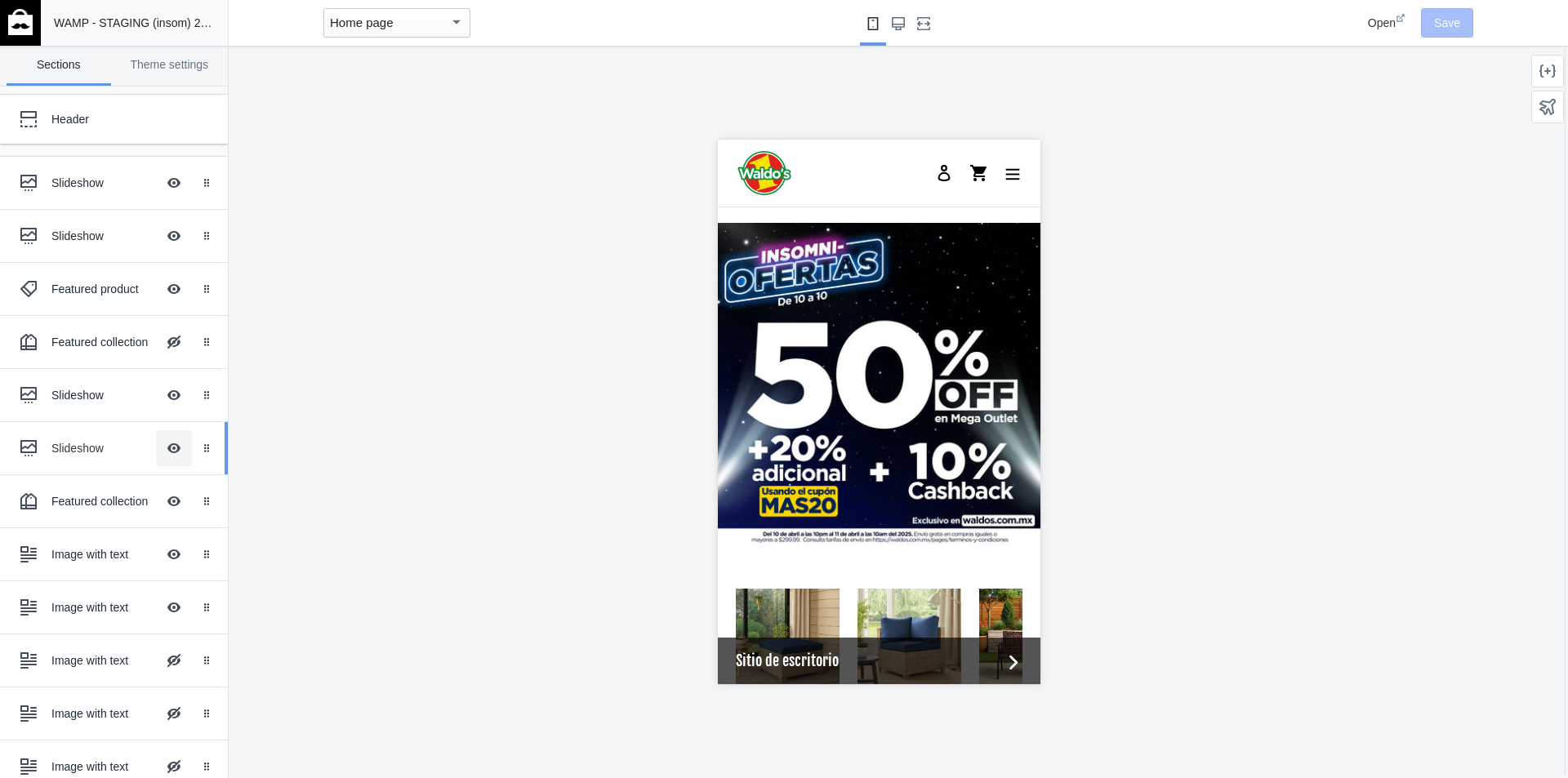
click at [165, 445] on button "Hide Image with text overlay" at bounding box center [174, 448] width 36 height 36
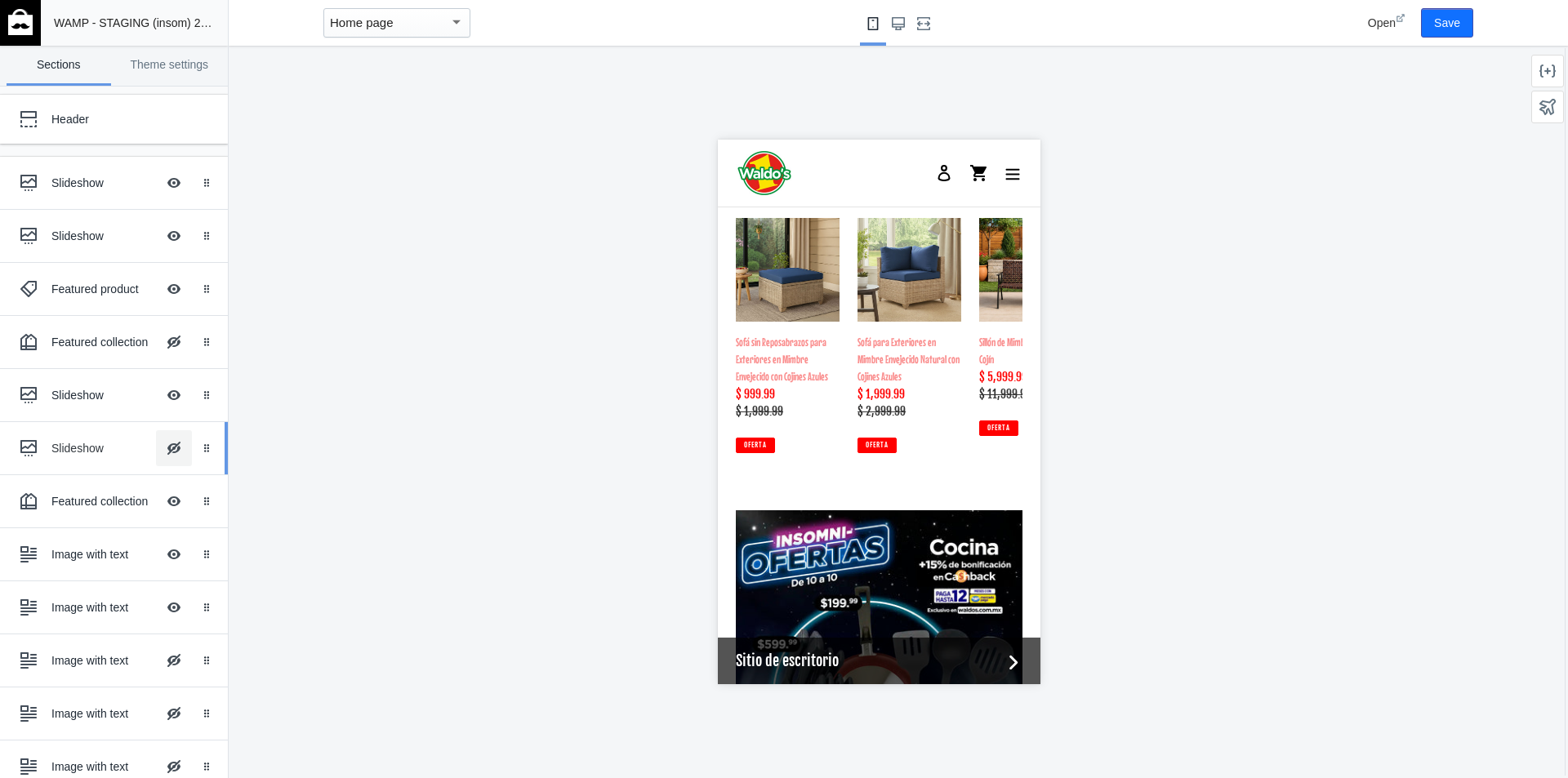
click at [165, 445] on button "Hide Image with text overlay" at bounding box center [174, 448] width 36 height 36
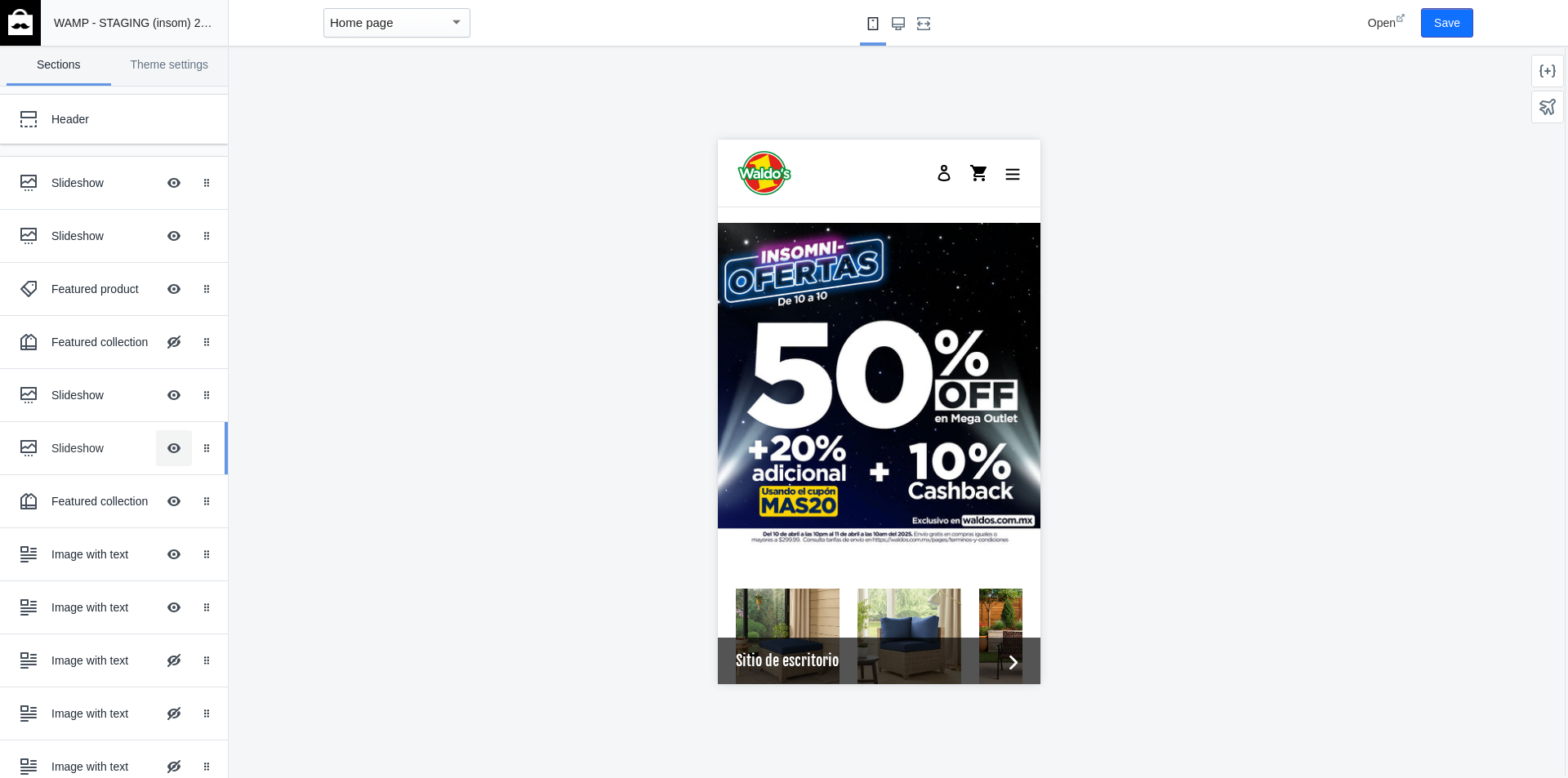
scroll to position [1919, 0]
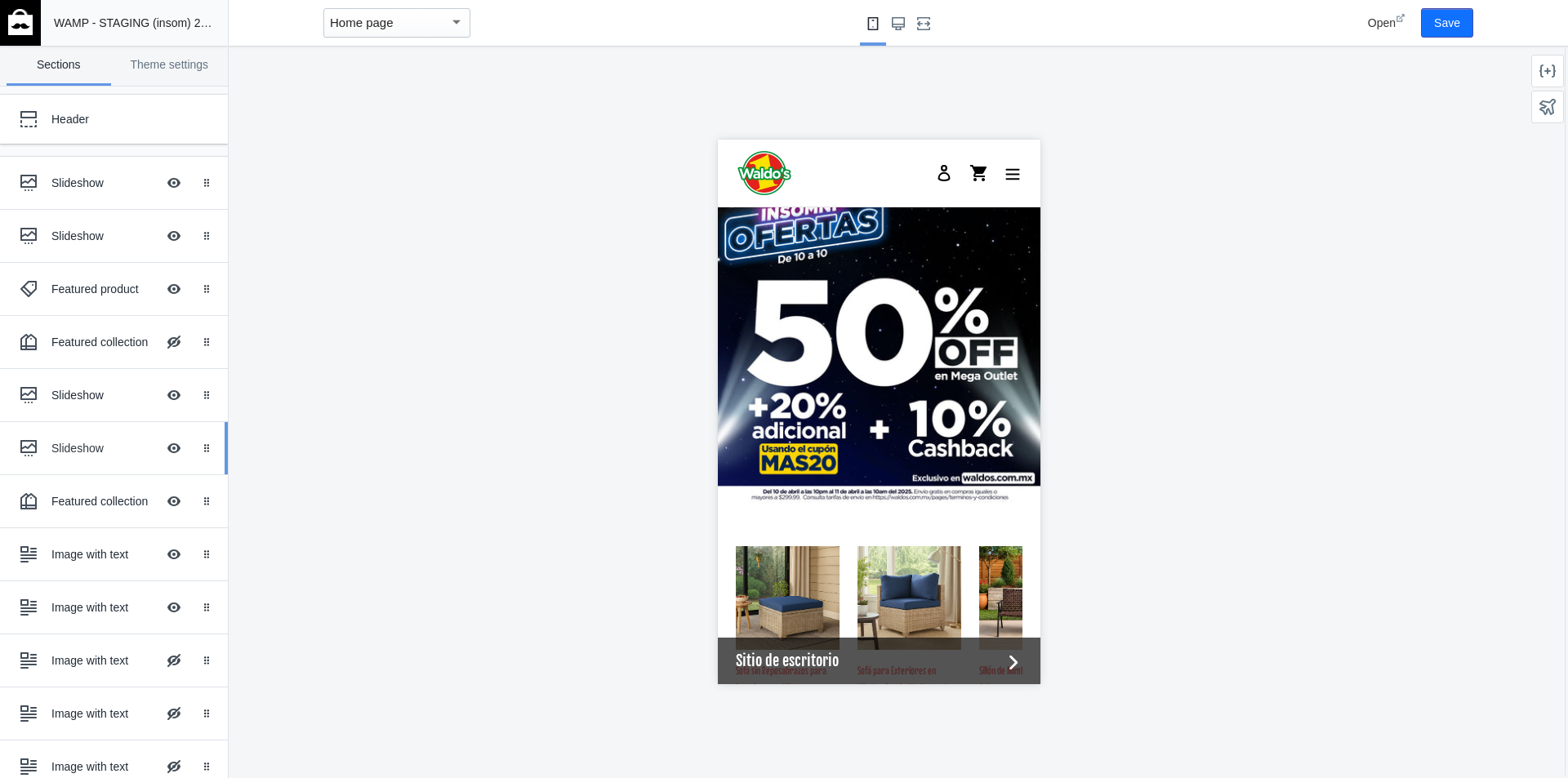
click at [65, 447] on div "Slideshow" at bounding box center [103, 448] width 105 height 16
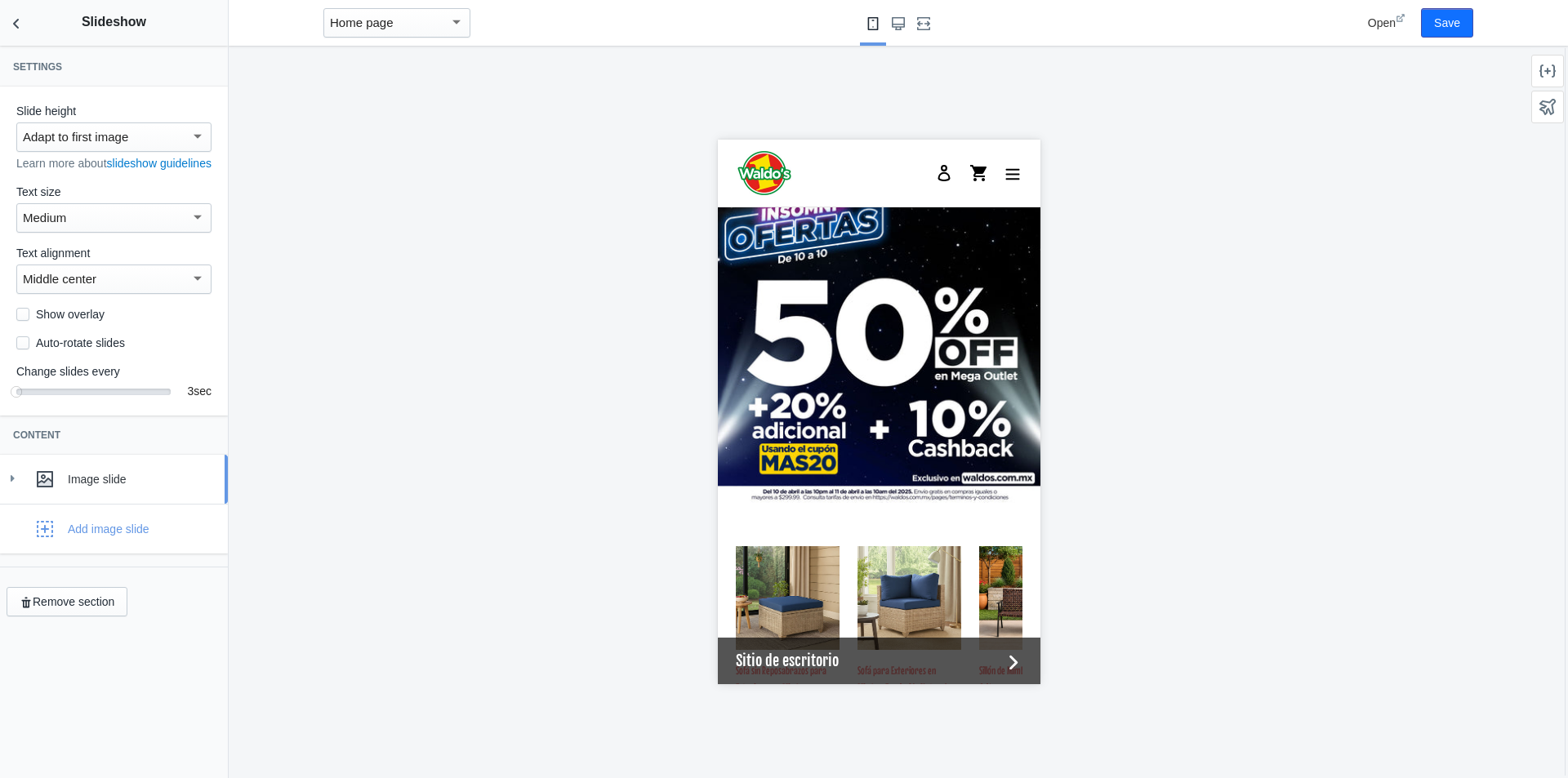
click at [16, 487] on icon at bounding box center [12, 478] width 16 height 16
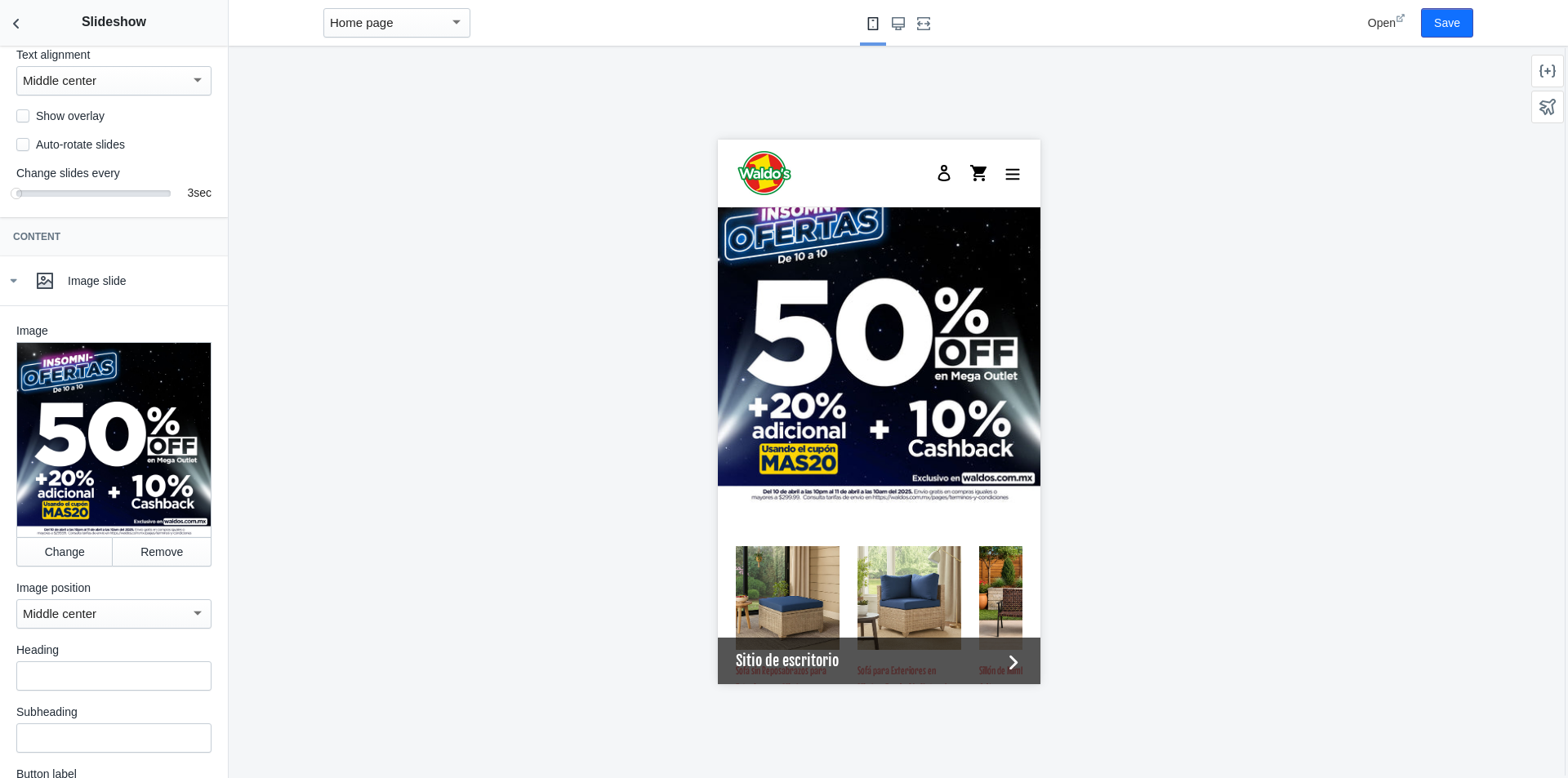
scroll to position [200, 0]
click at [77, 558] on button "Change" at bounding box center [64, 551] width 96 height 29
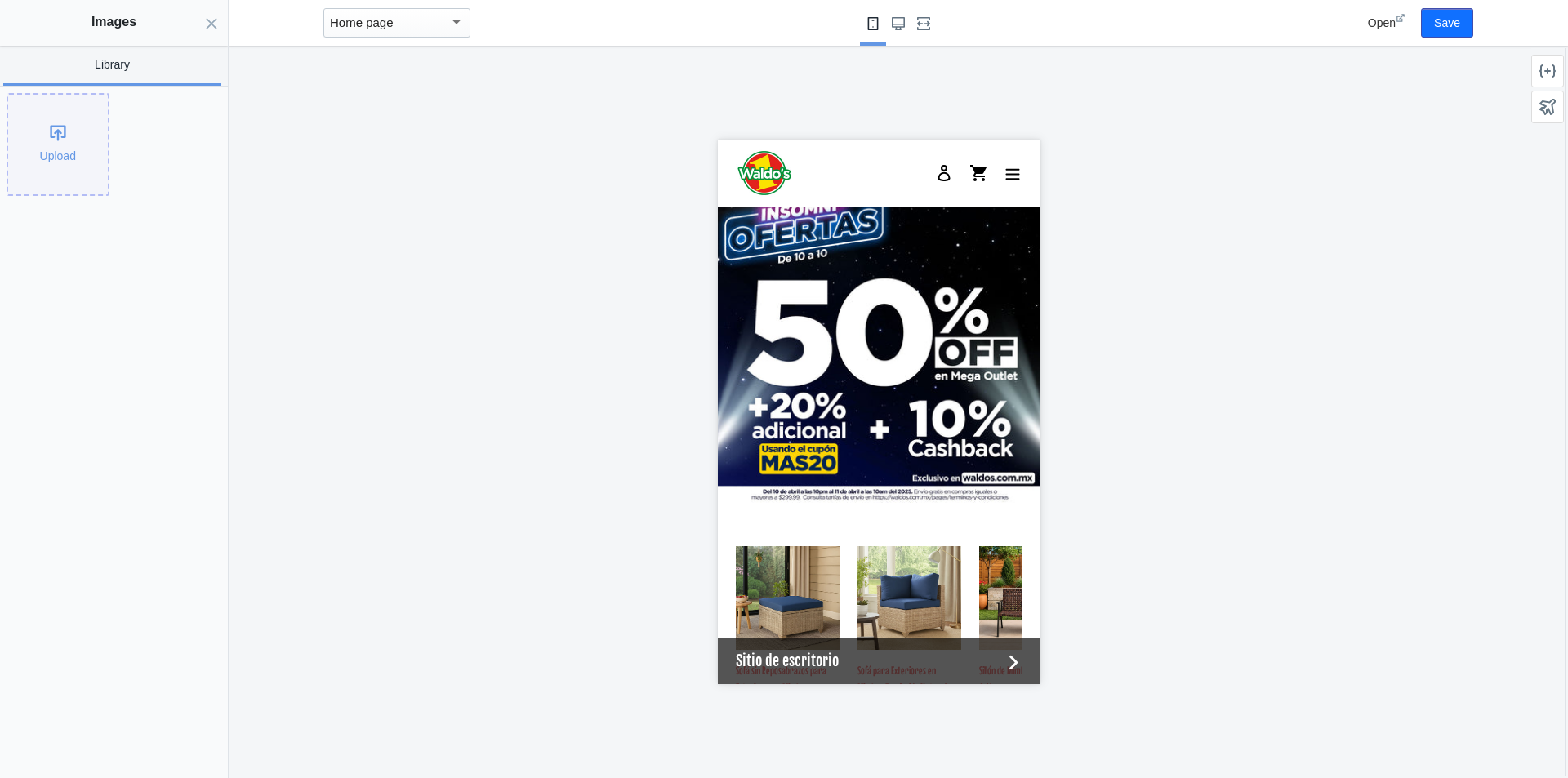
click at [54, 121] on div "Upload" at bounding box center [58, 144] width 100 height 100
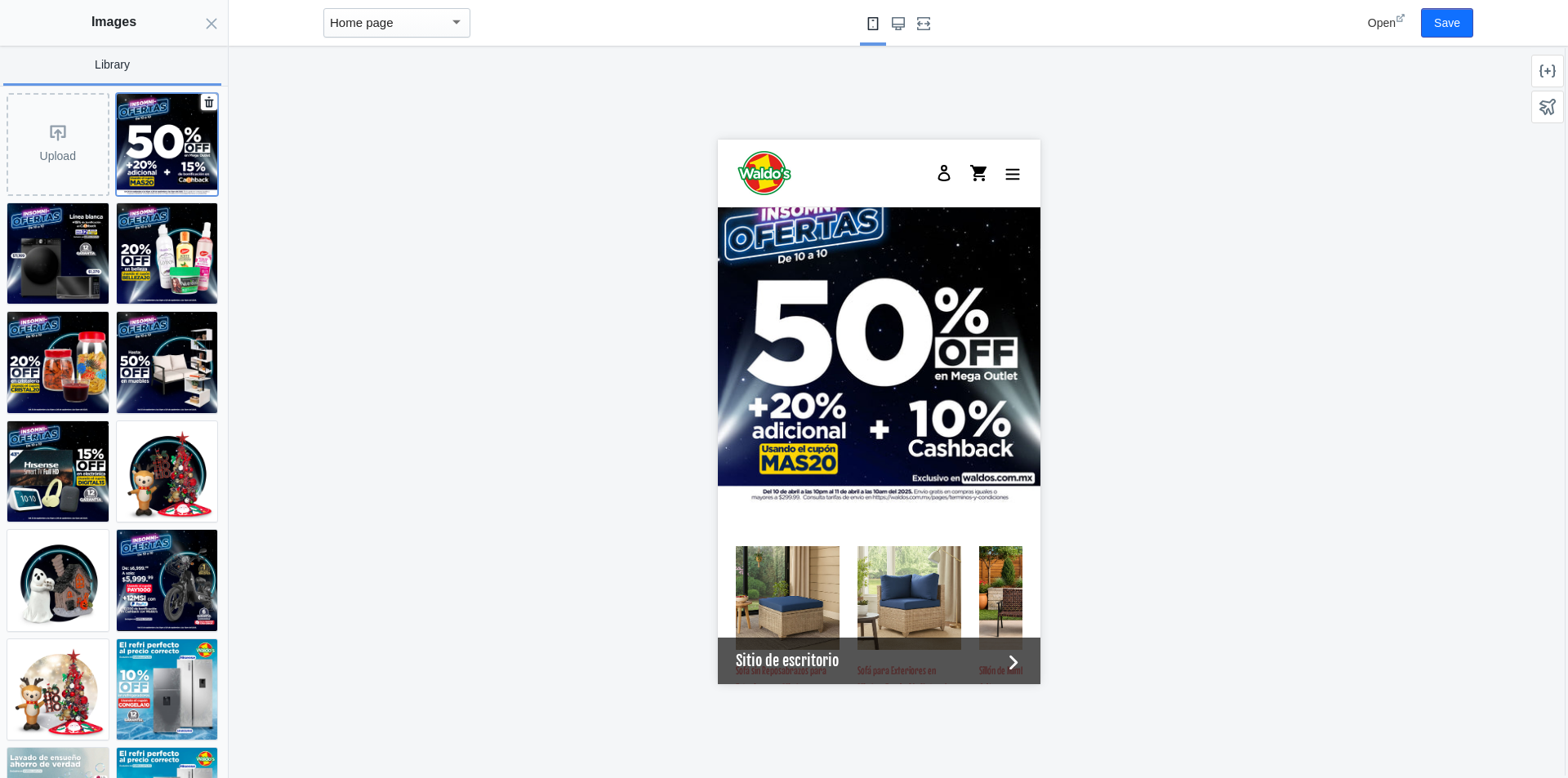
click at [138, 169] on img at bounding box center [167, 144] width 101 height 101
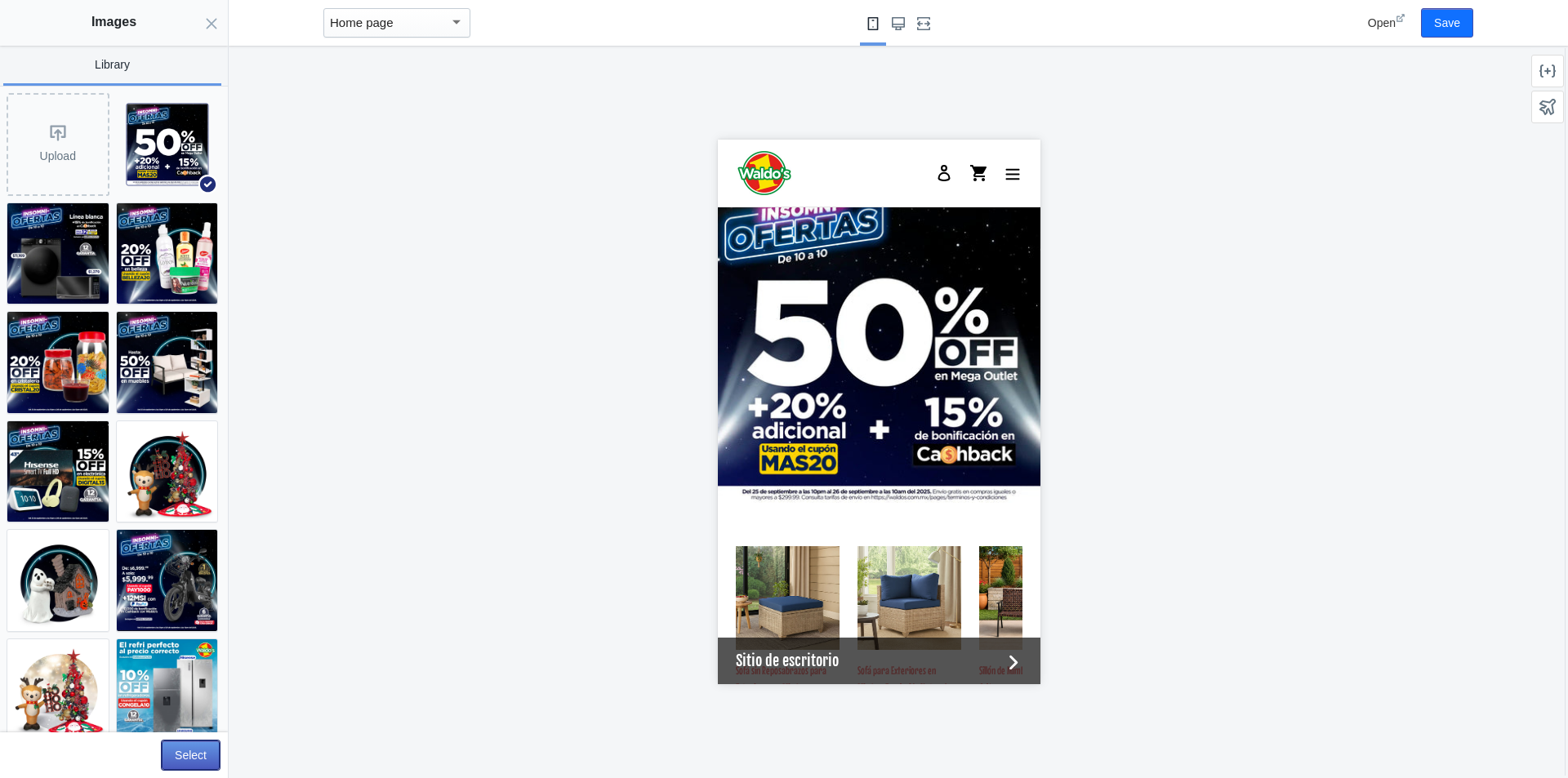
click at [189, 766] on button "Select" at bounding box center [190, 755] width 58 height 29
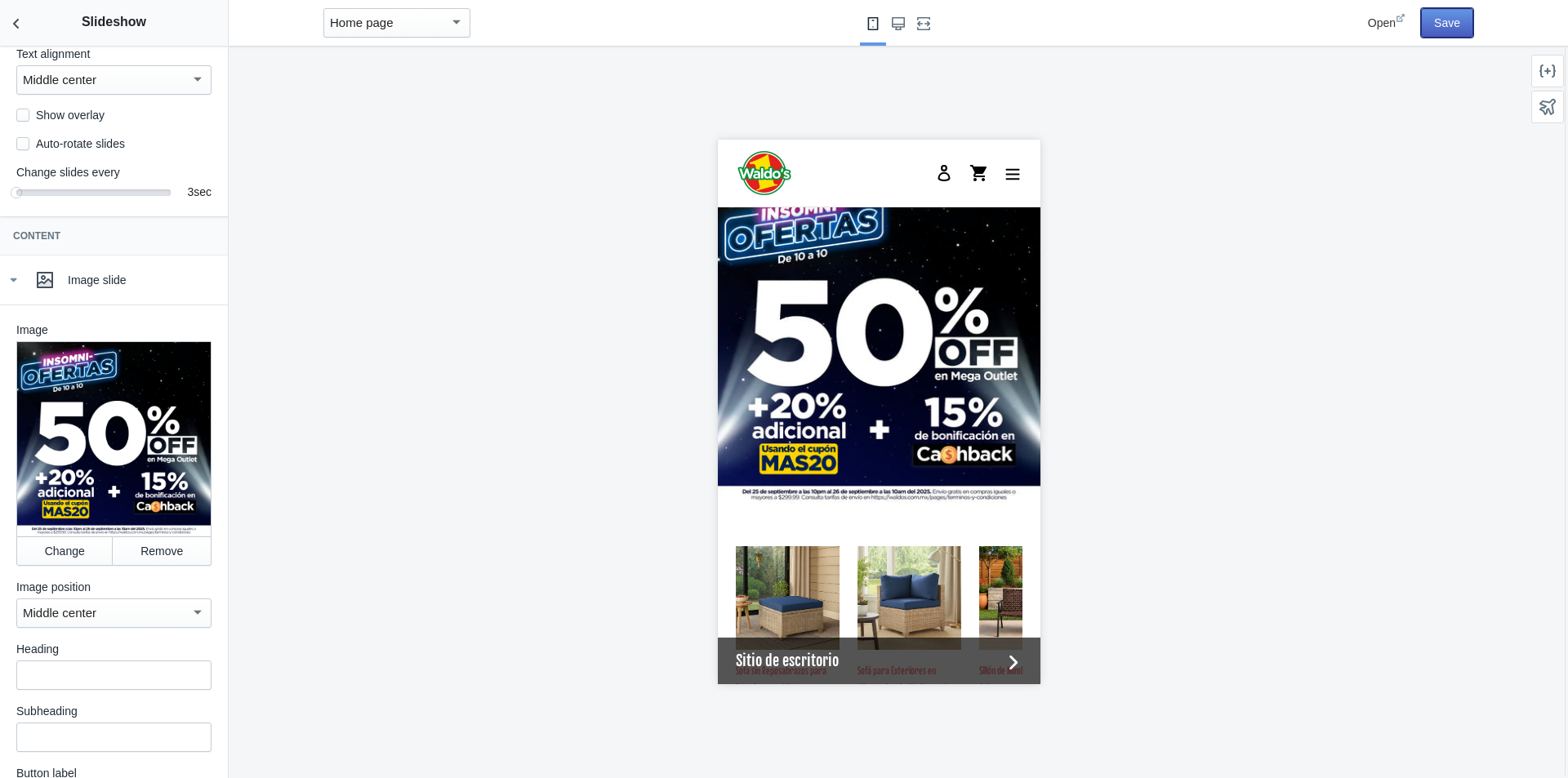
click at [1449, 20] on button "Save" at bounding box center [1447, 23] width 52 height 29
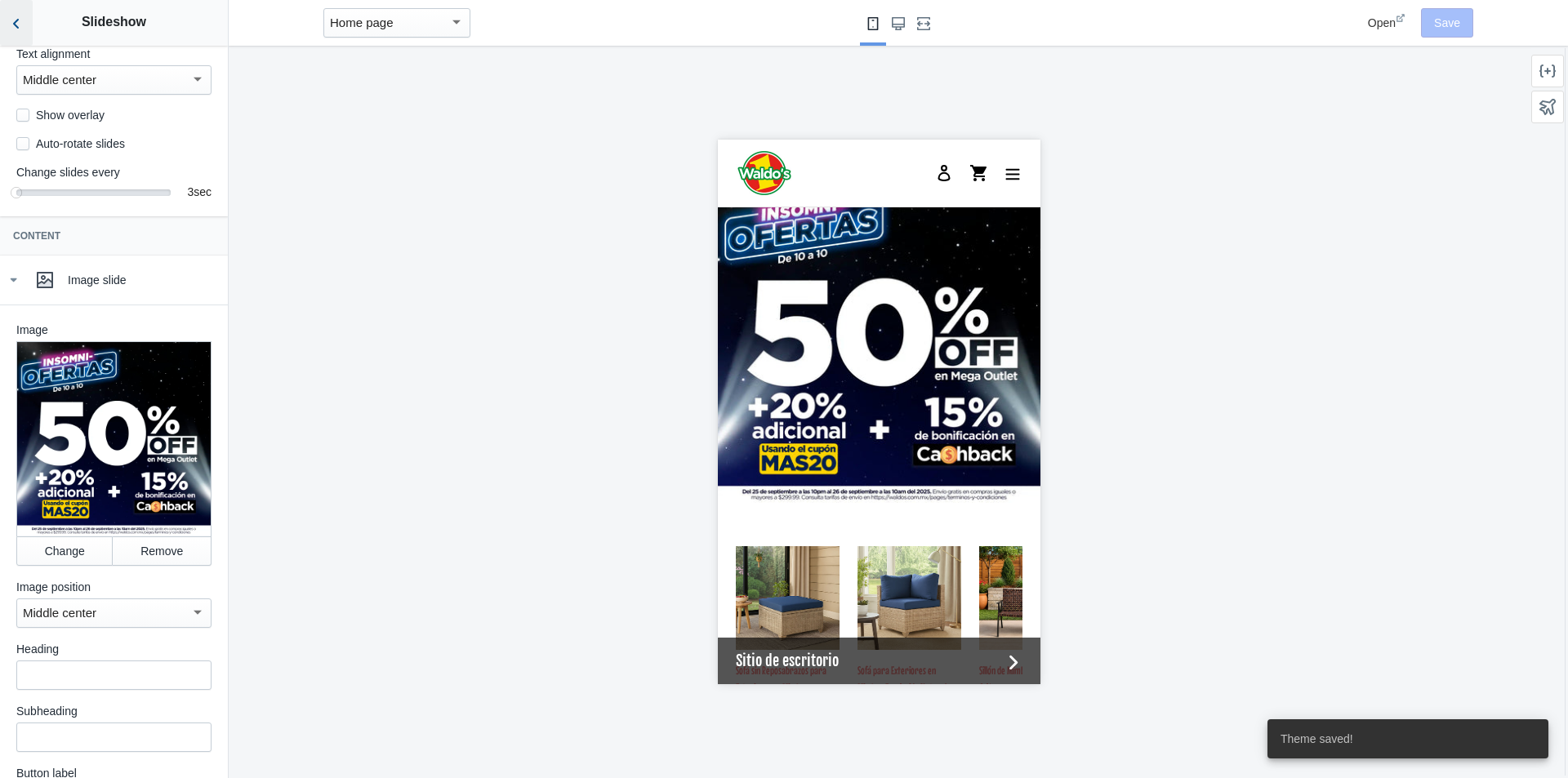
click at [24, 23] on button "Back to sections" at bounding box center [16, 23] width 33 height 46
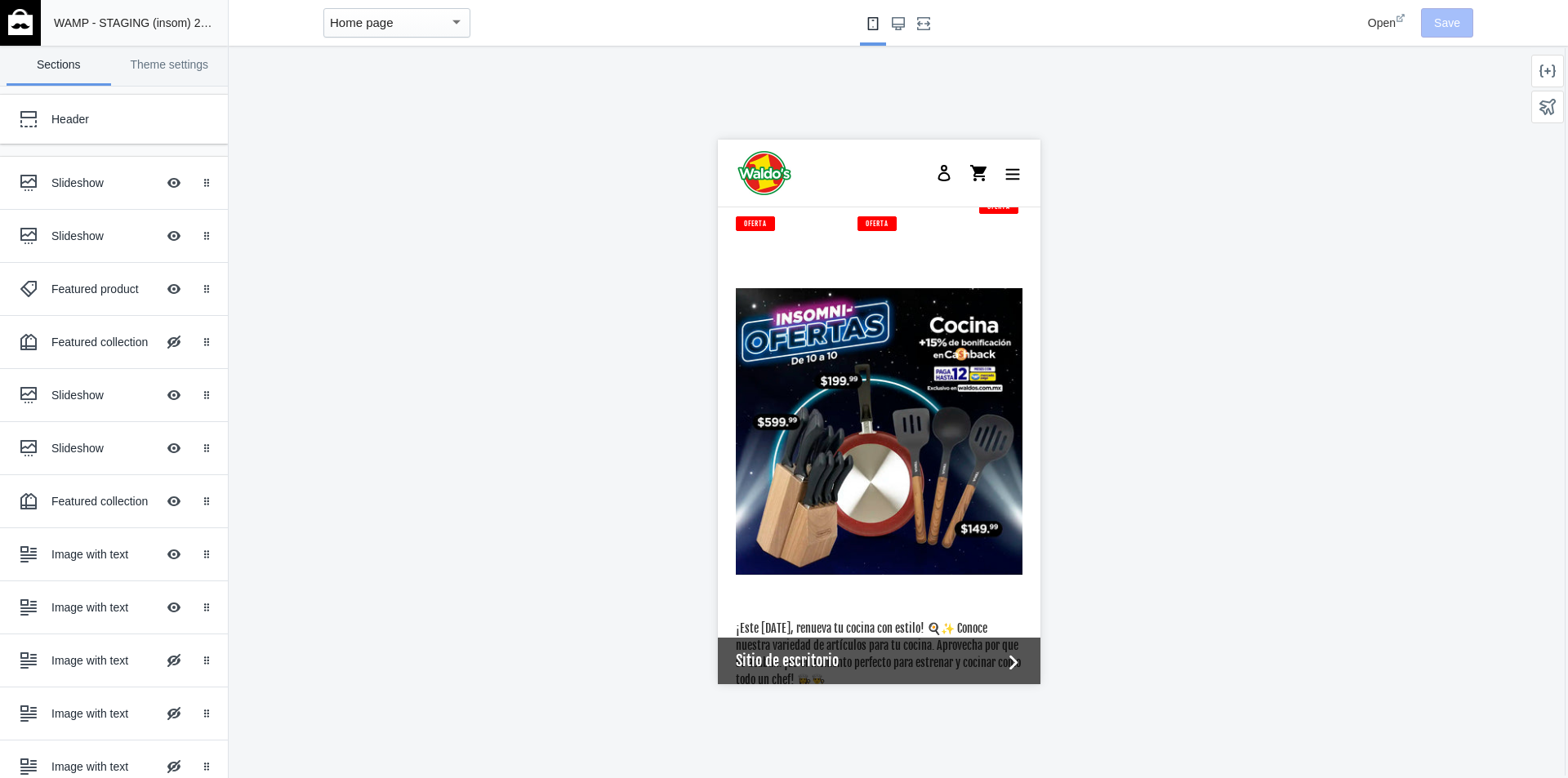
scroll to position [2461, 0]
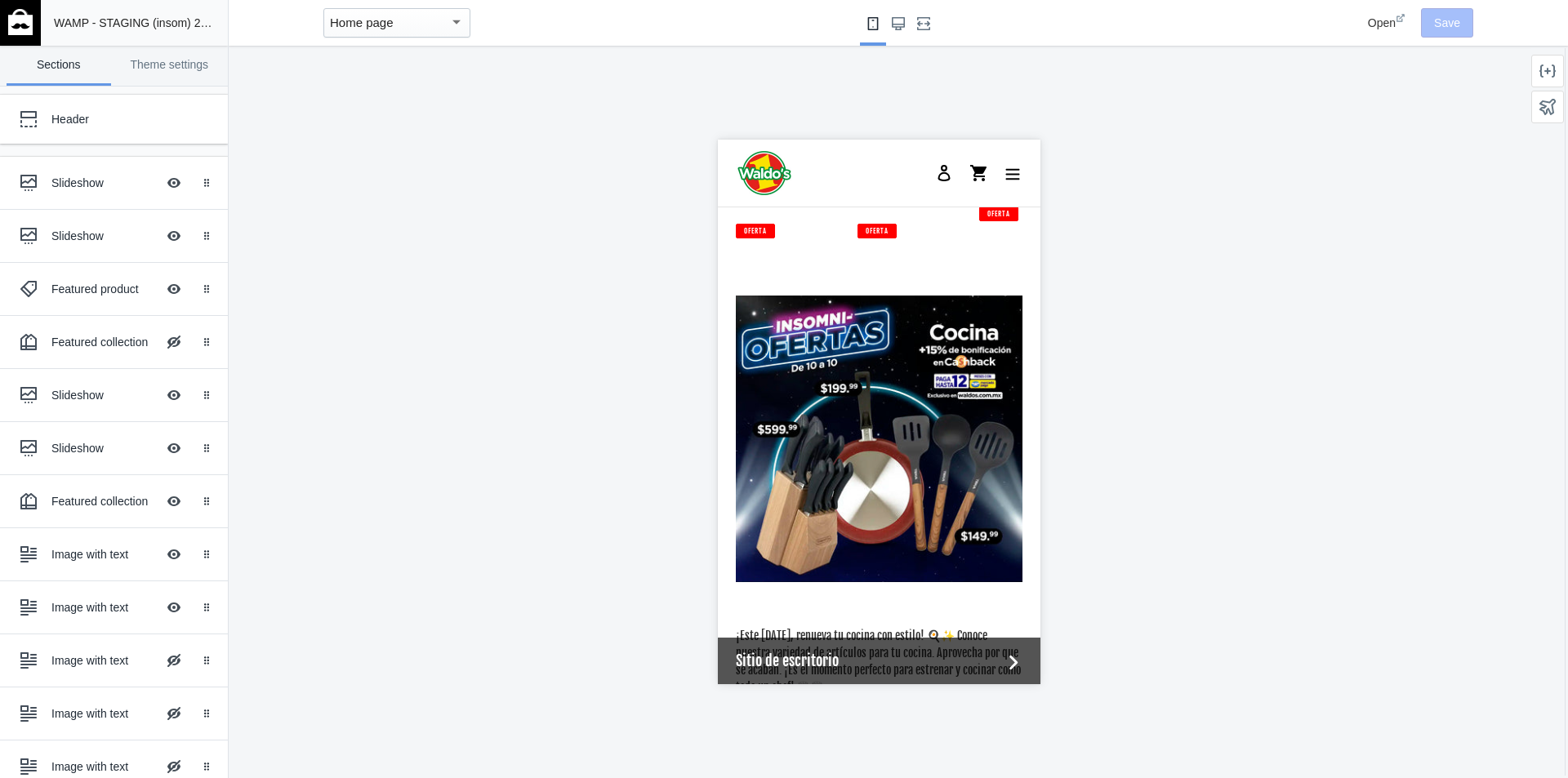
click at [814, 459] on img at bounding box center [879, 439] width 287 height 287
click at [158, 558] on button "Hide Image with text overlay" at bounding box center [174, 554] width 36 height 36
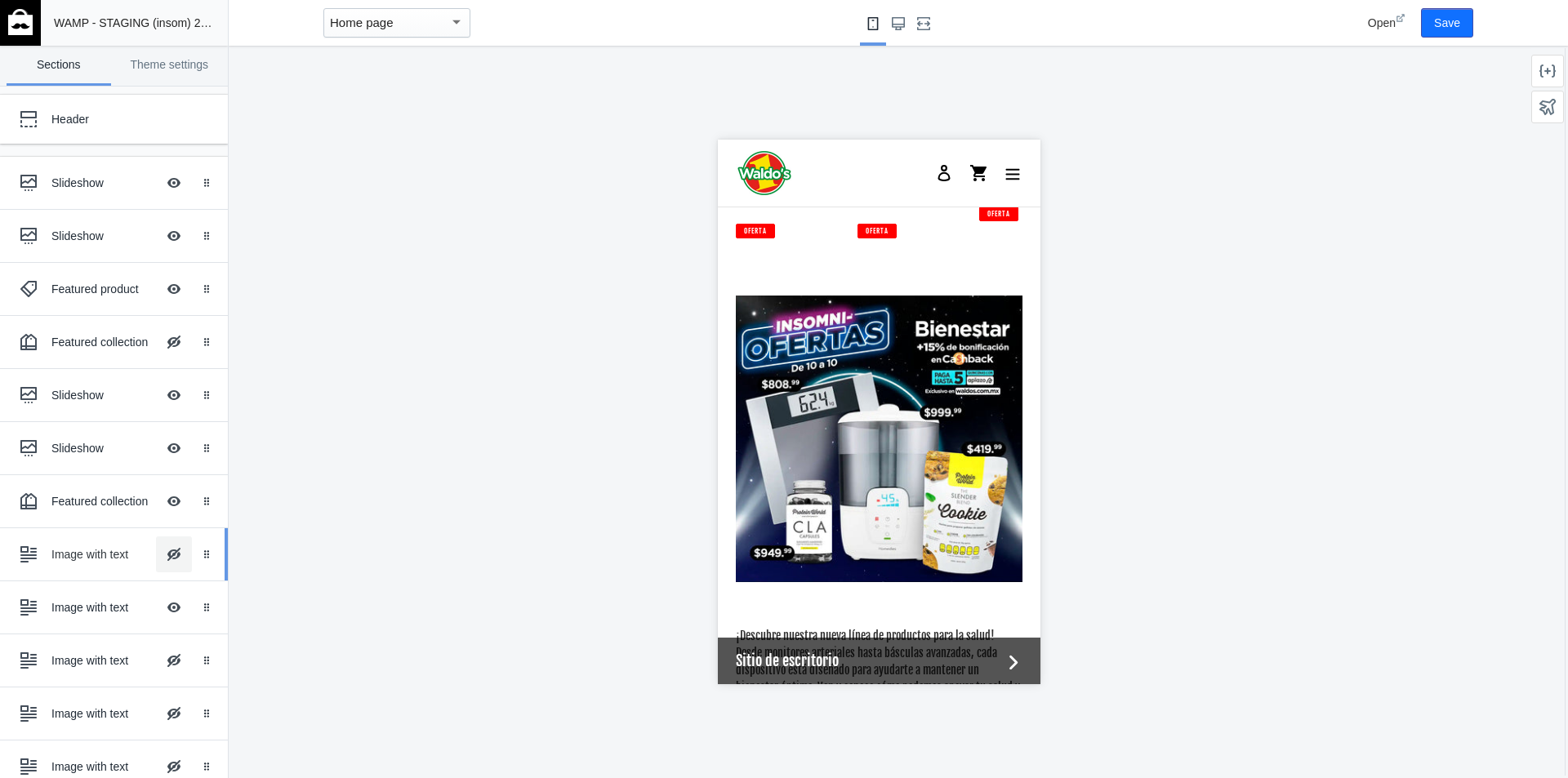
click at [158, 558] on button "Hide Image with text overlay" at bounding box center [174, 554] width 36 height 36
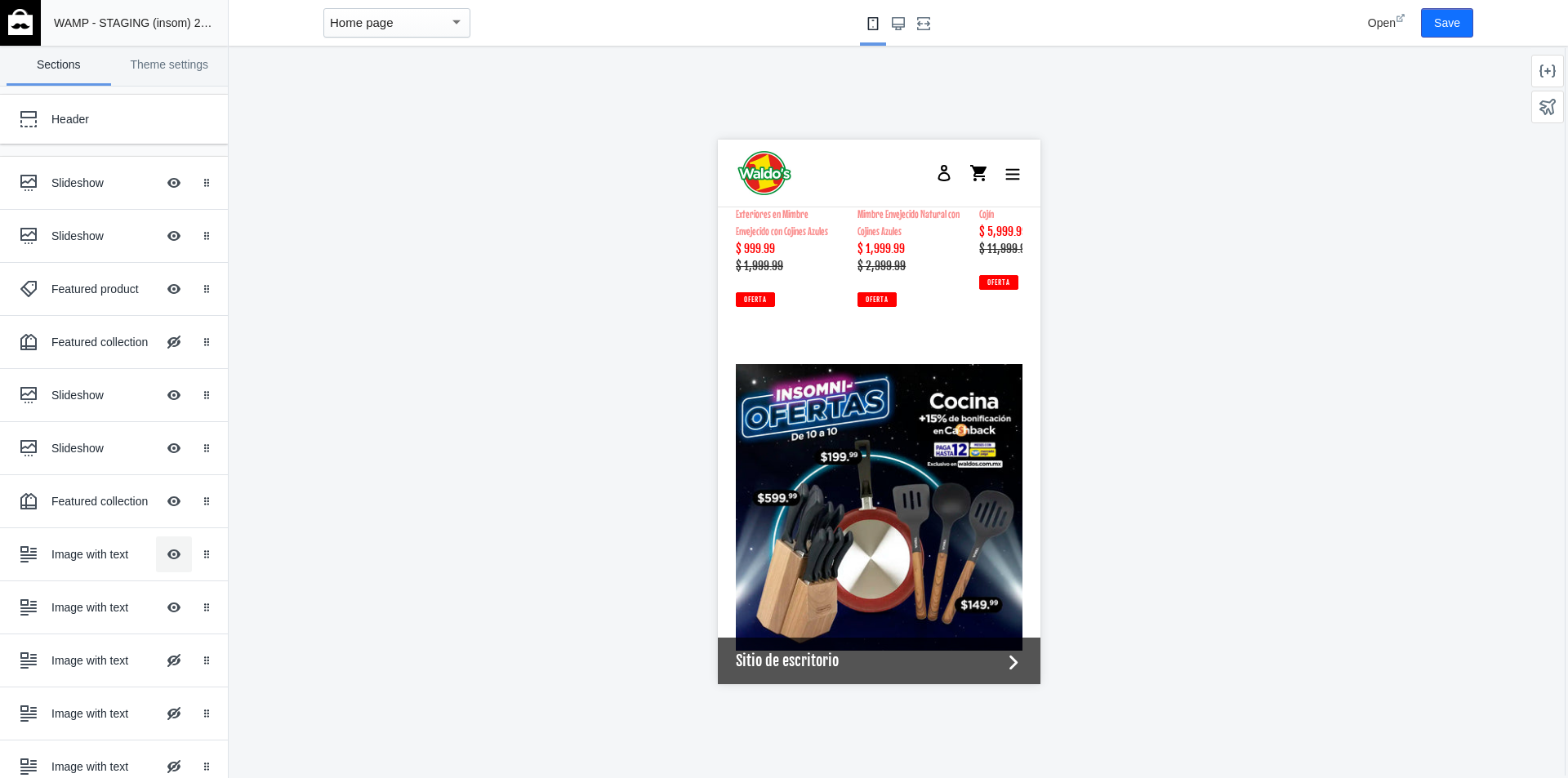
scroll to position [2401, 0]
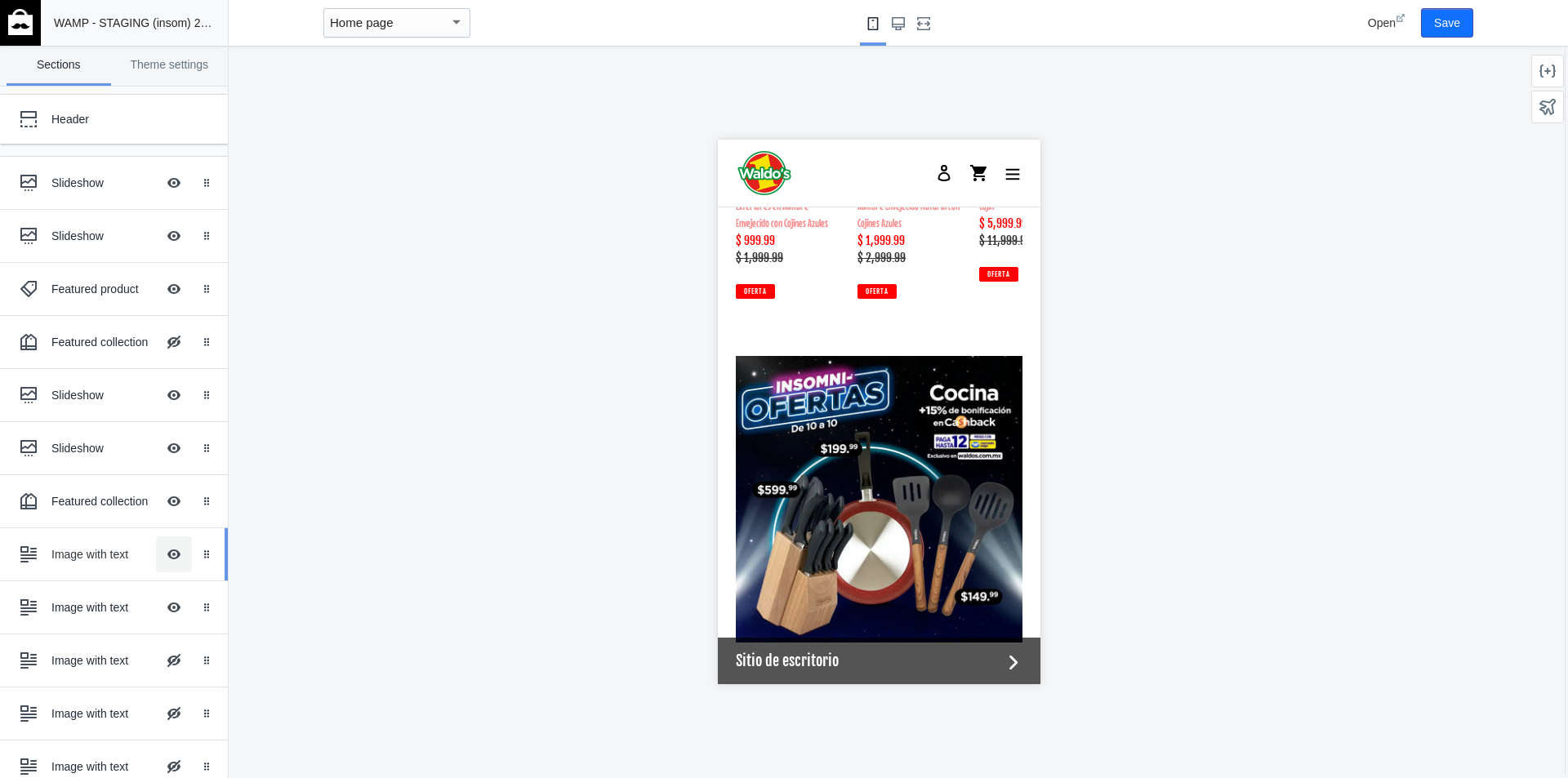
click at [159, 556] on button "Hide Image with text overlay" at bounding box center [174, 554] width 36 height 36
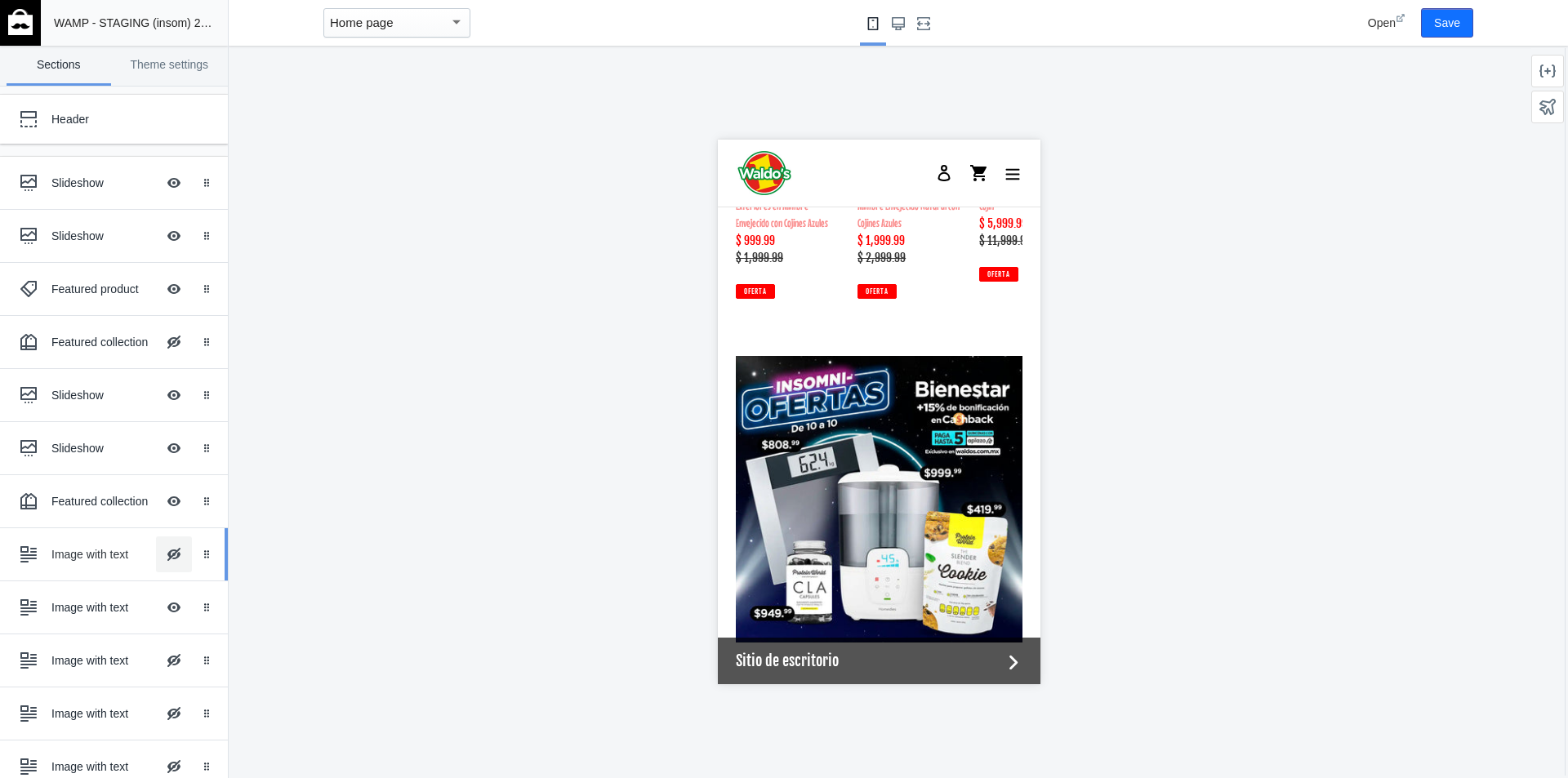
click at [159, 556] on button "Hide Image with text overlay" at bounding box center [174, 554] width 36 height 36
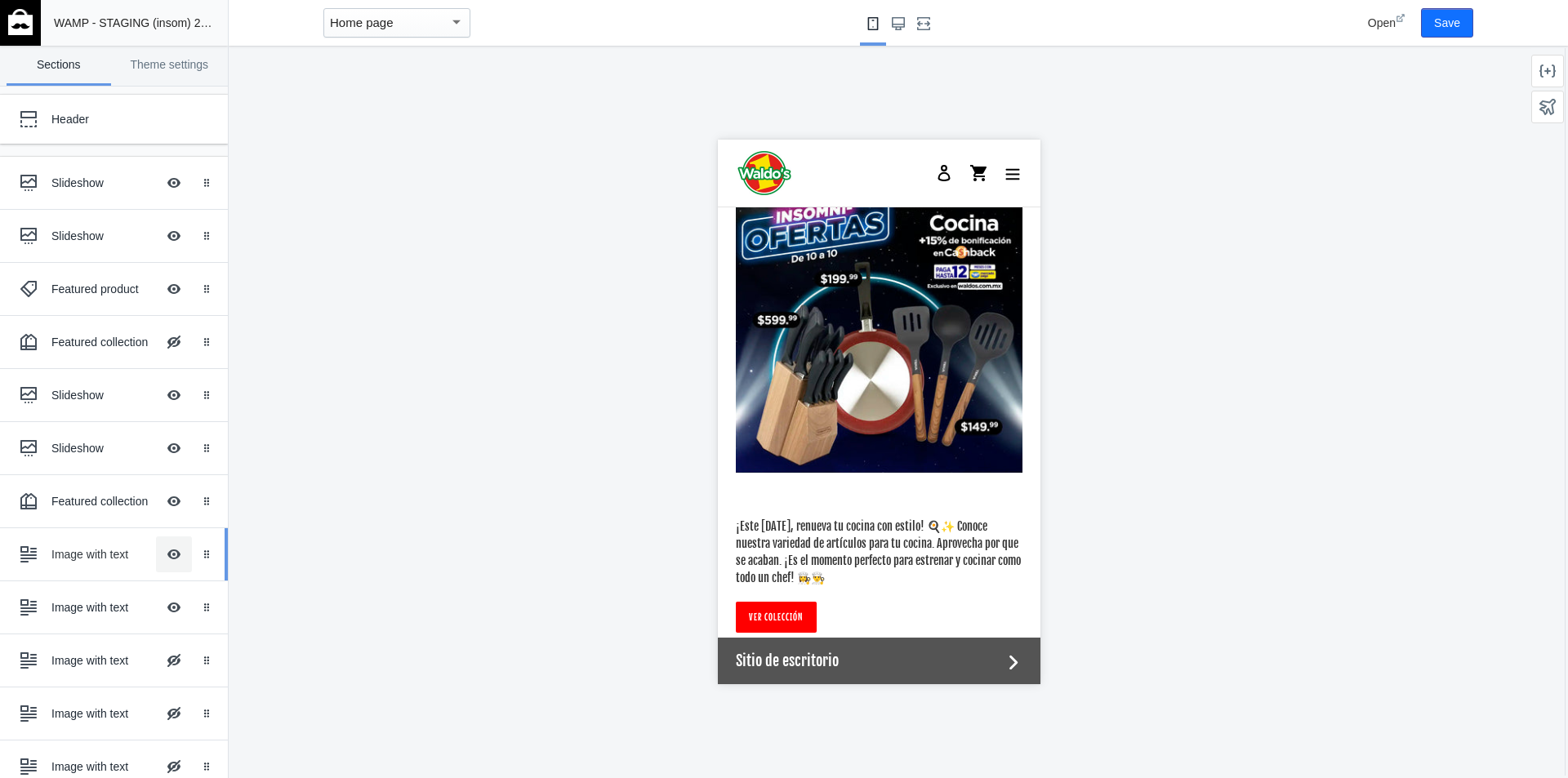
scroll to position [2572, 0]
click at [89, 548] on div "Image with text" at bounding box center [103, 554] width 105 height 16
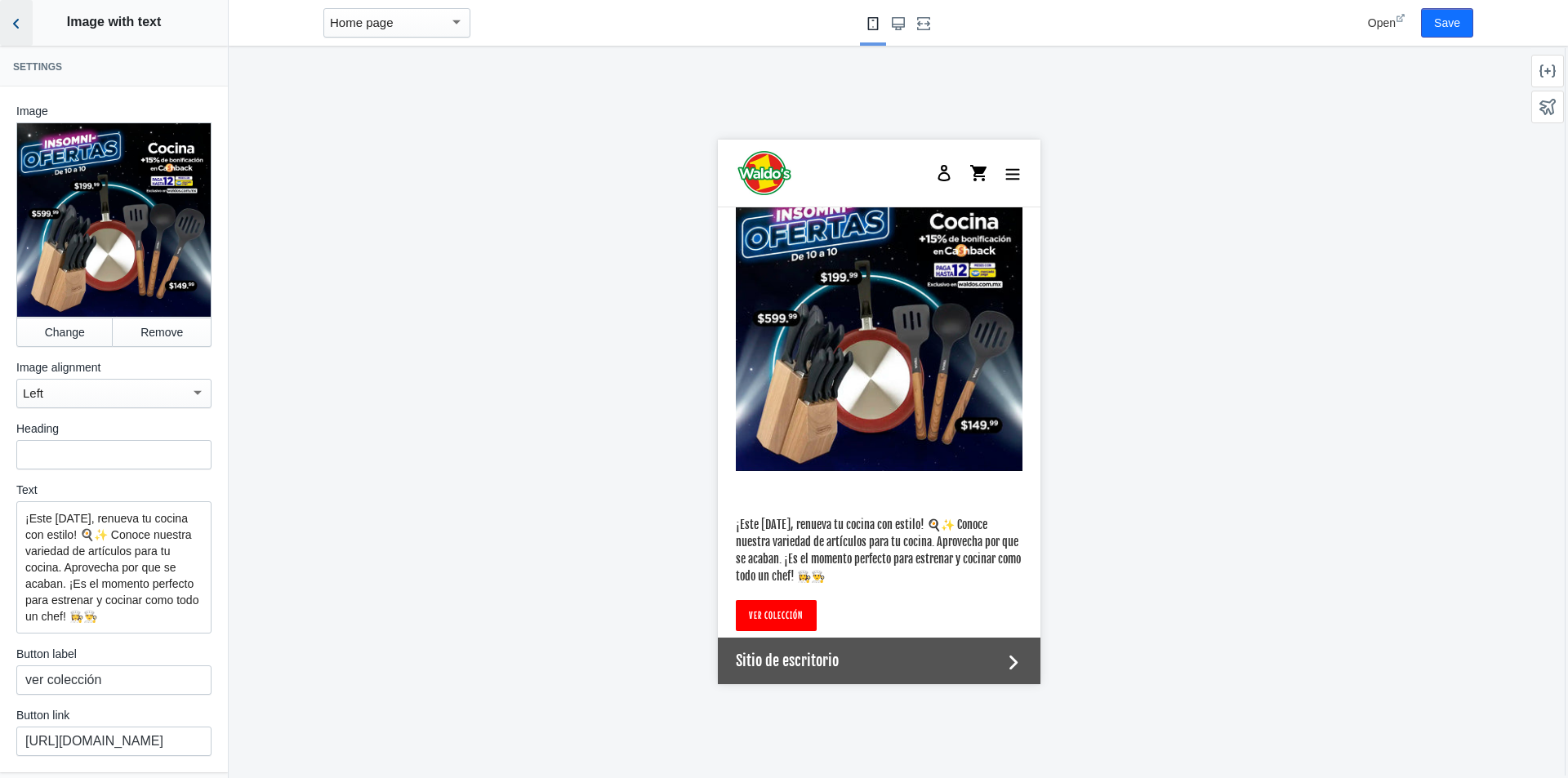
click at [20, 28] on icon "Back to sections" at bounding box center [16, 23] width 16 height 16
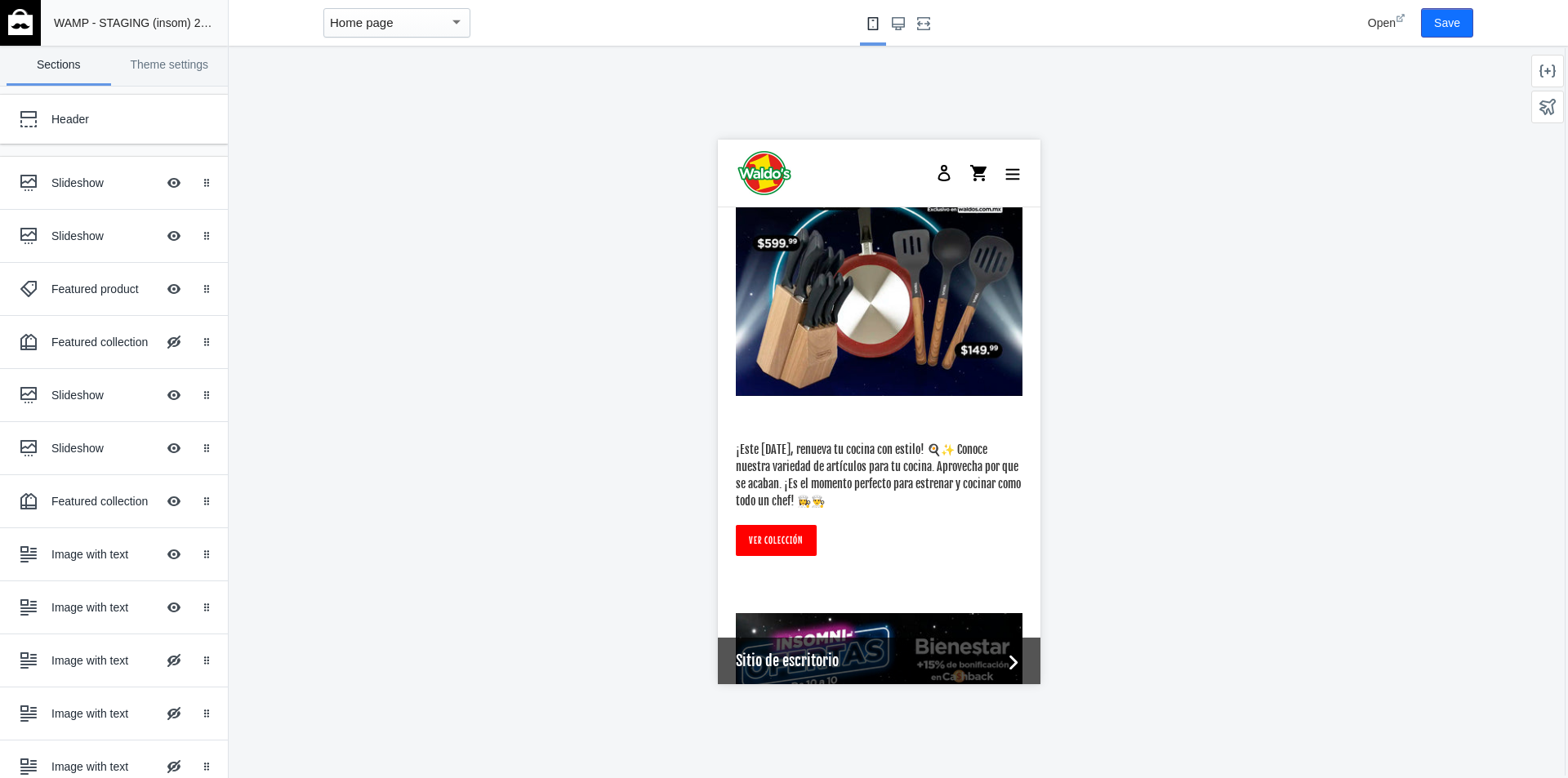
scroll to position [2645, 0]
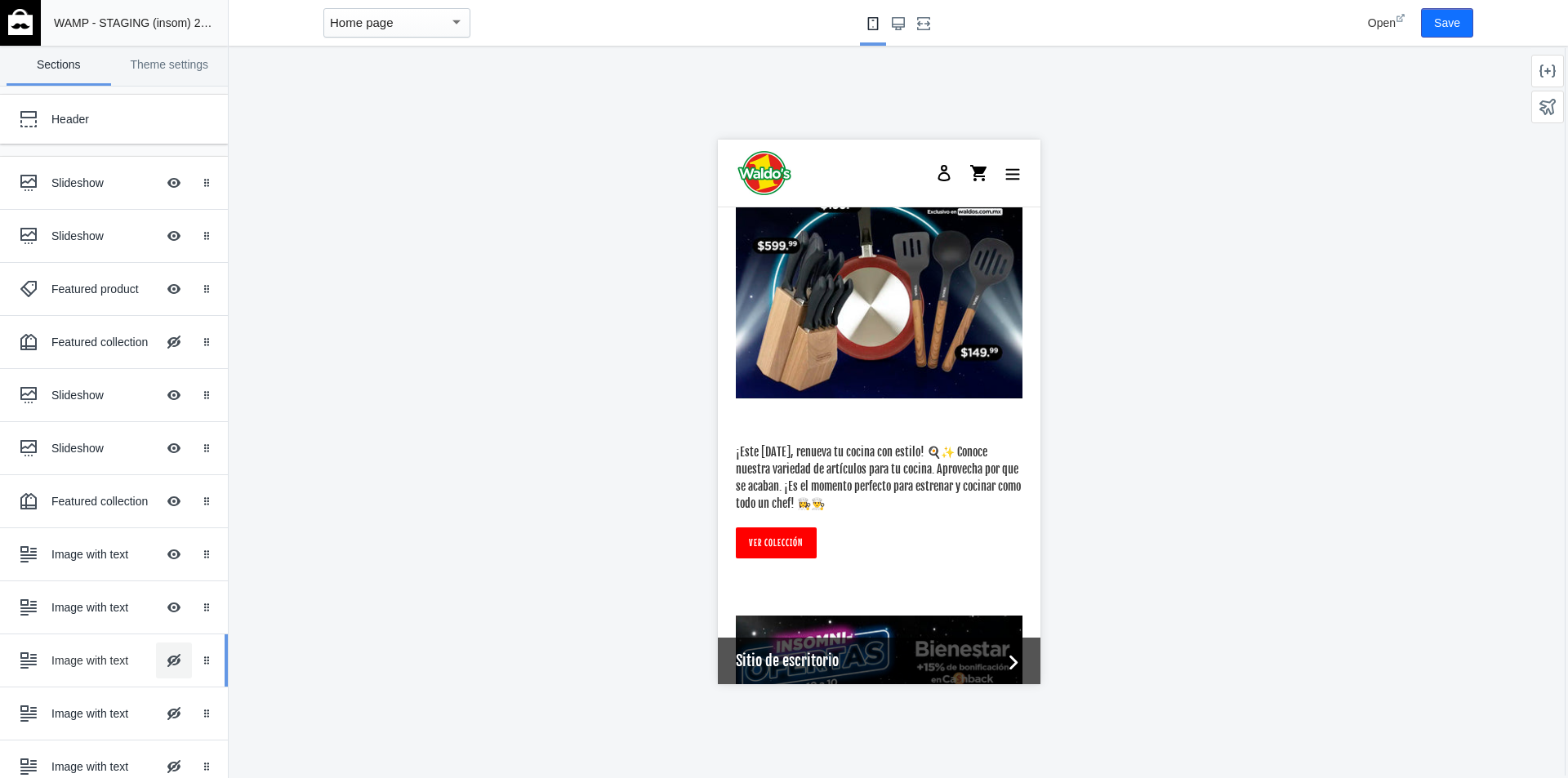
click at [166, 664] on button "Hide Image with text overlay" at bounding box center [174, 661] width 36 height 36
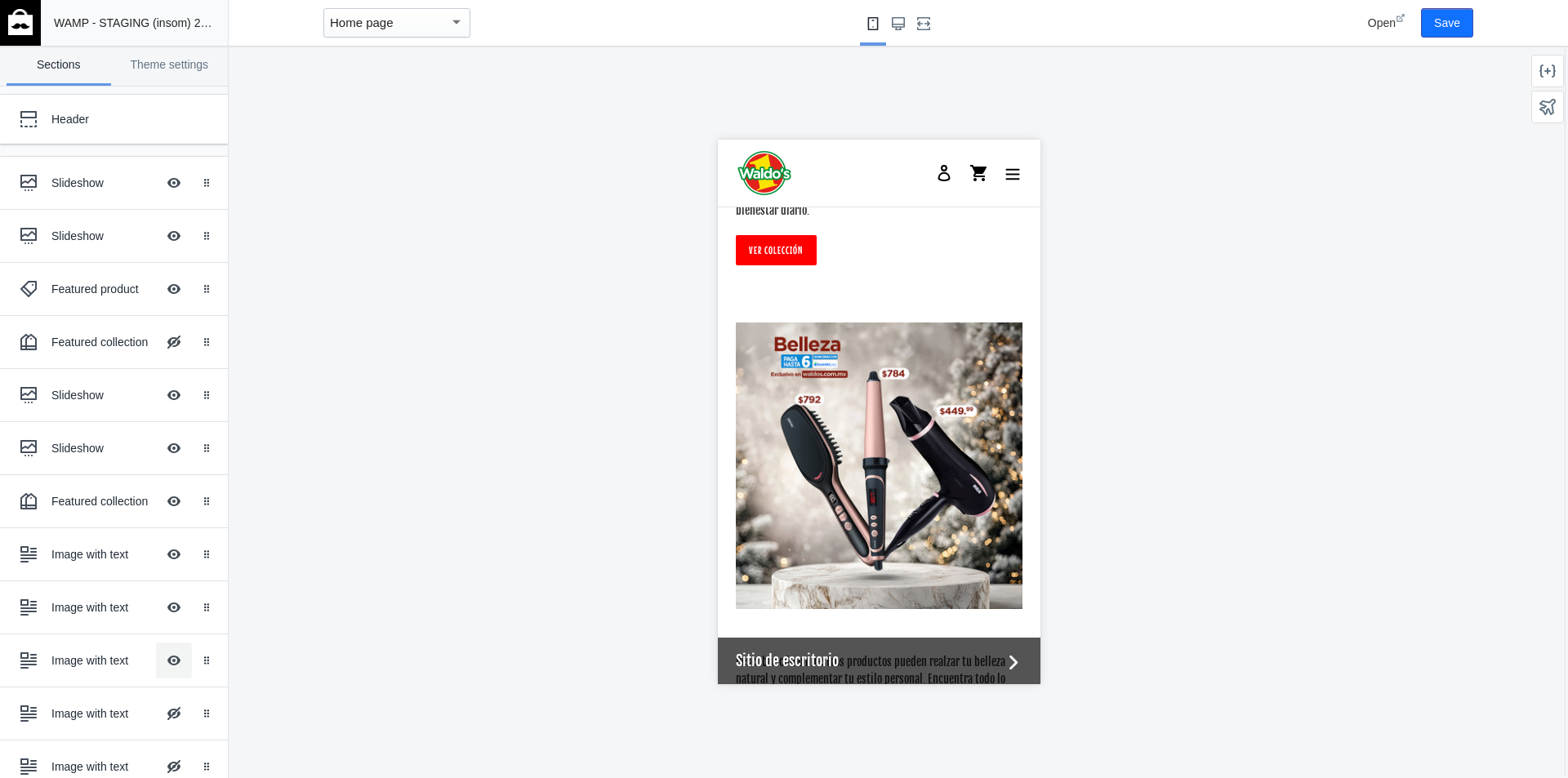
scroll to position [3457, 0]
click at [158, 661] on button "Hide Image with text overlay" at bounding box center [174, 661] width 36 height 36
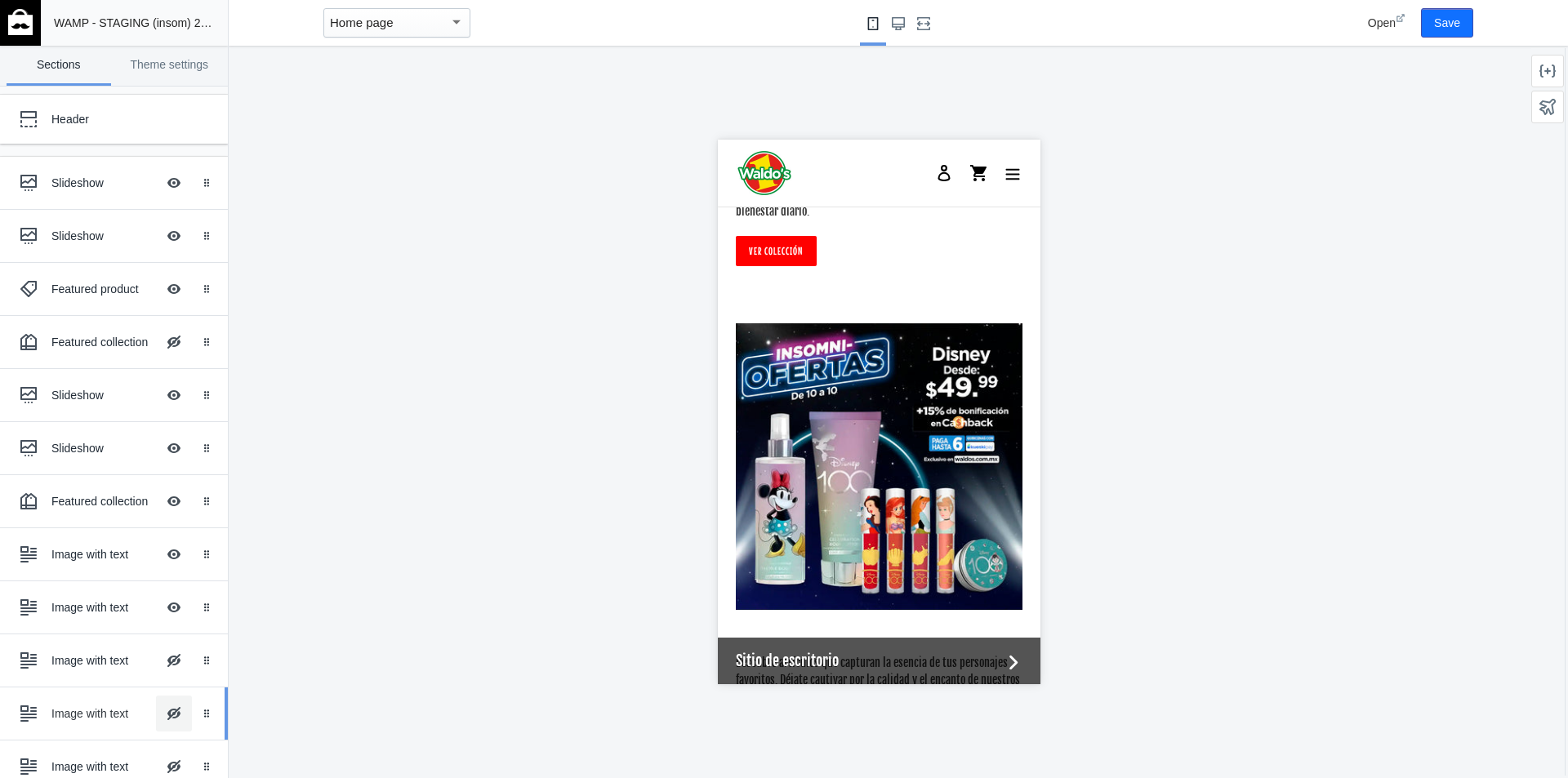
click at [163, 708] on button "Hide Image with text overlay" at bounding box center [174, 713] width 36 height 36
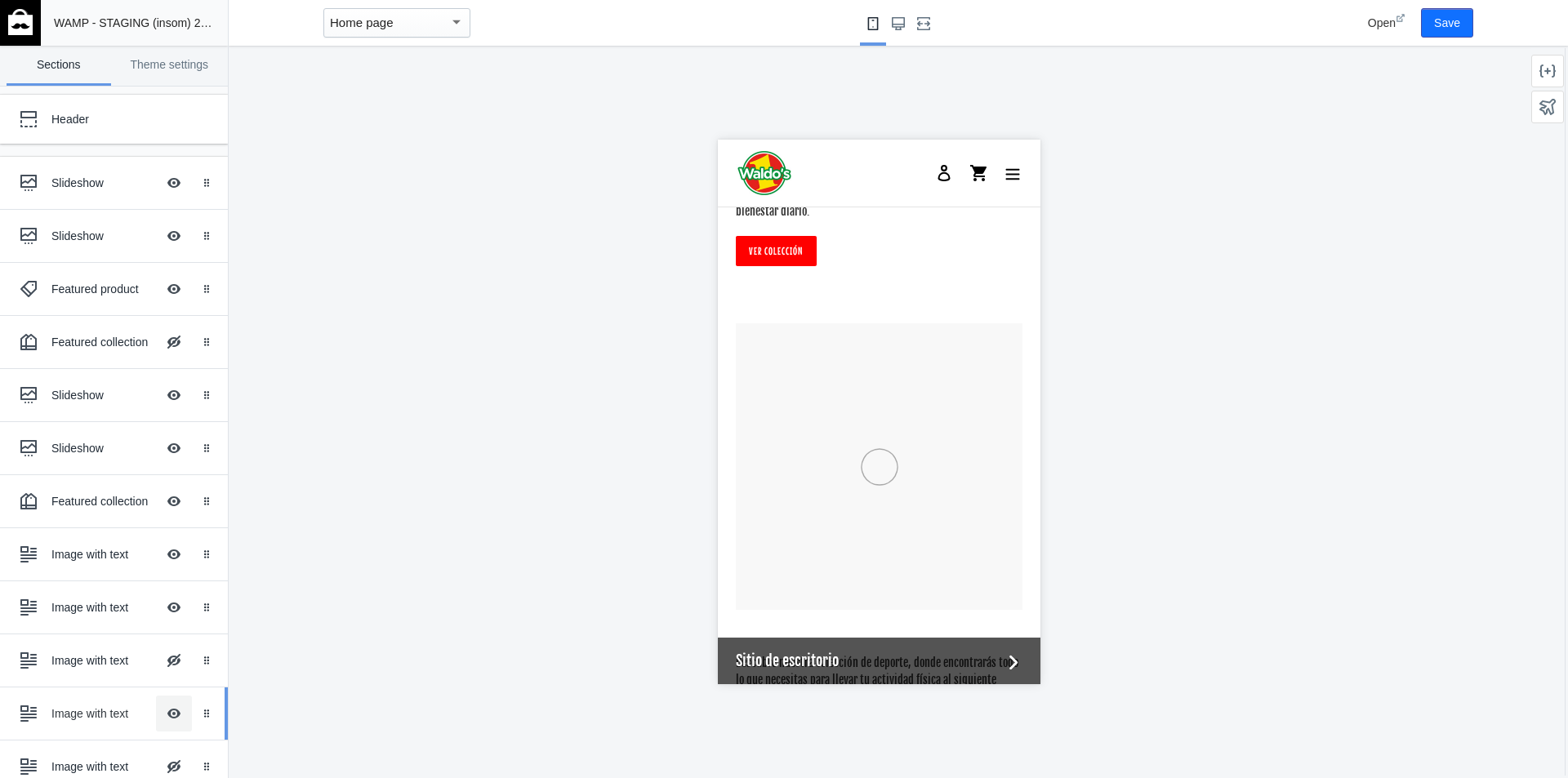
scroll to position [3571, 0]
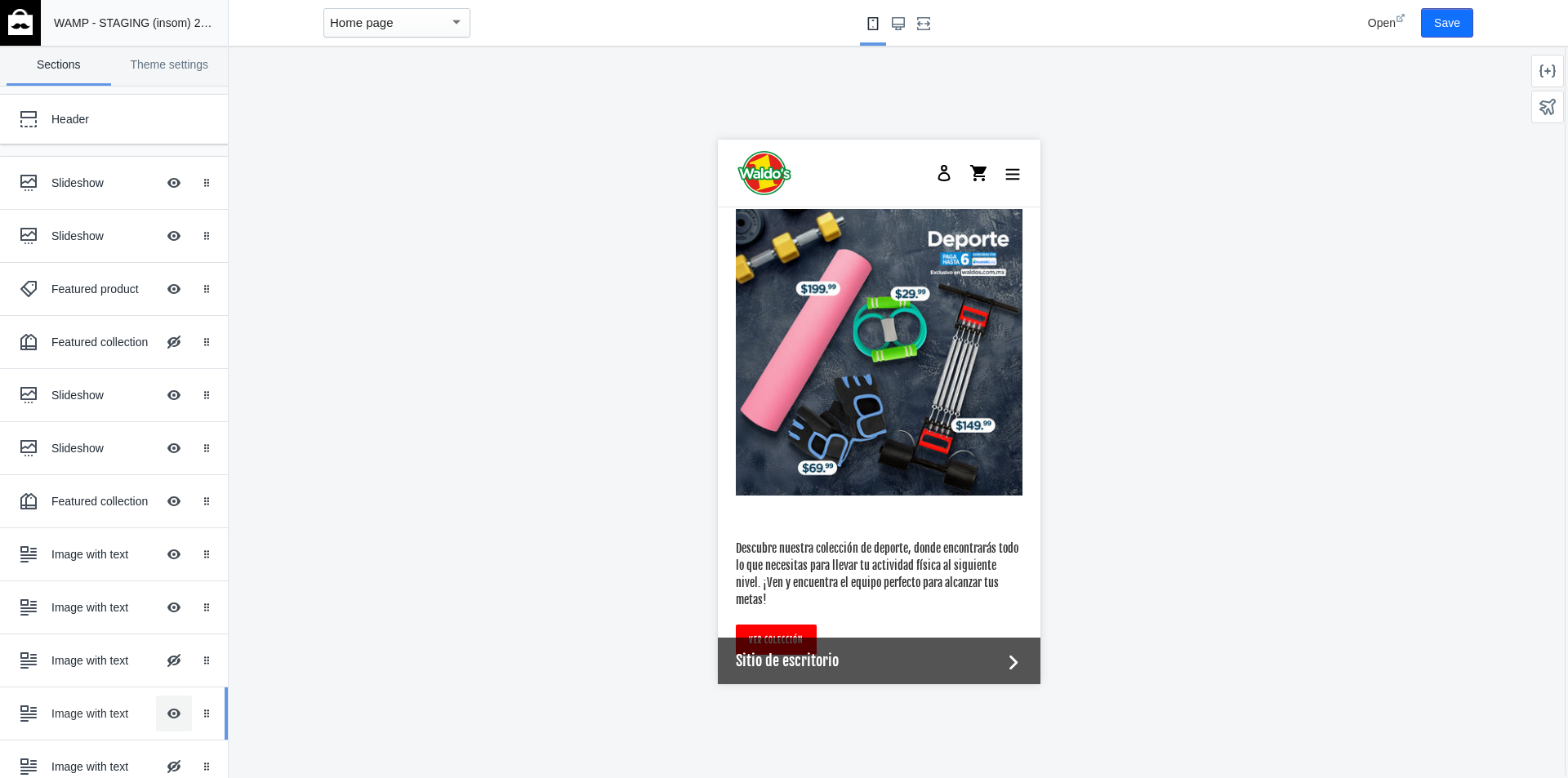
click at [163, 708] on button "Hide Image with text overlay" at bounding box center [174, 713] width 36 height 36
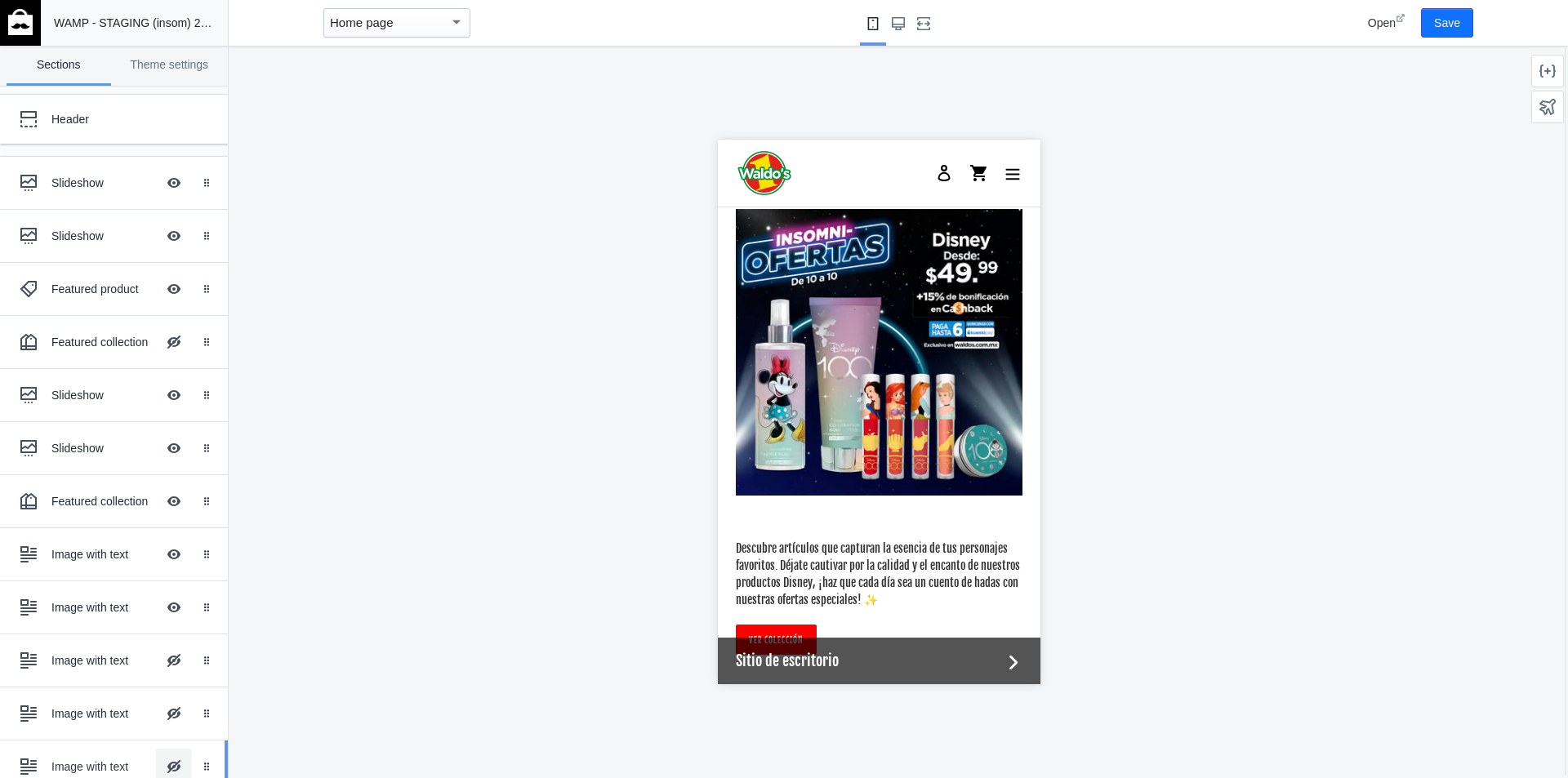
click at [161, 756] on button "Hide Image with text overlay" at bounding box center [174, 766] width 36 height 36
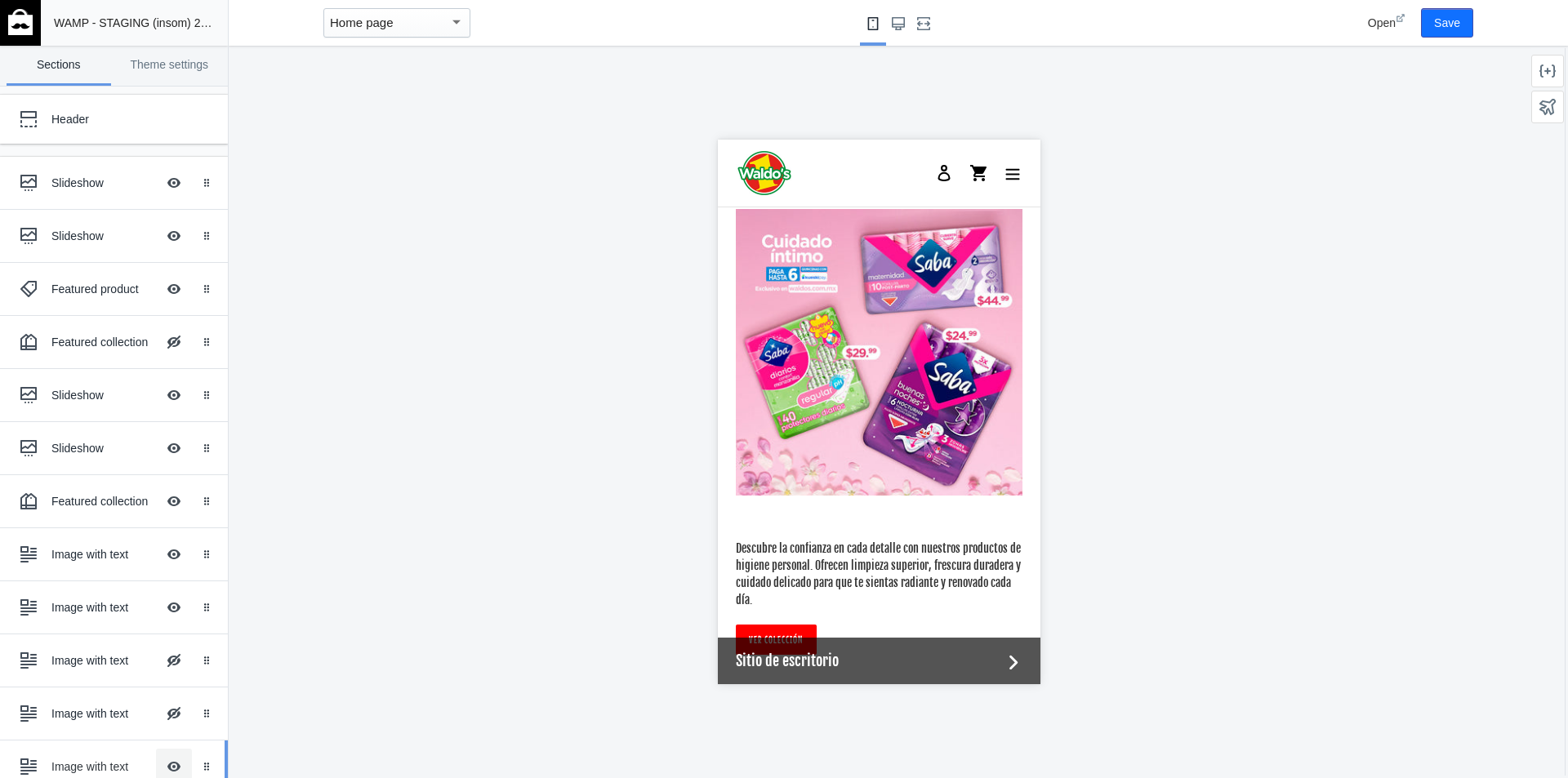
click at [161, 756] on button "Hide Image with text overlay" at bounding box center [174, 766] width 36 height 36
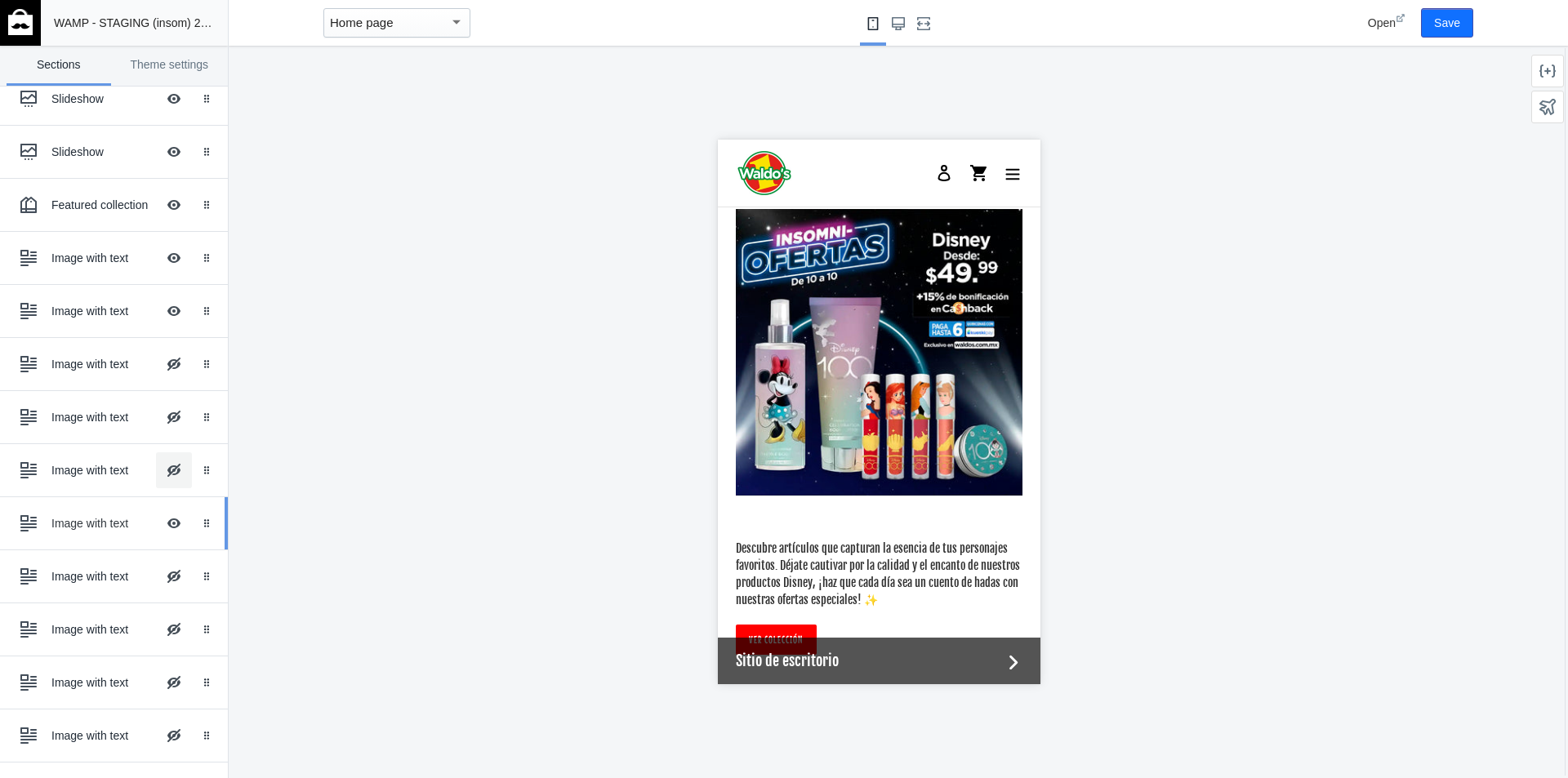
scroll to position [298, 0]
click at [163, 577] on button "Hide Image with text overlay" at bounding box center [174, 574] width 36 height 36
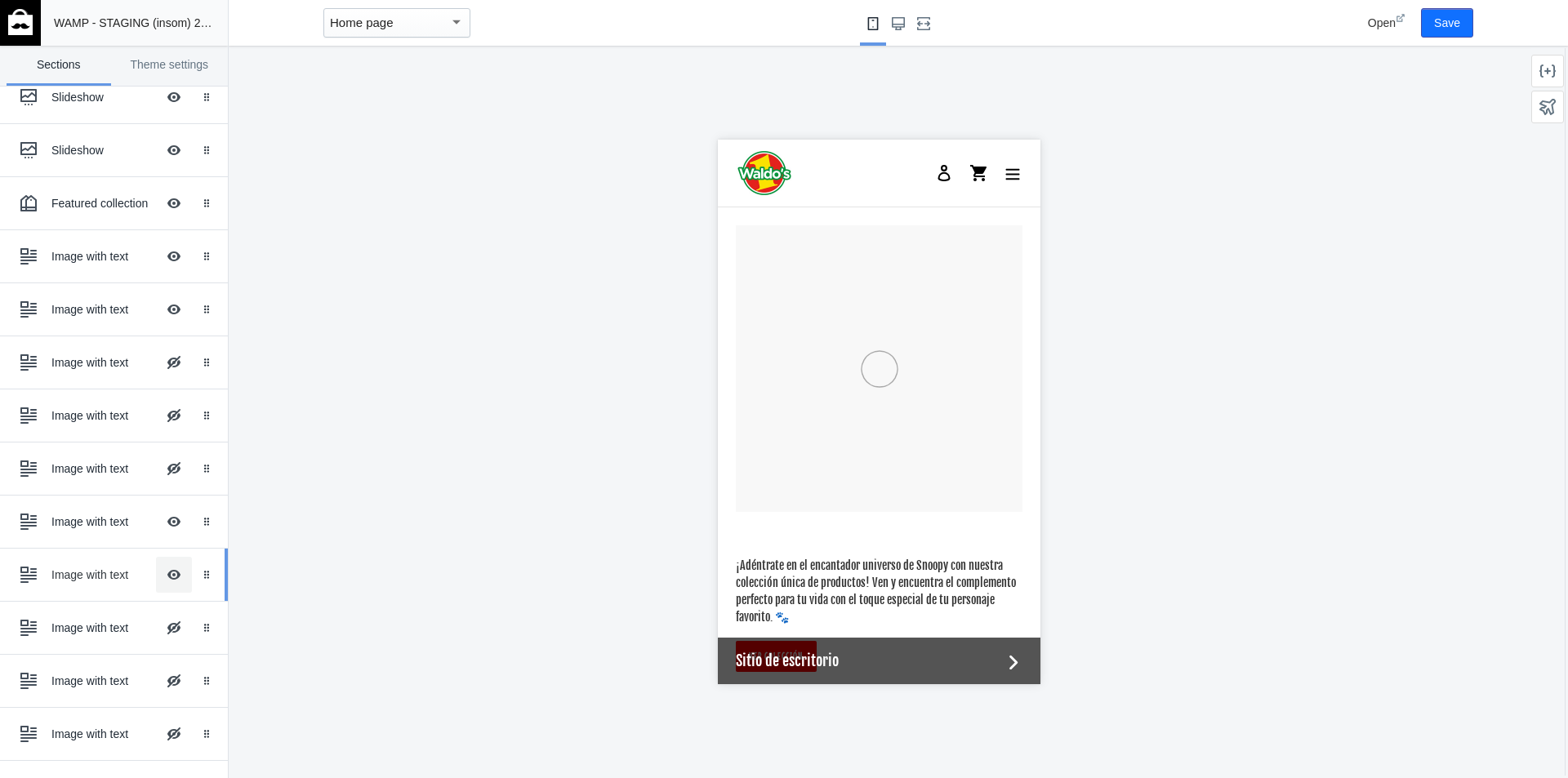
scroll to position [4063, 0]
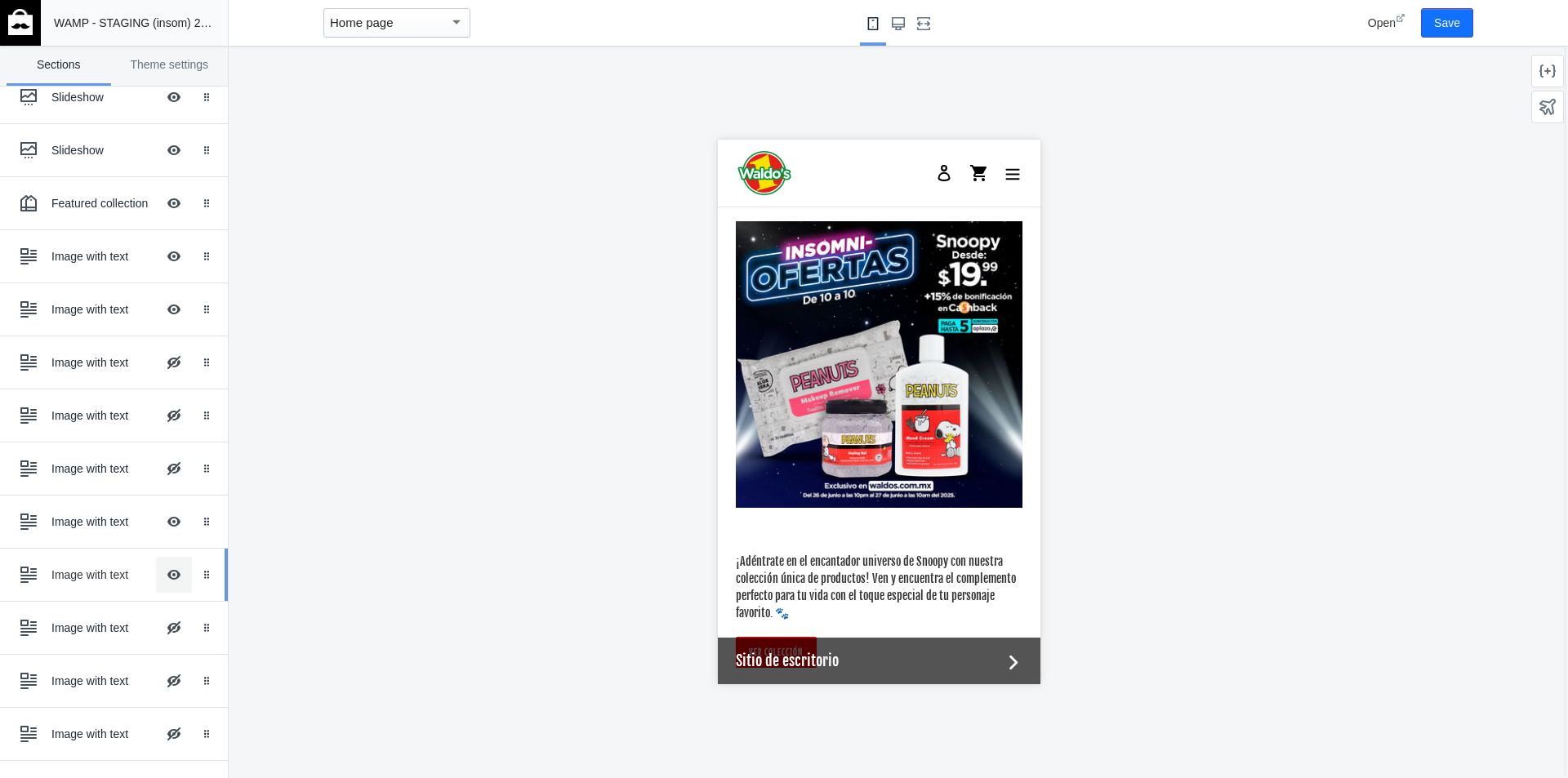
click at [163, 577] on button "Hide Image with text overlay" at bounding box center [174, 574] width 36 height 36
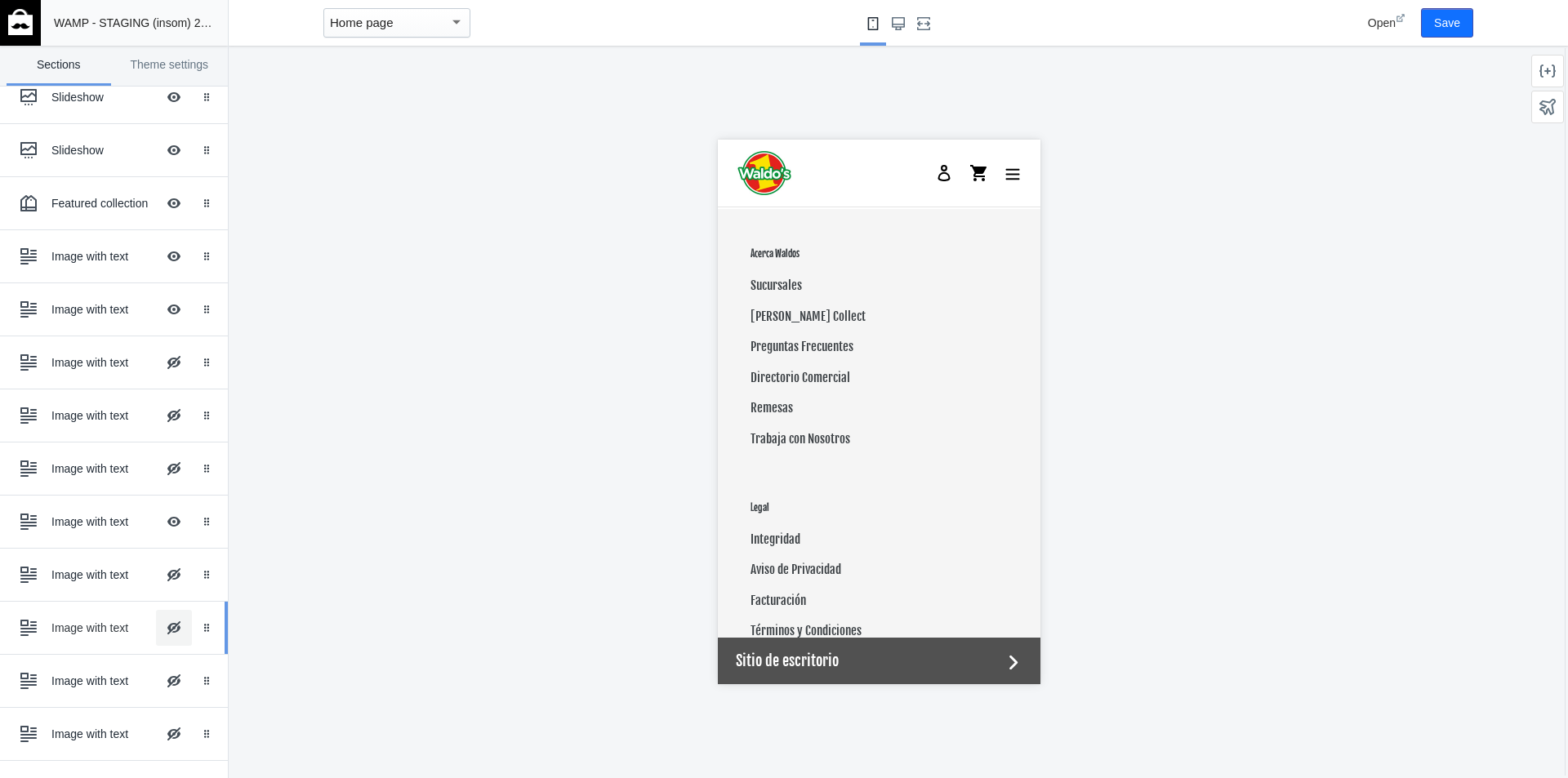
click at [162, 621] on button "Hide Image with text overlay" at bounding box center [174, 628] width 36 height 36
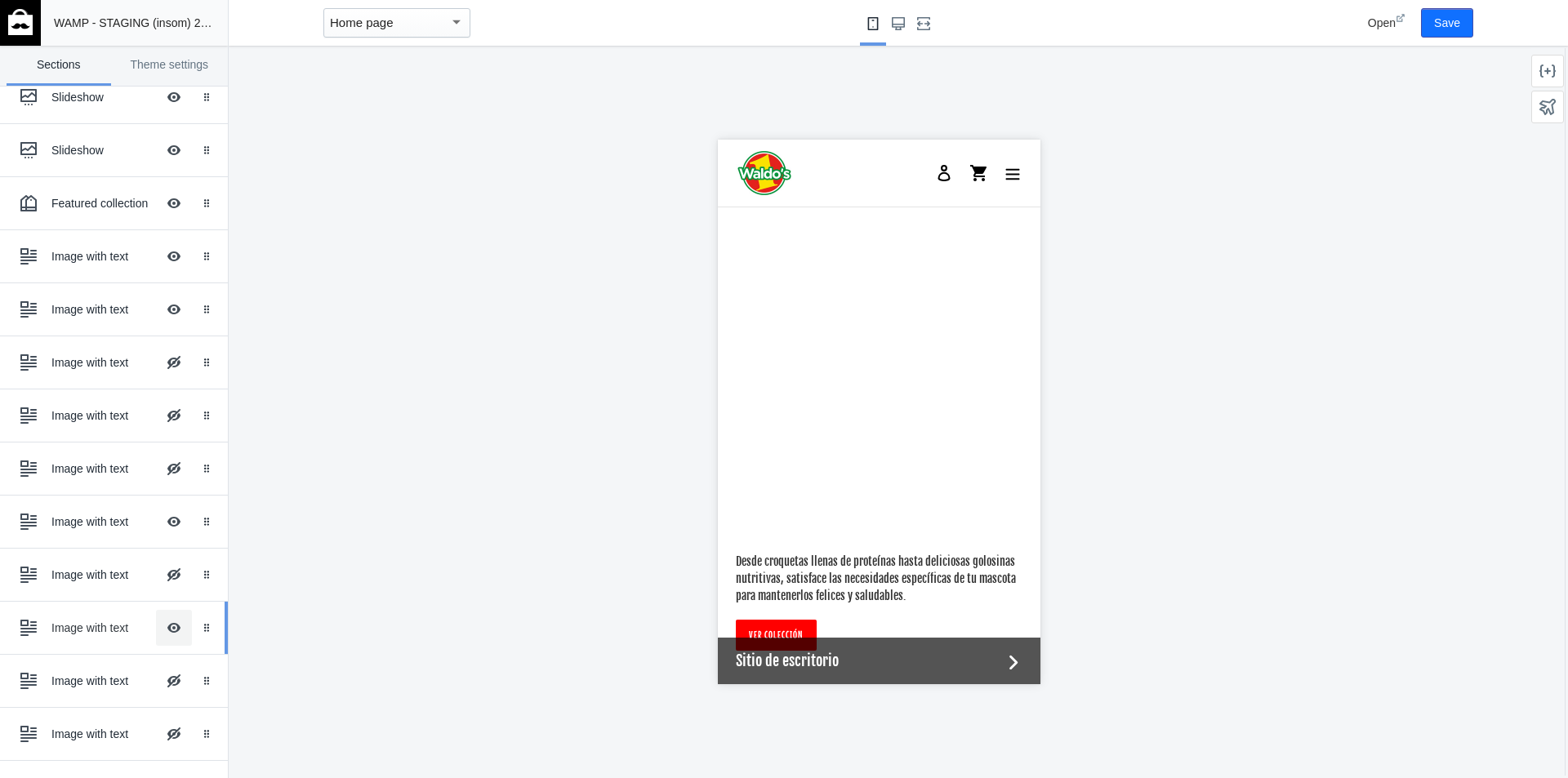
click at [164, 637] on button "Hide Image with text overlay" at bounding box center [174, 628] width 36 height 36
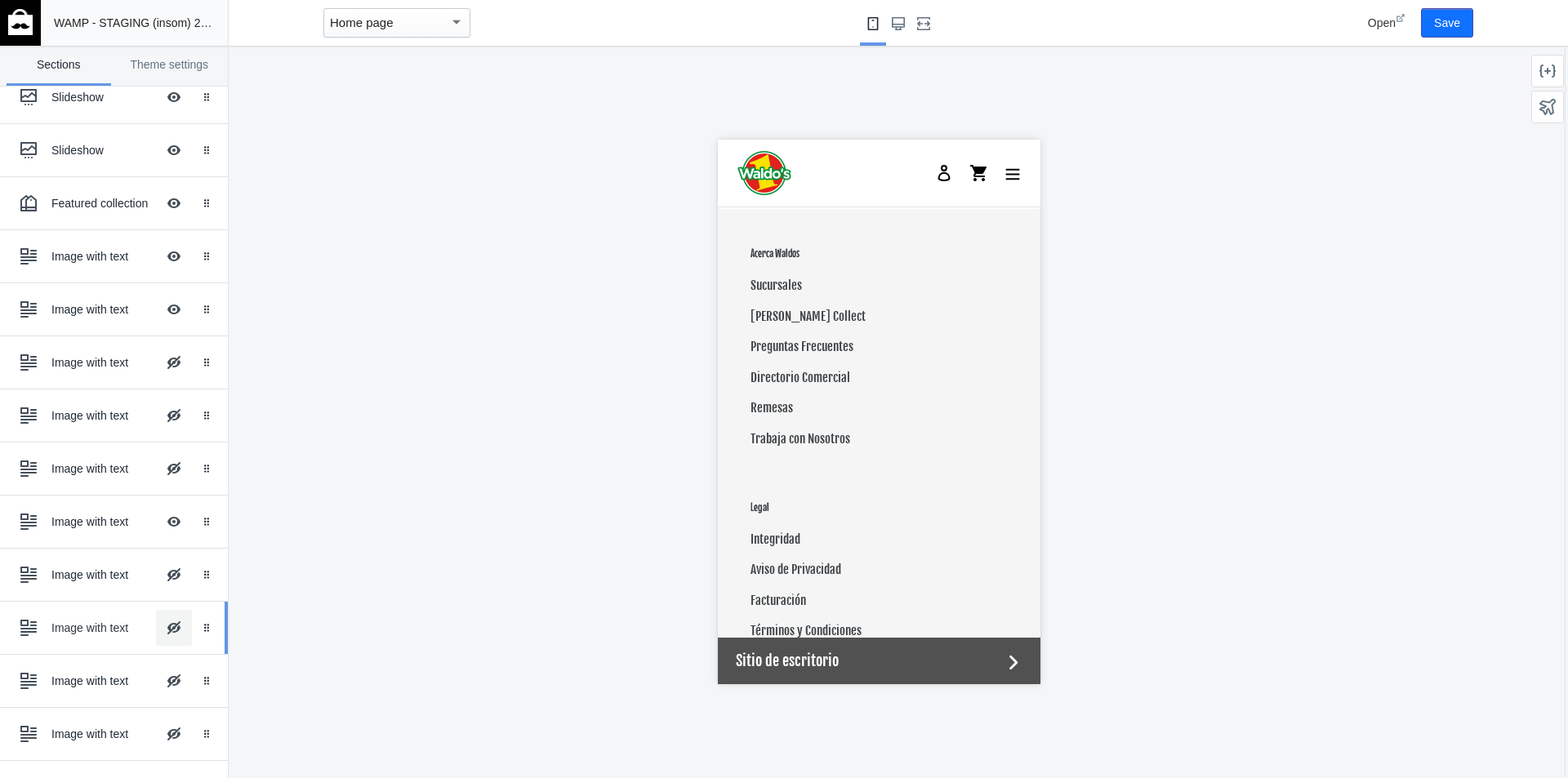
click at [164, 637] on button "Hide Image with text overlay" at bounding box center [174, 628] width 36 height 36
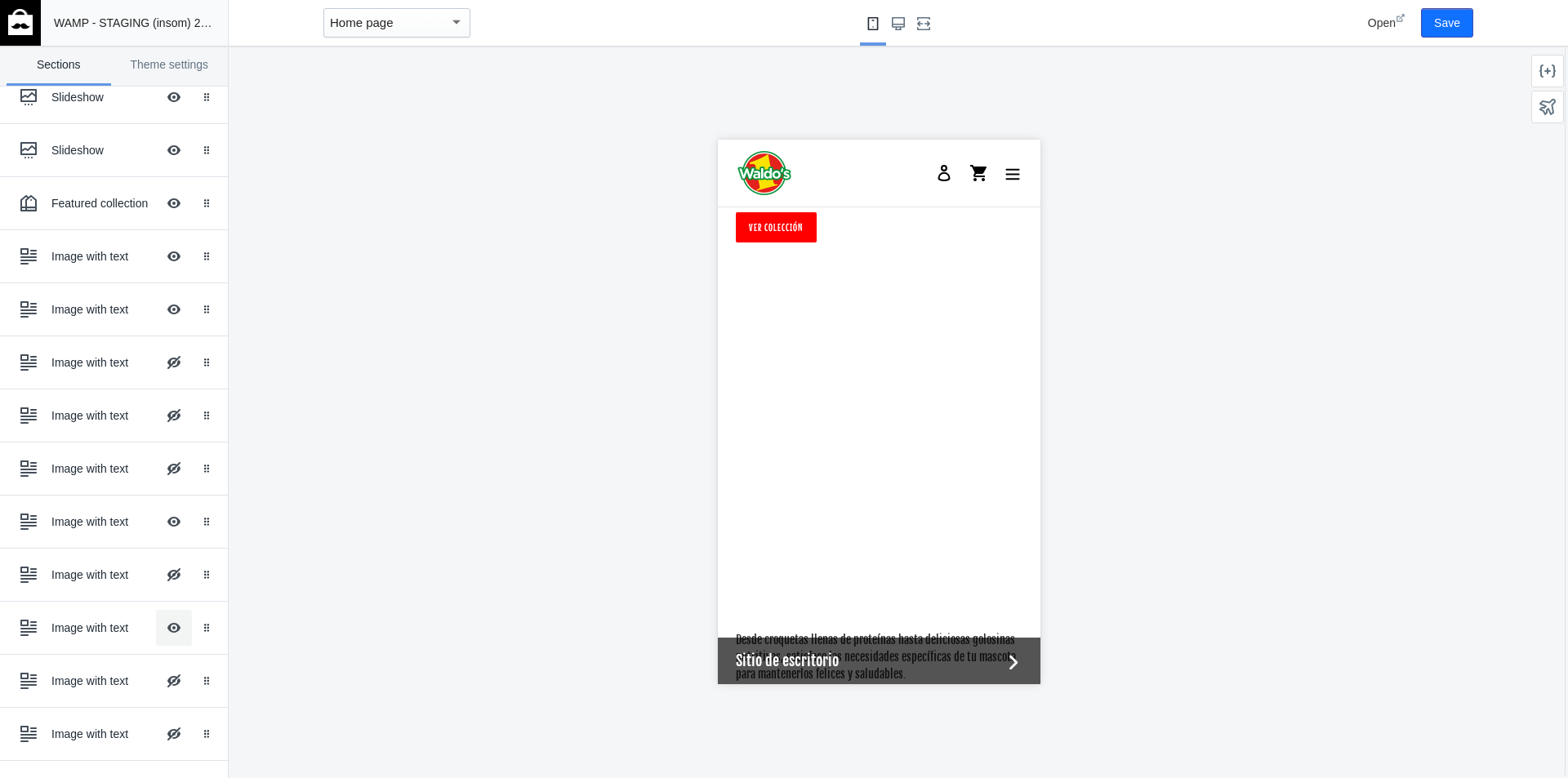
scroll to position [3982, 0]
click at [160, 637] on button "Hide Image with text overlay" at bounding box center [174, 628] width 36 height 36
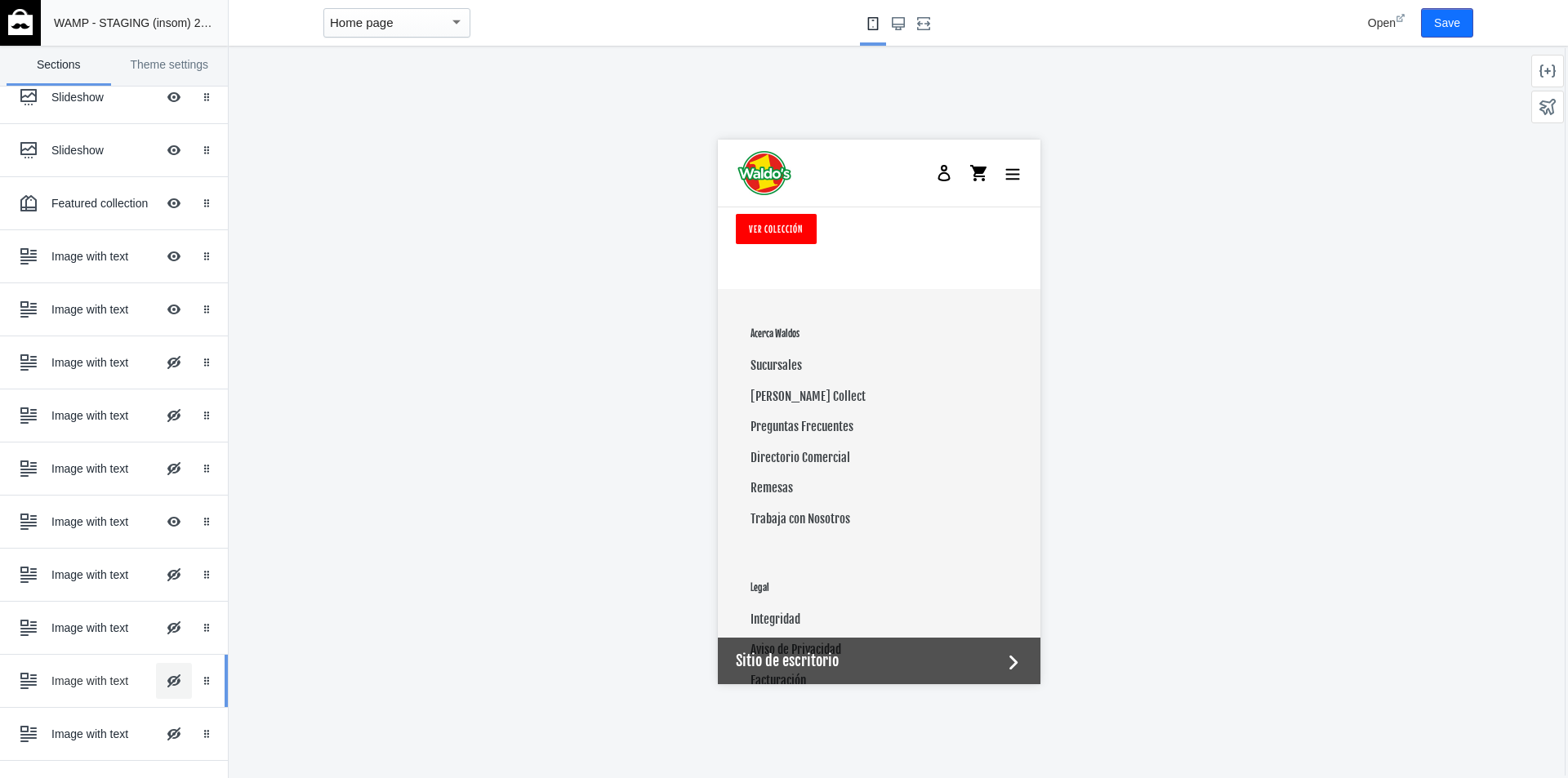
click at [163, 683] on button "Hide Image with text overlay" at bounding box center [174, 681] width 36 height 36
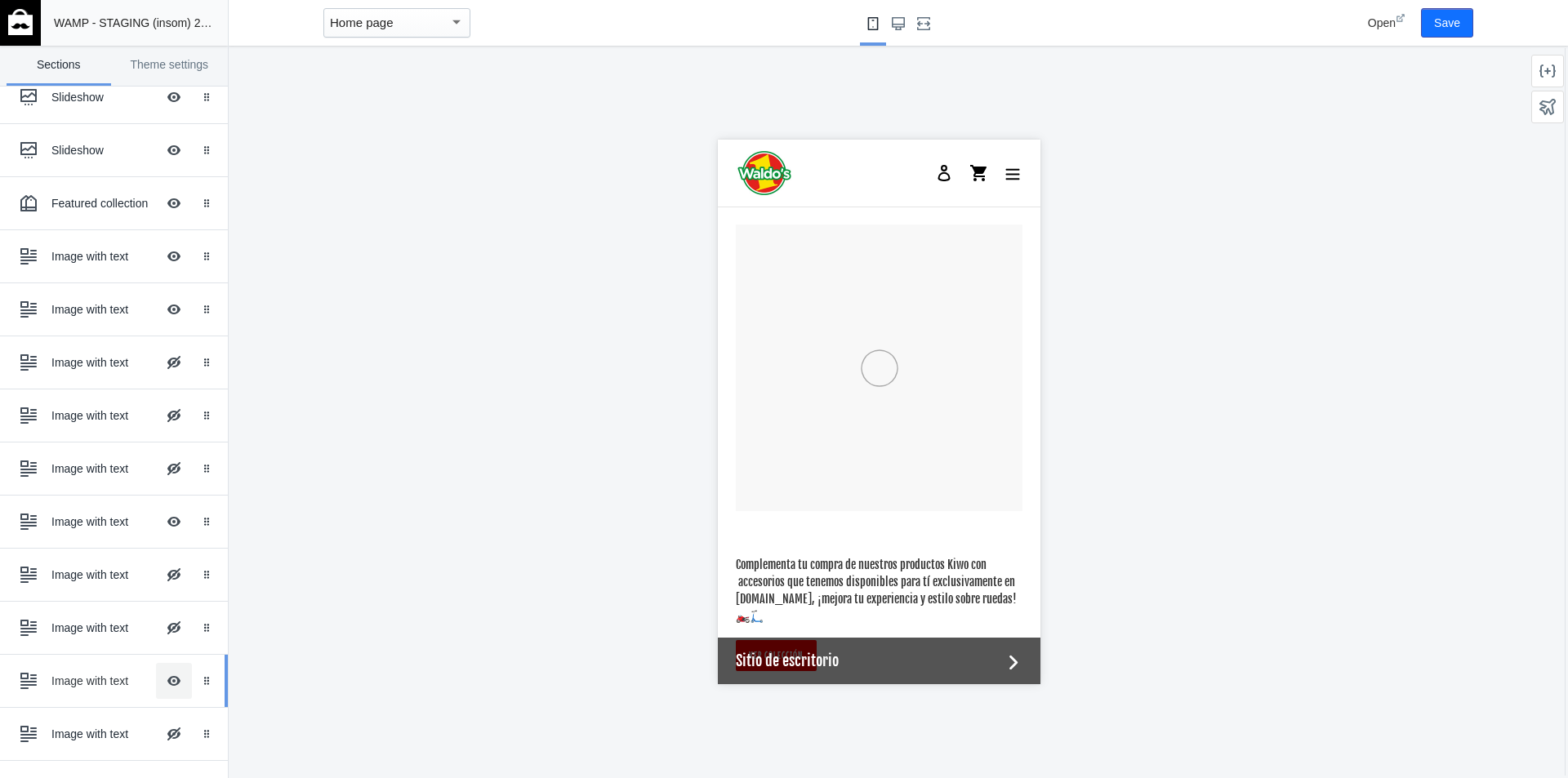
scroll to position [4063, 0]
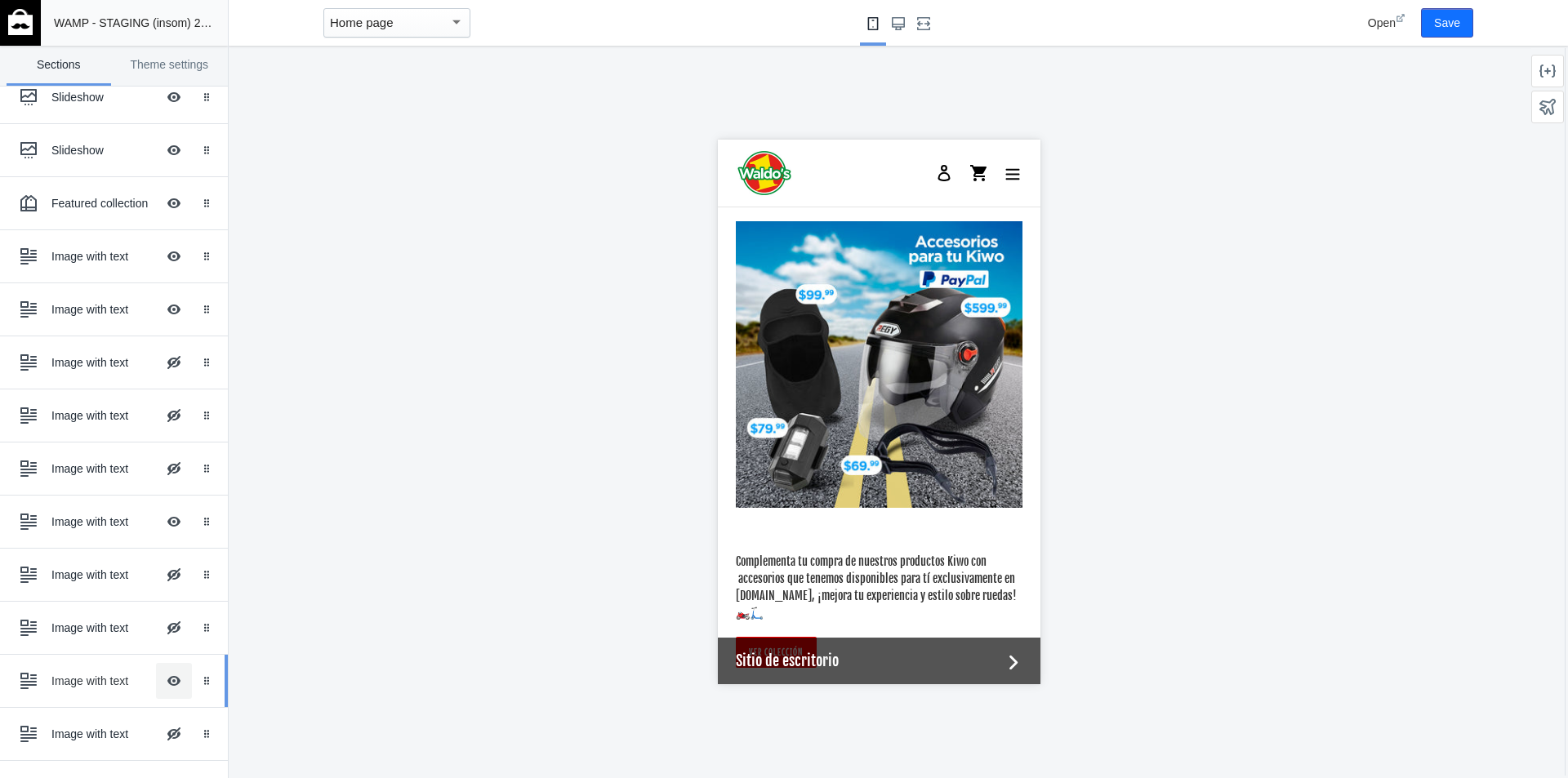
click at [163, 683] on button "Hide Image with text overlay" at bounding box center [174, 681] width 36 height 36
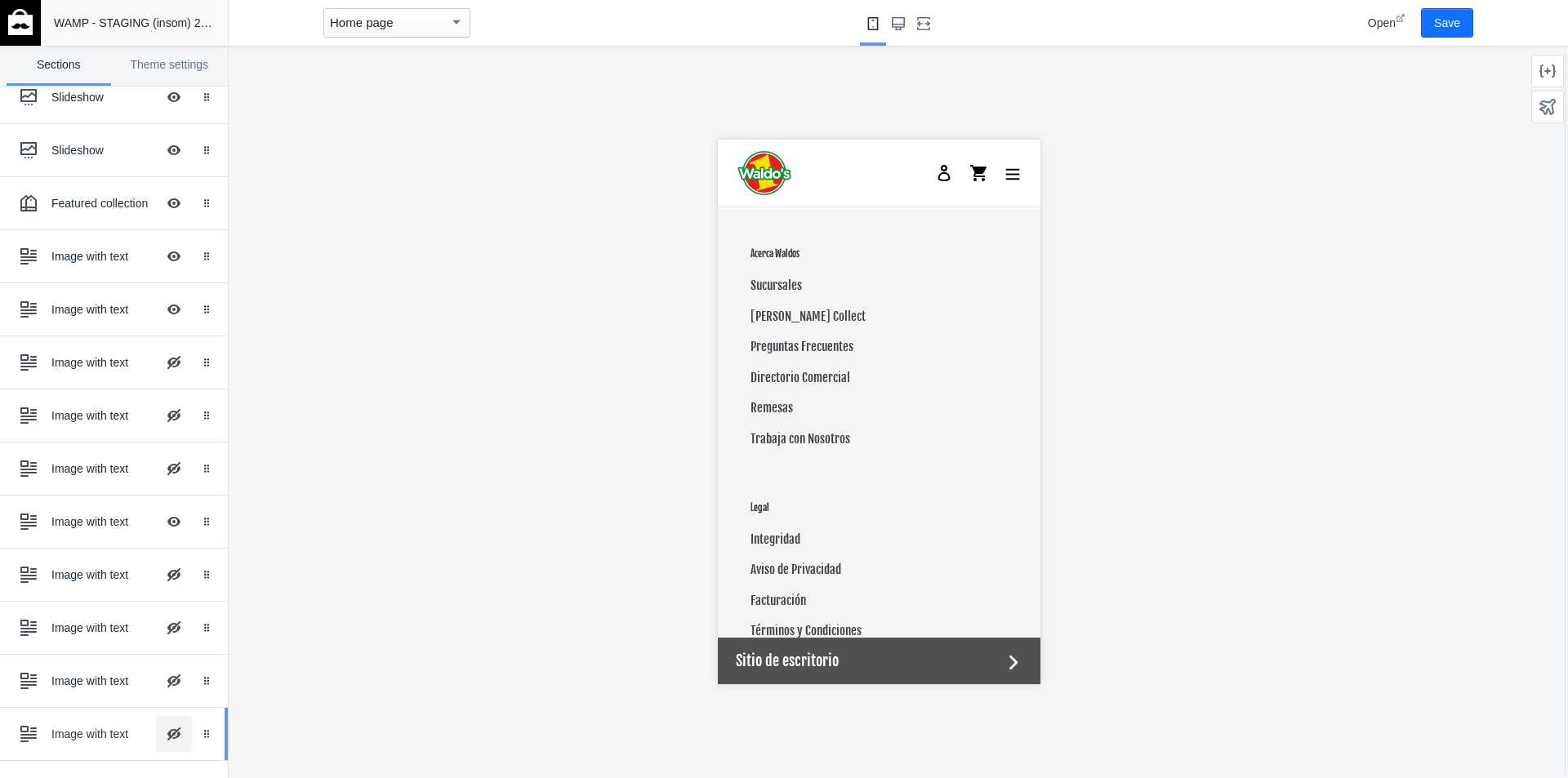
click at [163, 736] on button "Hide Image with text overlay" at bounding box center [174, 734] width 36 height 36
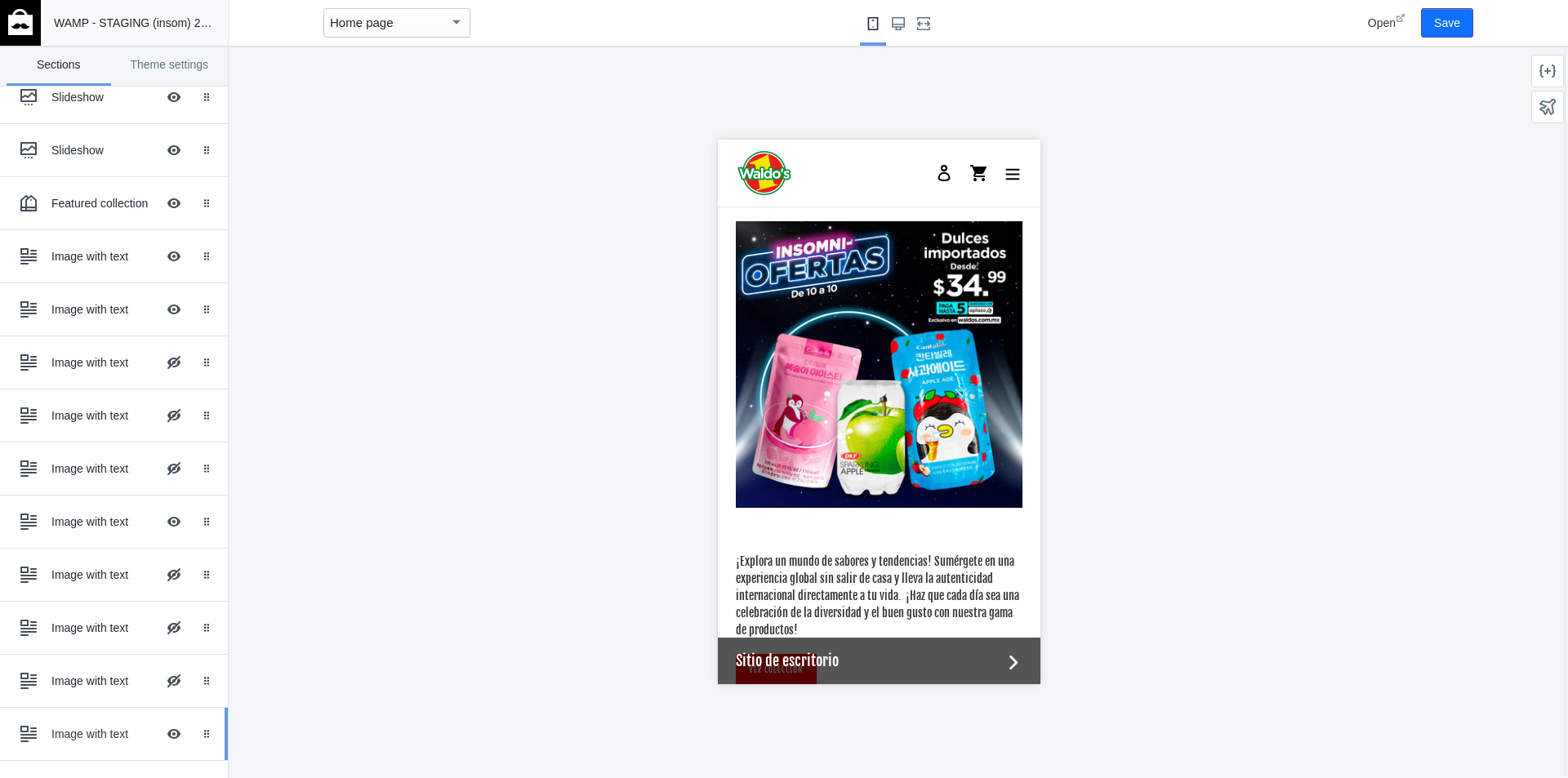
click at [120, 738] on div "Image with text" at bounding box center [103, 734] width 105 height 16
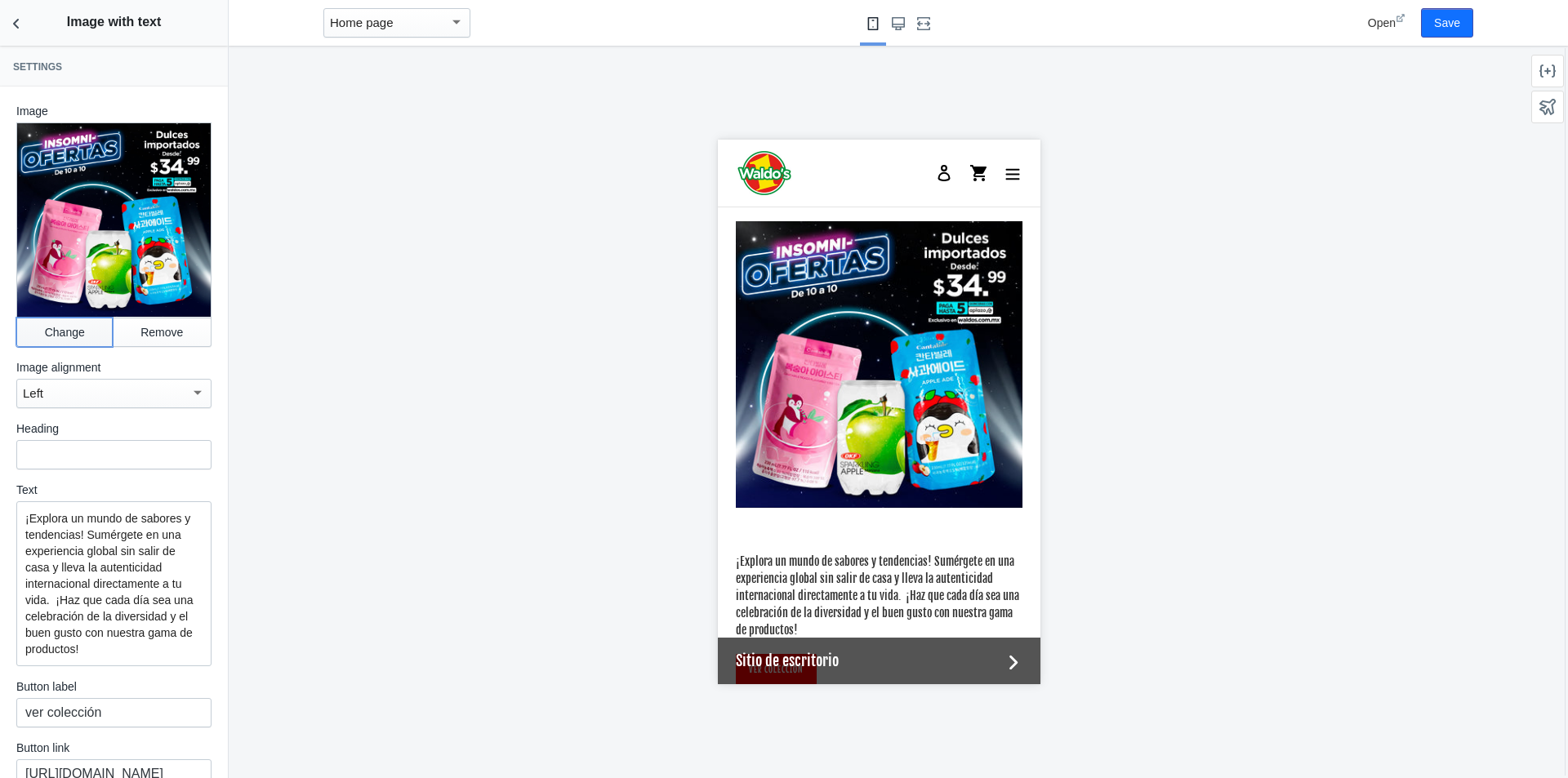
click at [60, 318] on button "Change" at bounding box center [64, 332] width 96 height 29
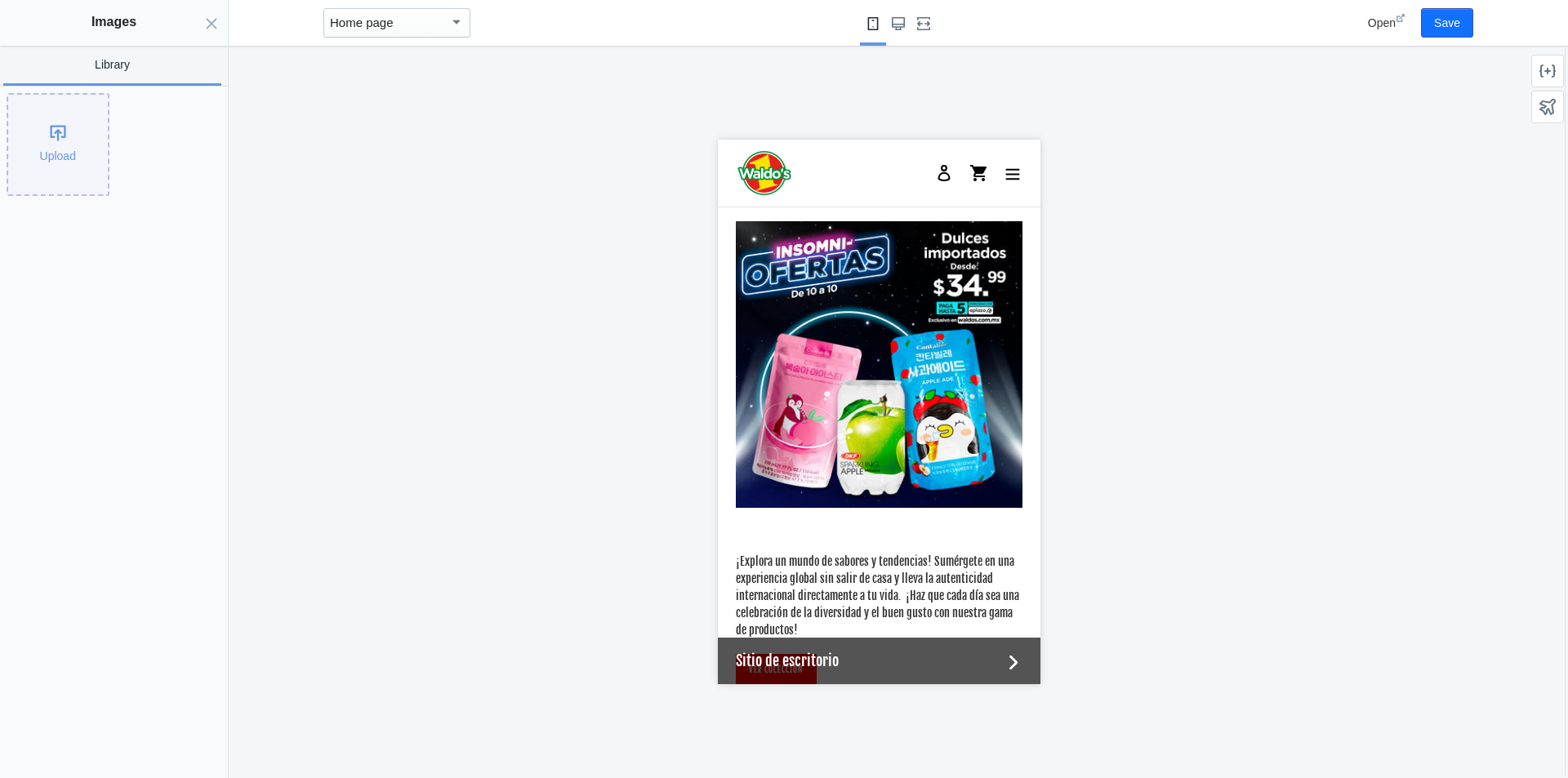
click at [57, 142] on div "Upload" at bounding box center [58, 144] width 100 height 100
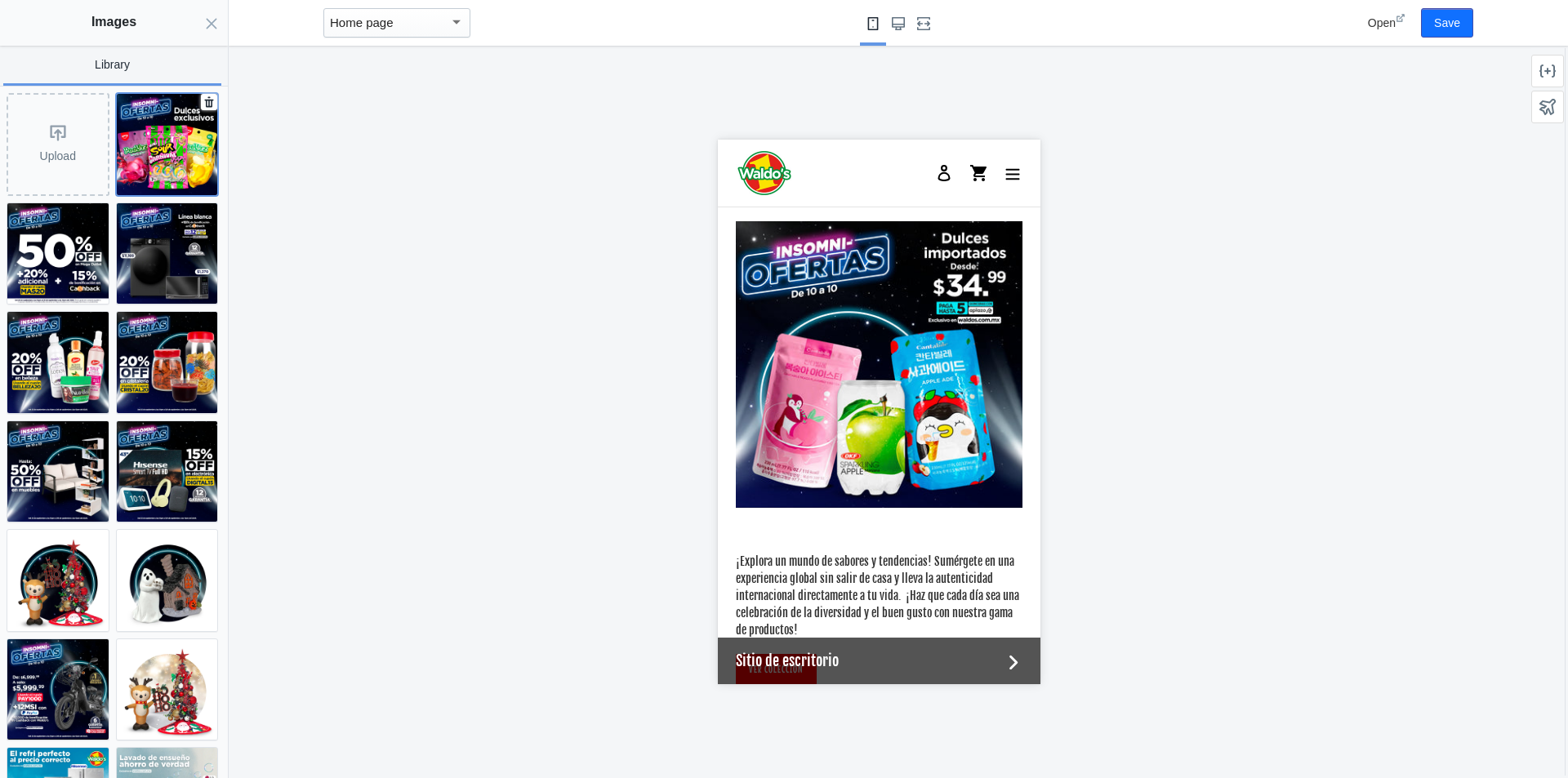
click at [135, 149] on img at bounding box center [167, 144] width 101 height 101
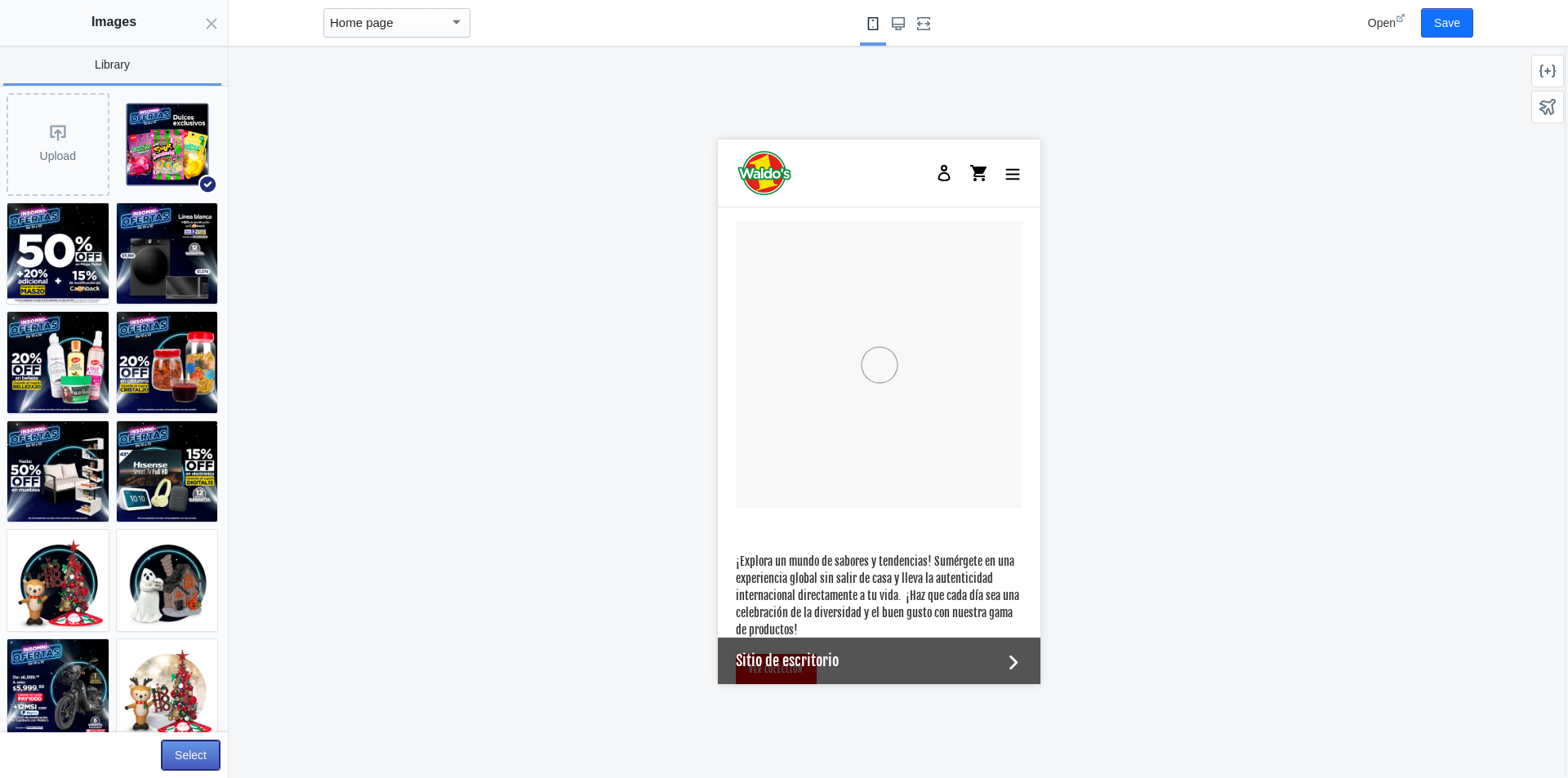
click at [180, 762] on button "Select" at bounding box center [190, 755] width 58 height 29
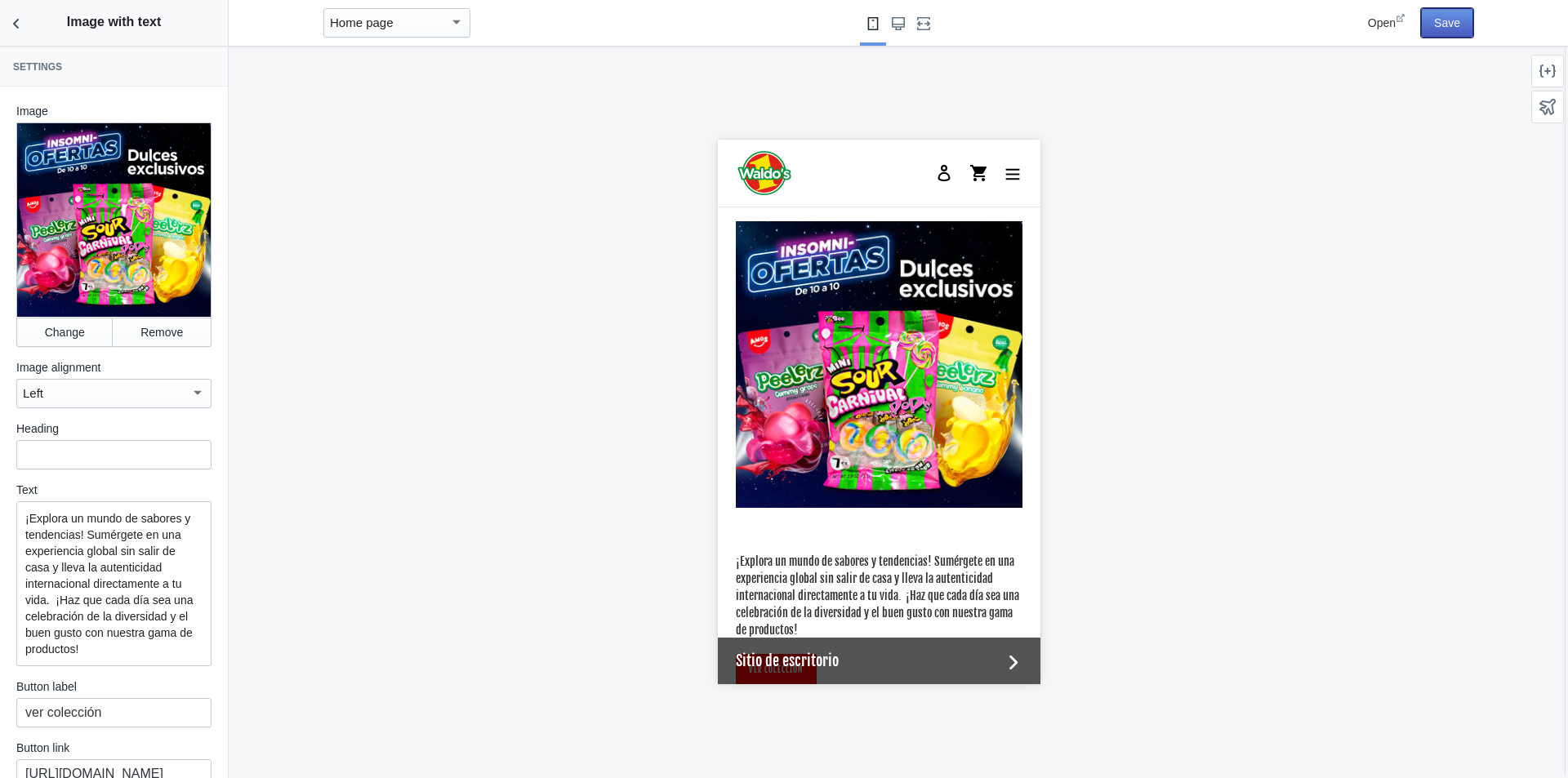
click at [1446, 27] on button "Save" at bounding box center [1447, 23] width 52 height 29
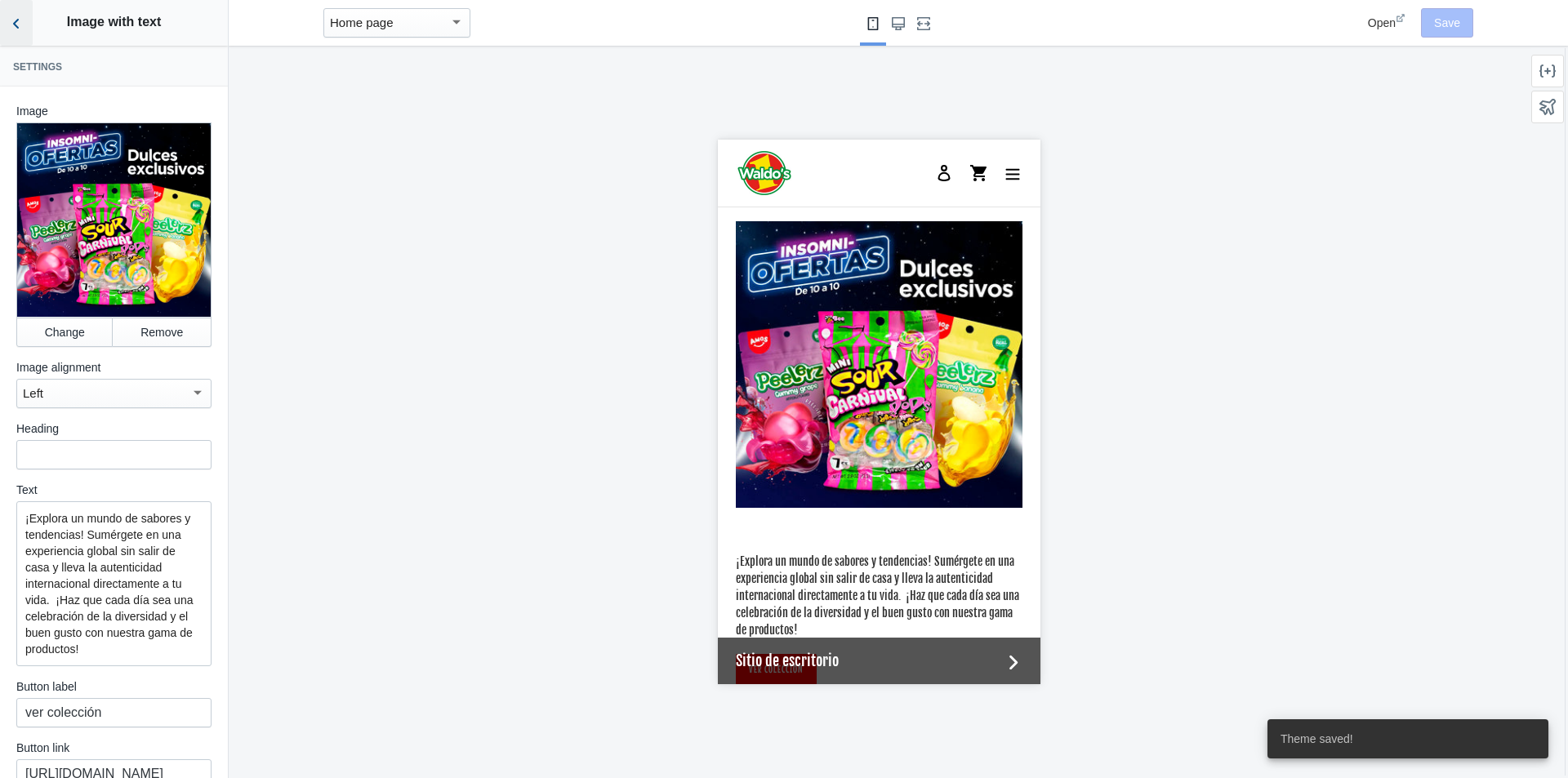
click at [12, 21] on icon "Back to sections" at bounding box center [16, 23] width 16 height 16
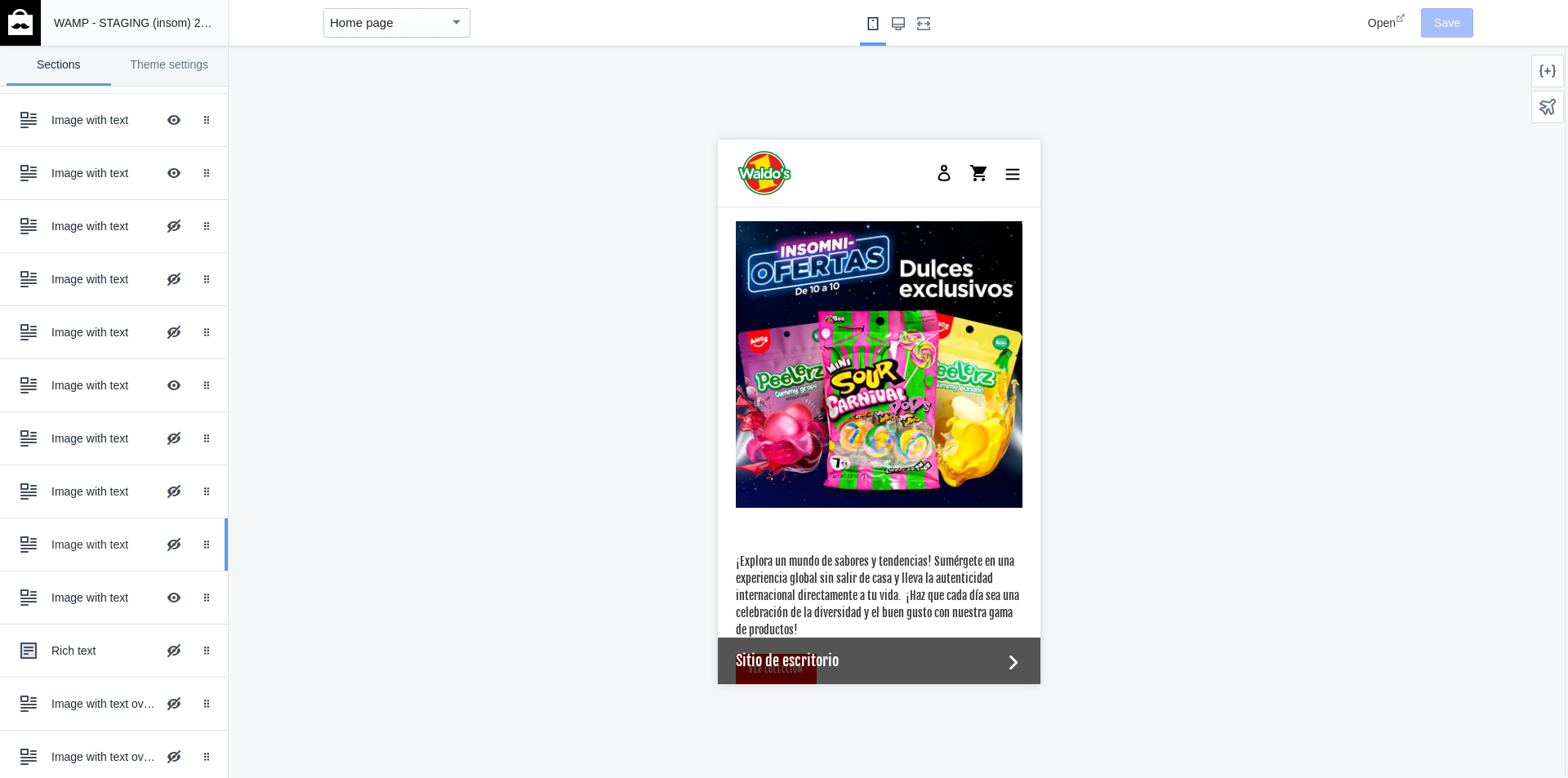
scroll to position [438, 0]
click at [168, 639] on button "Hide Image with text overlay" at bounding box center [174, 646] width 36 height 36
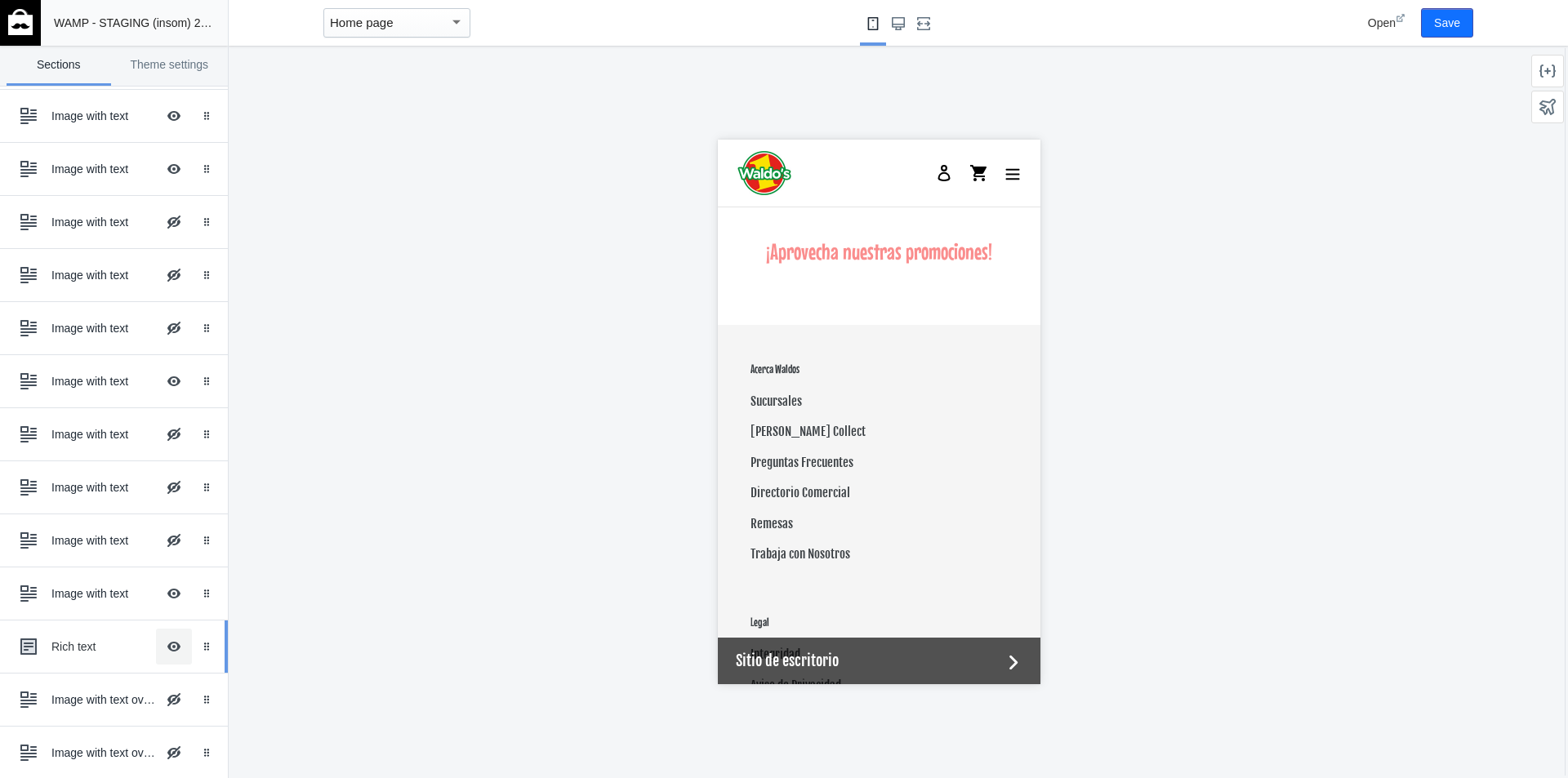
scroll to position [4572, 0]
click at [168, 639] on button "Hide Image with text overlay" at bounding box center [174, 646] width 36 height 36
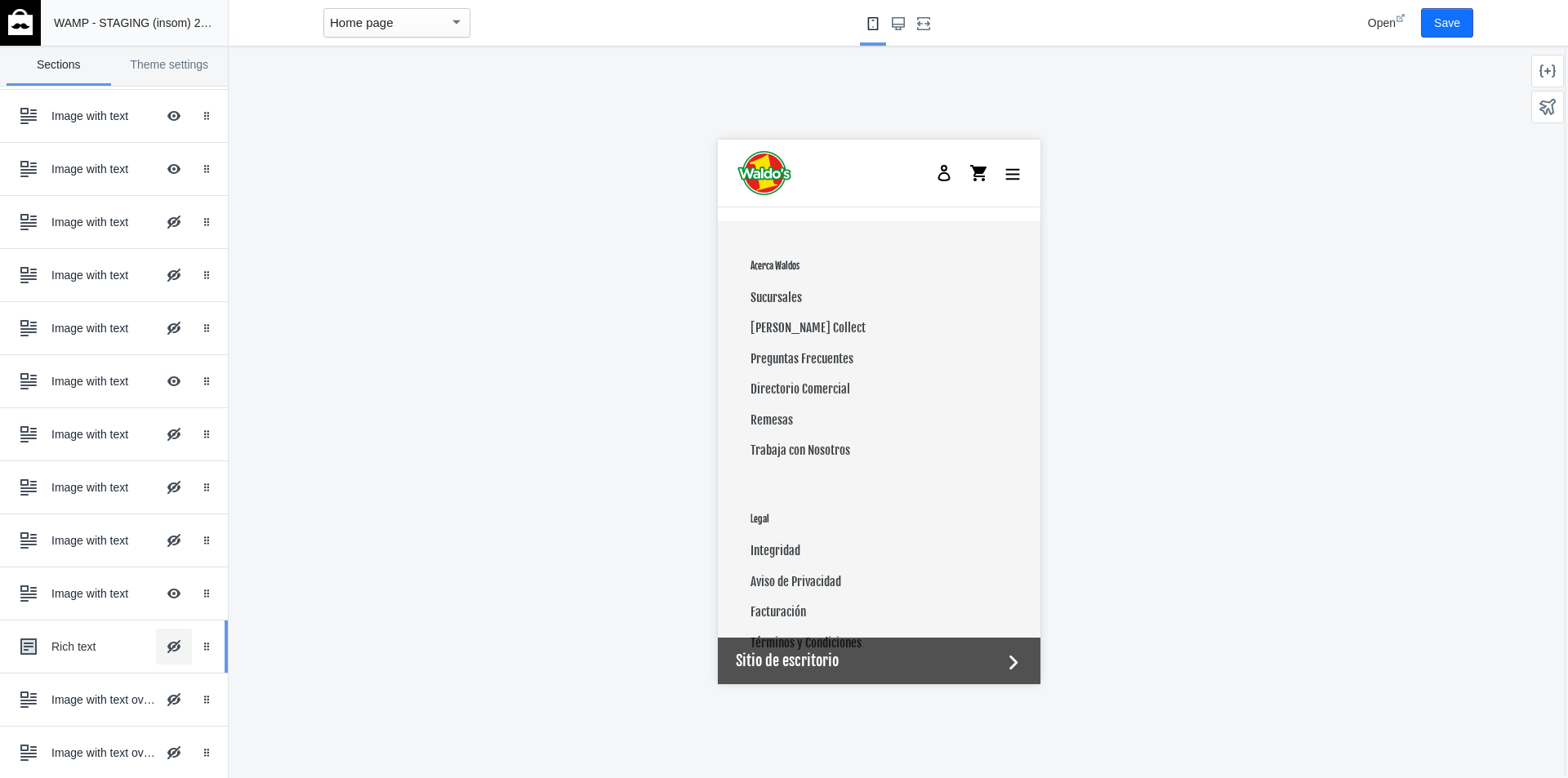
scroll to position [402, 0]
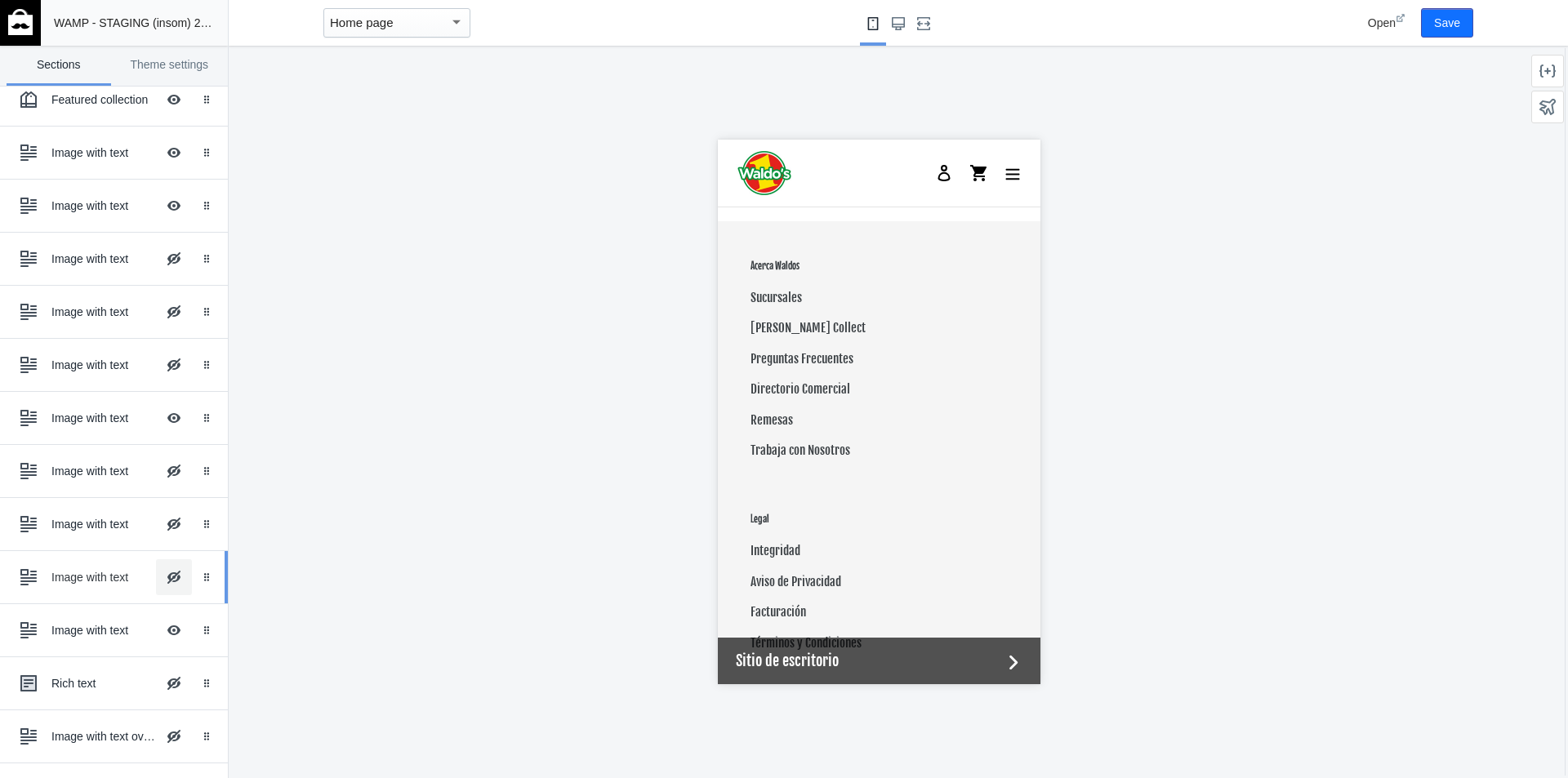
click at [164, 571] on button "Hide Image with text overlay" at bounding box center [174, 577] width 36 height 36
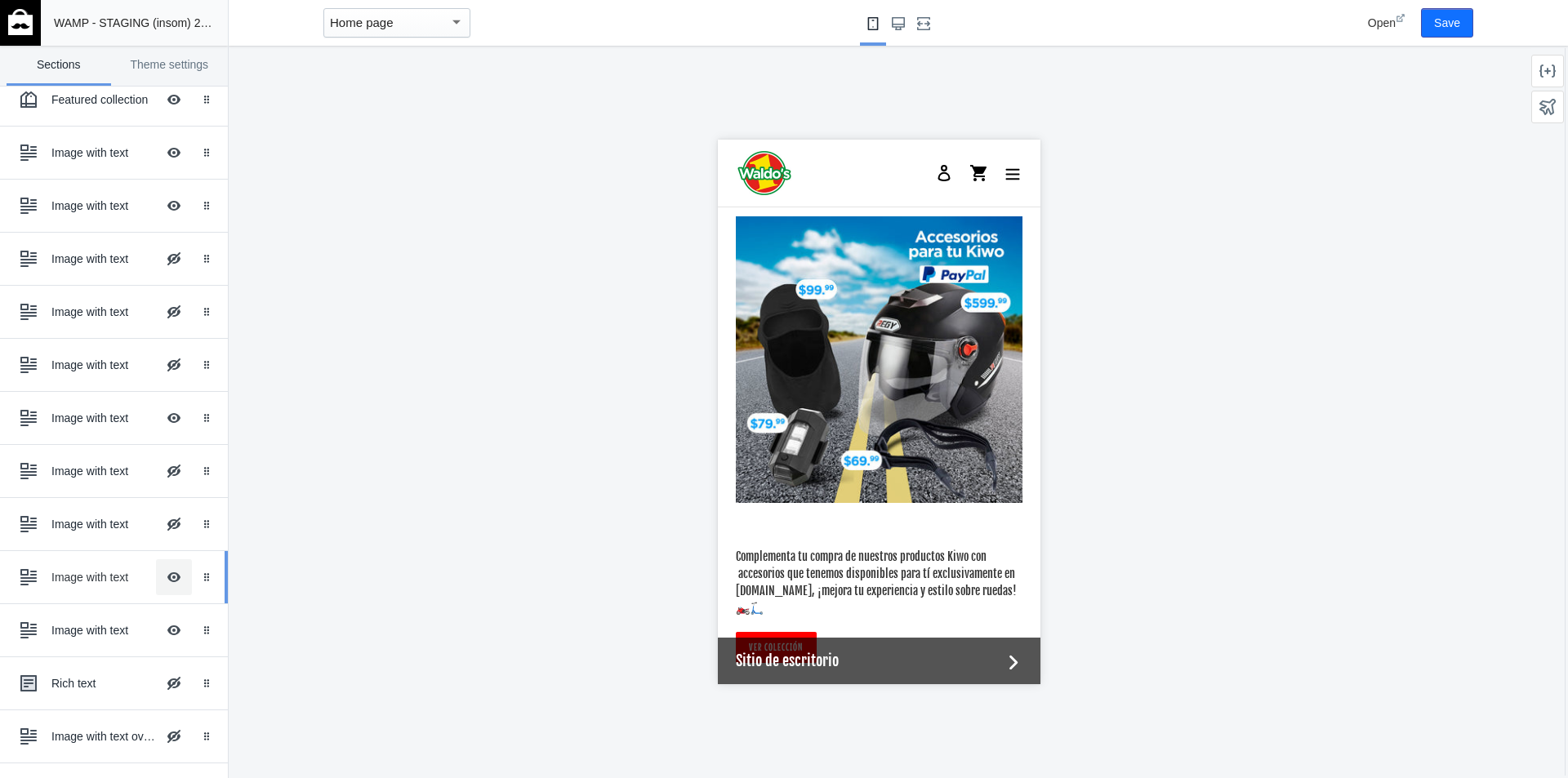
scroll to position [4063, 0]
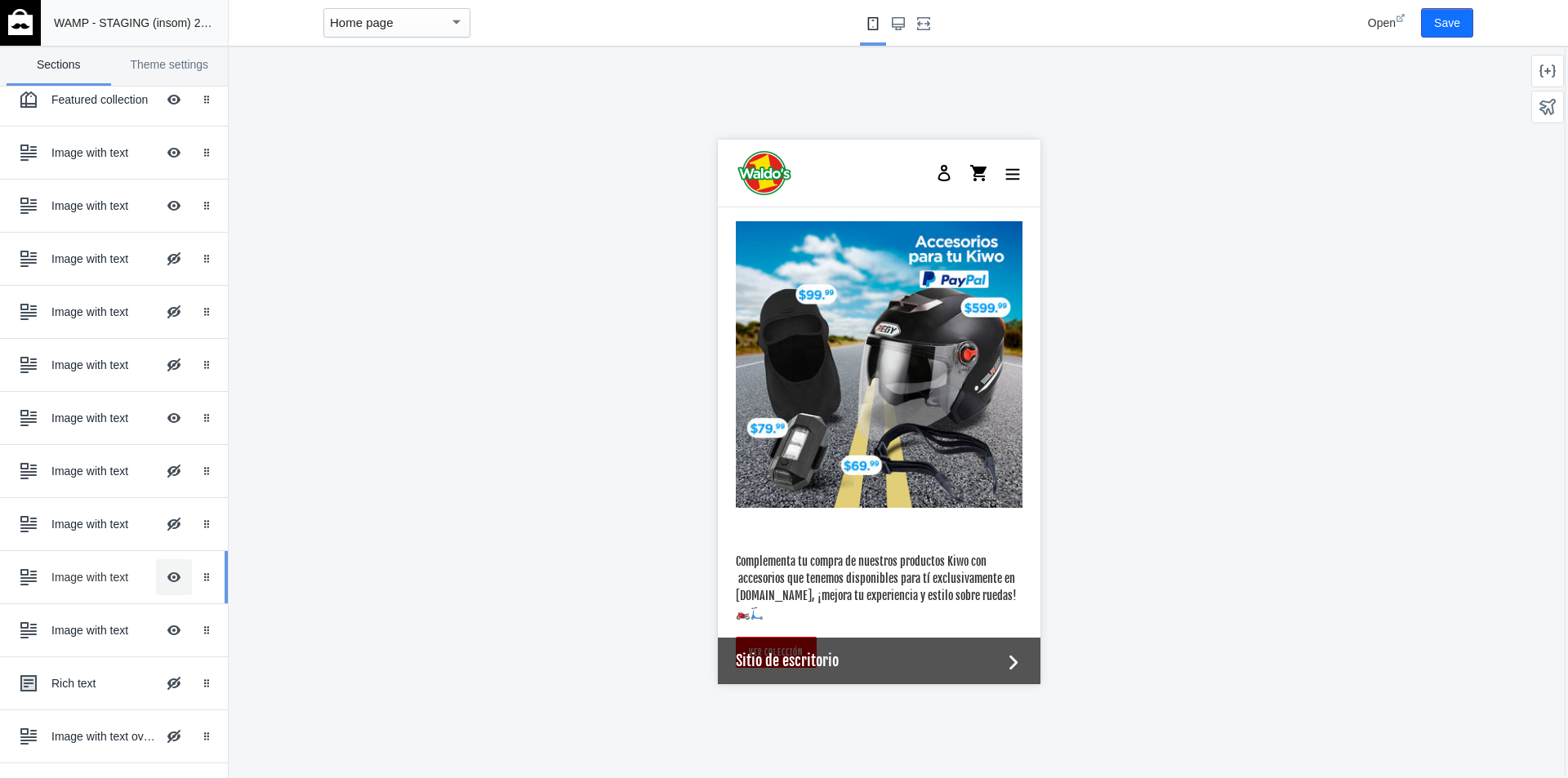
click at [164, 571] on button "Hide Image with text overlay" at bounding box center [174, 577] width 36 height 36
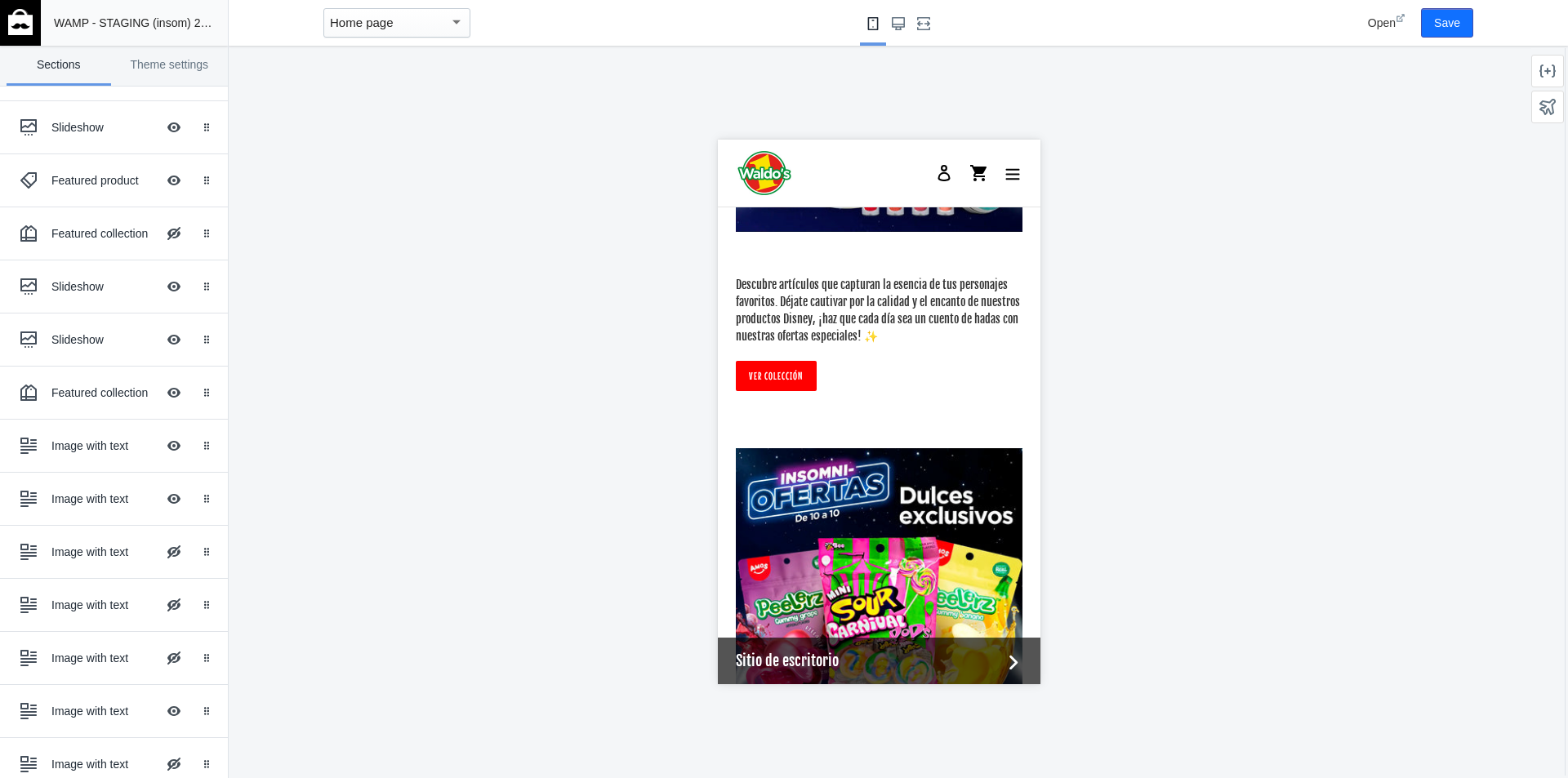
scroll to position [108, 0]
click at [160, 549] on button "Hide Image with text overlay" at bounding box center [174, 552] width 36 height 36
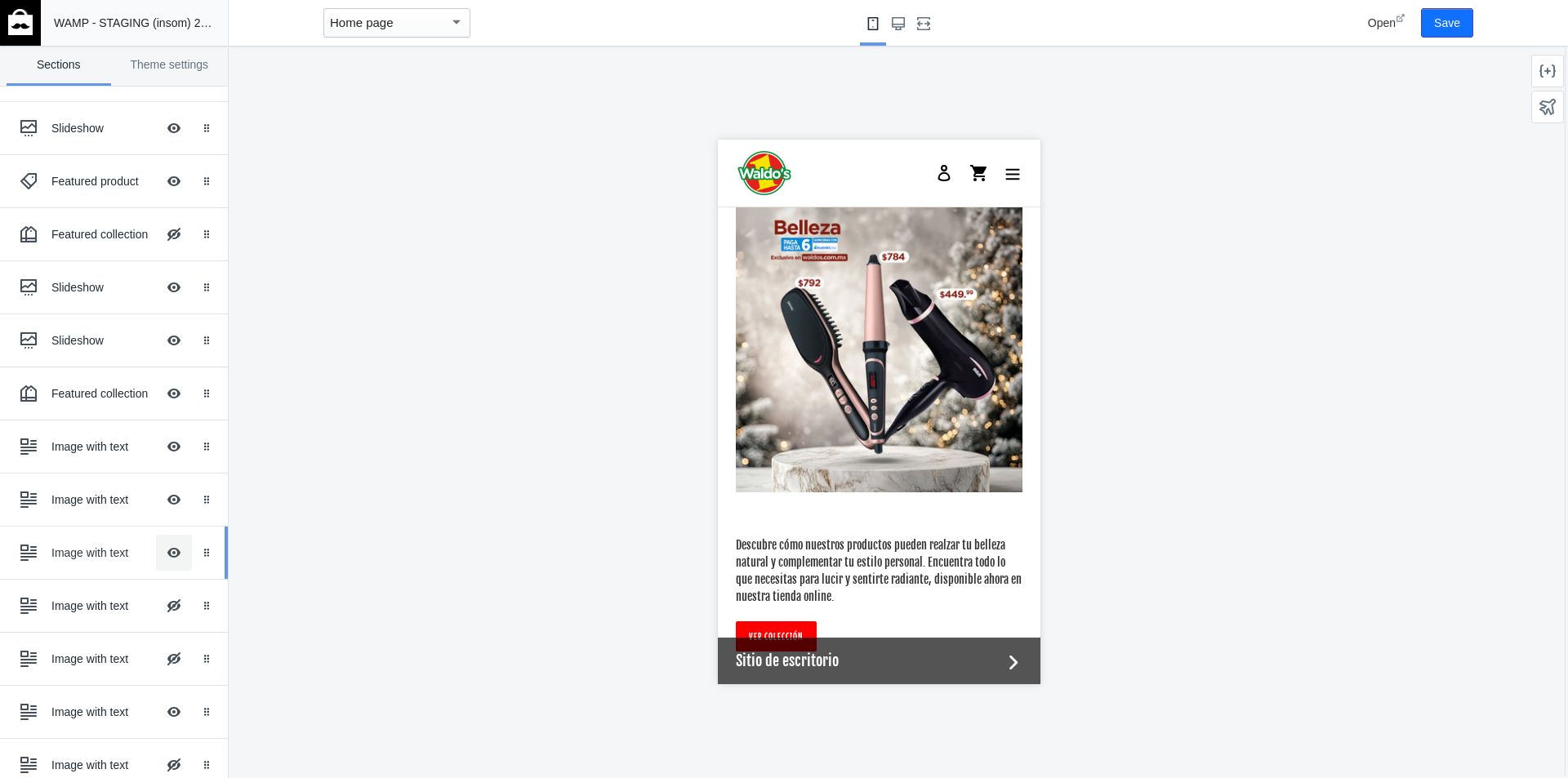
scroll to position [3571, 0]
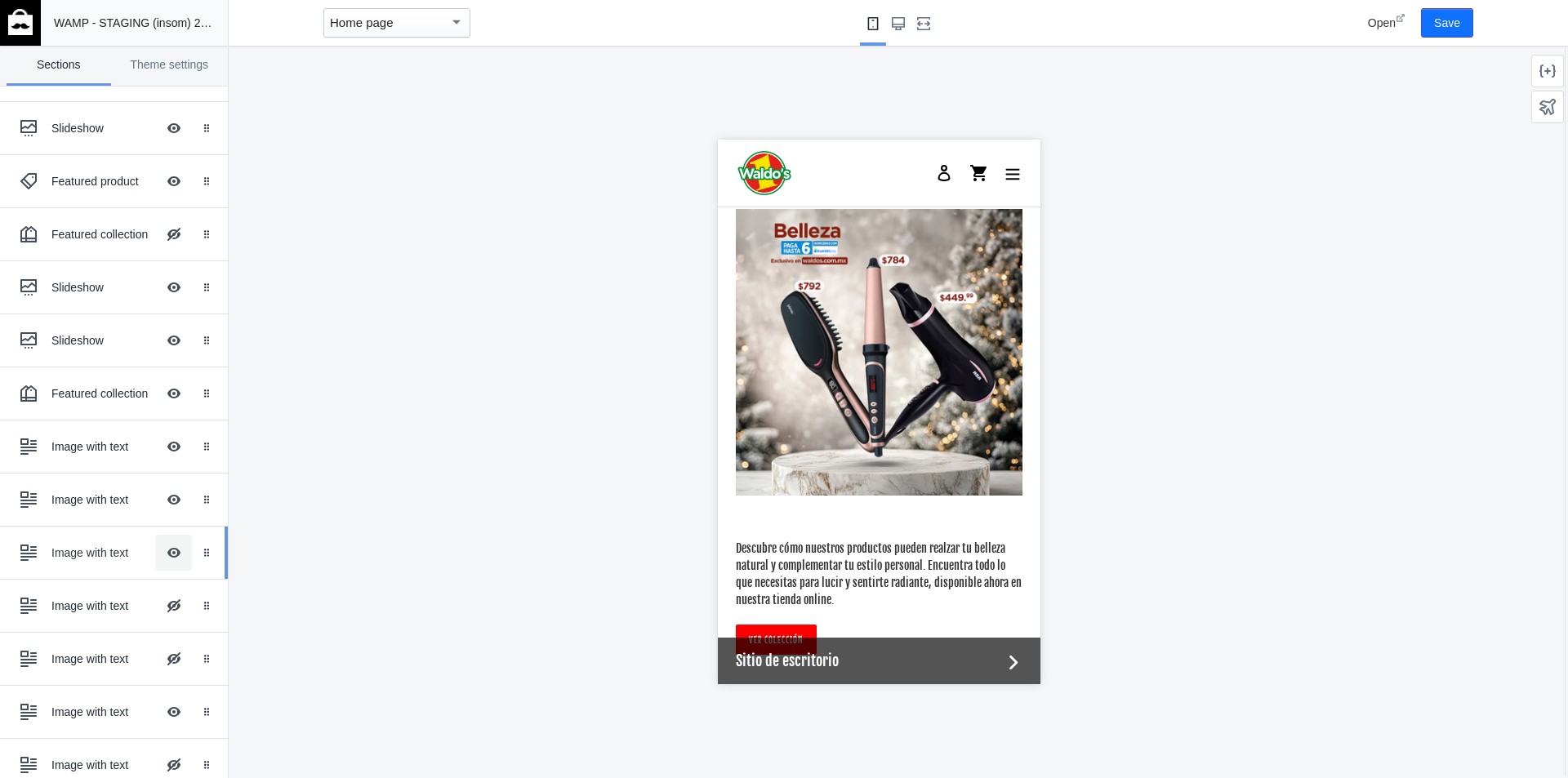
click at [160, 549] on button "Hide Image with text overlay" at bounding box center [174, 552] width 36 height 36
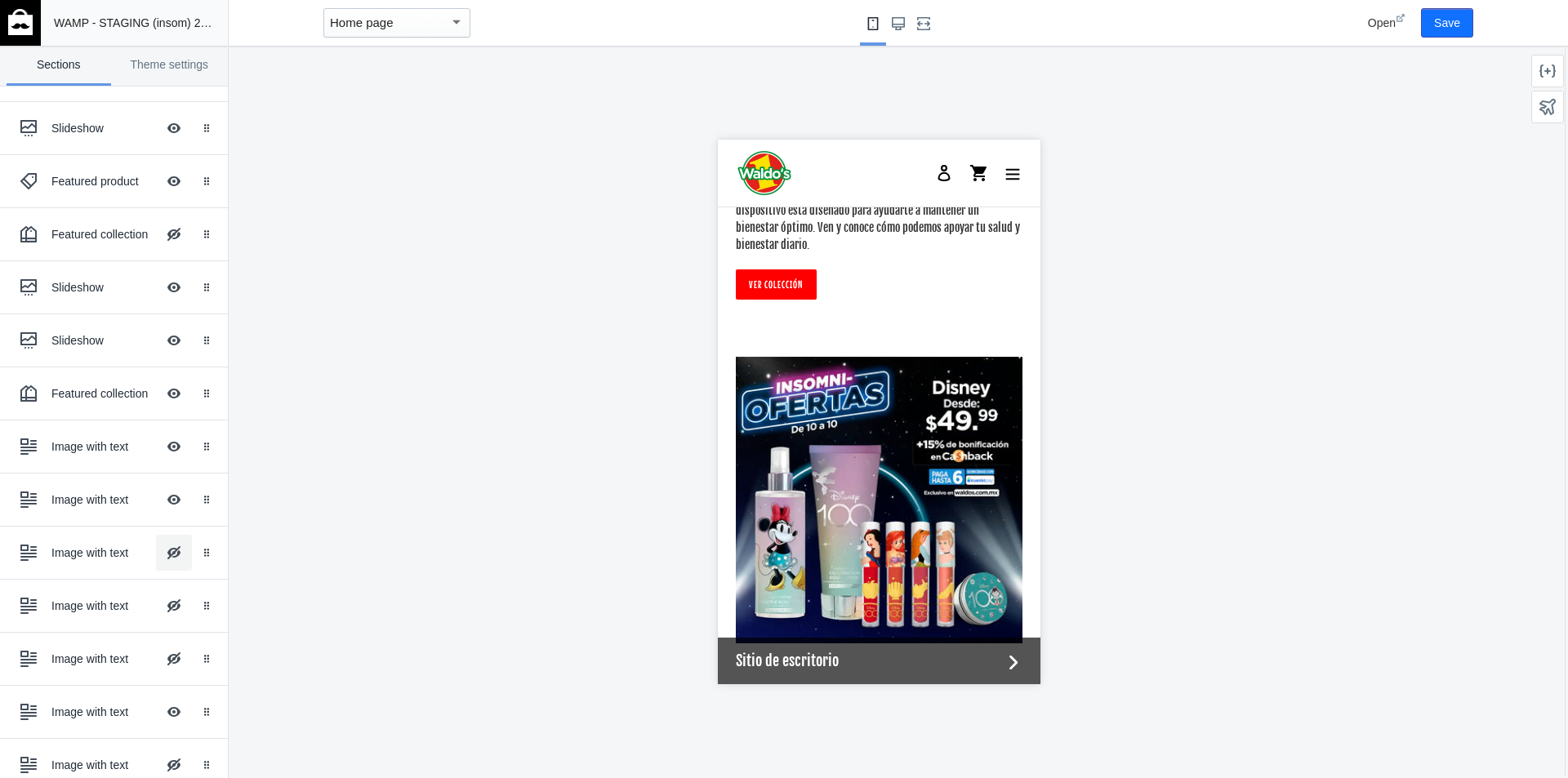
scroll to position [3425, 0]
click at [166, 495] on button "Hide Image with text overlay" at bounding box center [174, 500] width 36 height 36
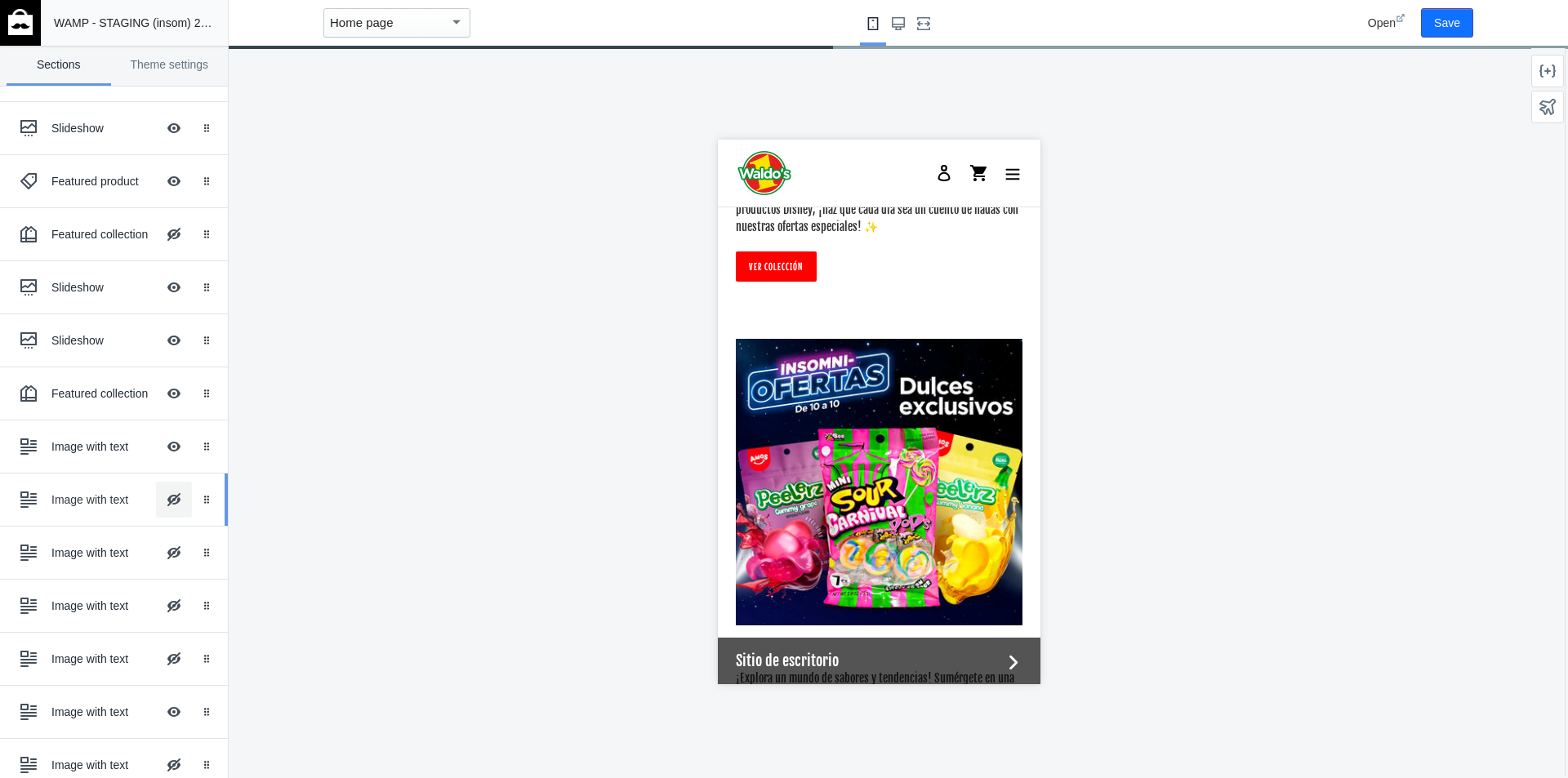
scroll to position [2917, 0]
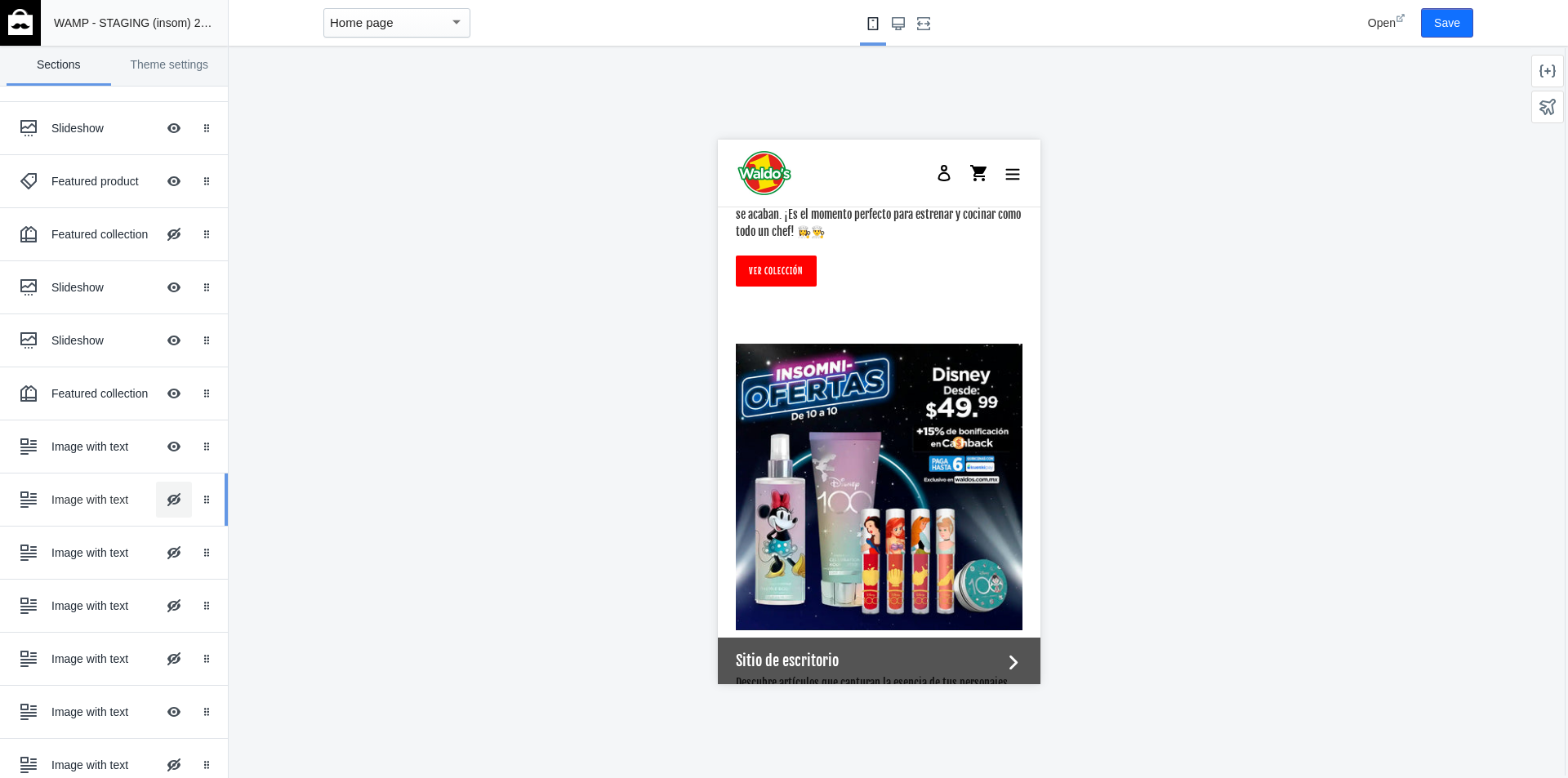
click at [166, 495] on button "Hide Image with text overlay" at bounding box center [174, 500] width 36 height 36
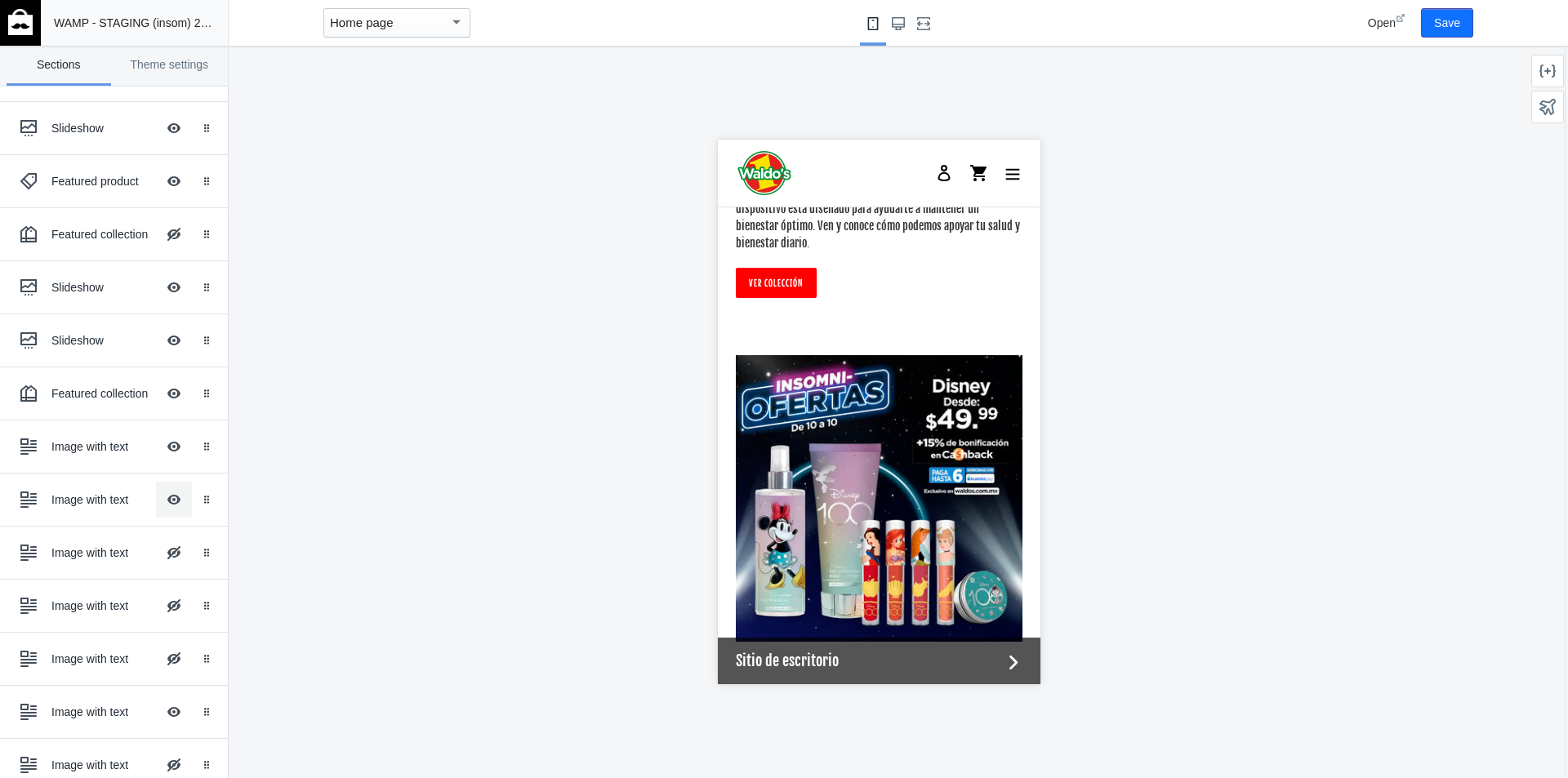
scroll to position [3426, 0]
click at [160, 443] on button "Hide Image with text overlay" at bounding box center [174, 446] width 36 height 36
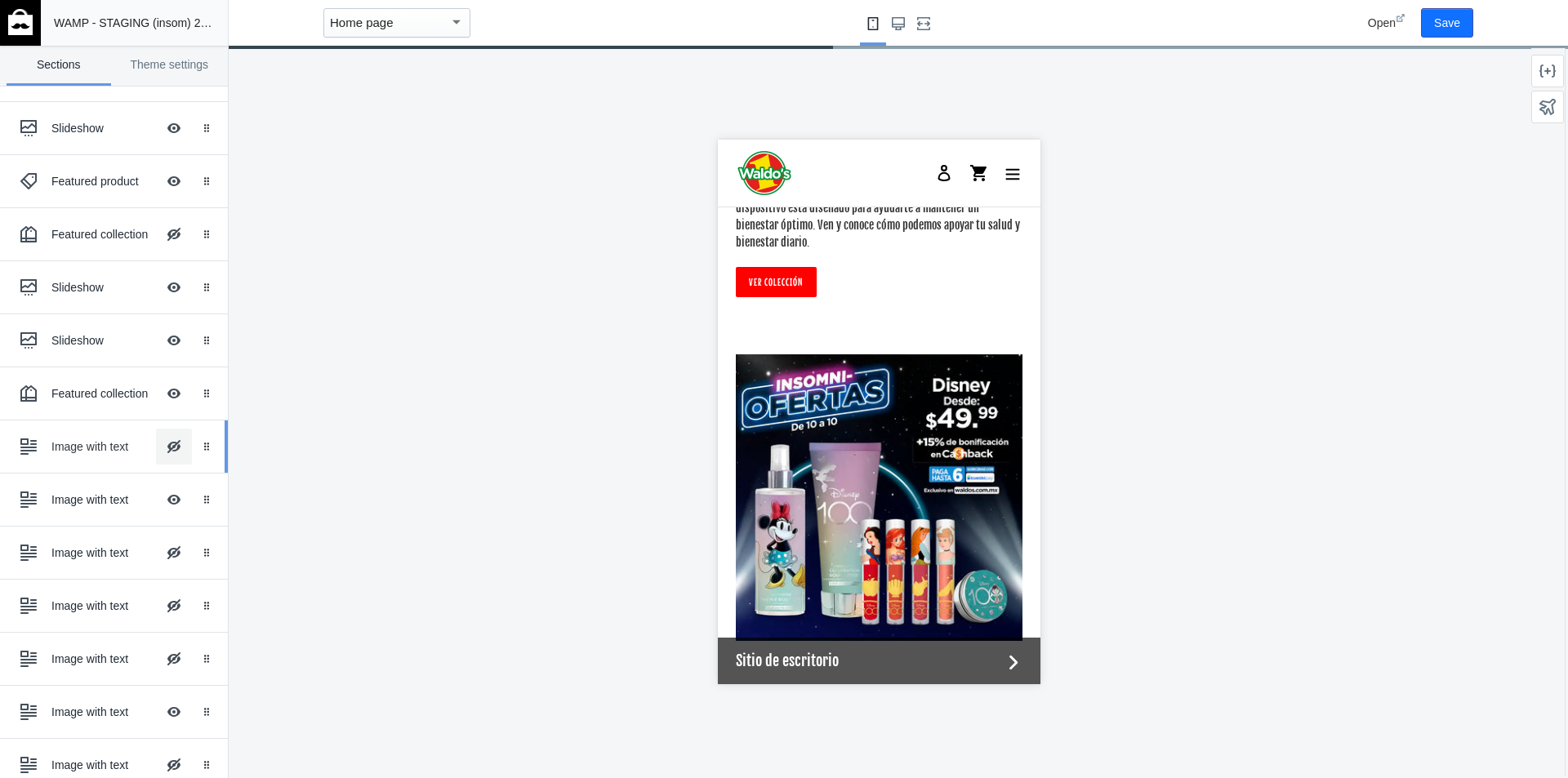
scroll to position [2936, 0]
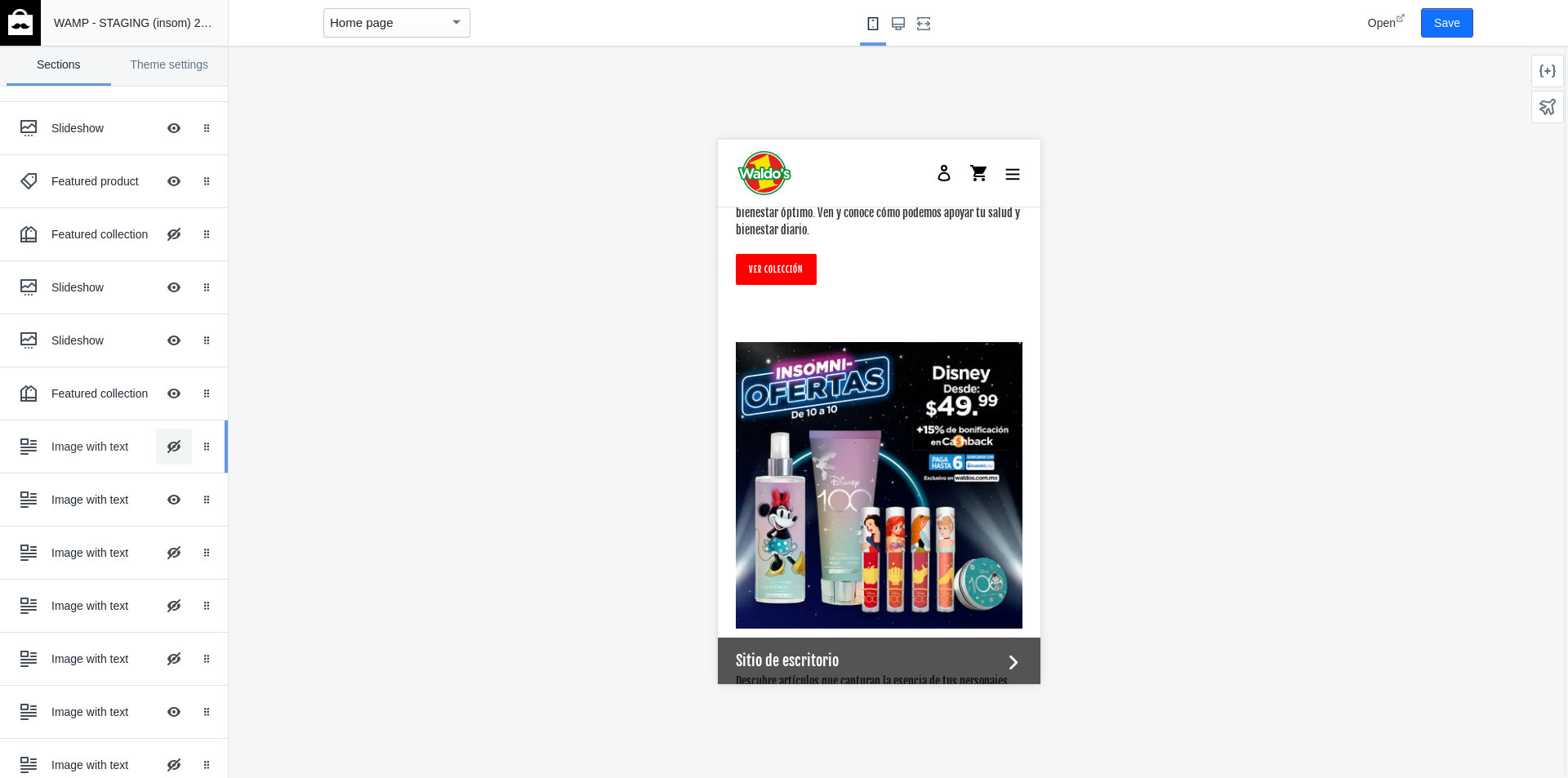
click at [160, 443] on button "Hide Image with text overlay" at bounding box center [174, 446] width 36 height 36
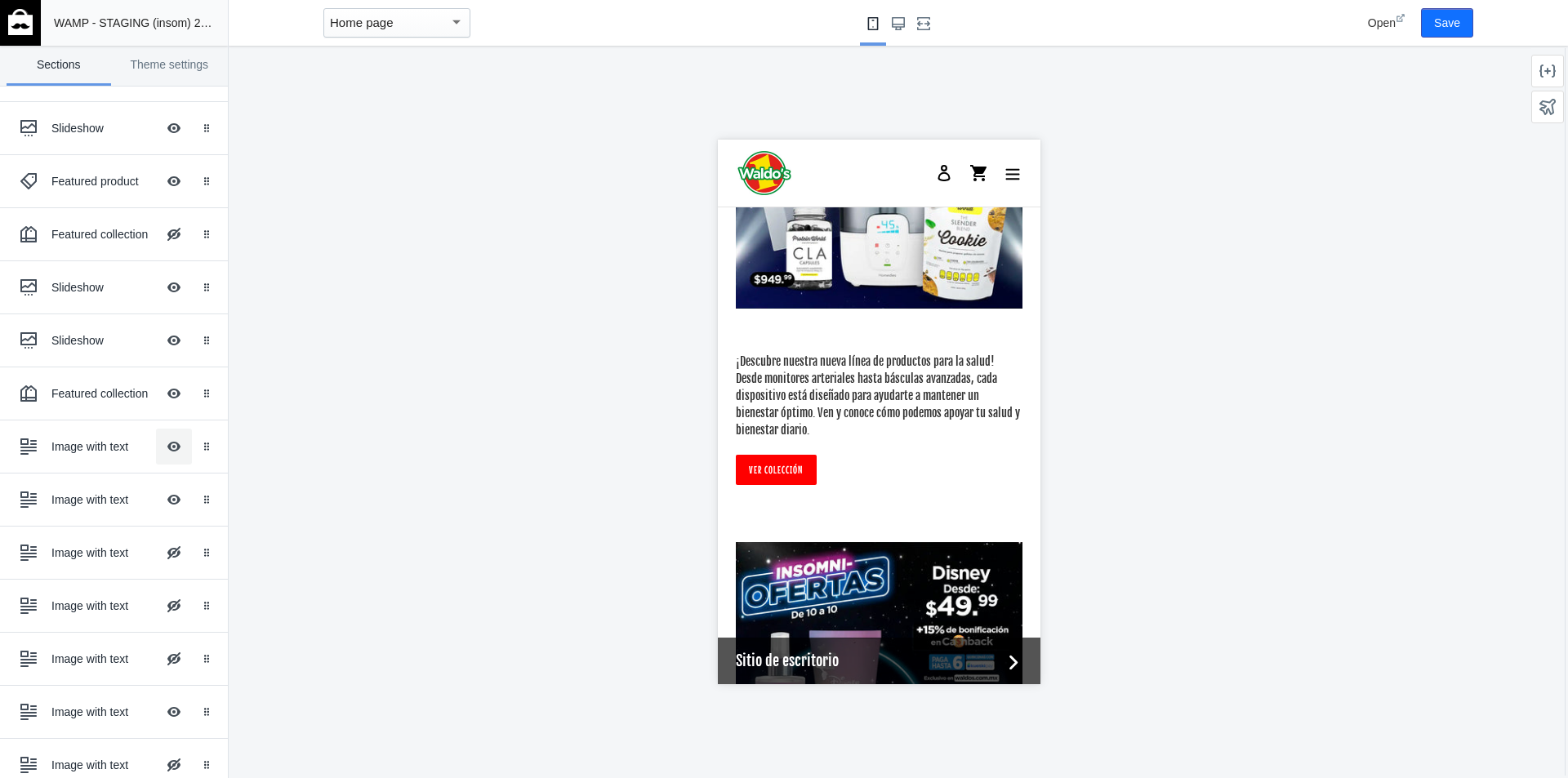
scroll to position [3239, 0]
click at [164, 713] on button "Hide Image with text overlay" at bounding box center [174, 712] width 36 height 36
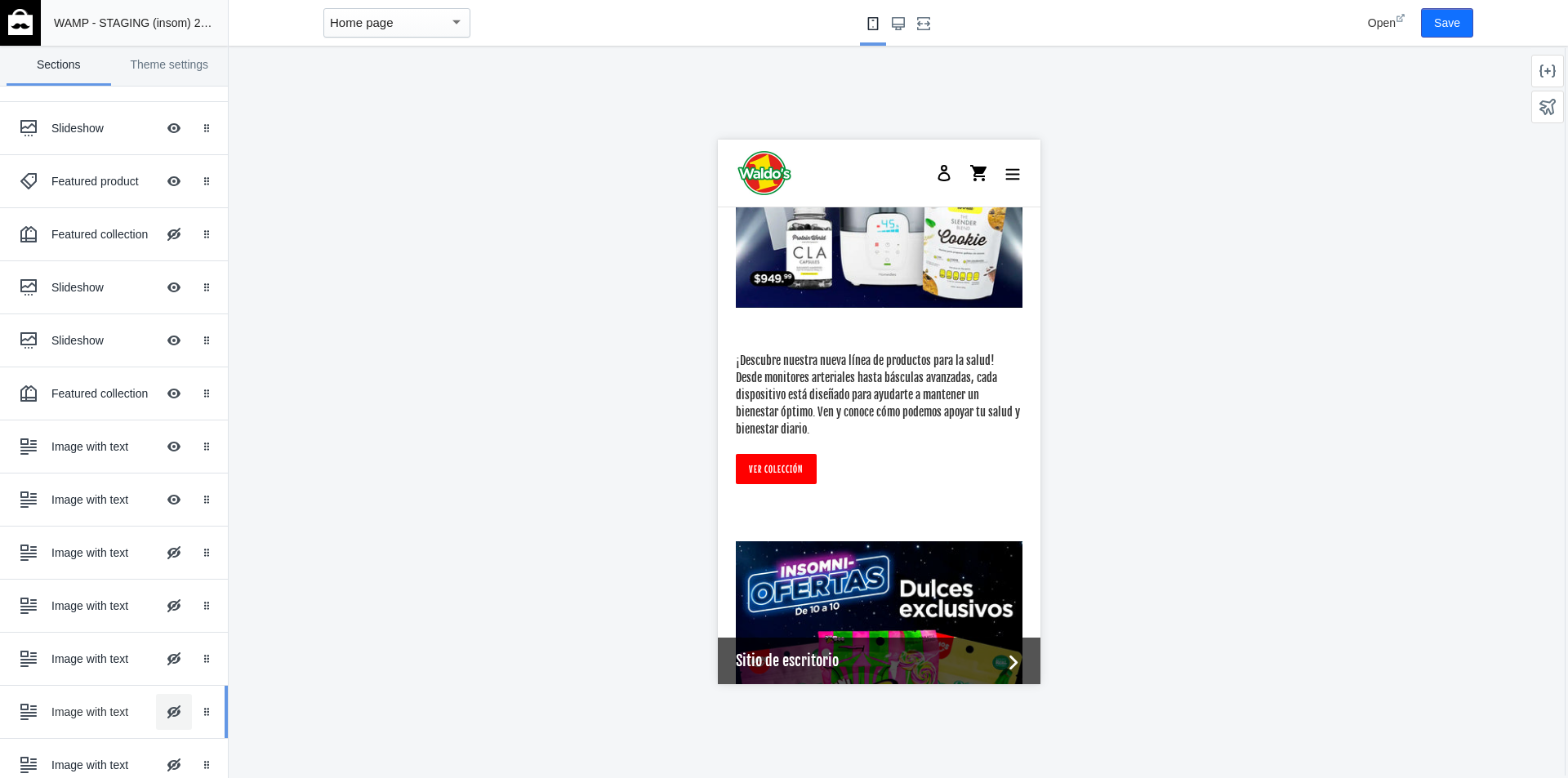
click at [164, 713] on button "Hide Image with text overlay" at bounding box center [174, 712] width 36 height 36
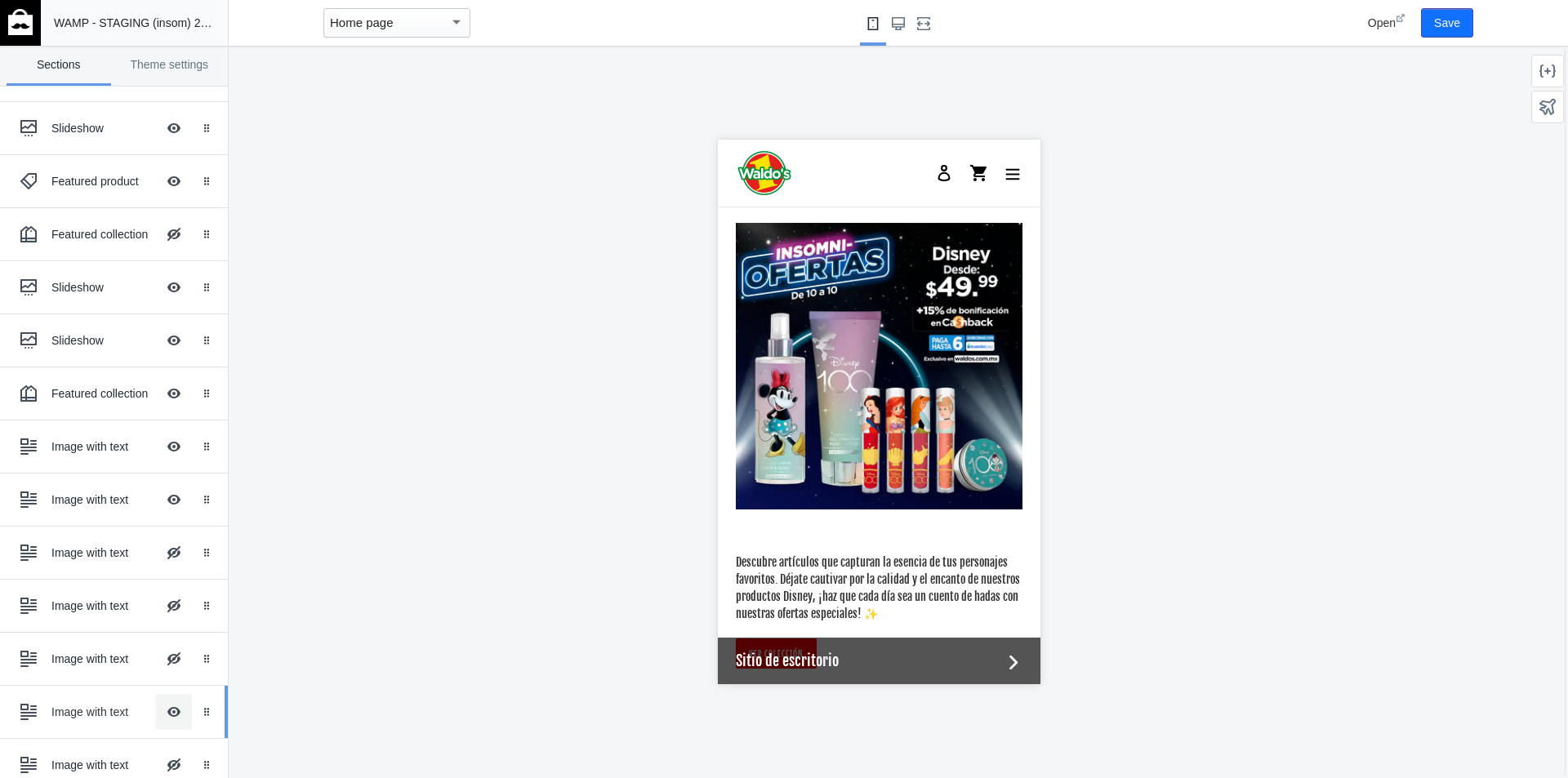
scroll to position [3571, 0]
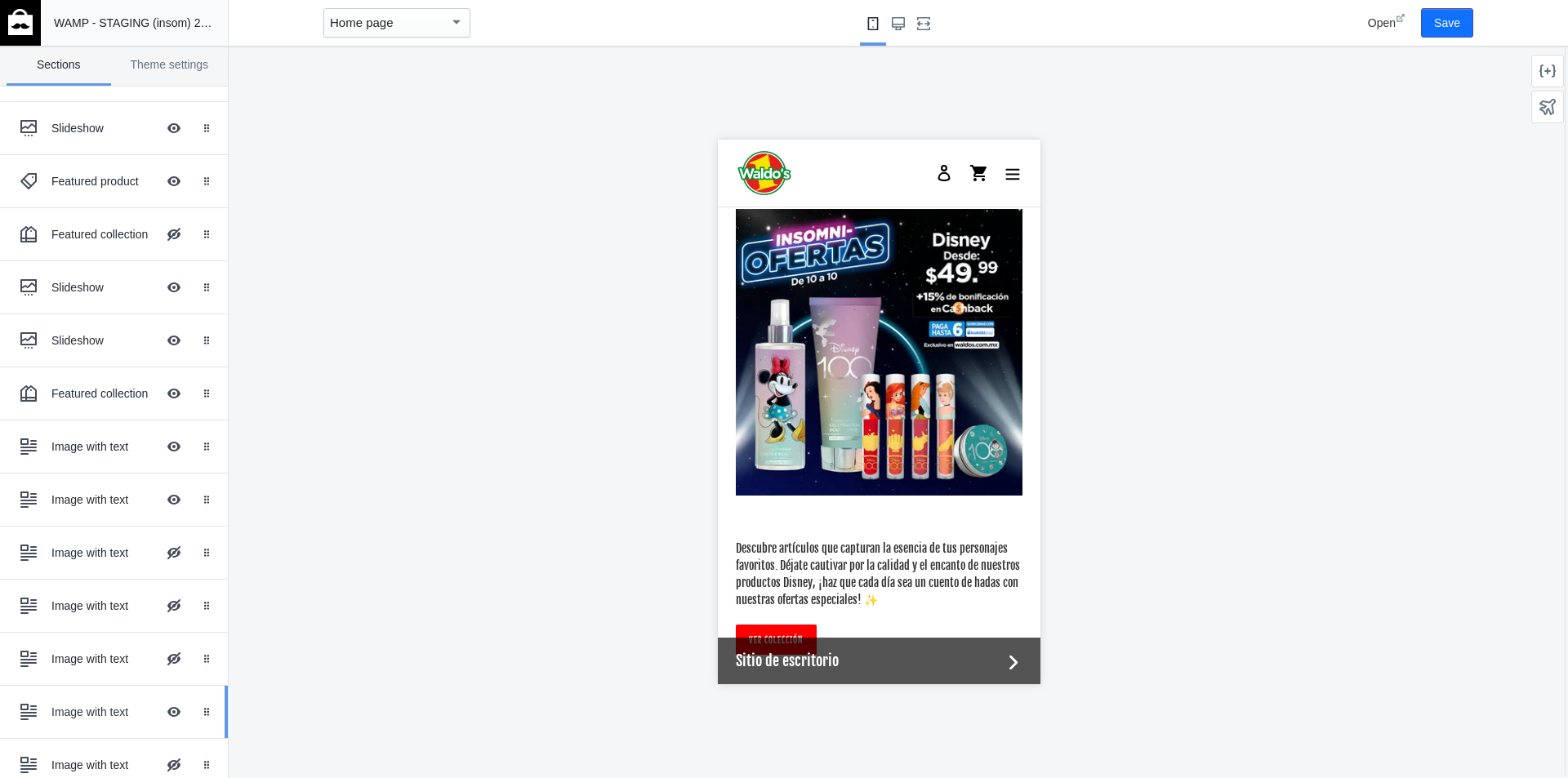
click at [105, 708] on div "Image with text" at bounding box center [103, 712] width 105 height 16
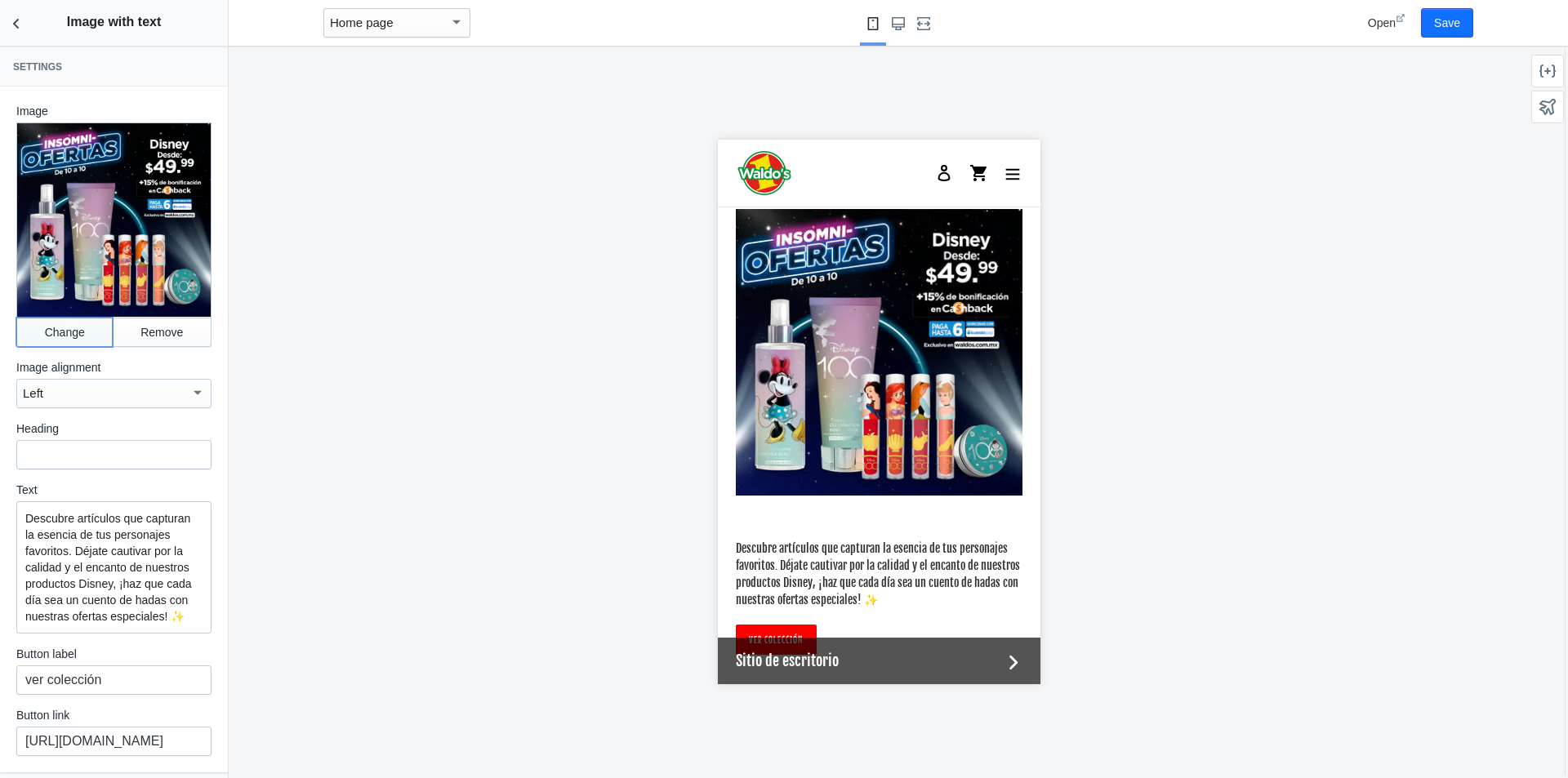
click at [60, 318] on button "Change" at bounding box center [64, 332] width 96 height 29
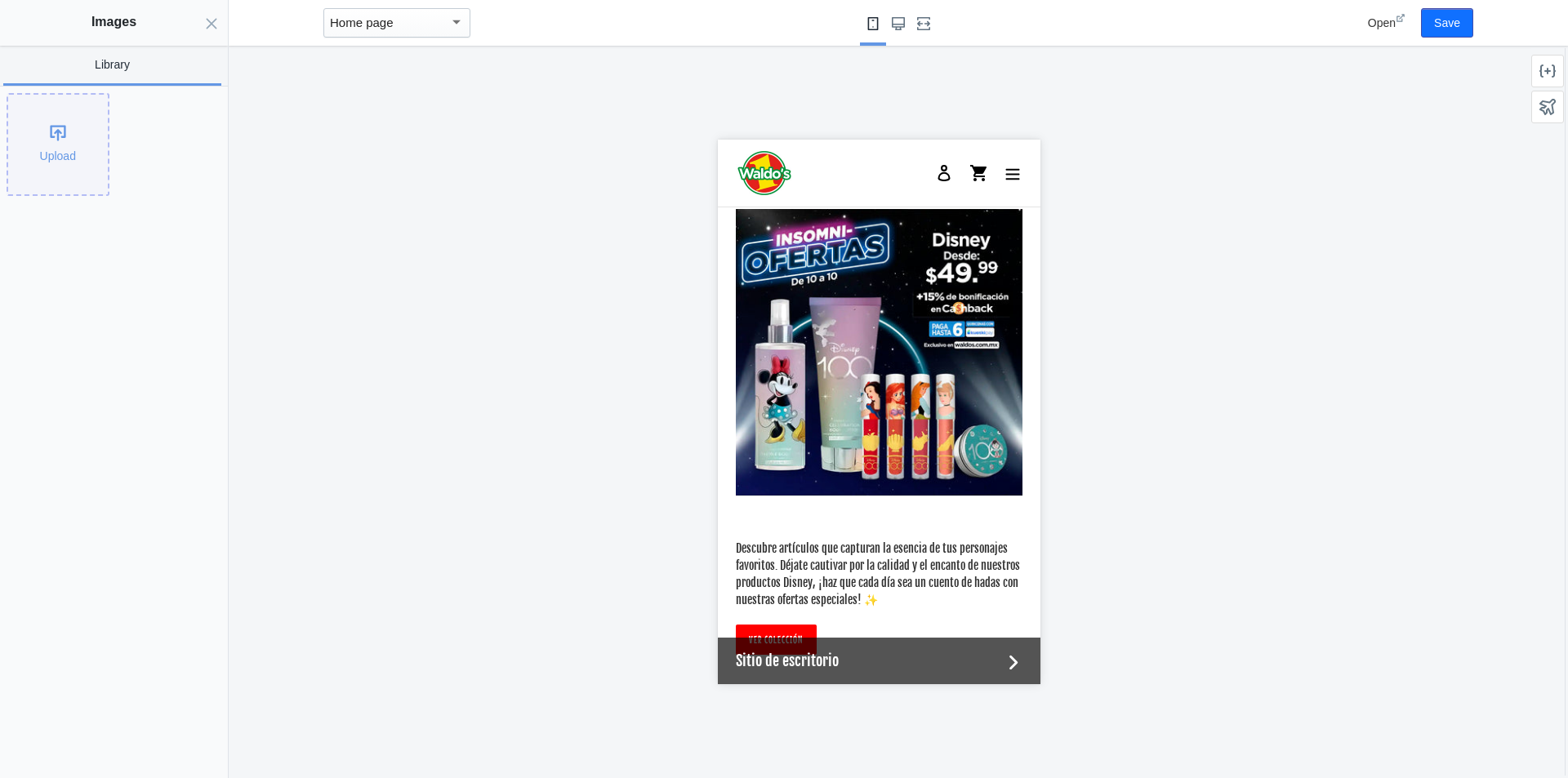
click at [52, 156] on div "Upload" at bounding box center [58, 144] width 100 height 100
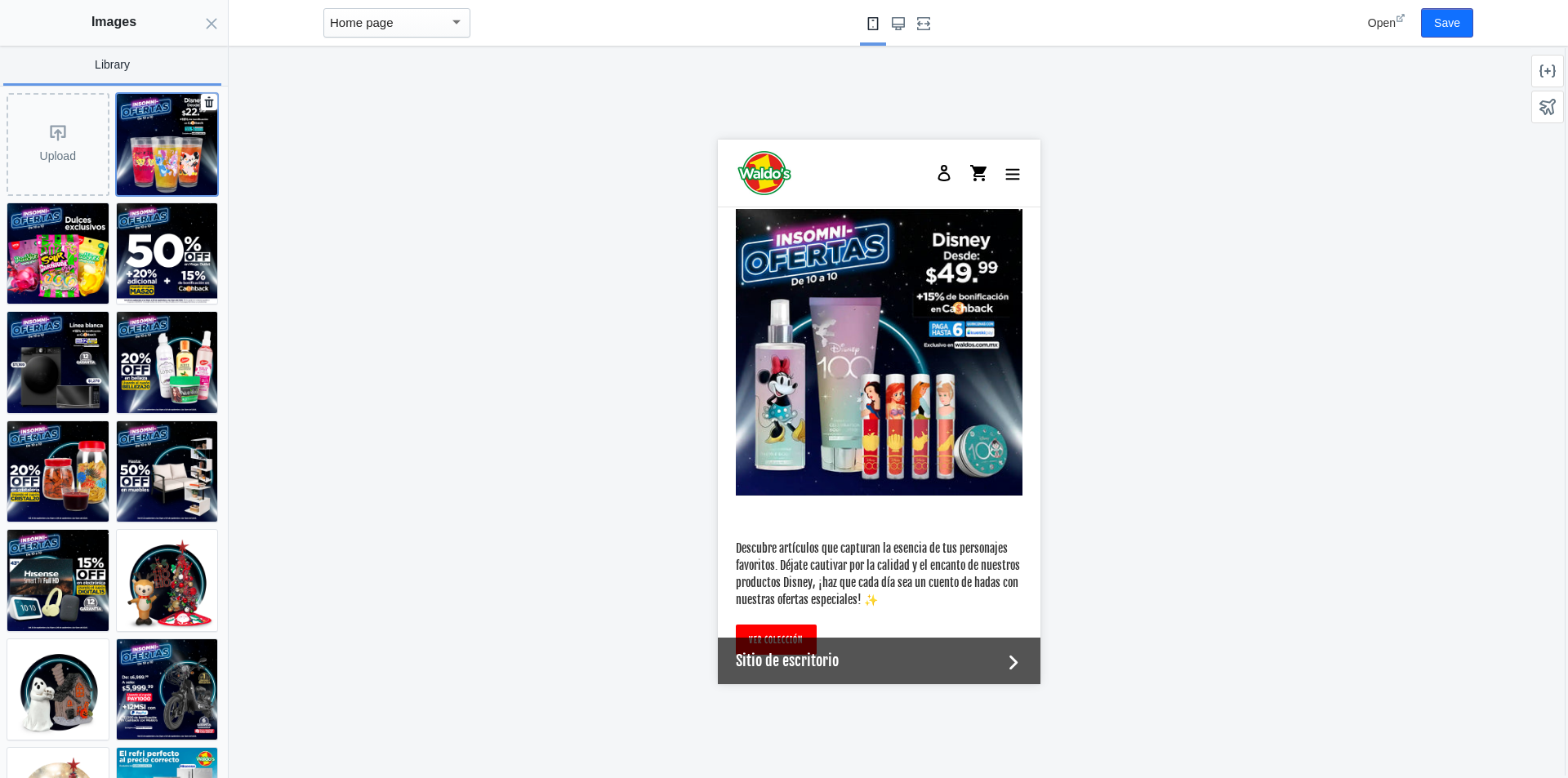
click at [163, 106] on img at bounding box center [167, 144] width 101 height 101
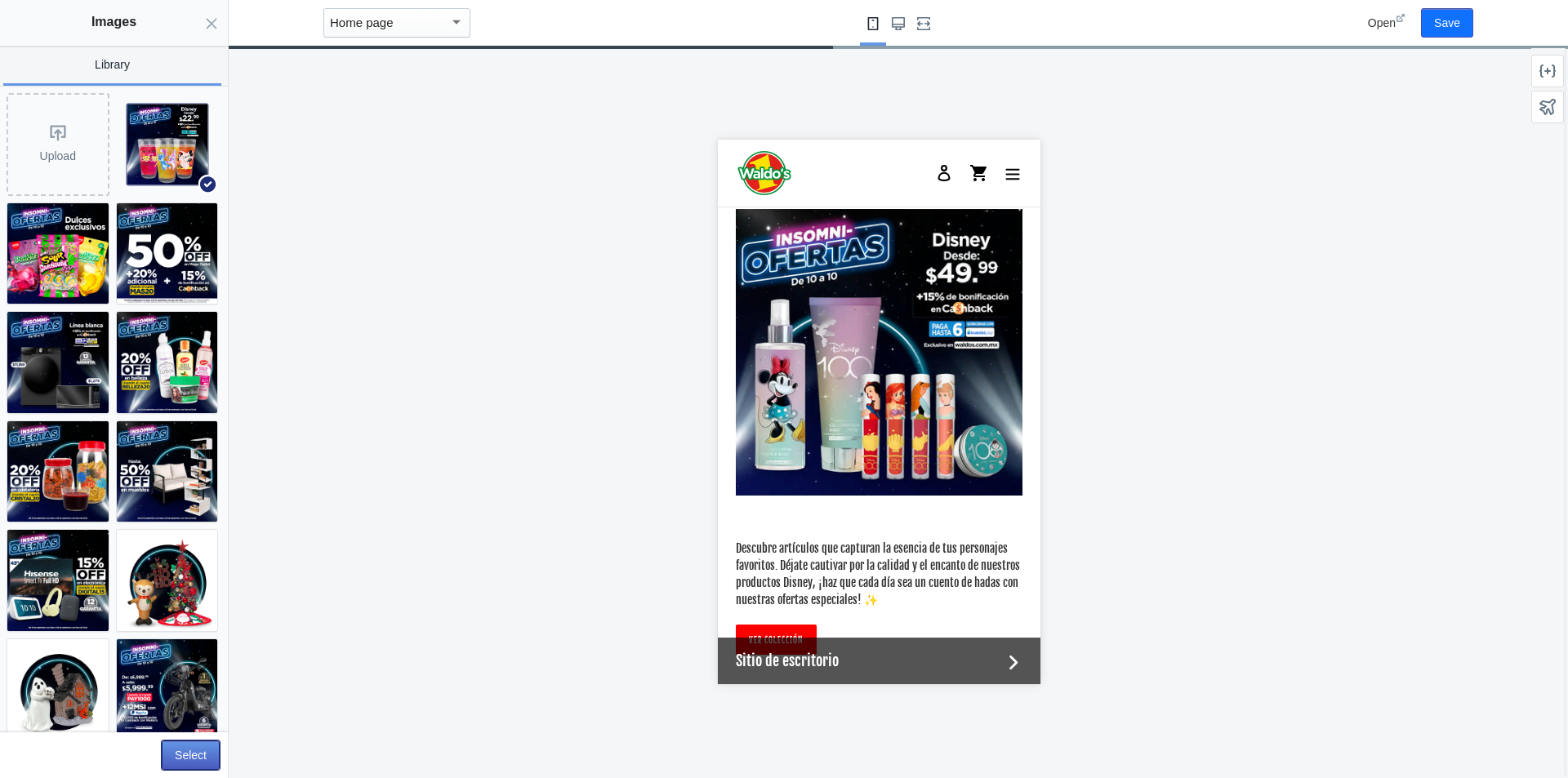
click at [174, 752] on button "Select" at bounding box center [190, 755] width 58 height 29
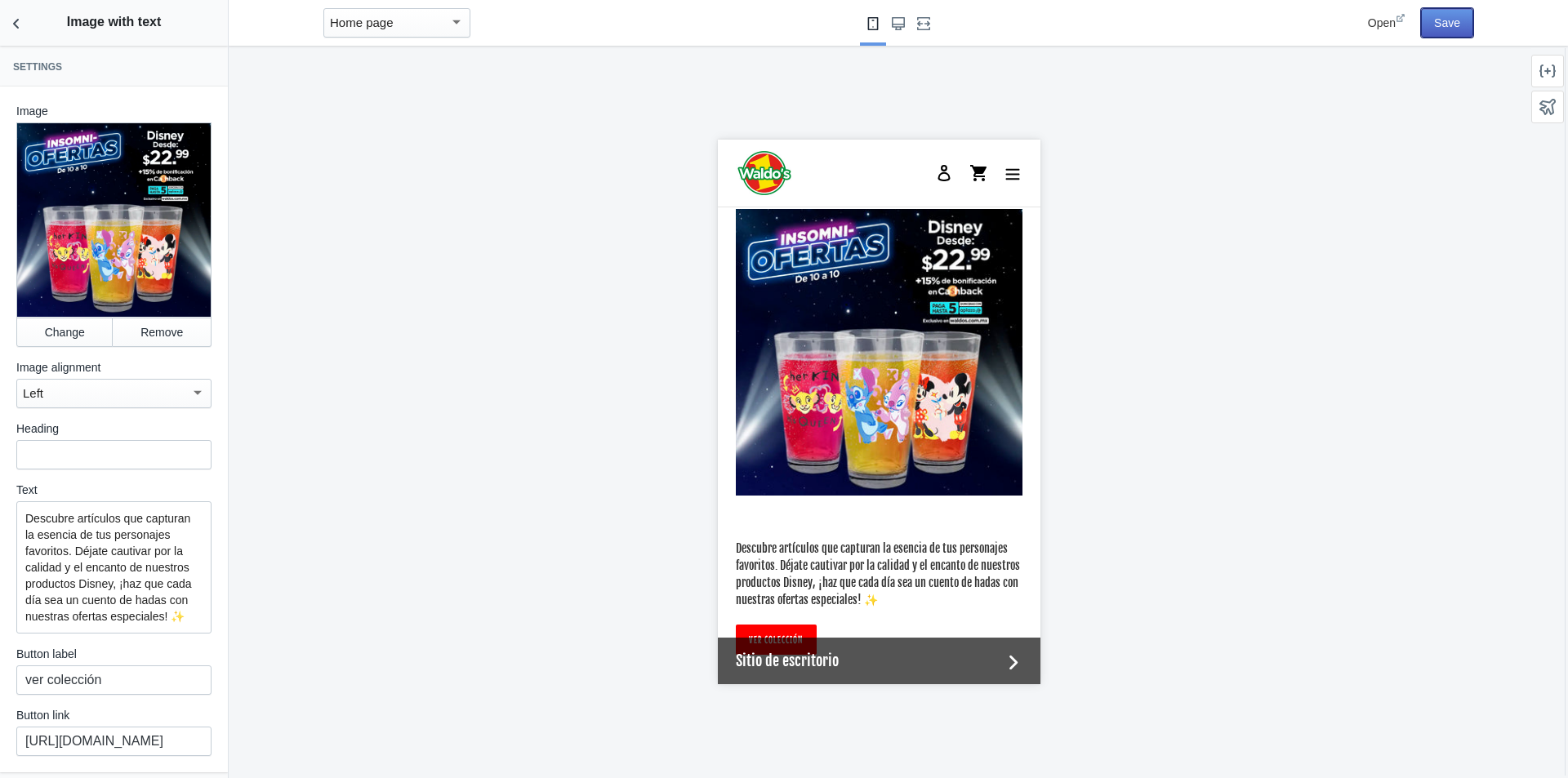
click at [1442, 17] on button "Save" at bounding box center [1447, 23] width 52 height 29
click at [18, 21] on icon "Back to sections" at bounding box center [16, 23] width 16 height 16
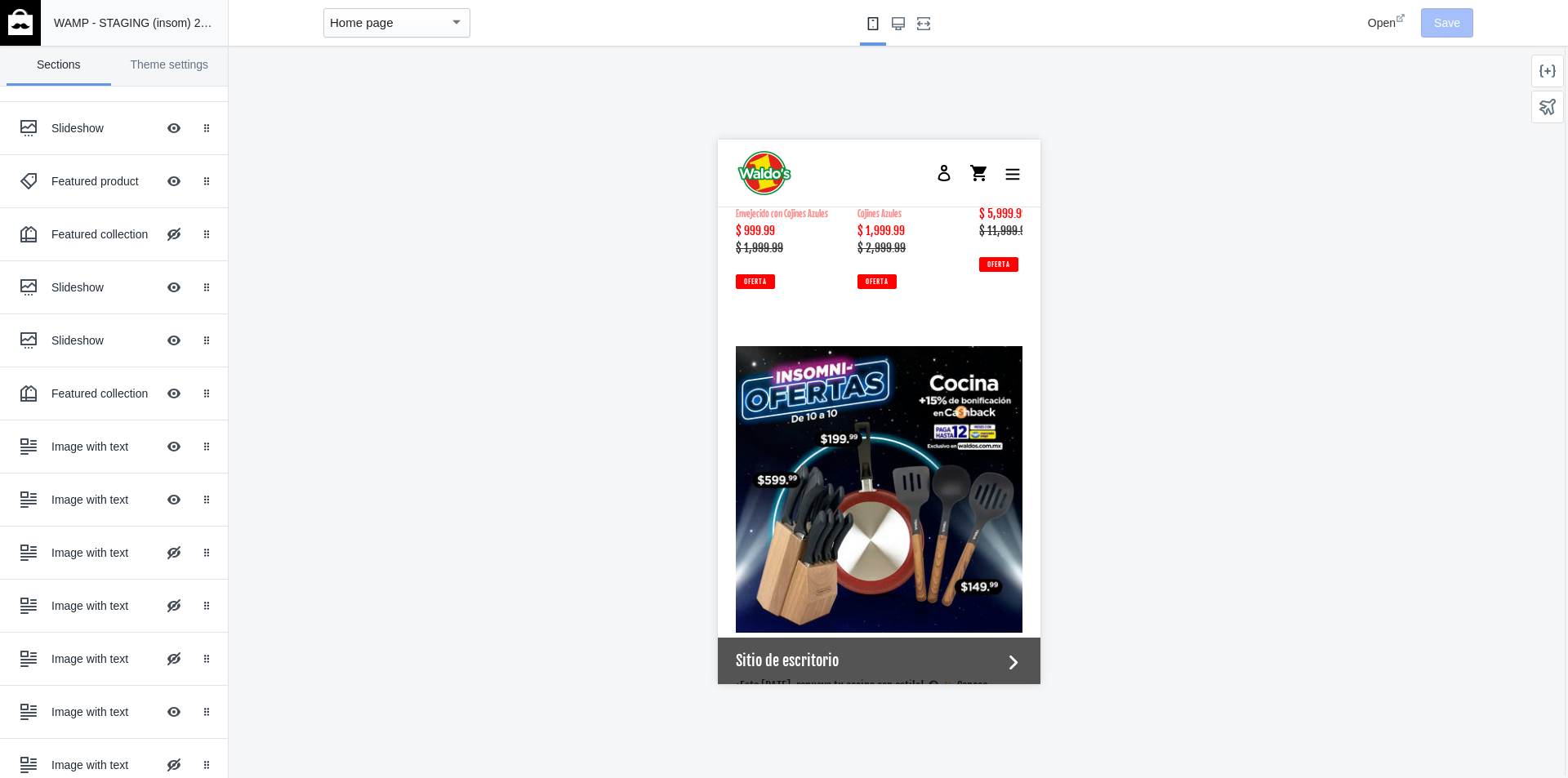
scroll to position [2350, 0]
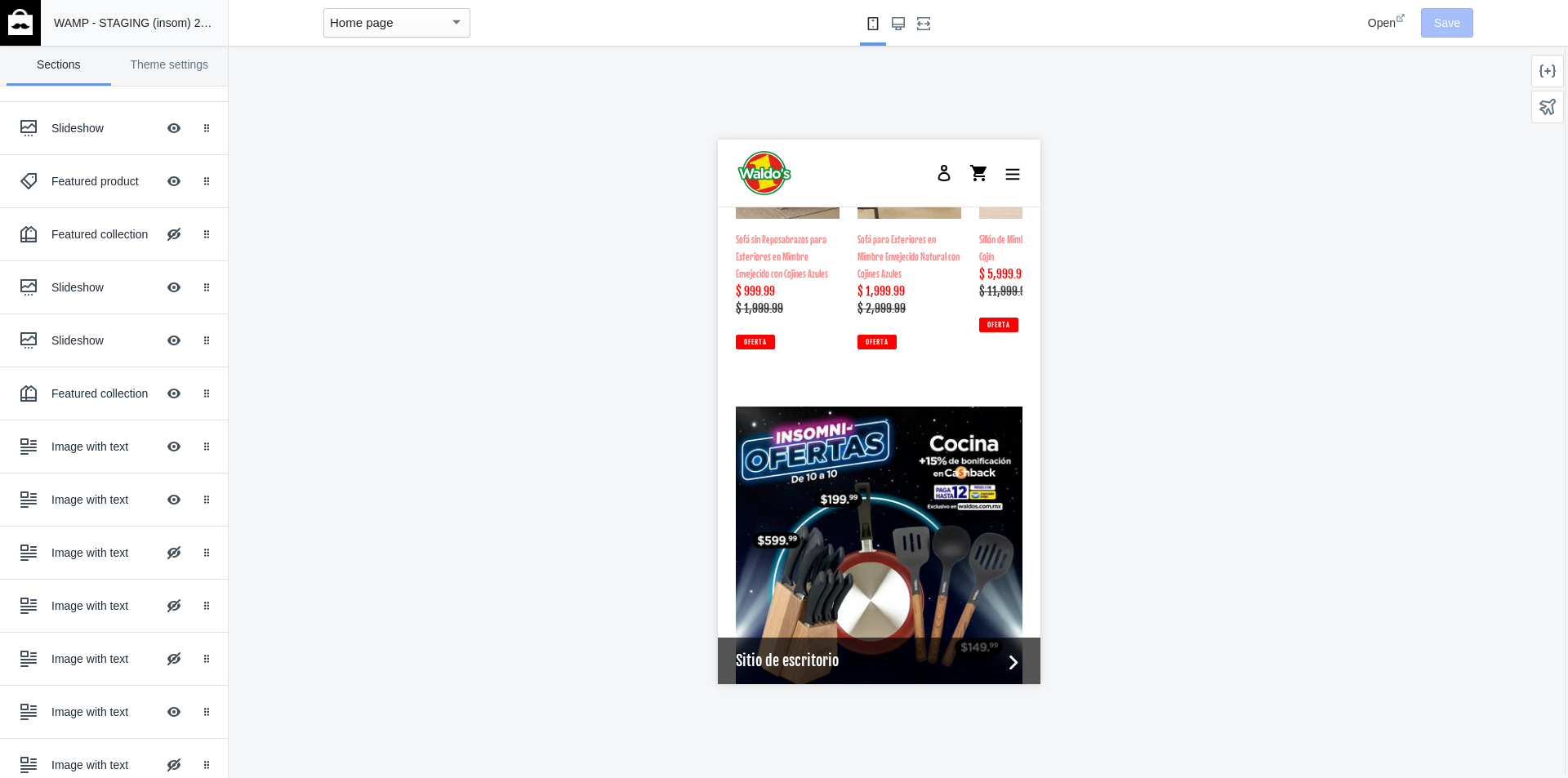
click at [21, 24] on img at bounding box center [20, 22] width 24 height 26
